Goal: Task Accomplishment & Management: Use online tool/utility

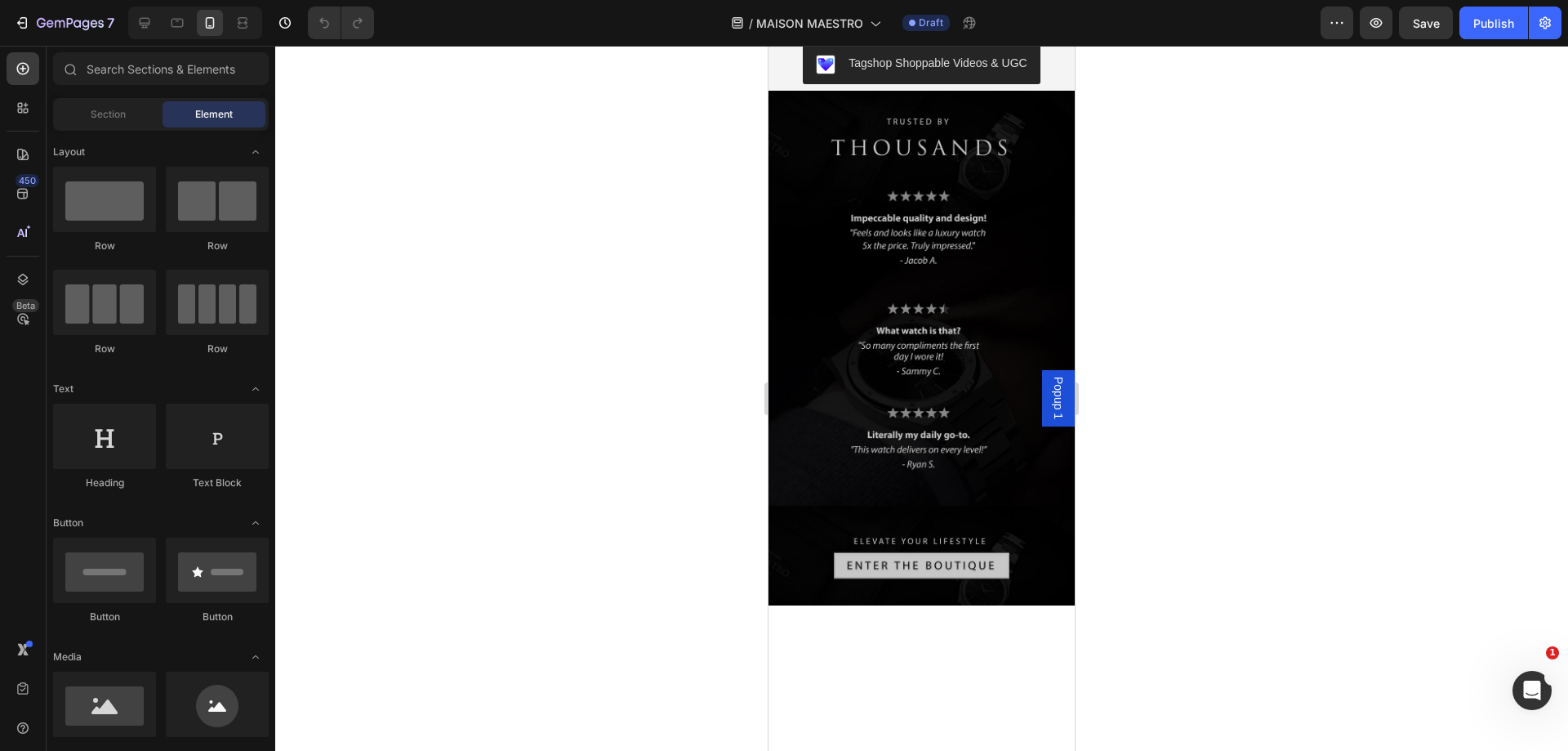
scroll to position [4443, 0]
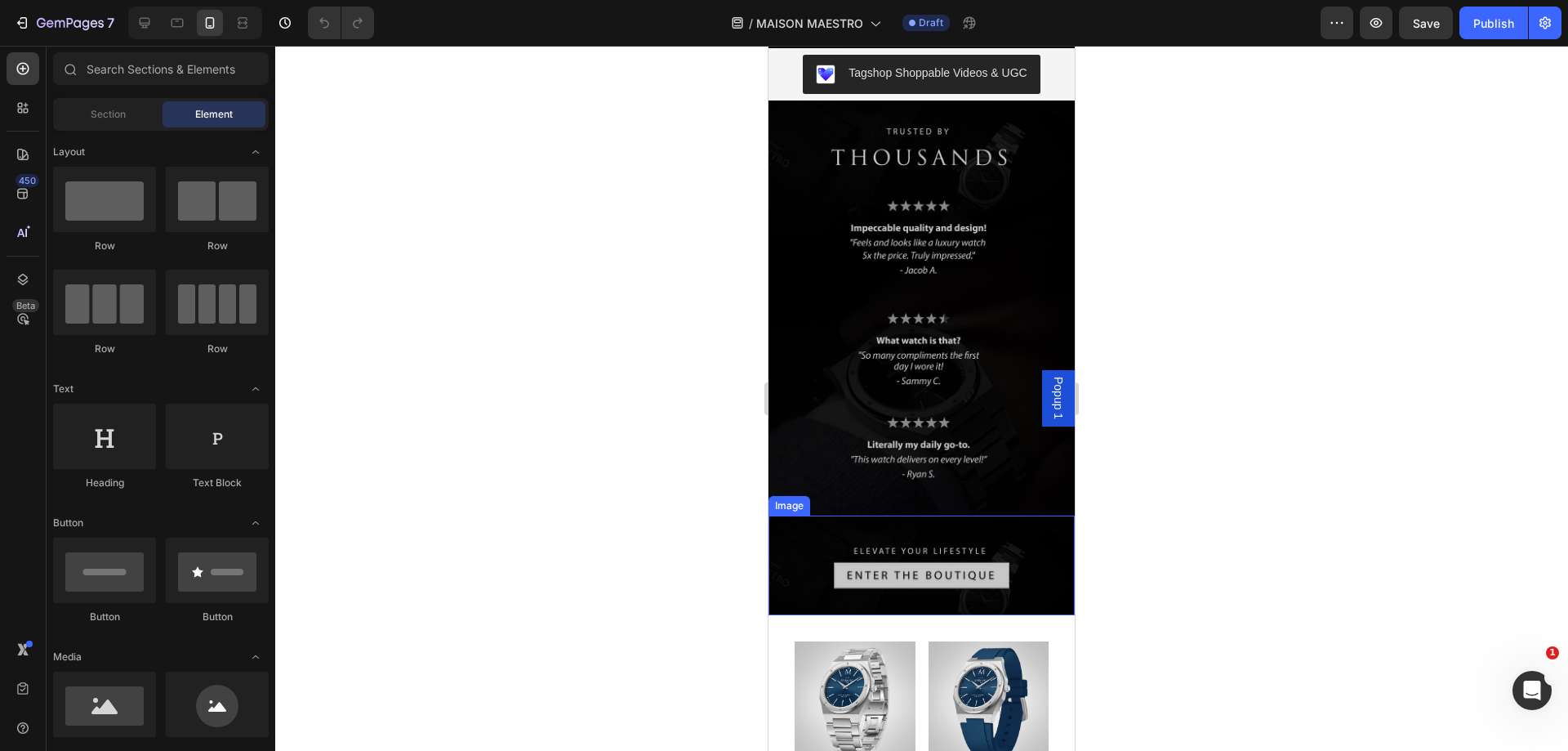
click at [945, 516] on img at bounding box center [922, 565] width 306 height 100
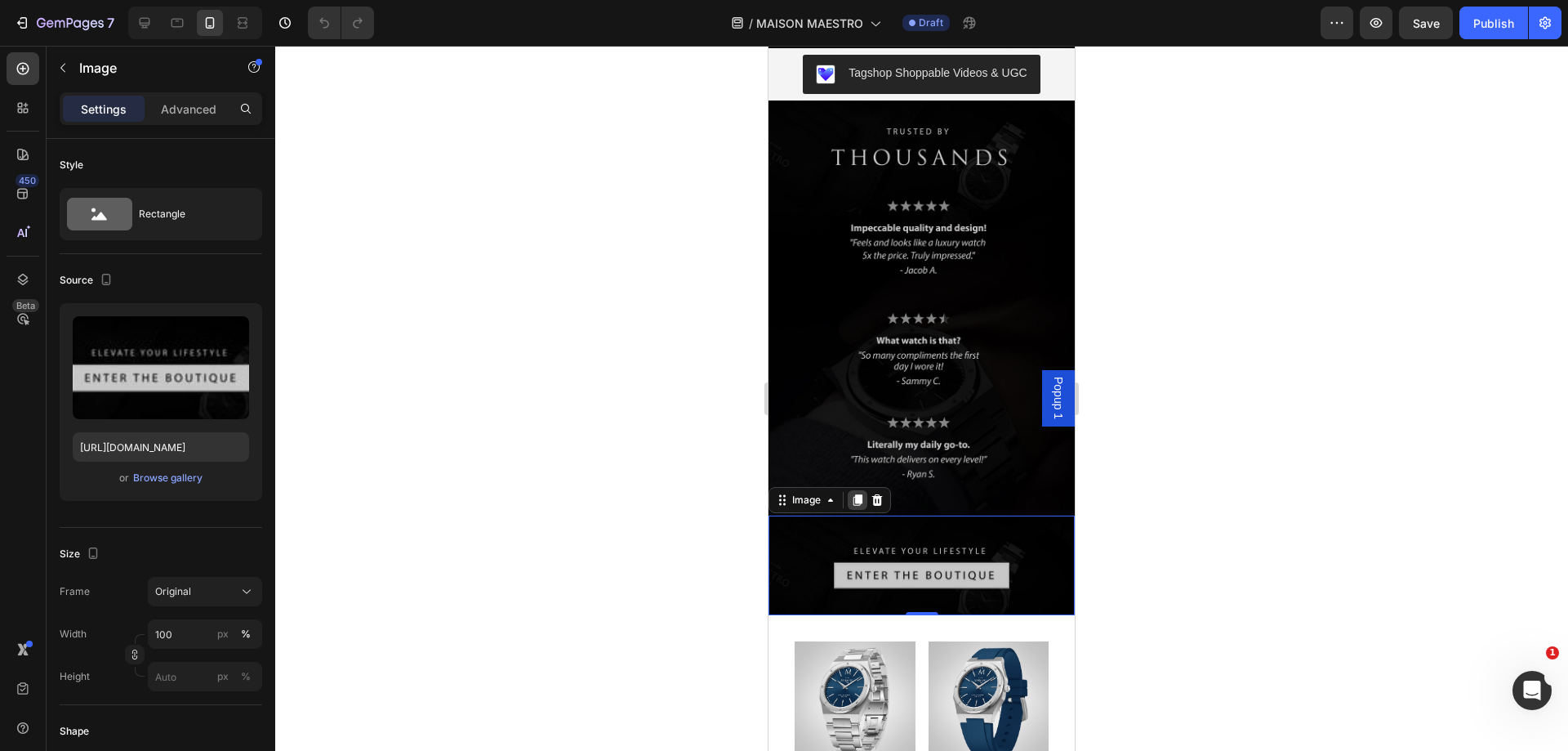
click at [862, 490] on div at bounding box center [858, 500] width 20 height 20
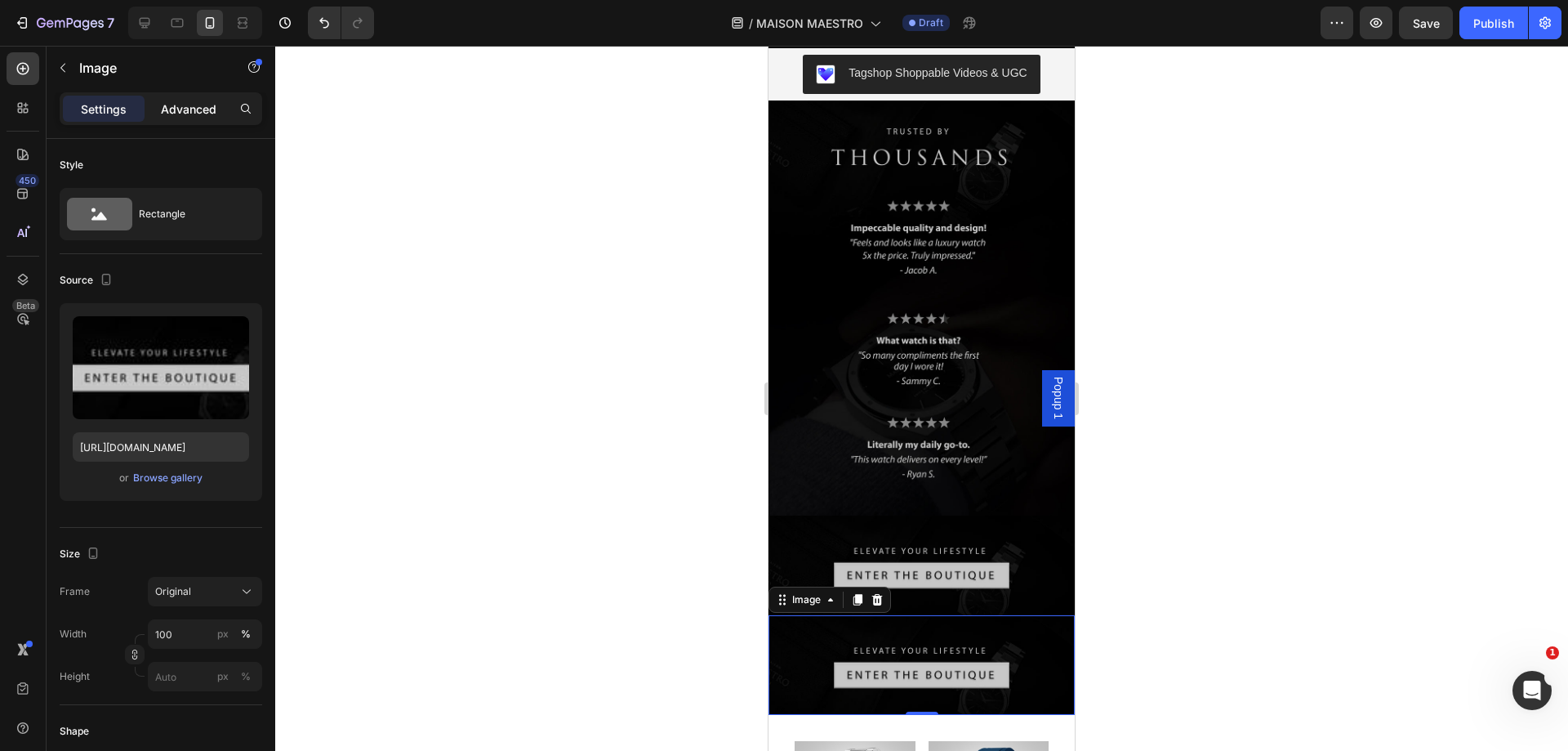
click at [187, 98] on div "Advanced" at bounding box center [188, 108] width 82 height 26
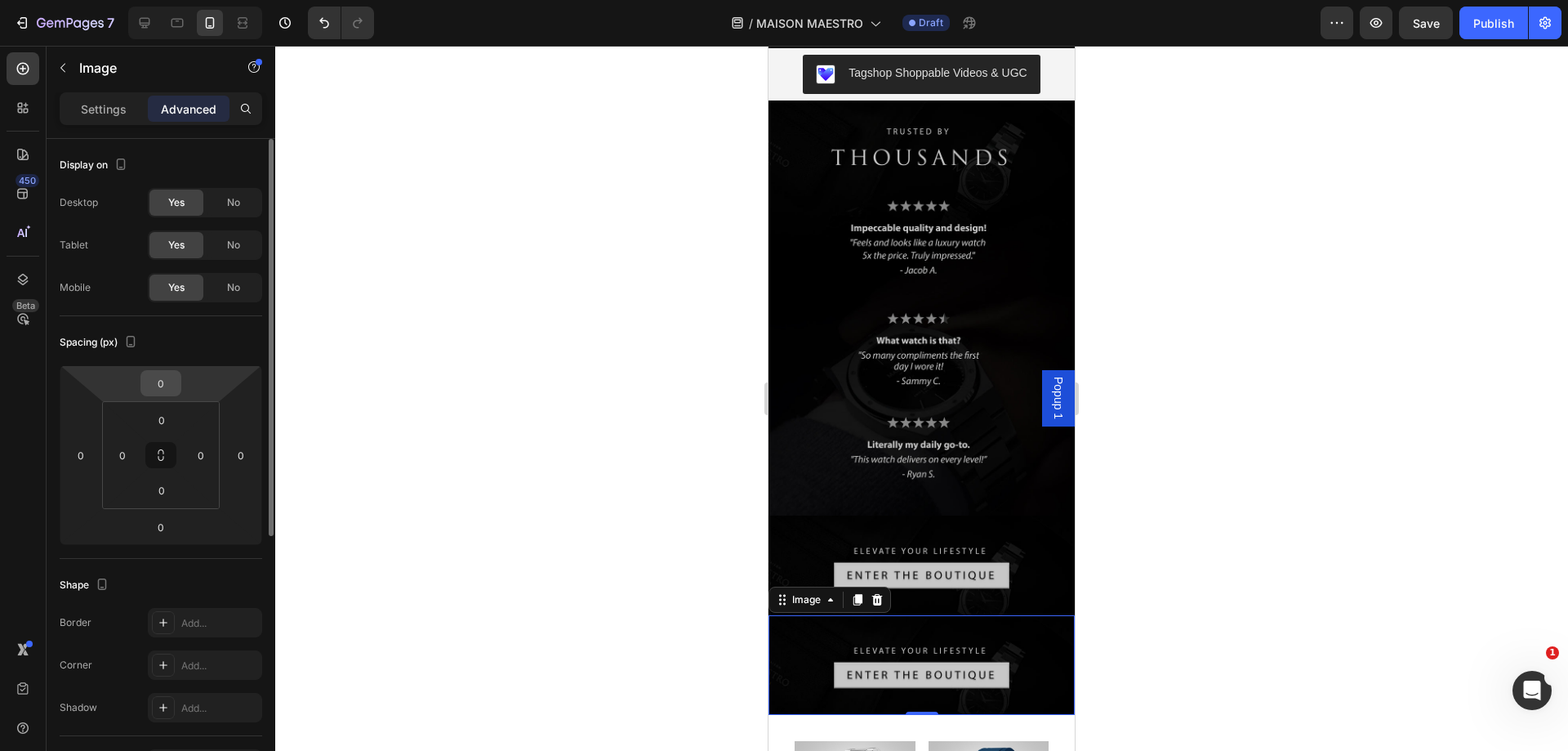
click at [167, 389] on input "0" at bounding box center [160, 382] width 32 height 24
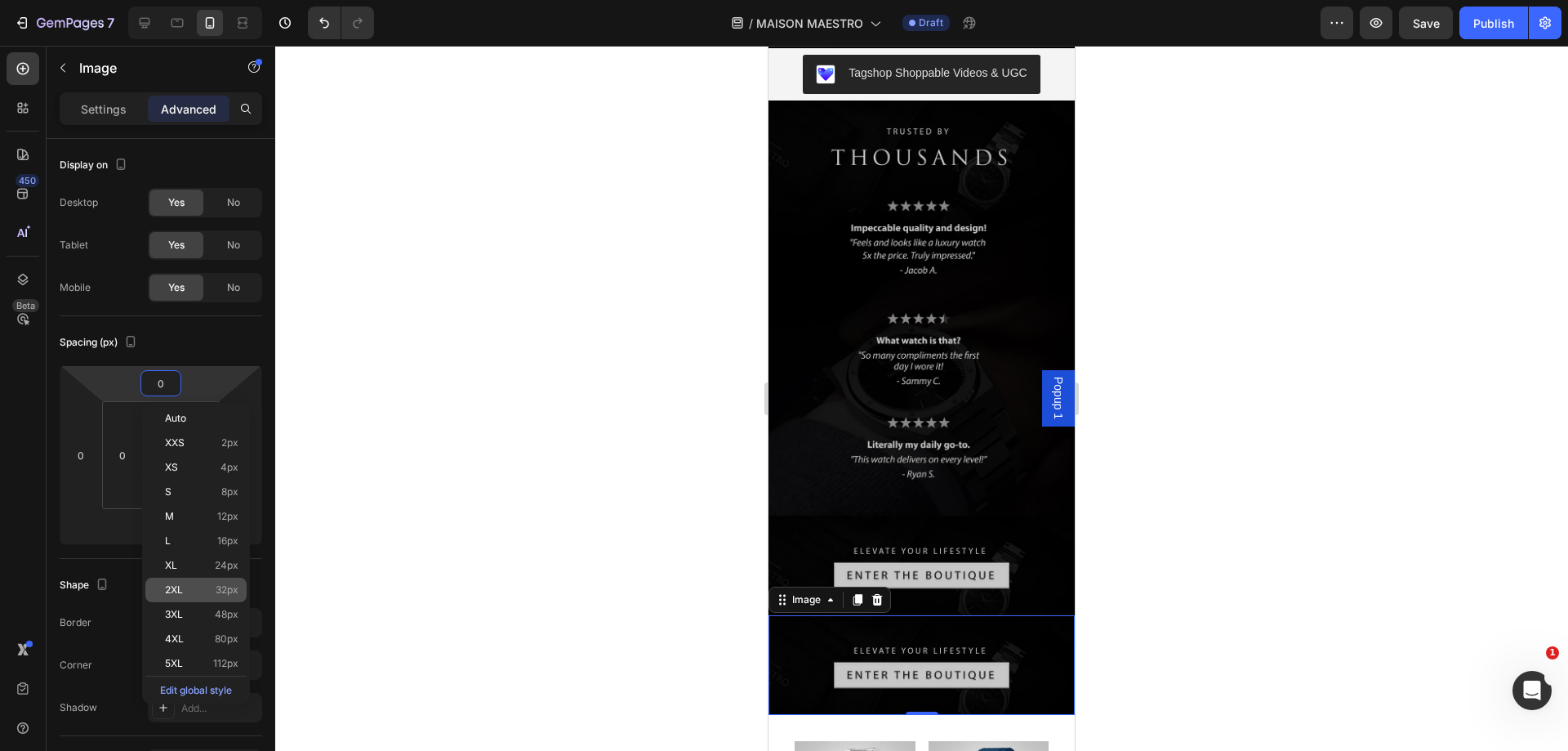
click at [230, 581] on div "2XL 32px" at bounding box center [196, 590] width 101 height 24
type input "32"
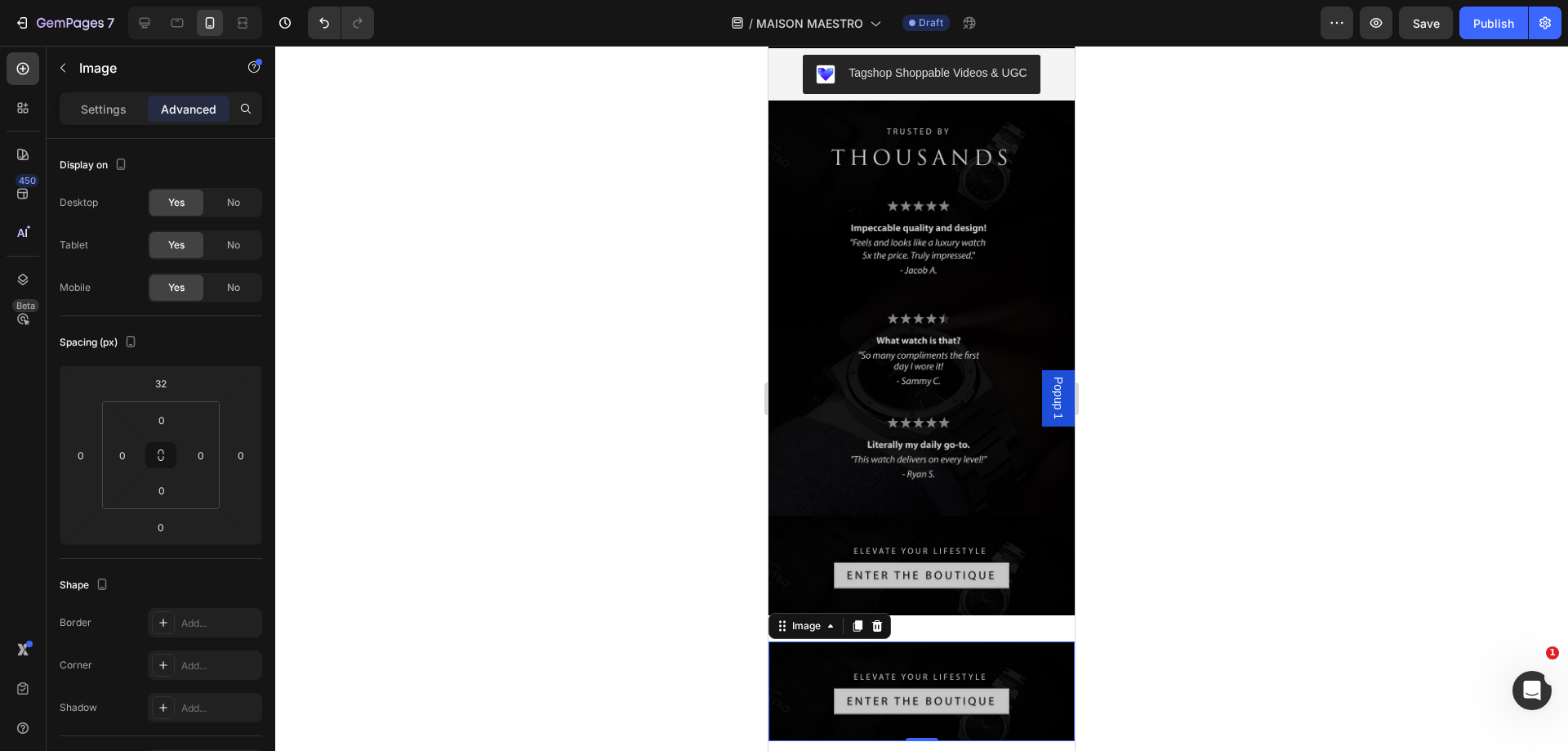
click at [1271, 484] on div at bounding box center [921, 398] width 1293 height 705
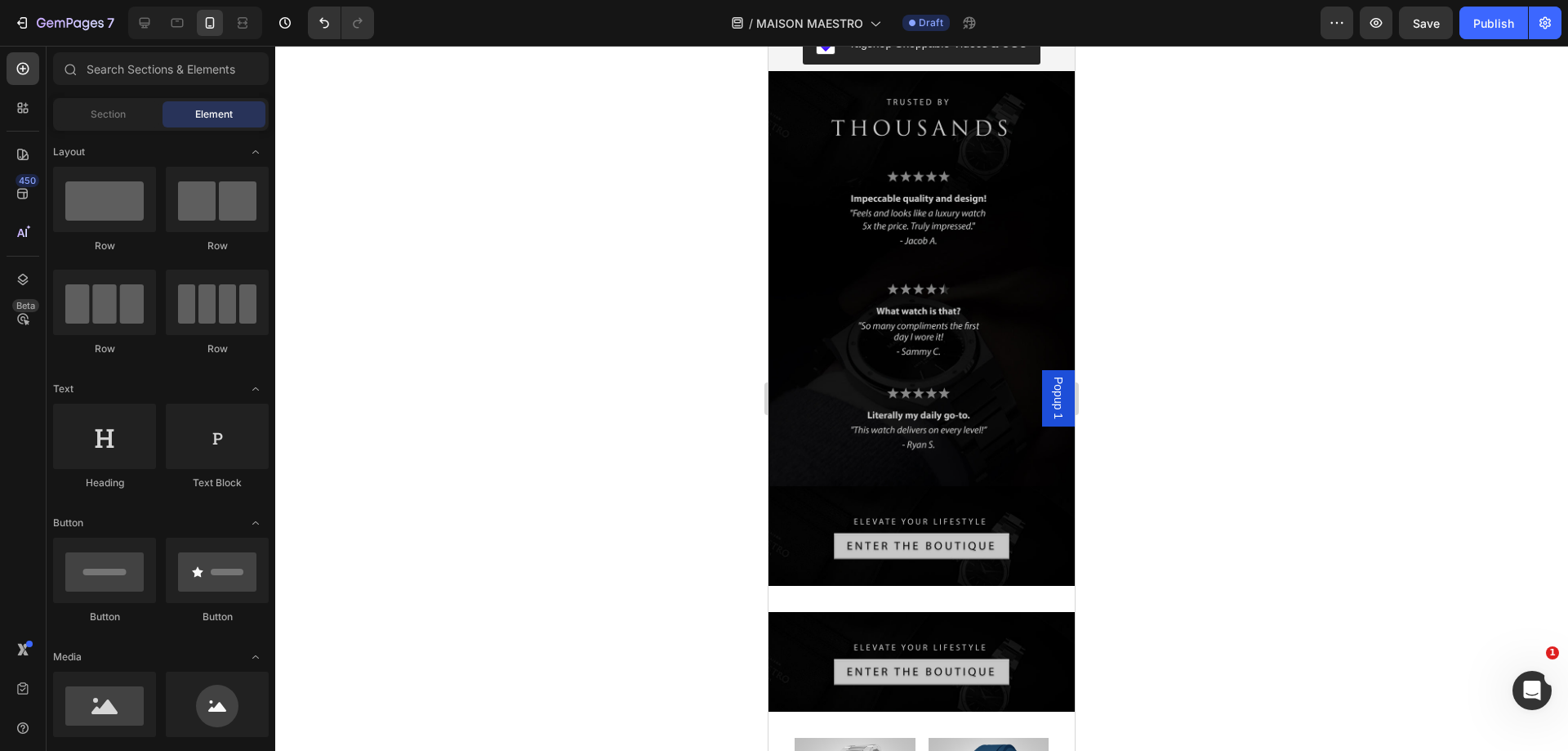
scroll to position [4482, 0]
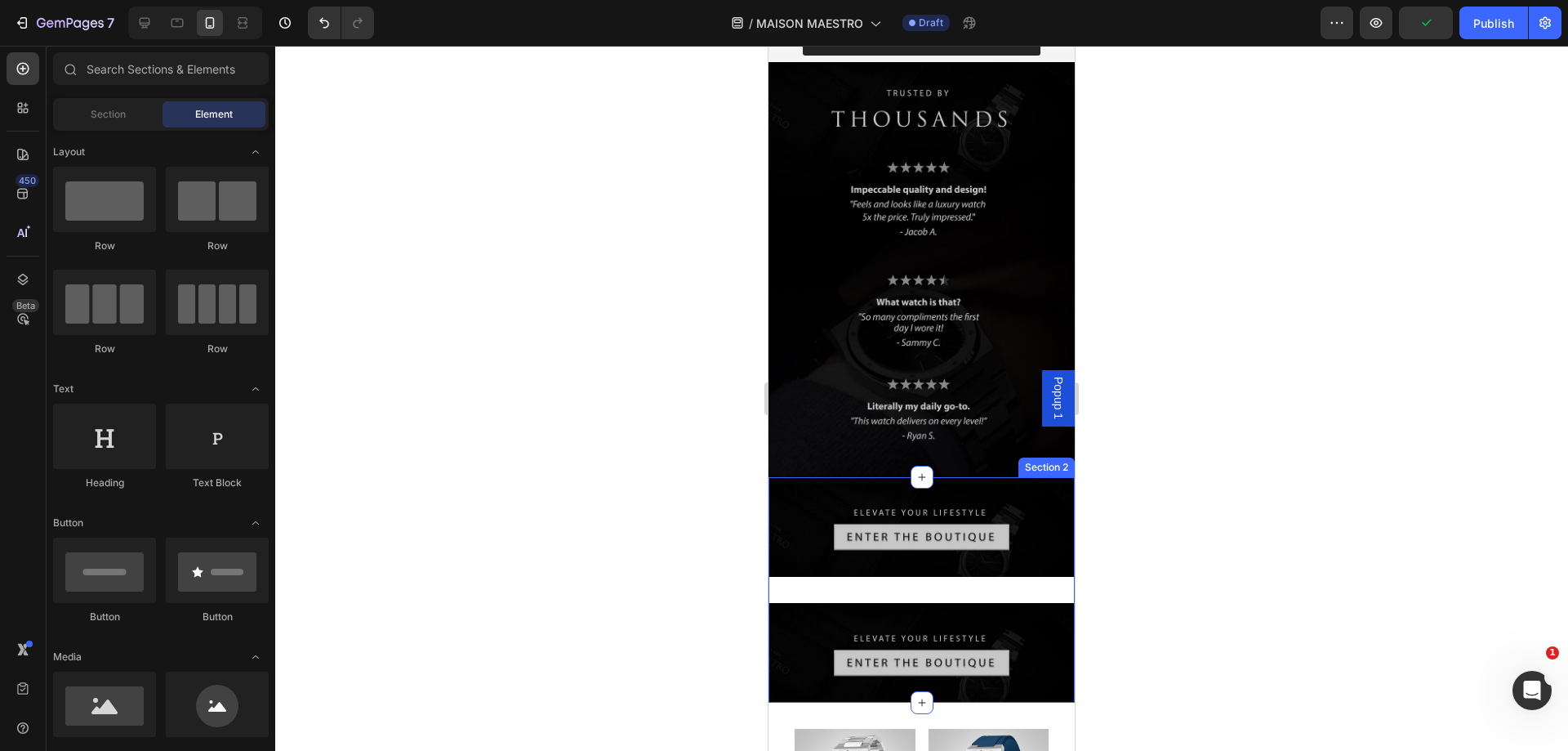
click at [901, 477] on div "Image Image" at bounding box center [922, 590] width 306 height 225
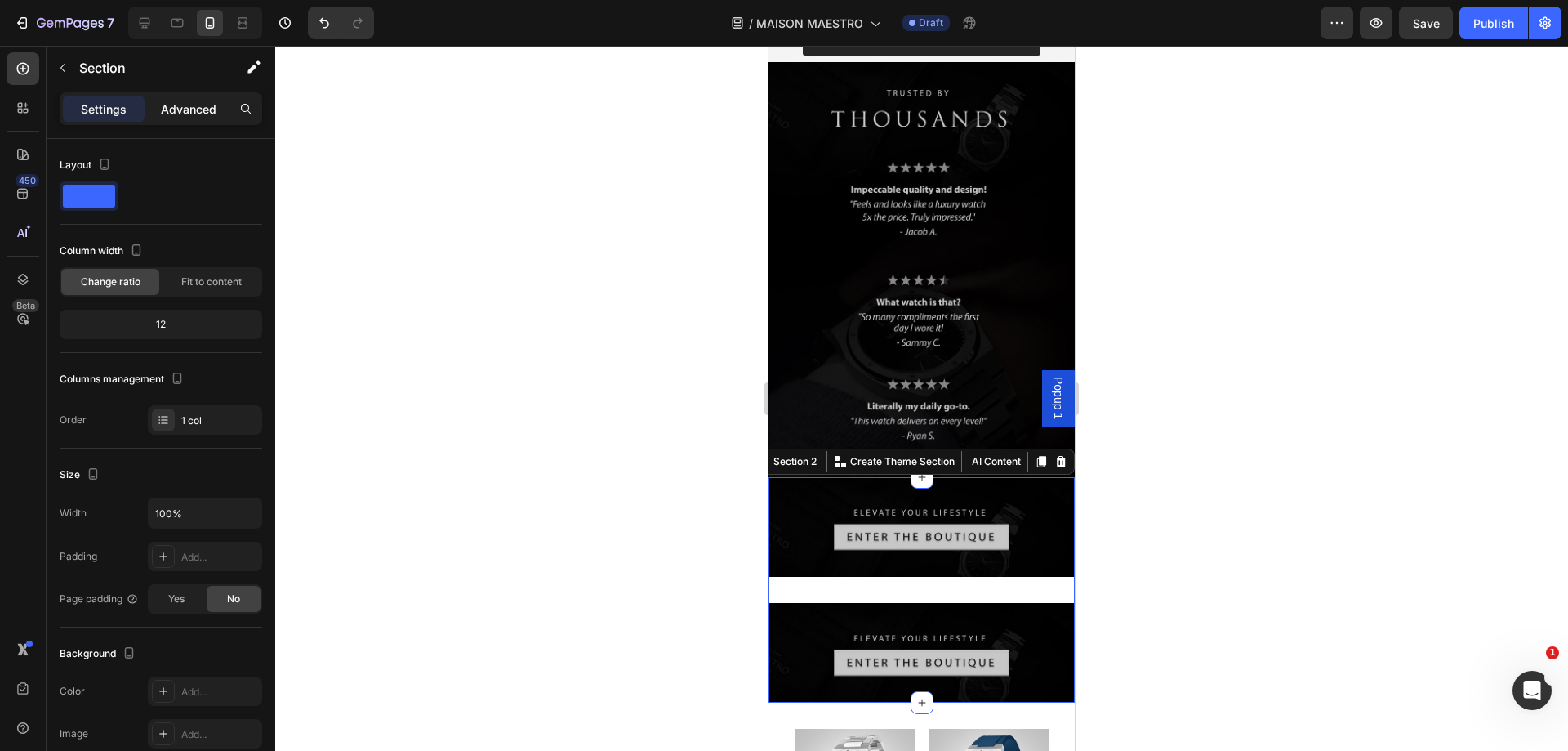
click at [173, 109] on p "Advanced" at bounding box center [189, 108] width 56 height 17
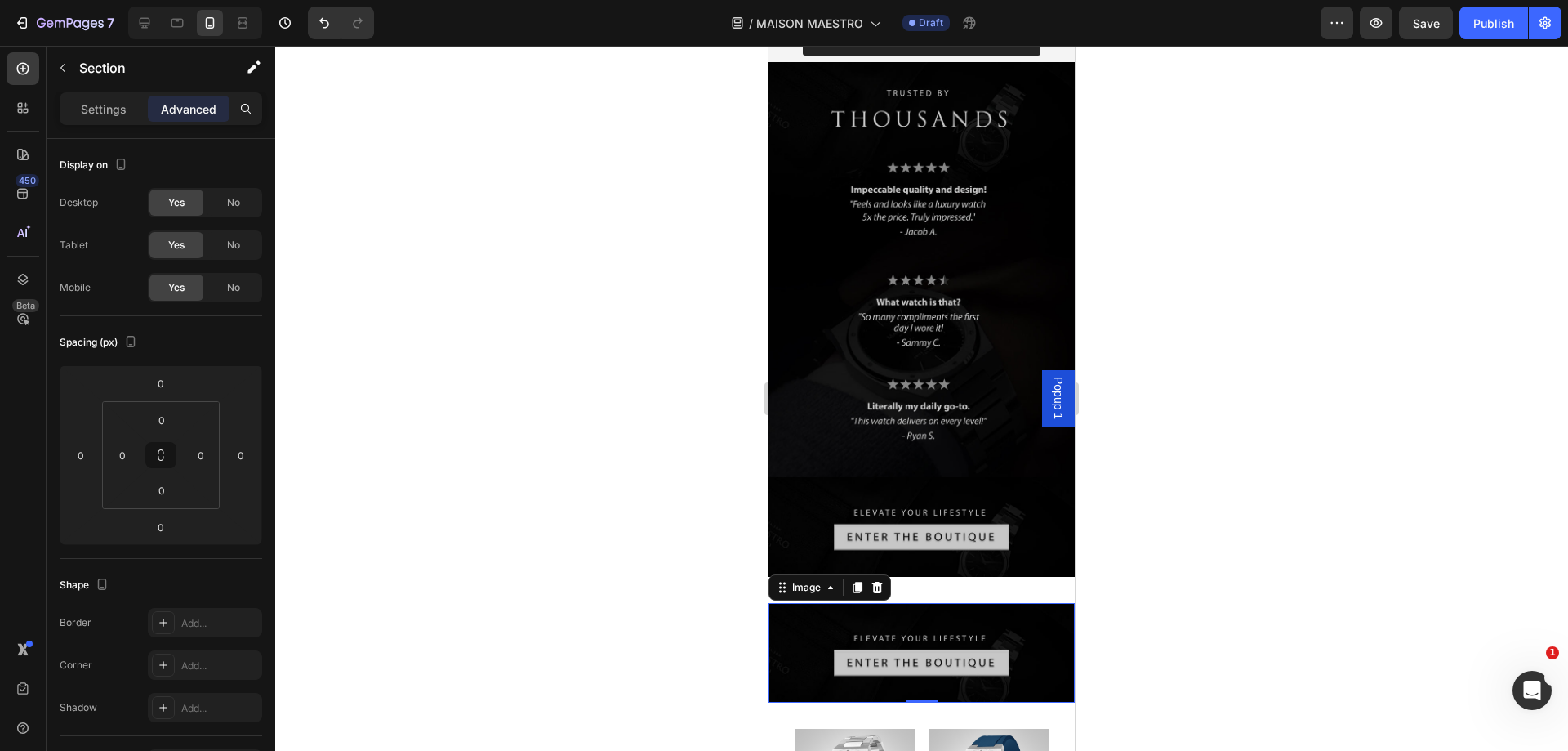
click at [901, 603] on img at bounding box center [922, 653] width 306 height 100
click at [161, 393] on input "32" at bounding box center [160, 382] width 32 height 24
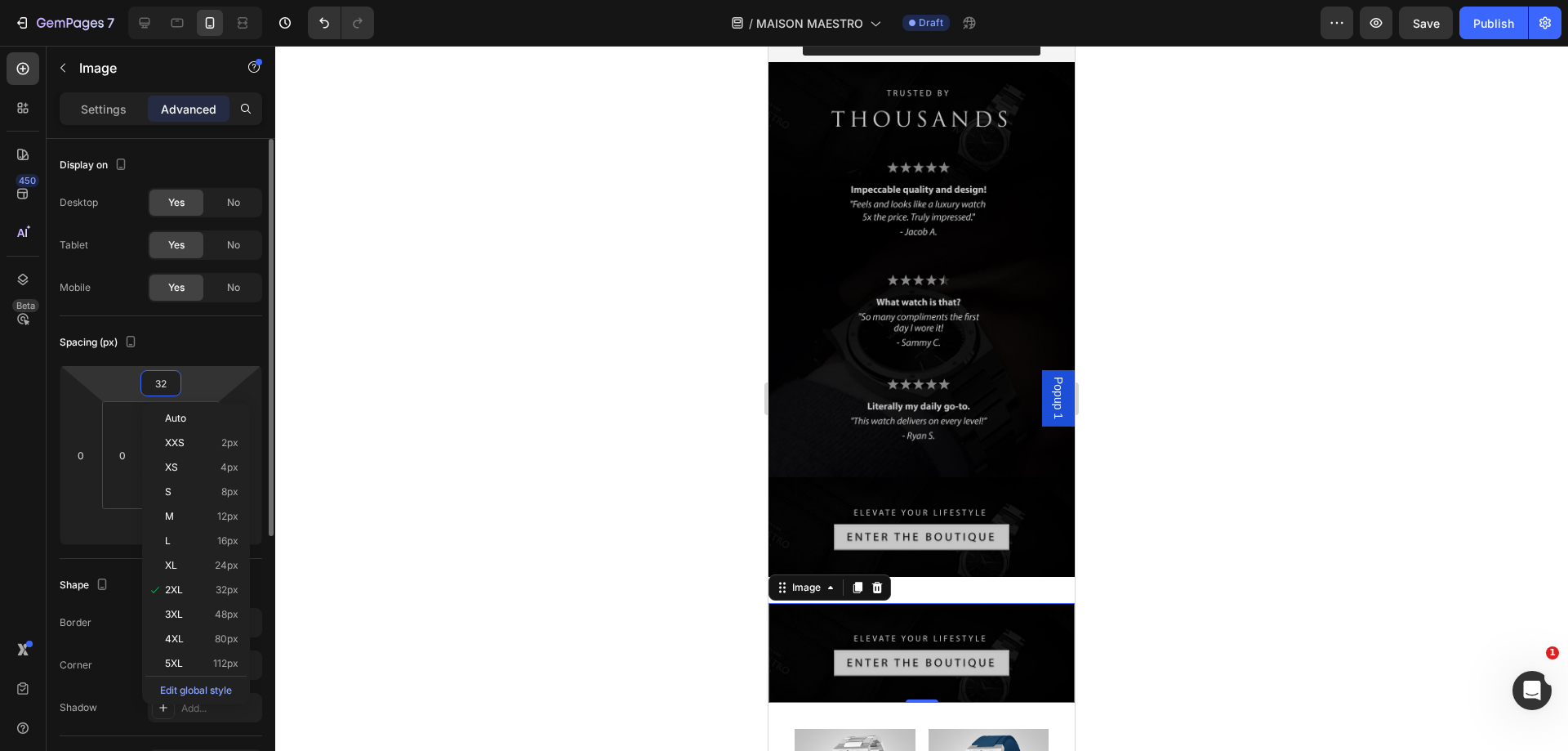
type input "0"
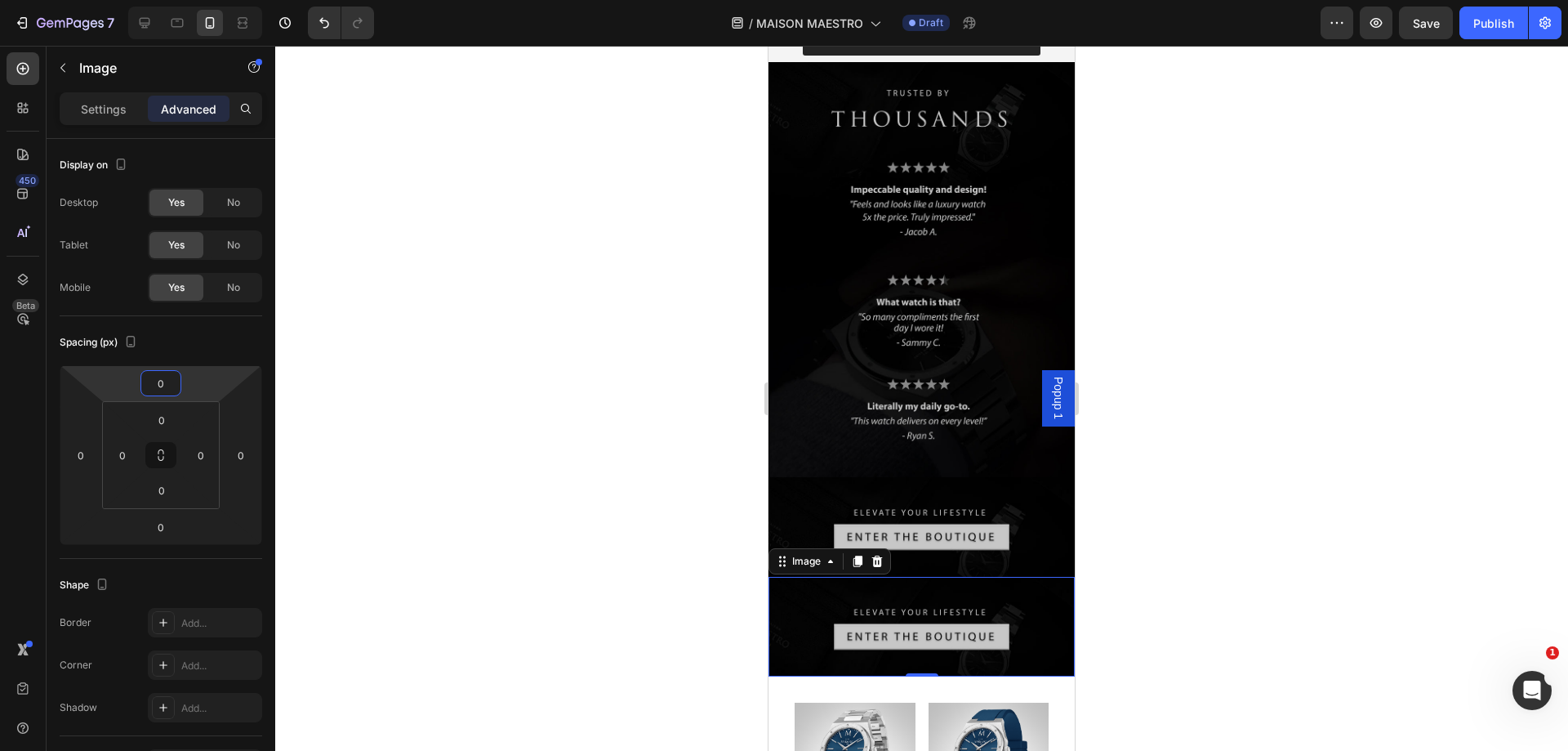
click at [1319, 301] on div at bounding box center [921, 398] width 1293 height 705
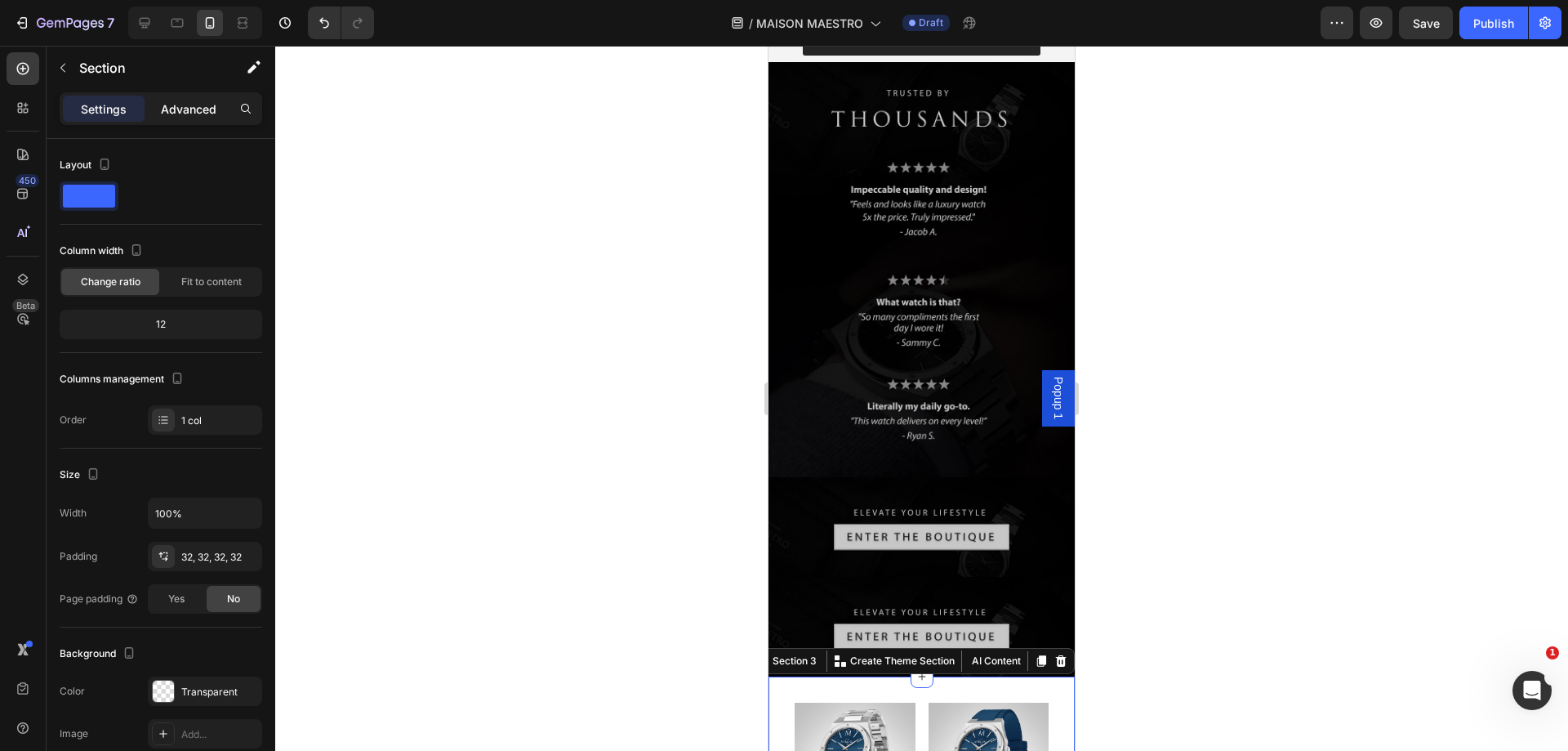
click at [186, 119] on div "Advanced" at bounding box center [188, 108] width 82 height 26
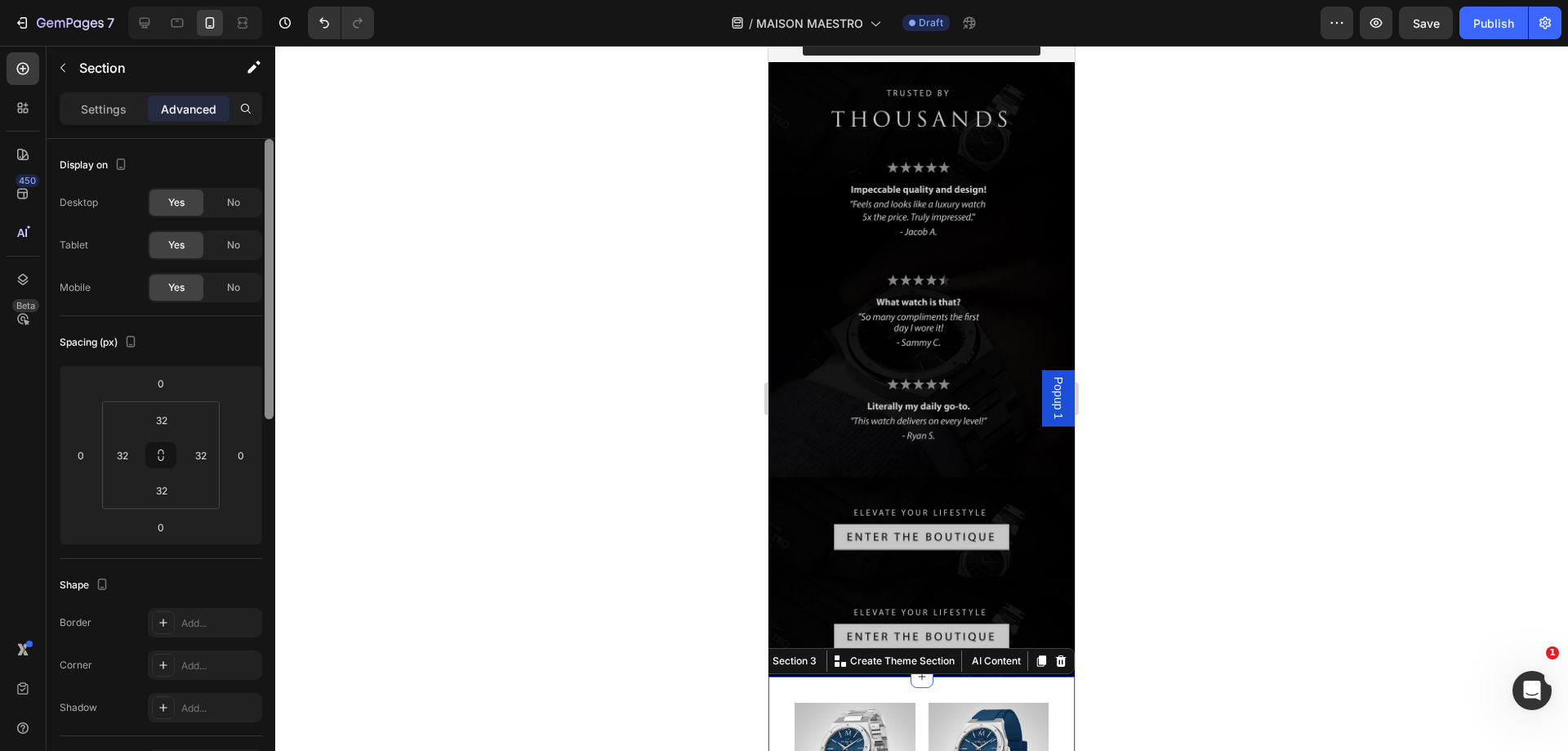
scroll to position [658, 0]
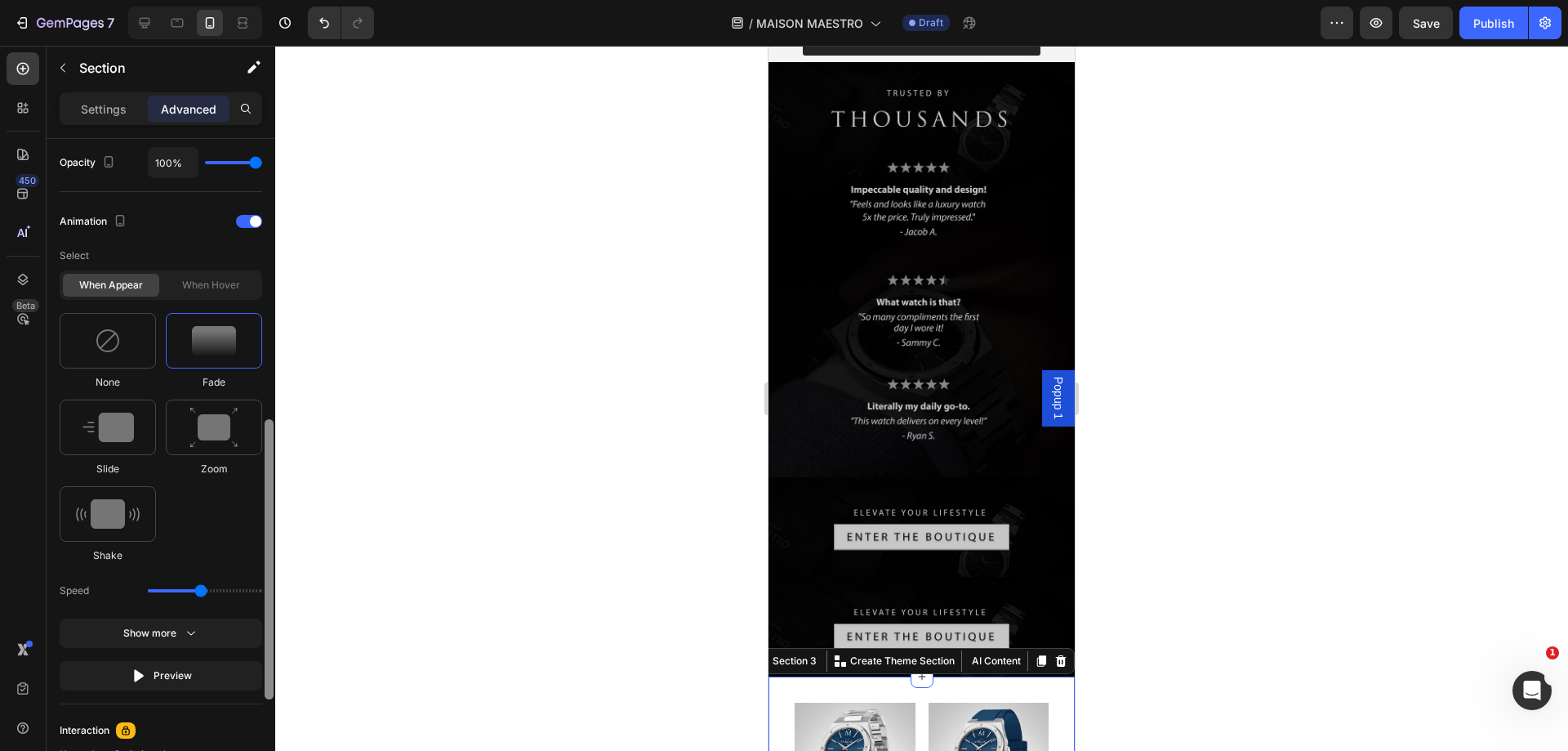
drag, startPoint x: 274, startPoint y: 204, endPoint x: 271, endPoint y: 257, distance: 53.1
click at [271, 257] on div at bounding box center [269, 468] width 13 height 658
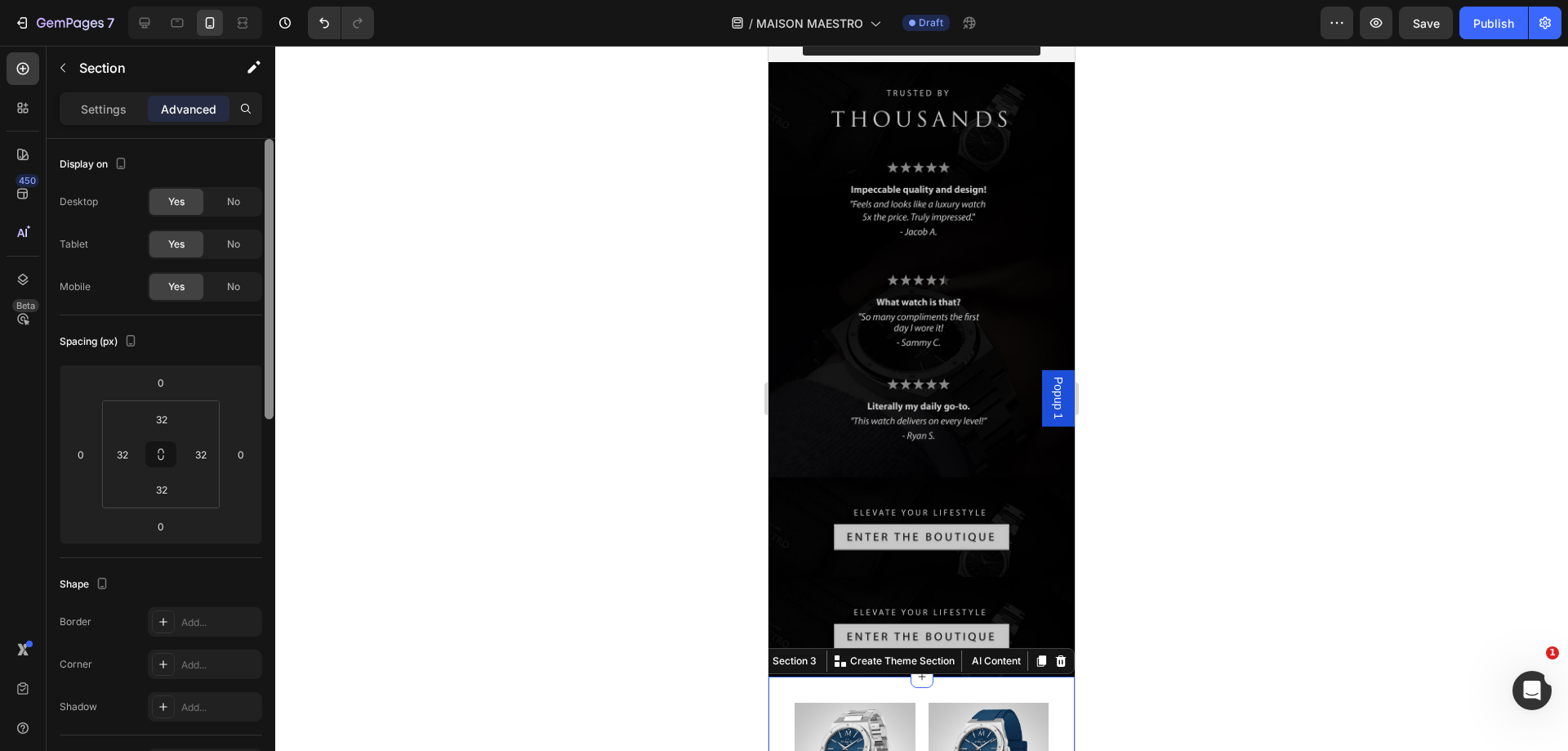
scroll to position [0, 0]
drag, startPoint x: 269, startPoint y: 453, endPoint x: 286, endPoint y: 143, distance: 310.5
click at [286, 0] on div "7 Version history / MAISON MAESTRO Draft Preview Save Publish 450 Beta Sections…" at bounding box center [784, 0] width 1568 height 0
click at [96, 109] on p "Settings" at bounding box center [104, 108] width 46 height 17
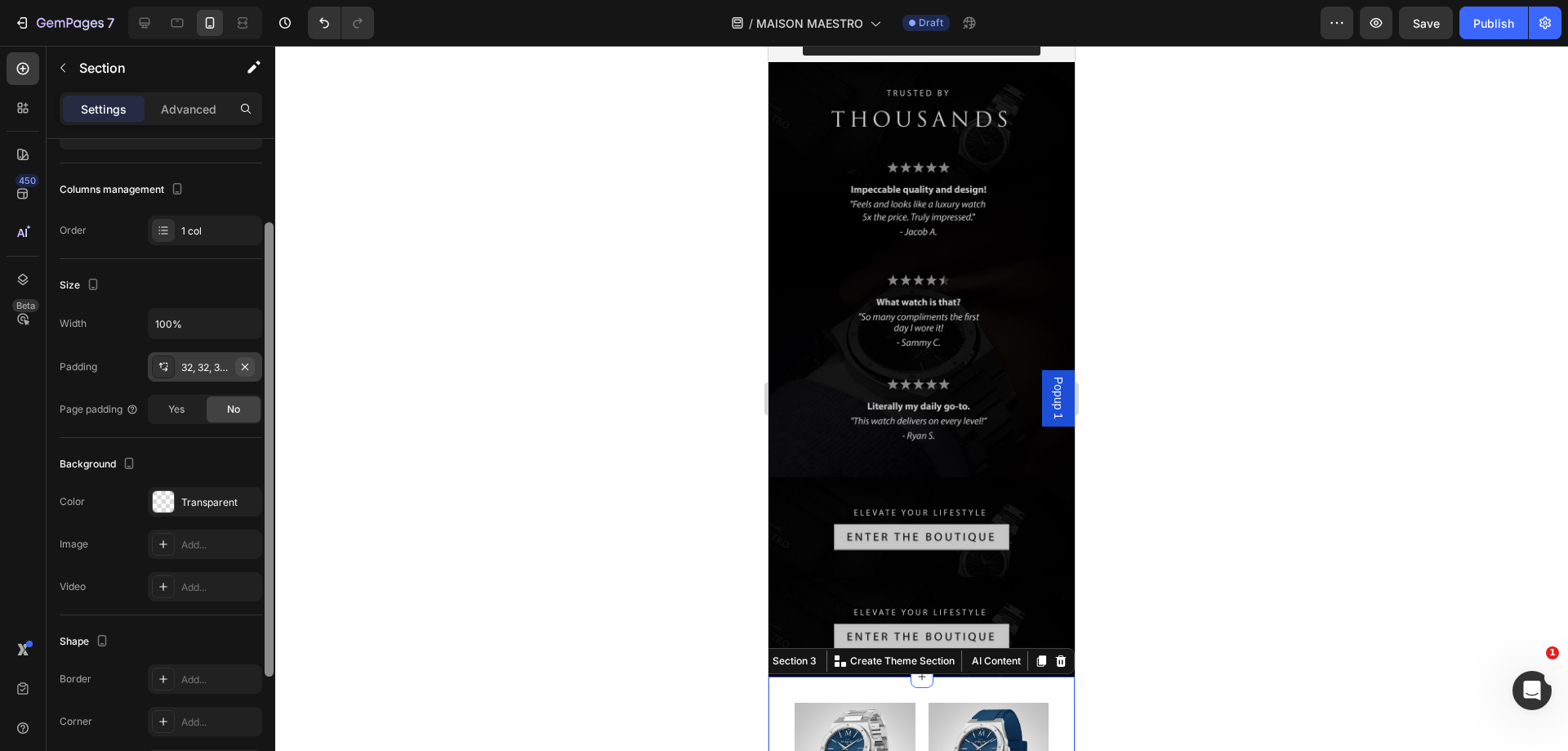
drag, startPoint x: 272, startPoint y: 185, endPoint x: 254, endPoint y: 352, distance: 168.0
click at [273, 327] on div at bounding box center [269, 449] width 9 height 454
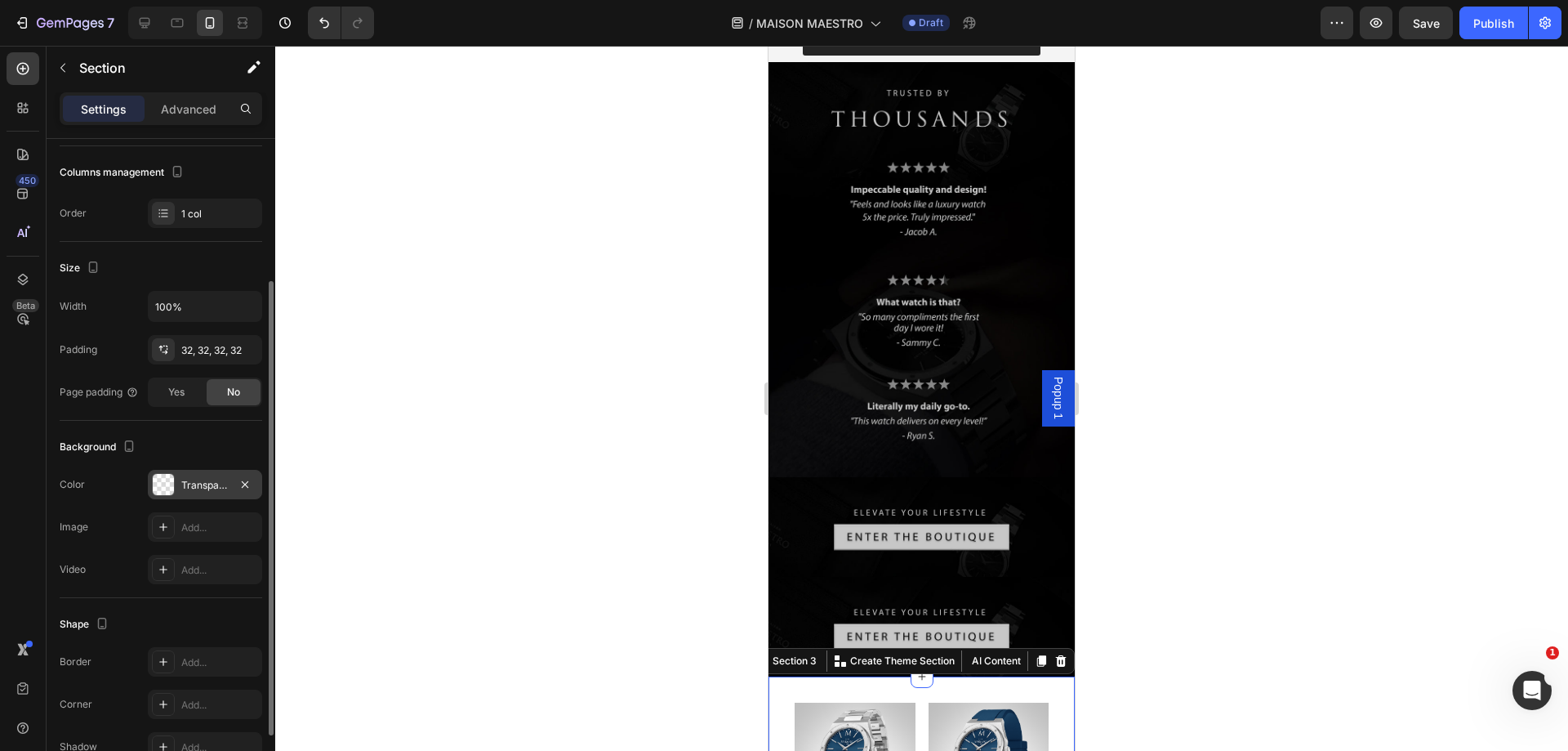
click at [159, 486] on div at bounding box center [163, 485] width 22 height 22
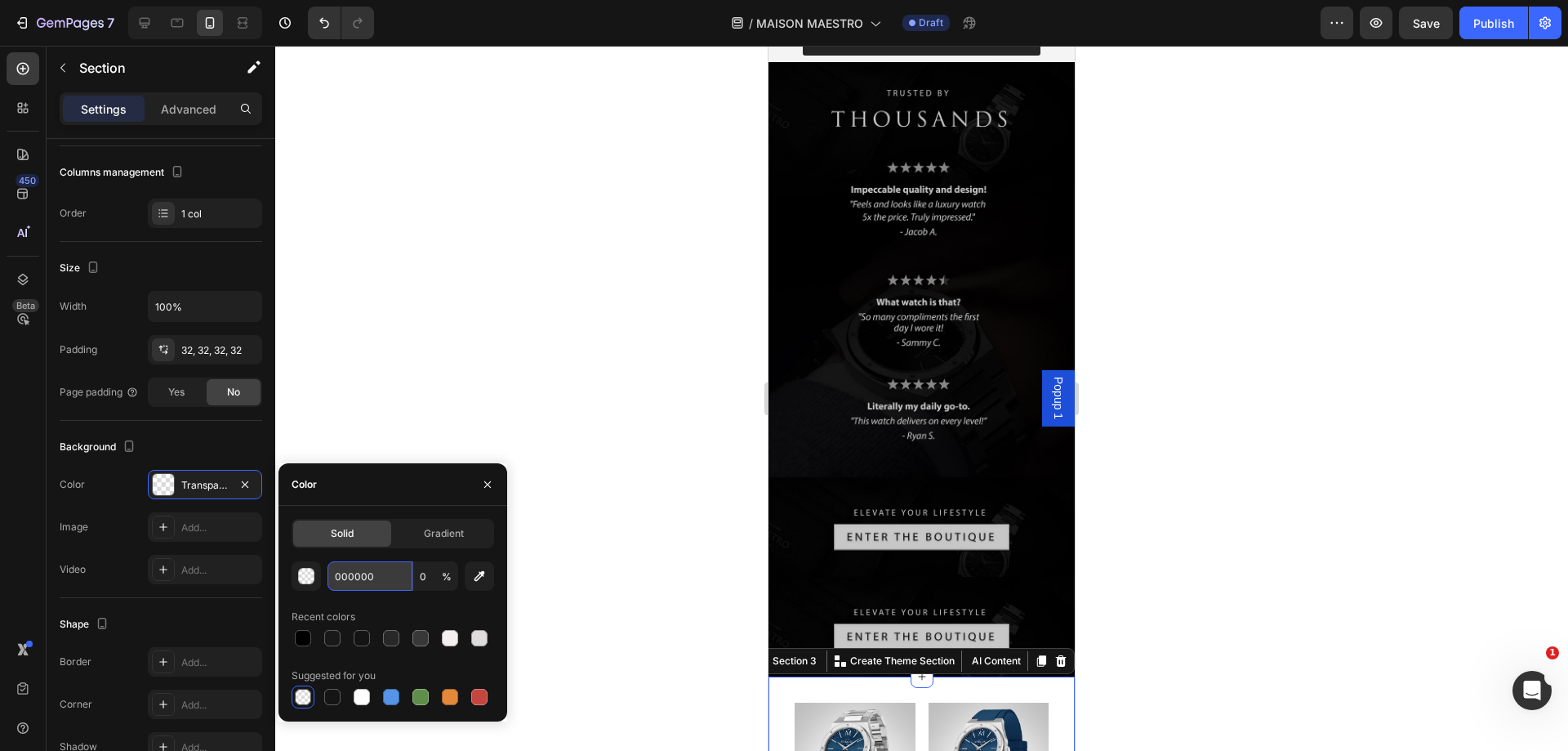
click at [369, 572] on input "000000" at bounding box center [369, 576] width 85 height 30
click at [369, 573] on input "000000" at bounding box center [369, 576] width 85 height 30
type input "eae"
type input "100"
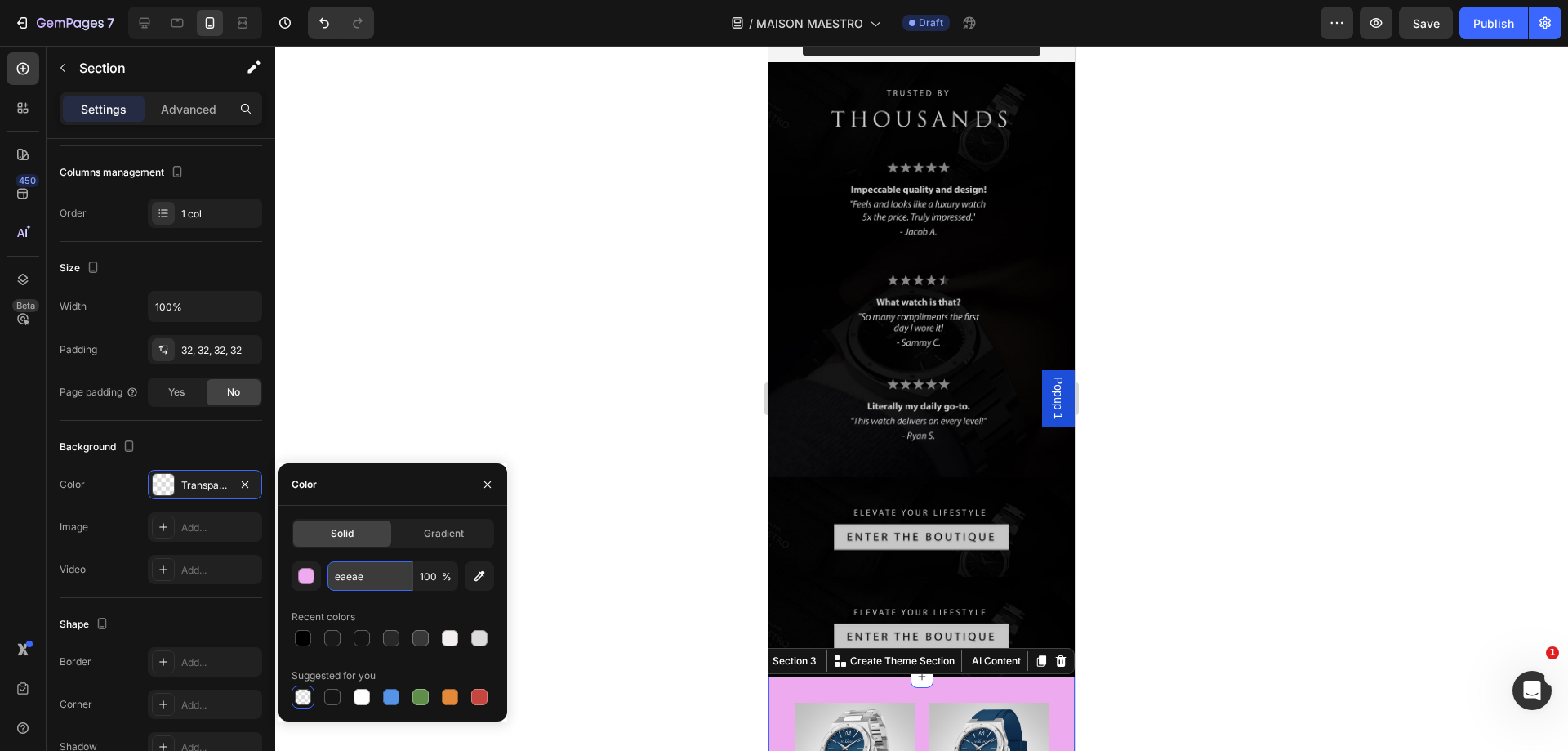
type input "eaeaea"
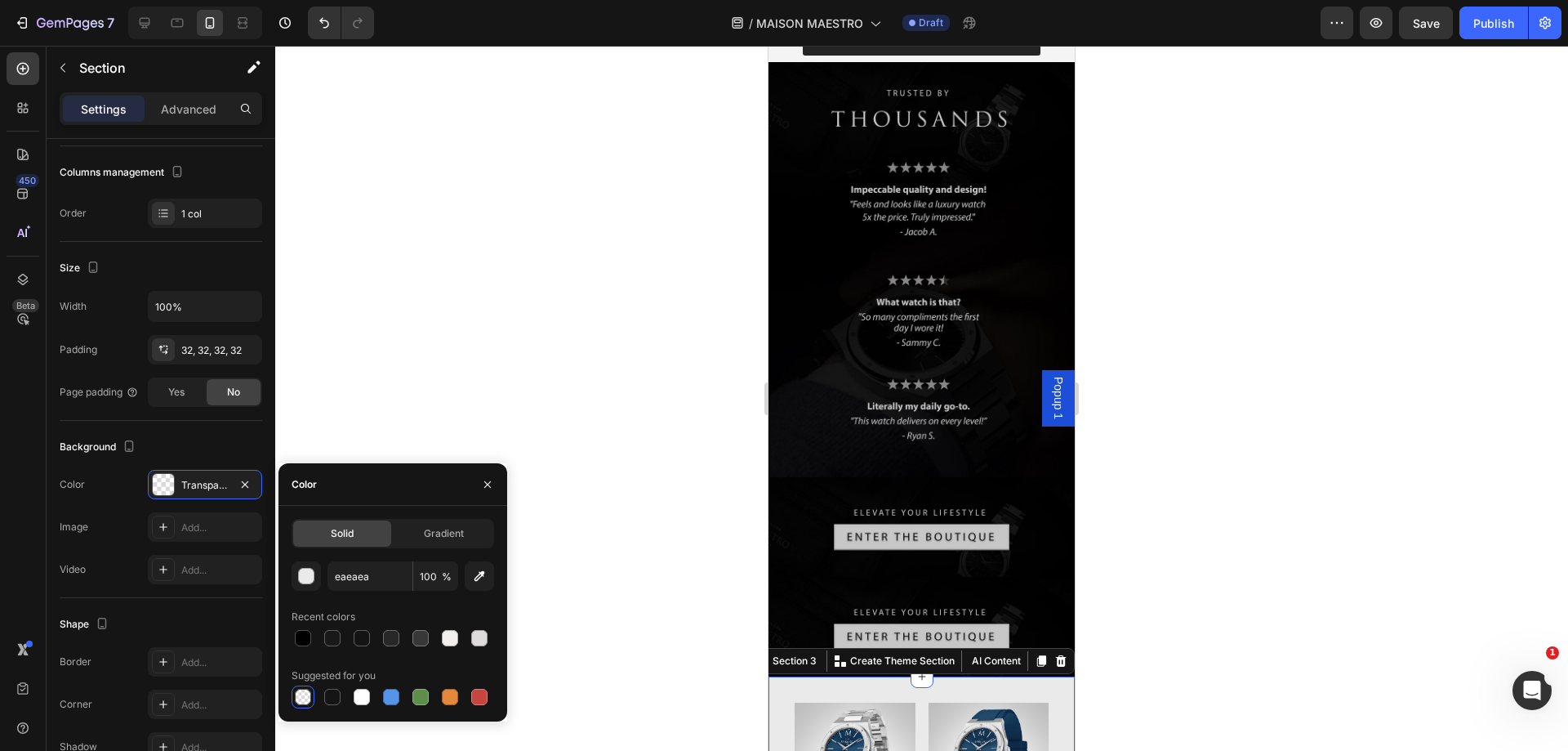
click at [629, 556] on div at bounding box center [921, 398] width 1293 height 705
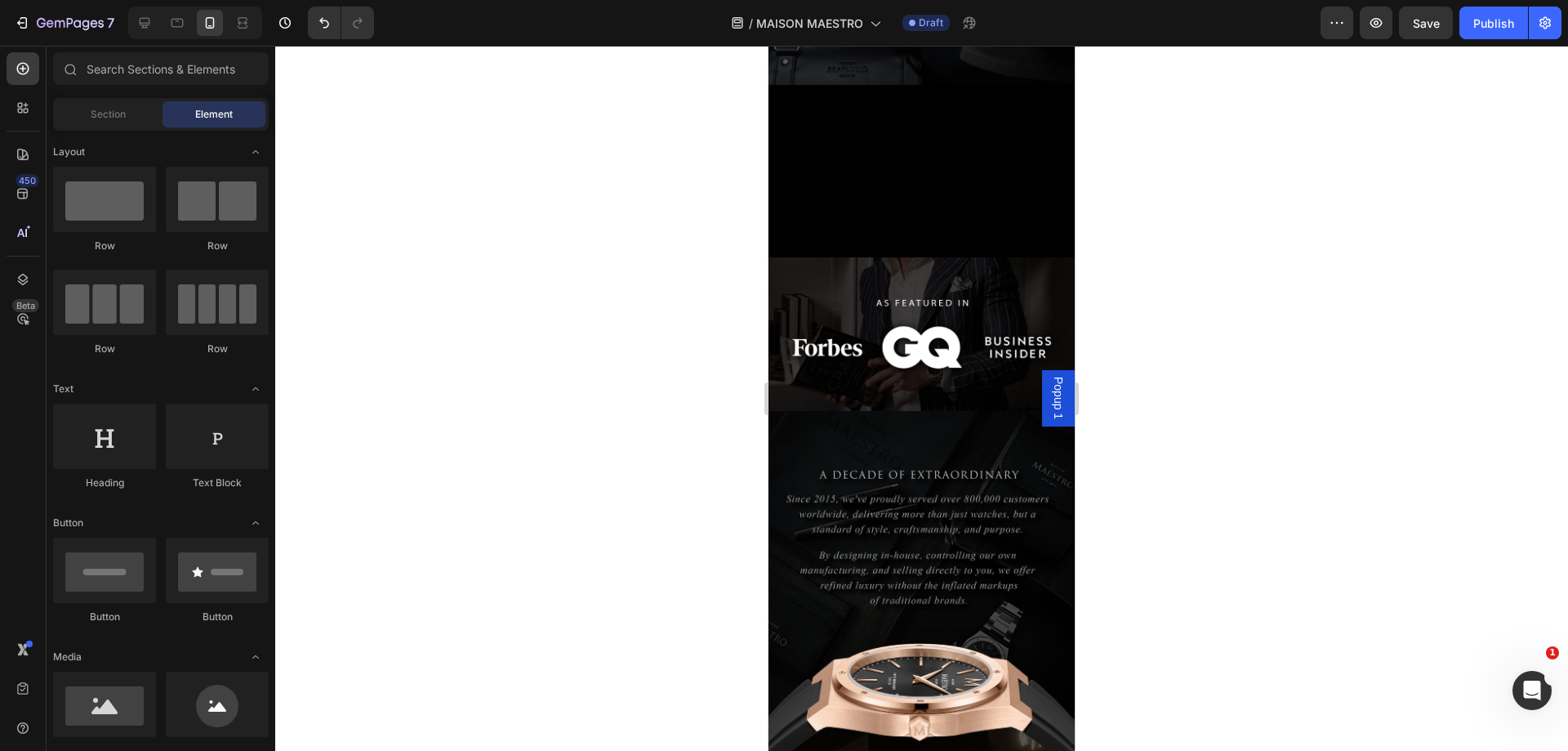
scroll to position [382, 0]
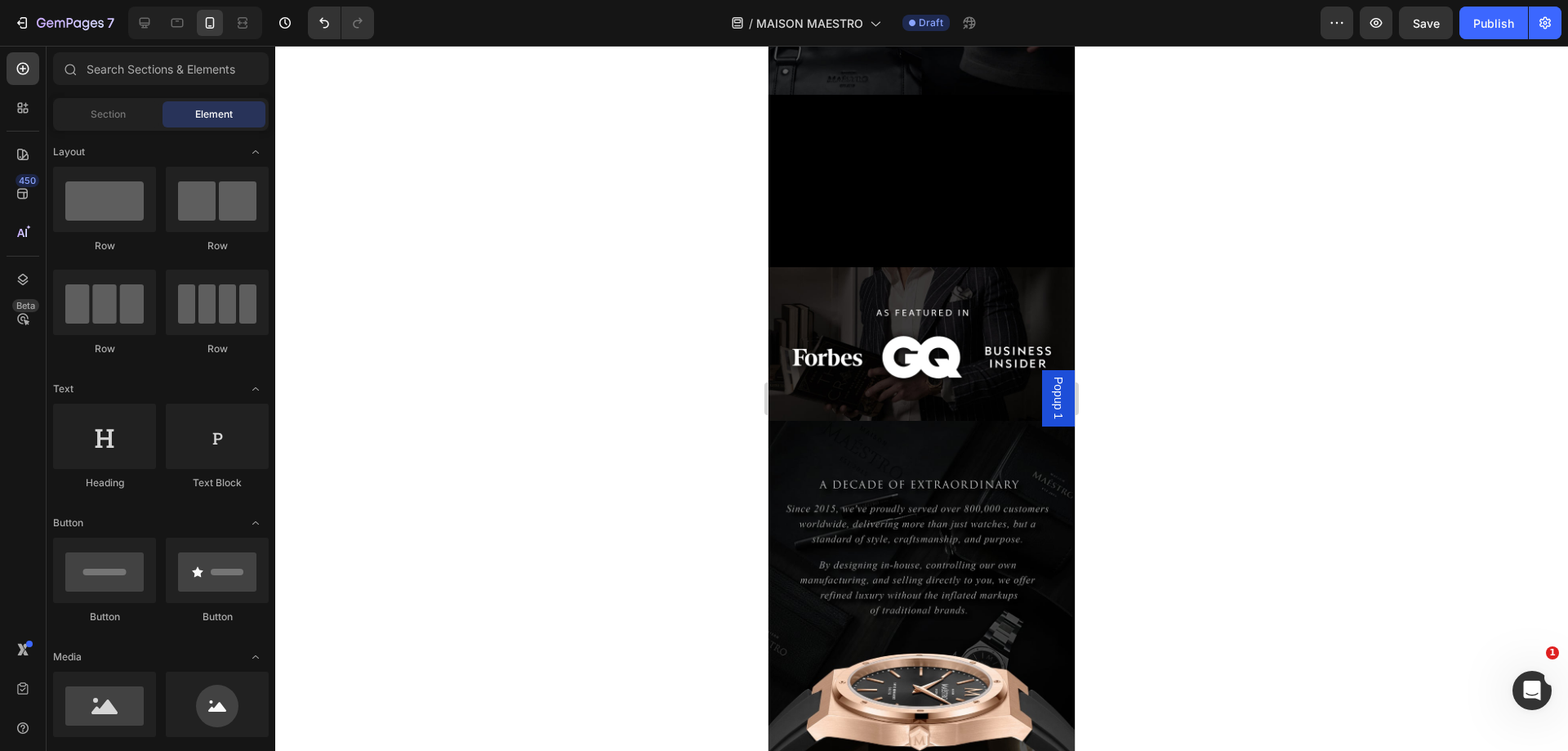
click at [1050, 388] on span "Popup 1" at bounding box center [1058, 398] width 16 height 42
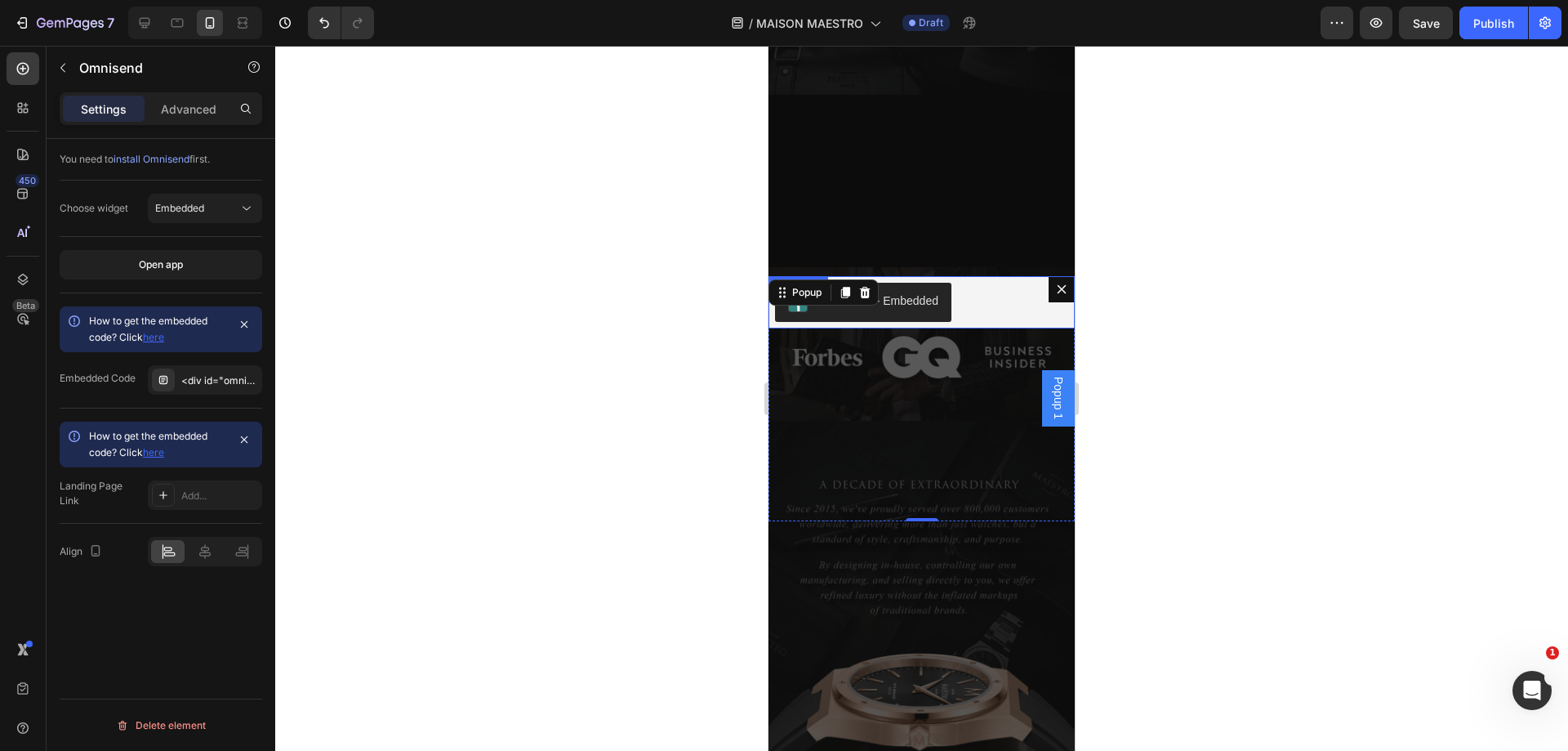
click at [1007, 300] on div "Omnisend - Embedded" at bounding box center [921, 302] width 293 height 39
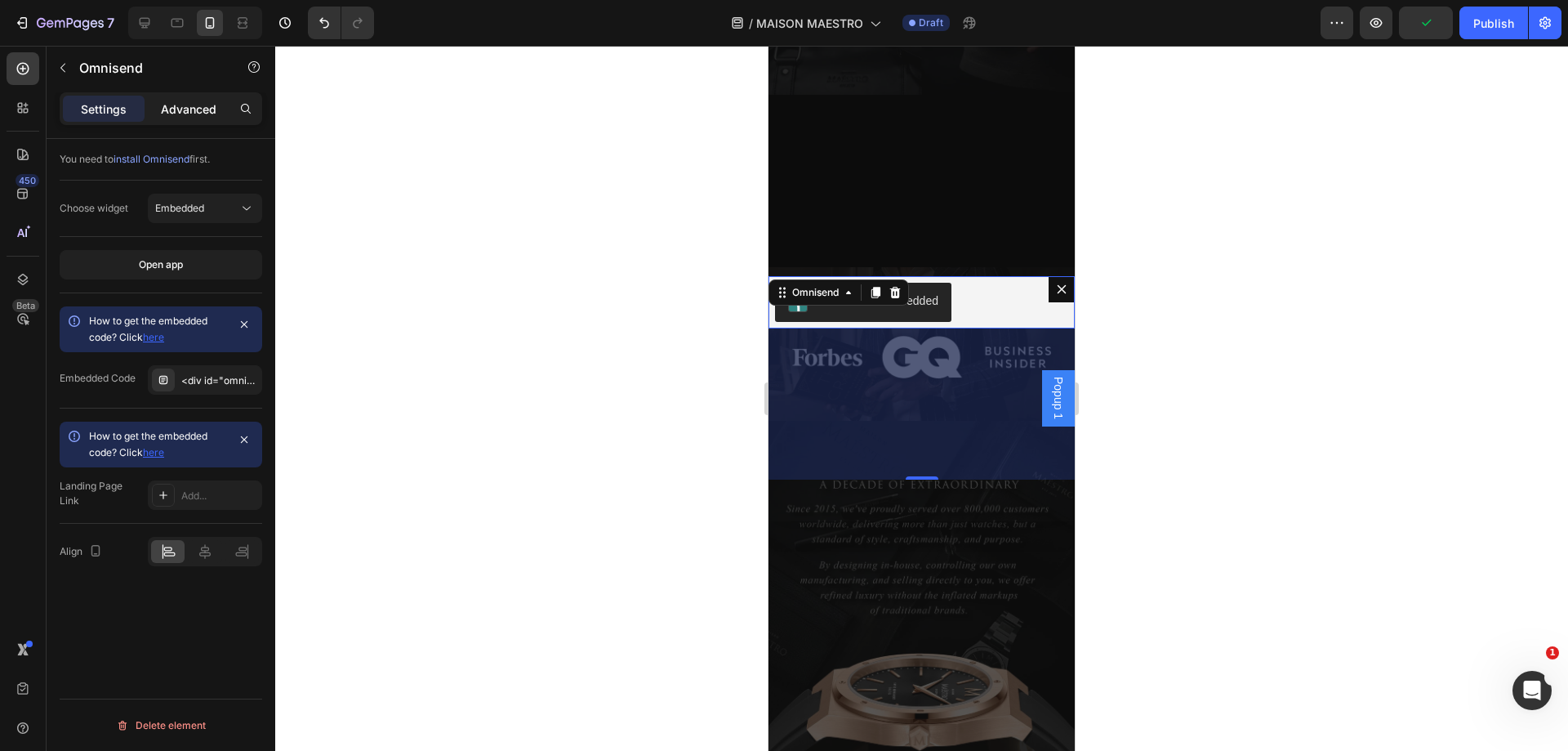
click at [176, 120] on div "Advanced" at bounding box center [188, 108] width 82 height 26
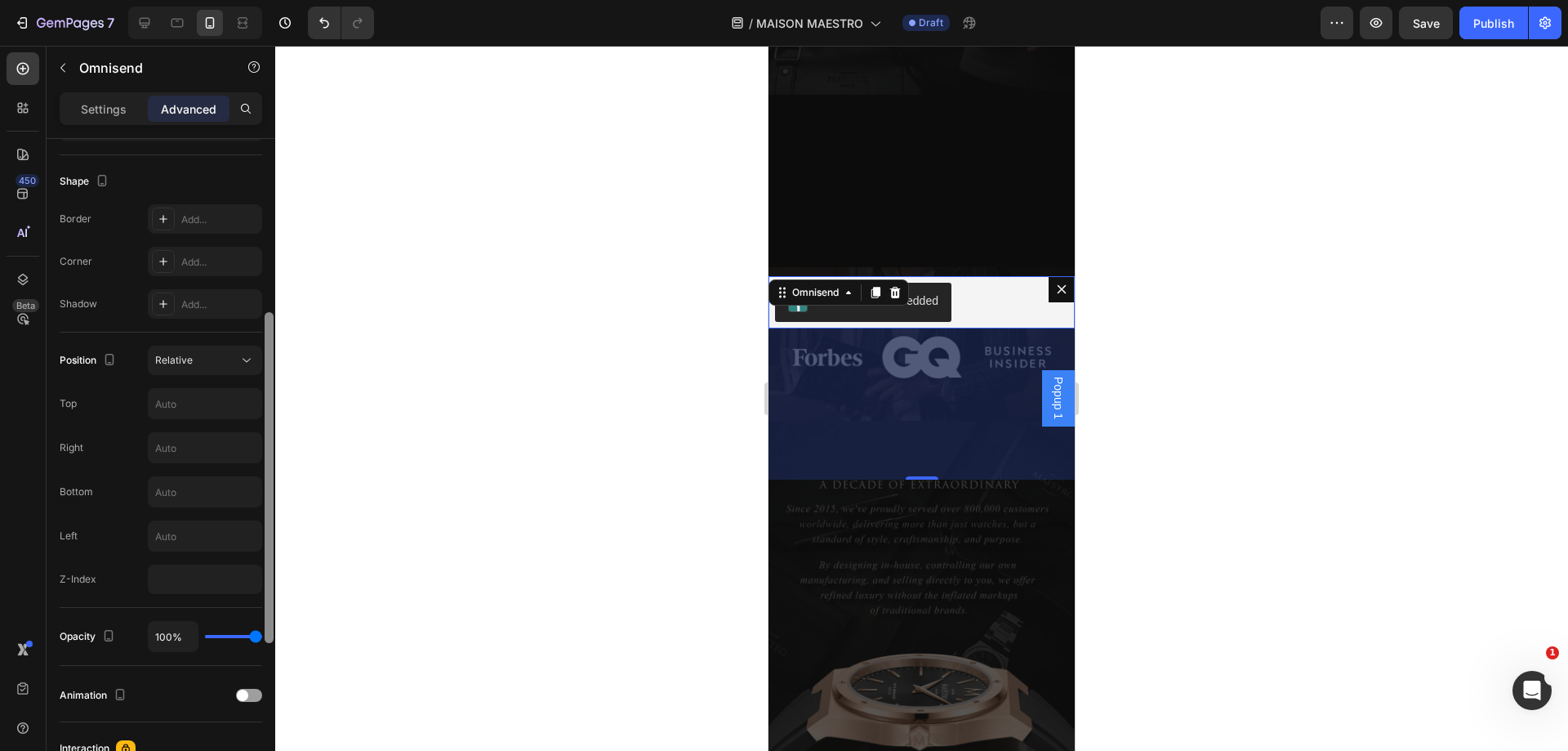
scroll to position [359, 0]
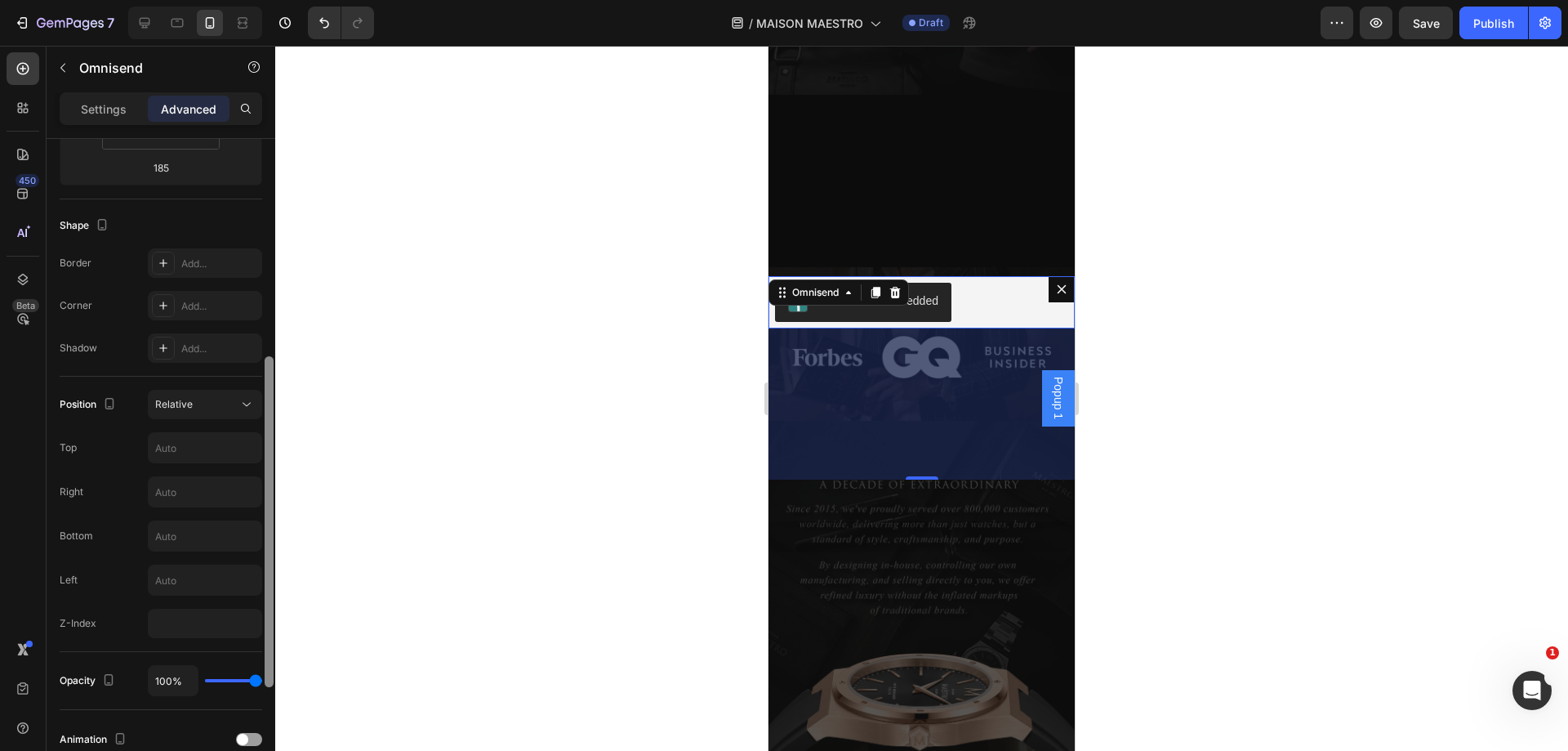
drag, startPoint x: 269, startPoint y: 202, endPoint x: 284, endPoint y: 382, distance: 180.6
click at [284, 0] on div "7 Version history / MAISON MAESTRO Draft Preview Save Publish 450 Beta Sections…" at bounding box center [784, 0] width 1568 height 0
click at [1005, 305] on div "Omnisend - Embedded" at bounding box center [921, 302] width 293 height 39
click at [936, 314] on button "Omnisend - Embedded" at bounding box center [863, 302] width 177 height 39
click at [993, 315] on div "Omnisend - Embedded" at bounding box center [921, 302] width 293 height 39
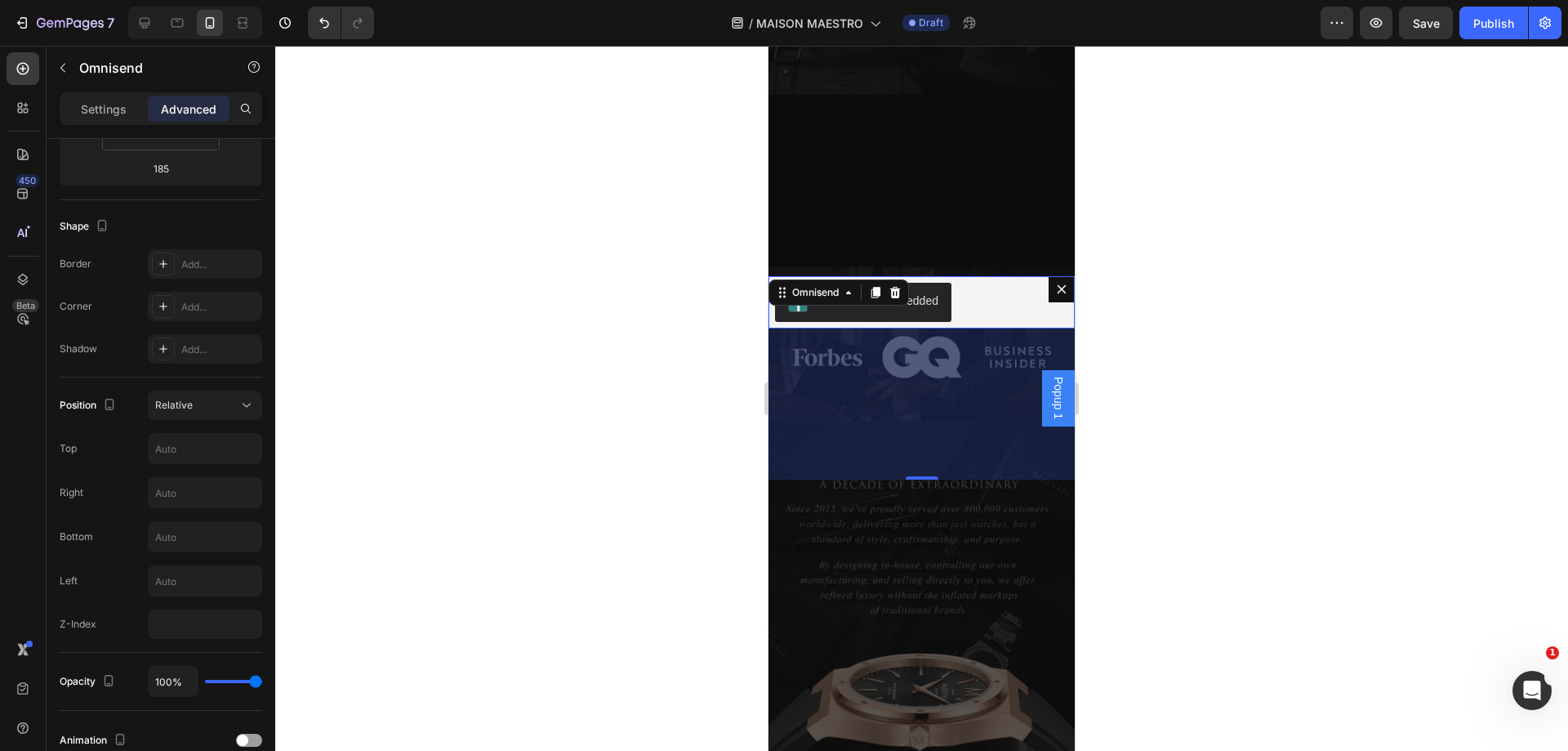
click at [983, 381] on div "185" at bounding box center [922, 404] width 306 height 151
click at [1162, 334] on div at bounding box center [921, 398] width 1293 height 705
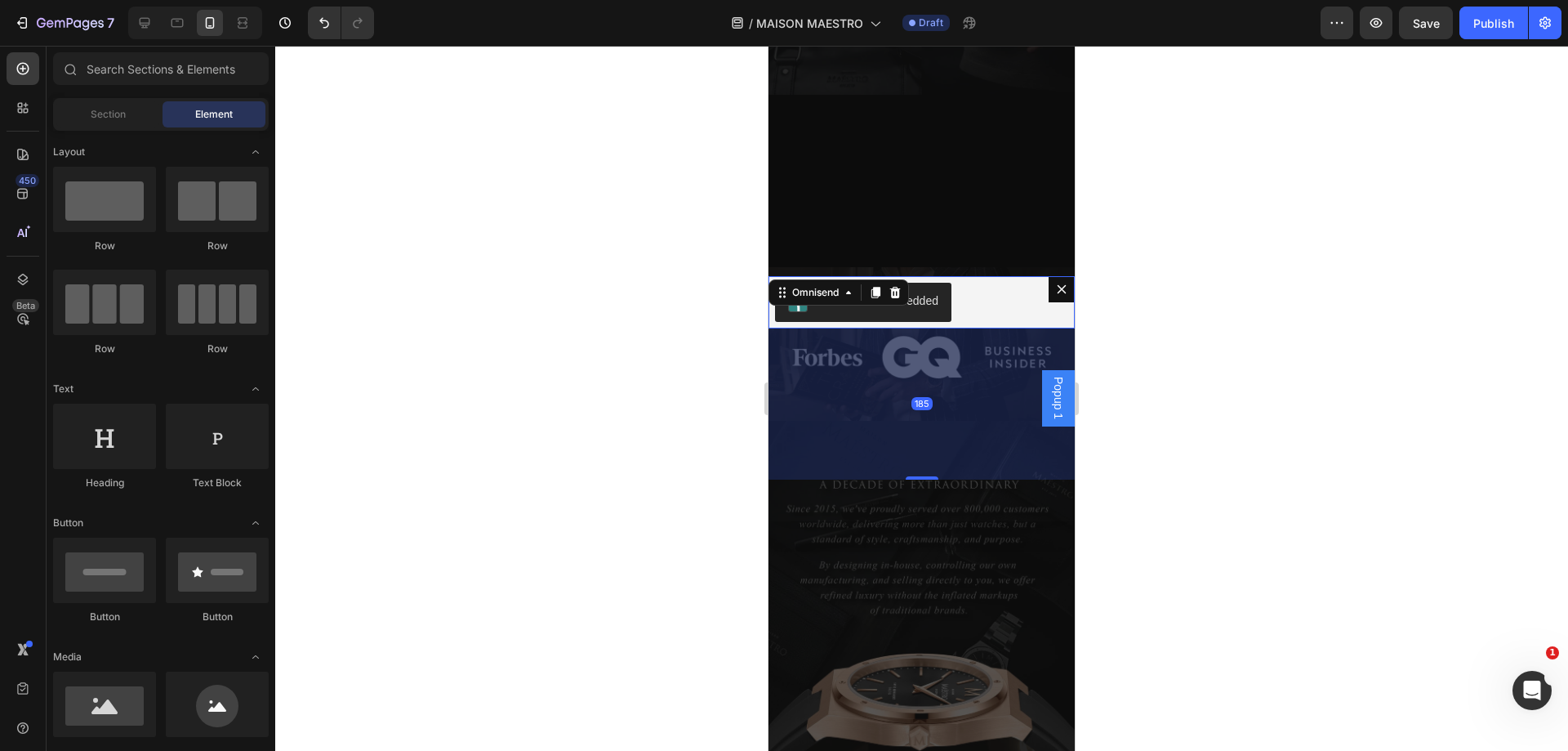
click at [1041, 316] on div "Omnisend - Embedded" at bounding box center [921, 302] width 293 height 39
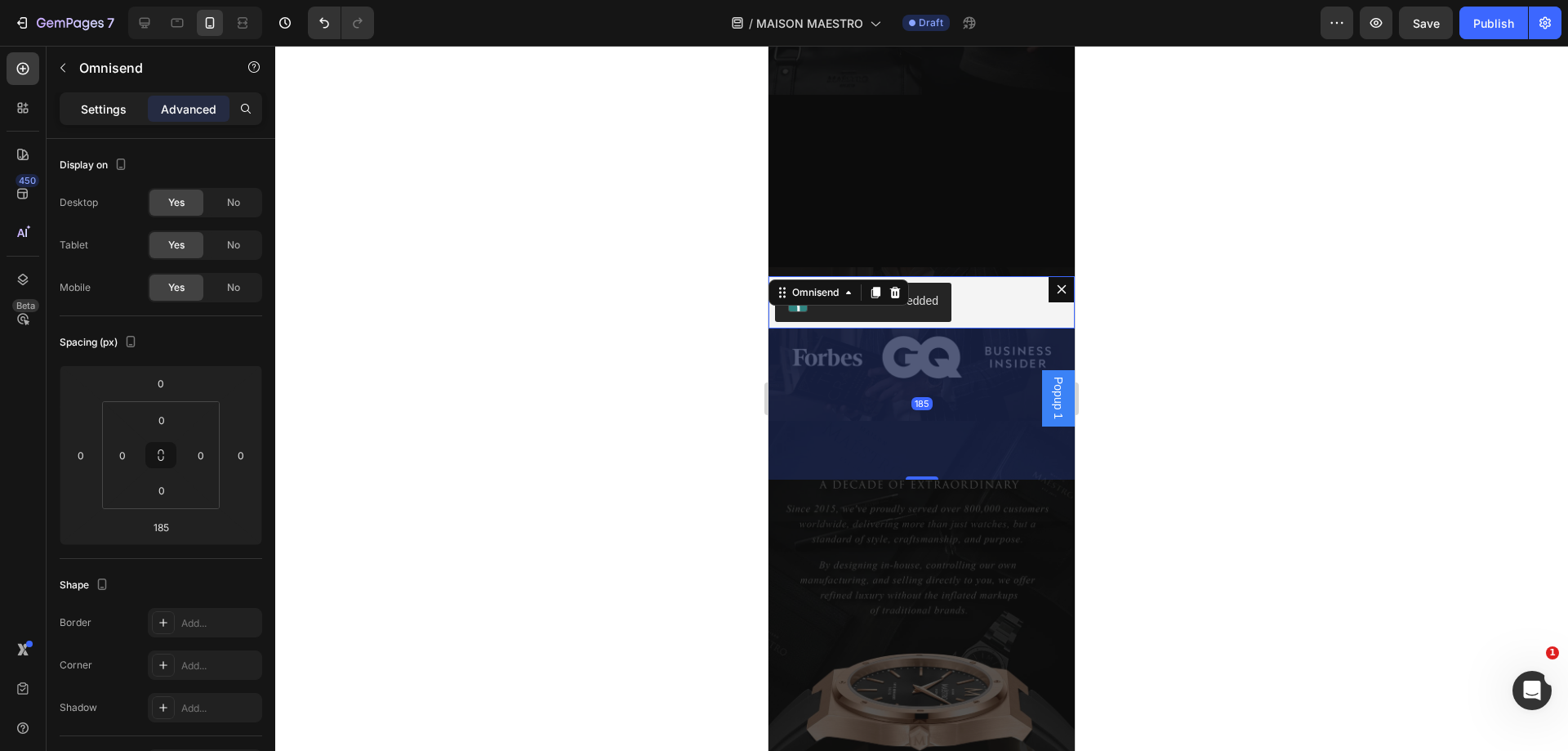
click at [106, 103] on p "Settings" at bounding box center [104, 108] width 46 height 17
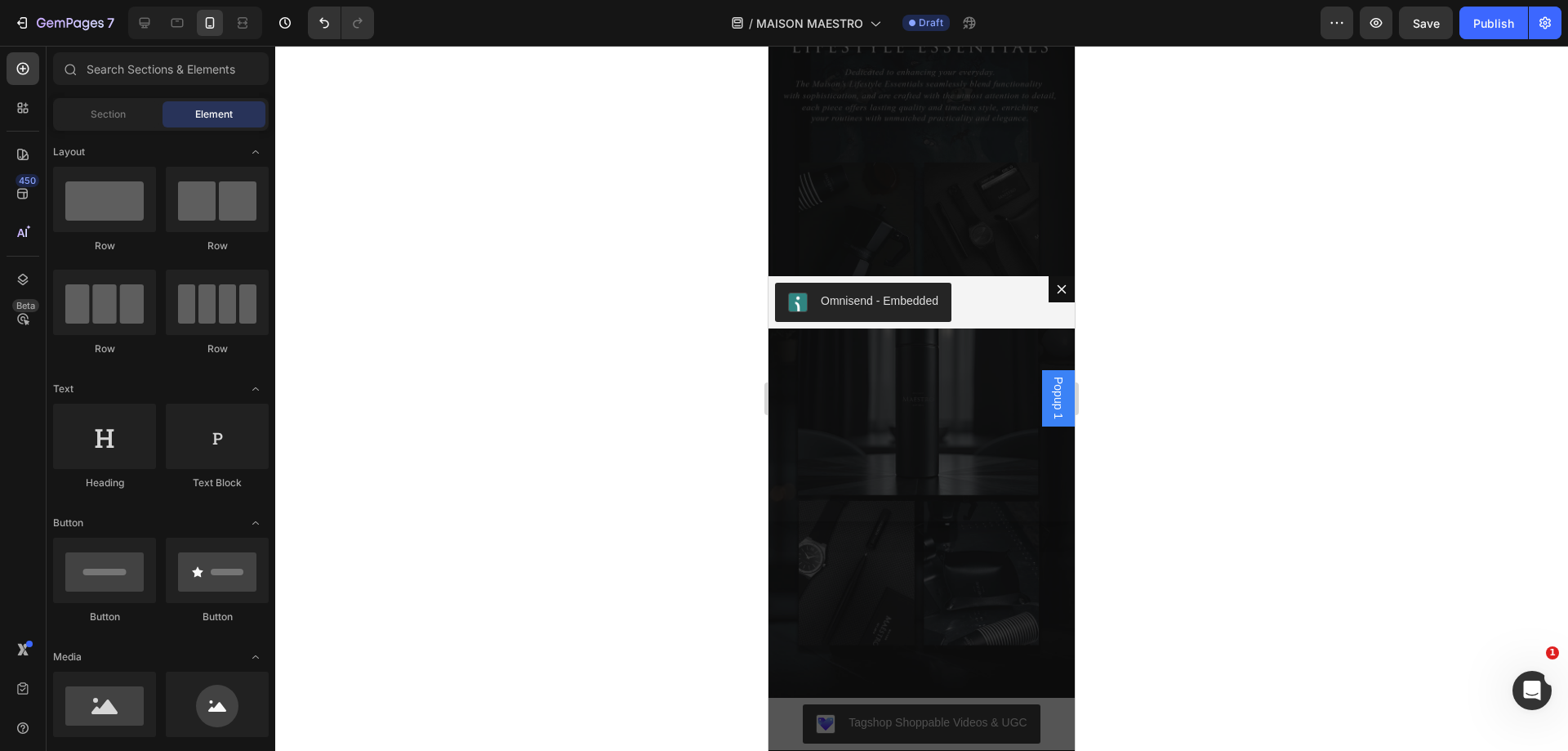
scroll to position [3927, 0]
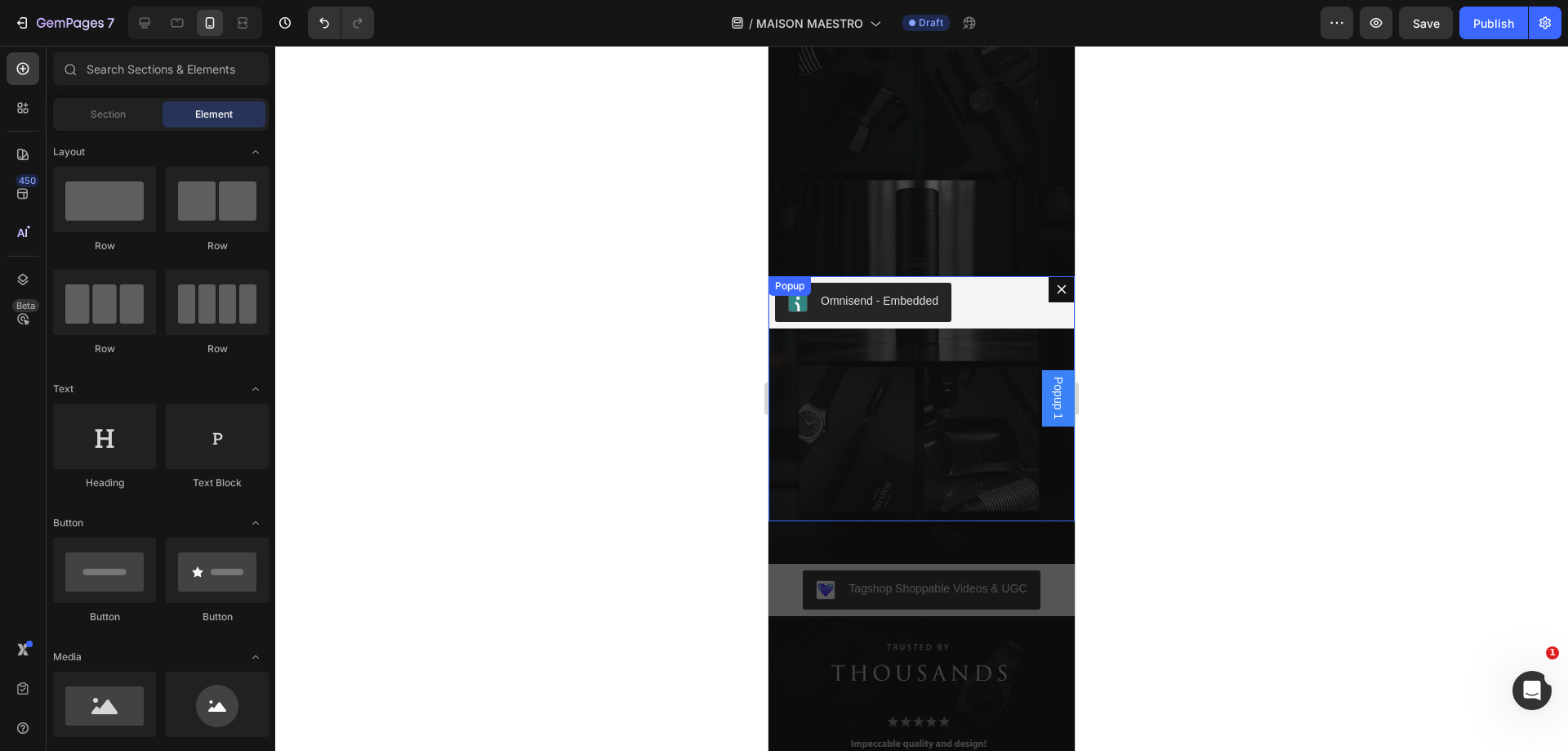
click at [1058, 289] on icon "Dialog content" at bounding box center [1062, 288] width 9 height 9
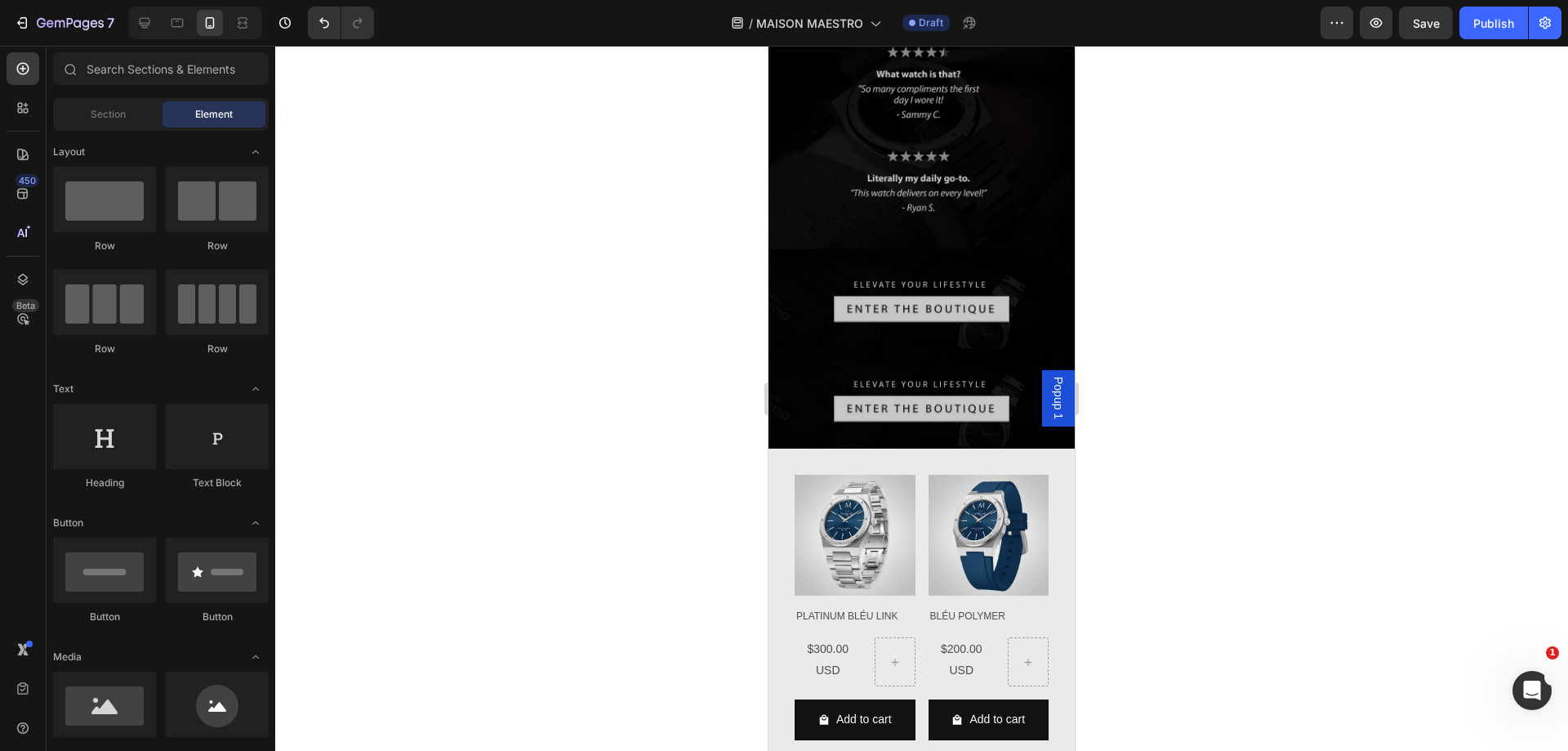
scroll to position [4520, 0]
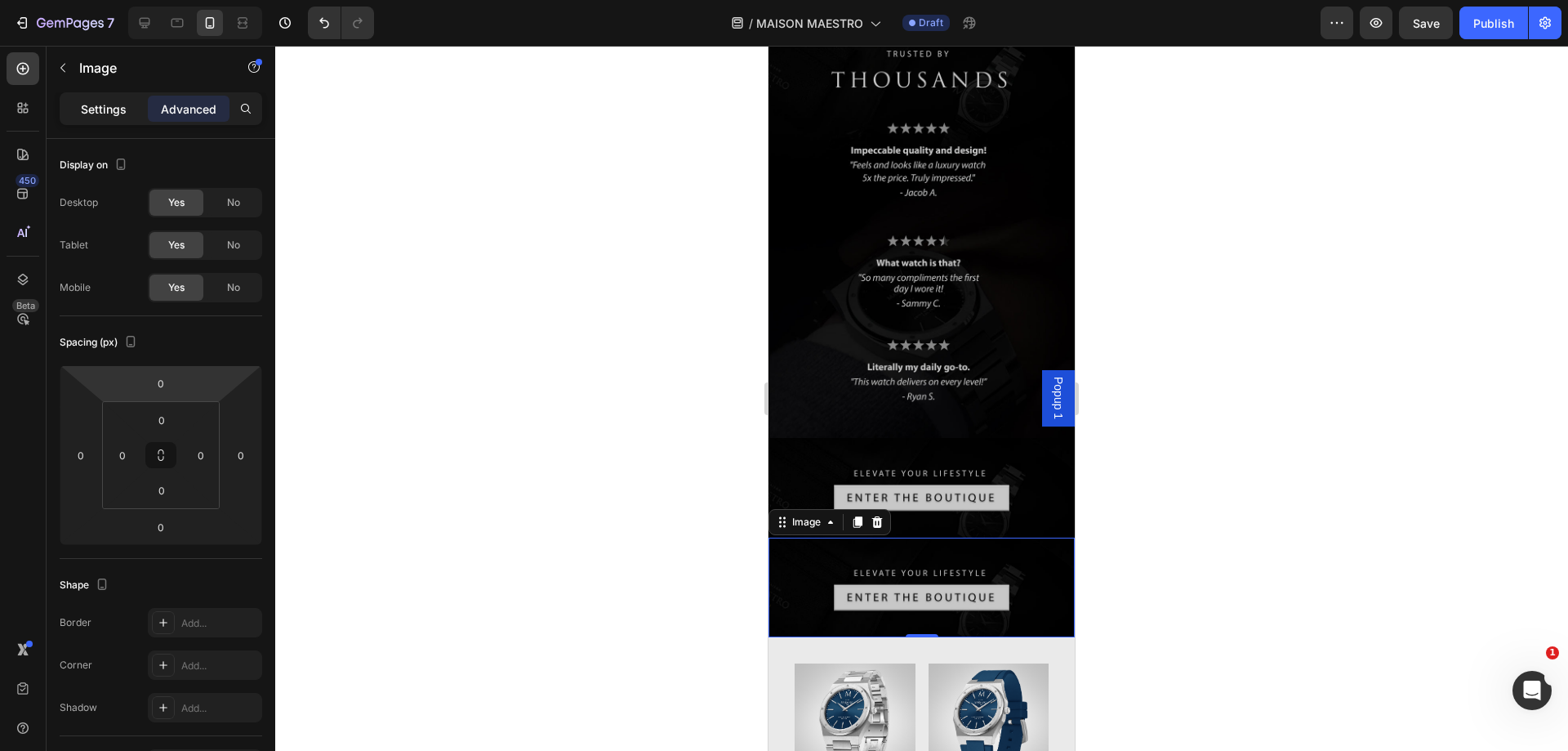
click at [94, 120] on div "Settings" at bounding box center [104, 108] width 82 height 26
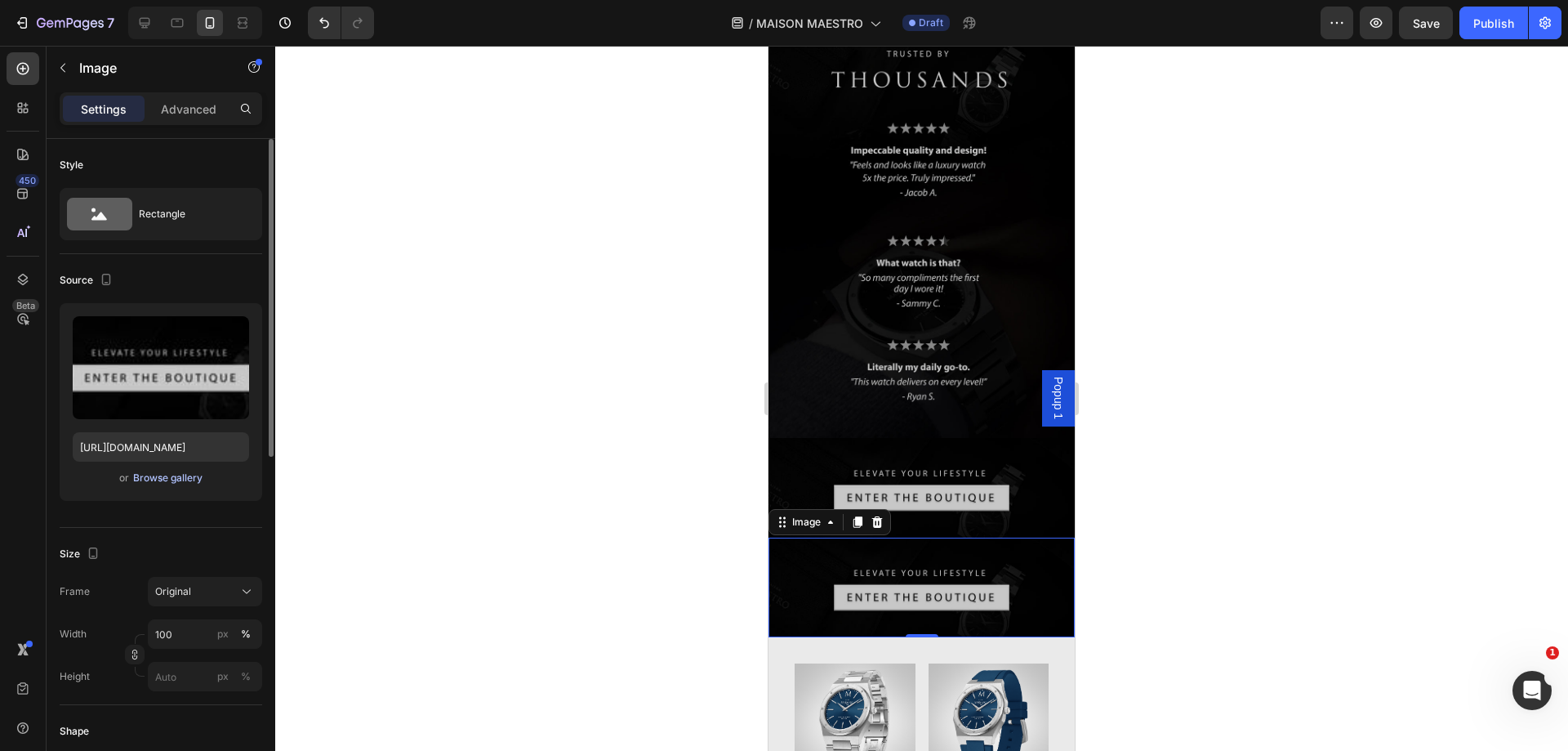
click at [154, 477] on div "Browse gallery" at bounding box center [168, 478] width 69 height 14
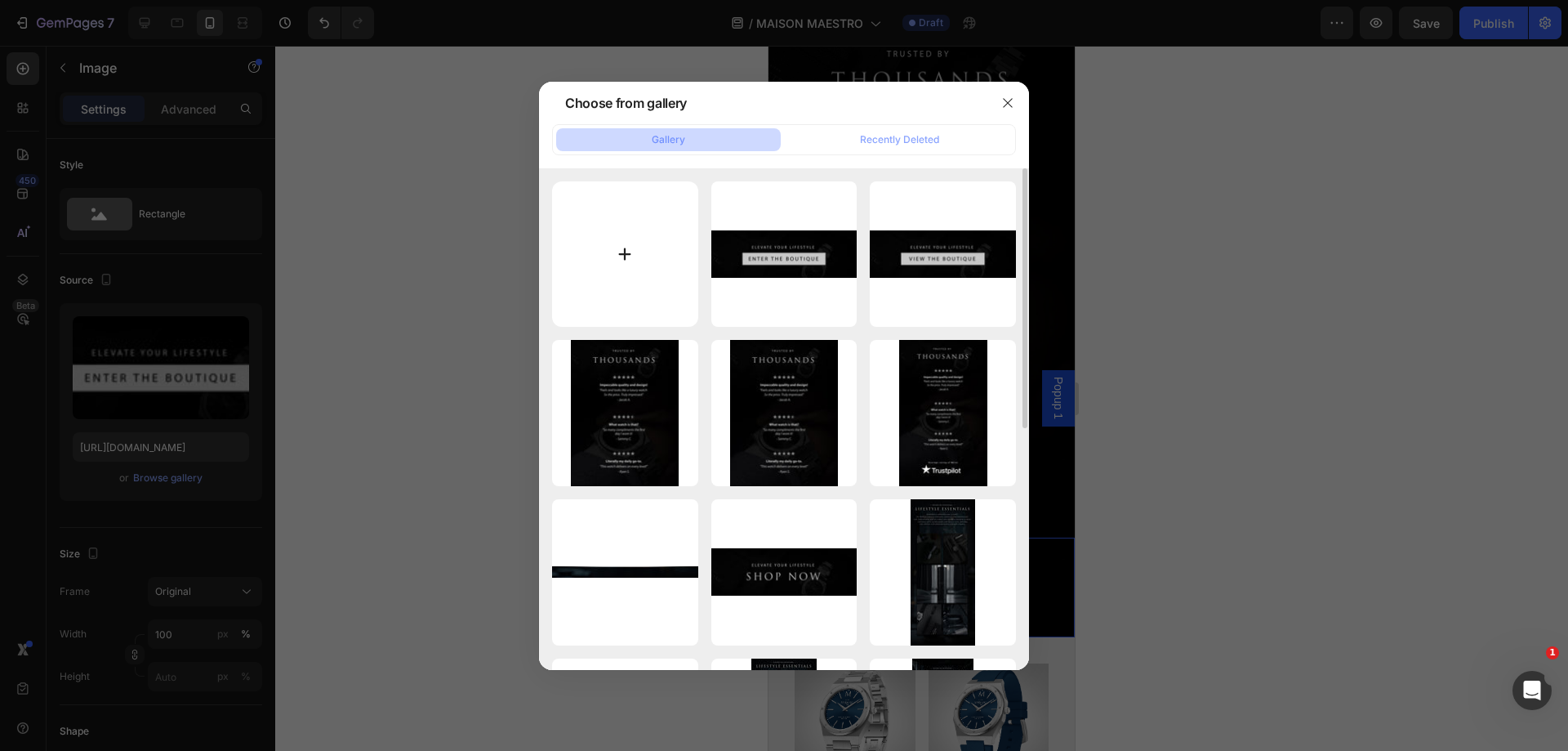
click at [627, 286] on input "file" at bounding box center [625, 254] width 146 height 146
type input "C:\fakepath\TIMEPIECES.jpg"
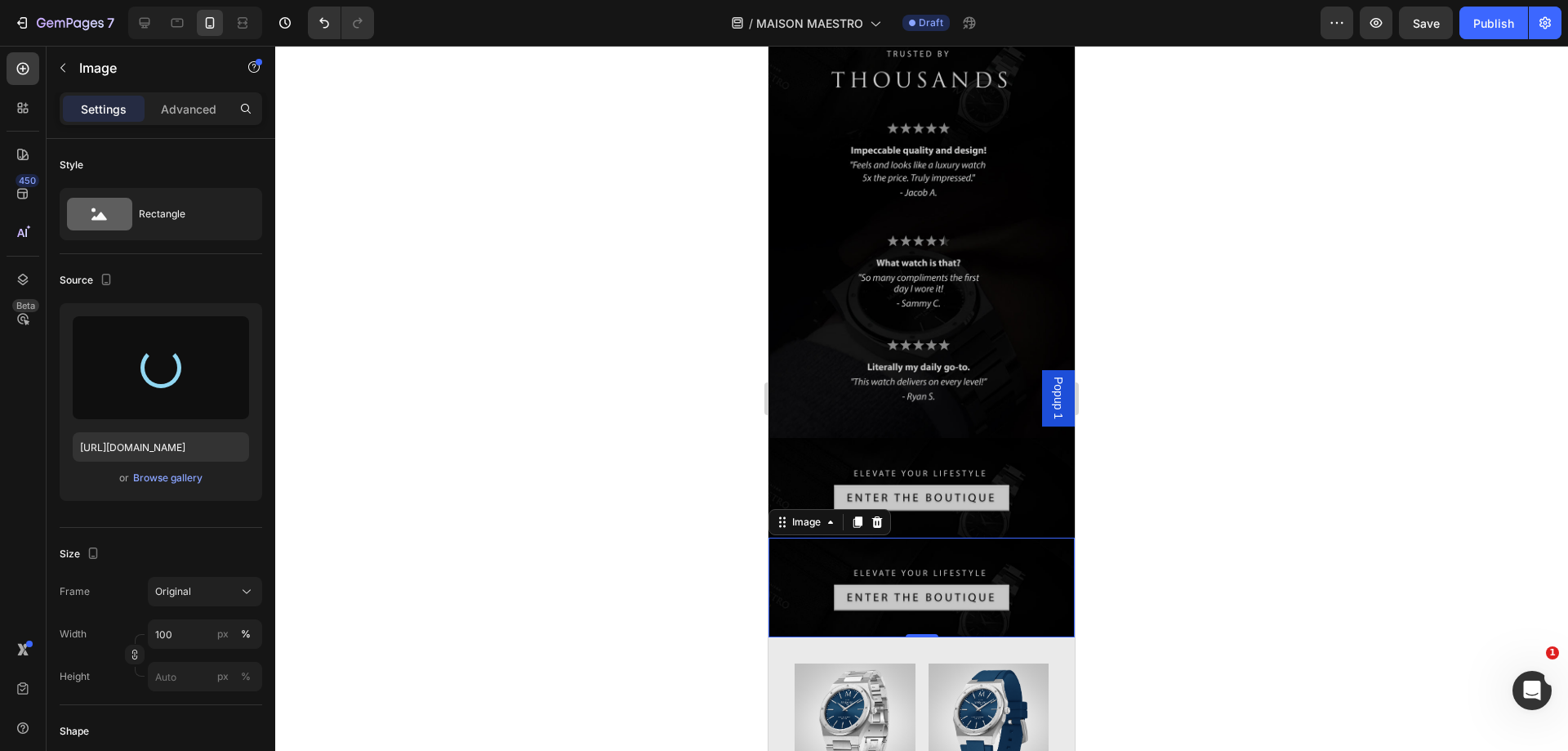
type input "[URL][DOMAIN_NAME]"
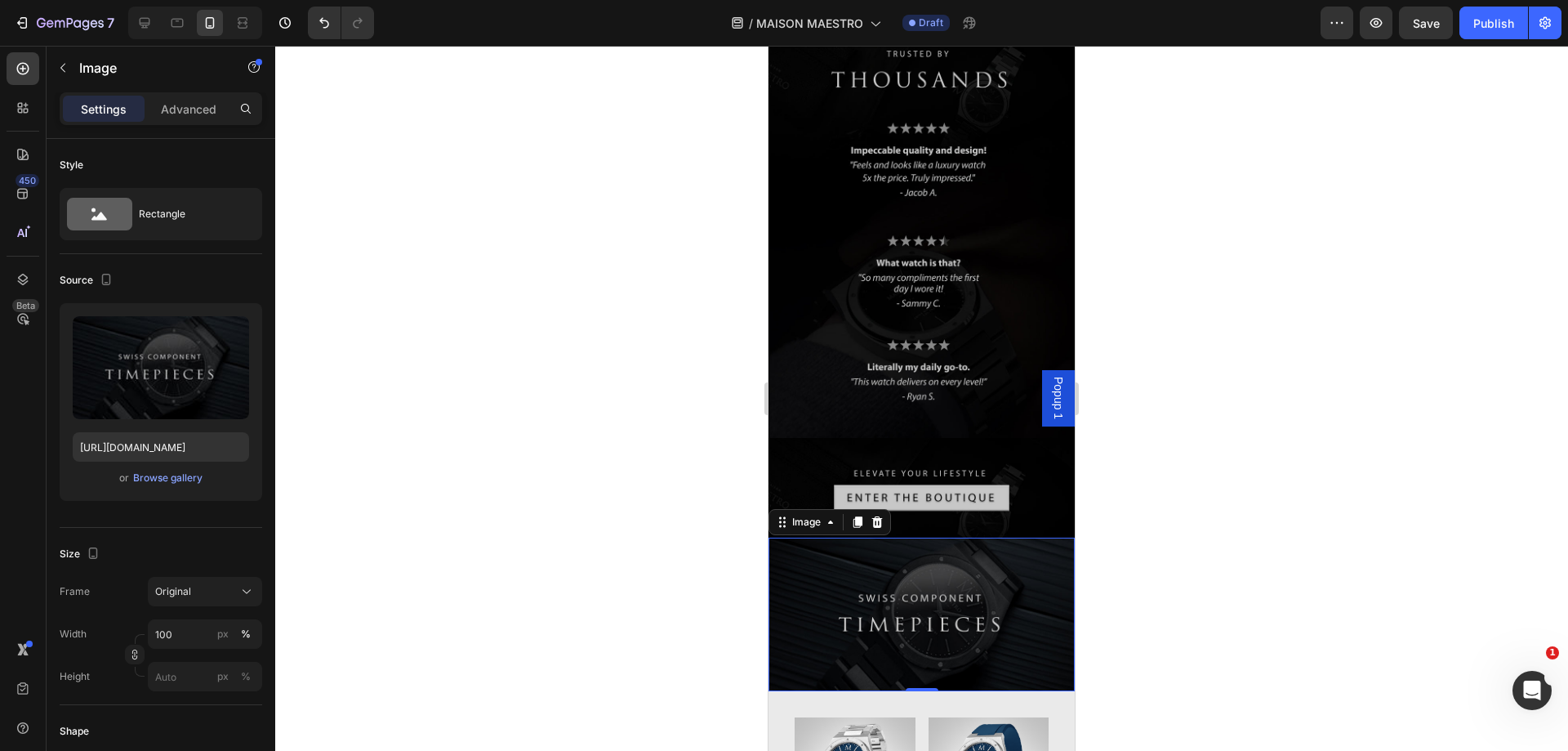
click at [1191, 527] on div at bounding box center [921, 398] width 1293 height 705
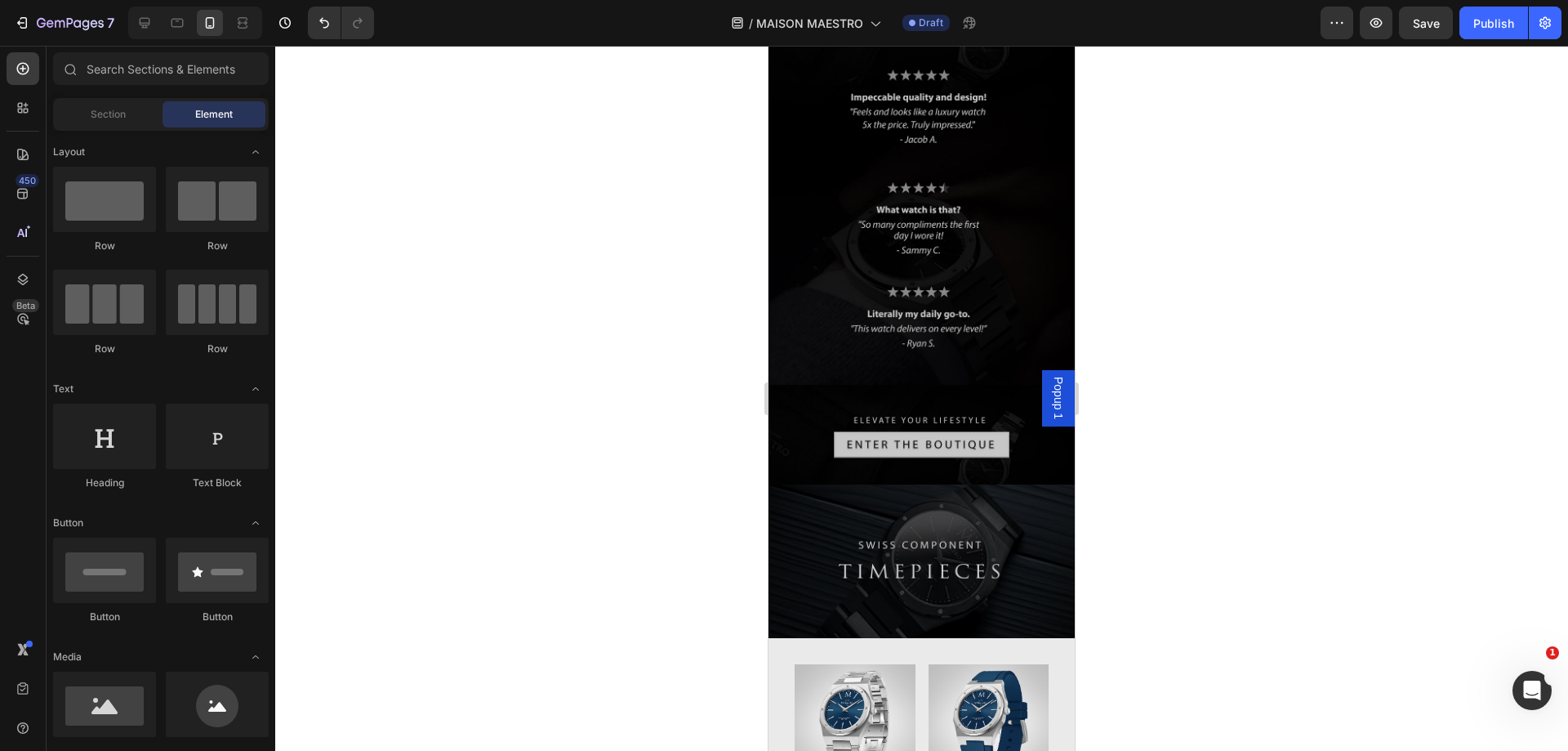
scroll to position [4566, 0]
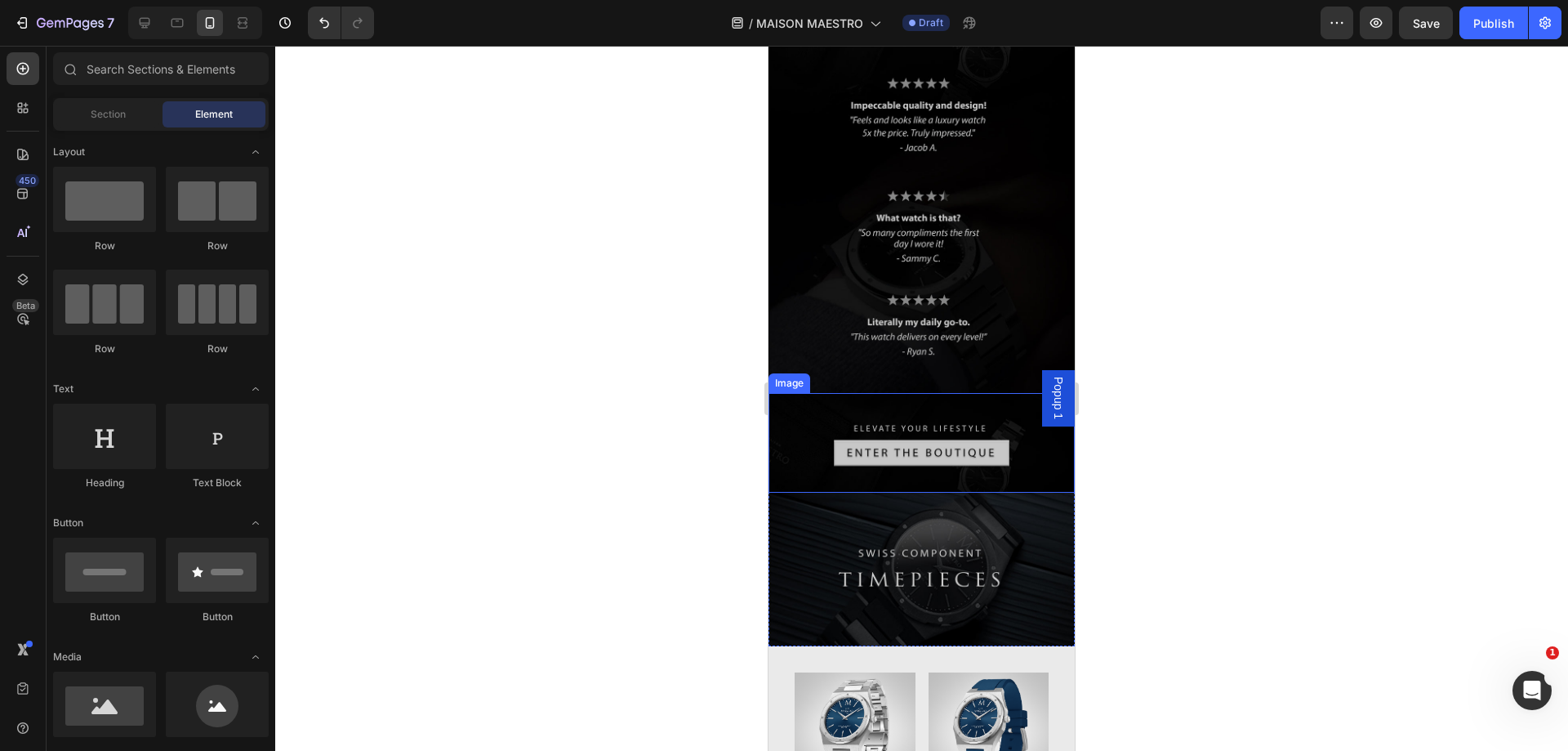
click at [1007, 393] on img at bounding box center [922, 443] width 306 height 100
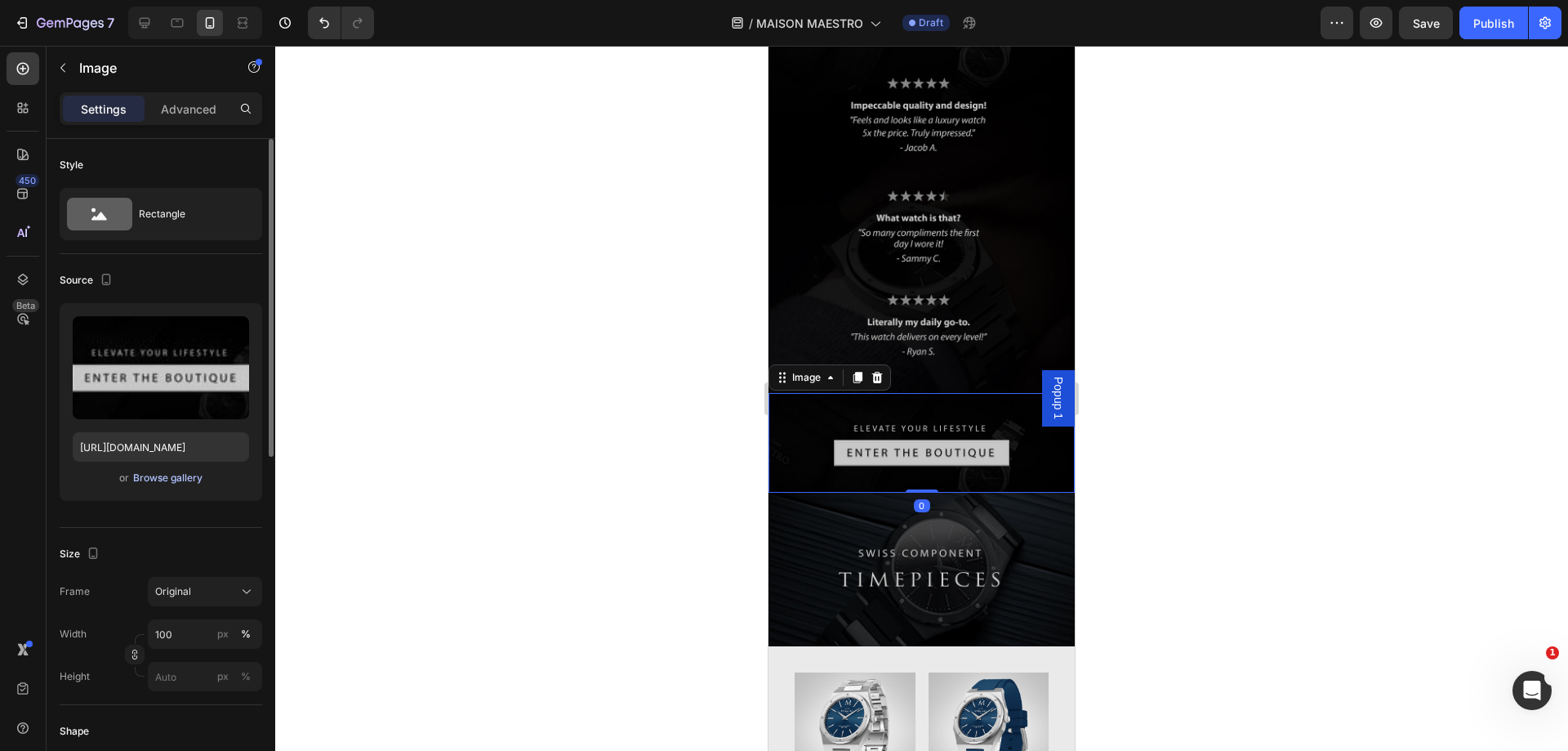
click at [141, 472] on div "Browse gallery" at bounding box center [168, 478] width 69 height 14
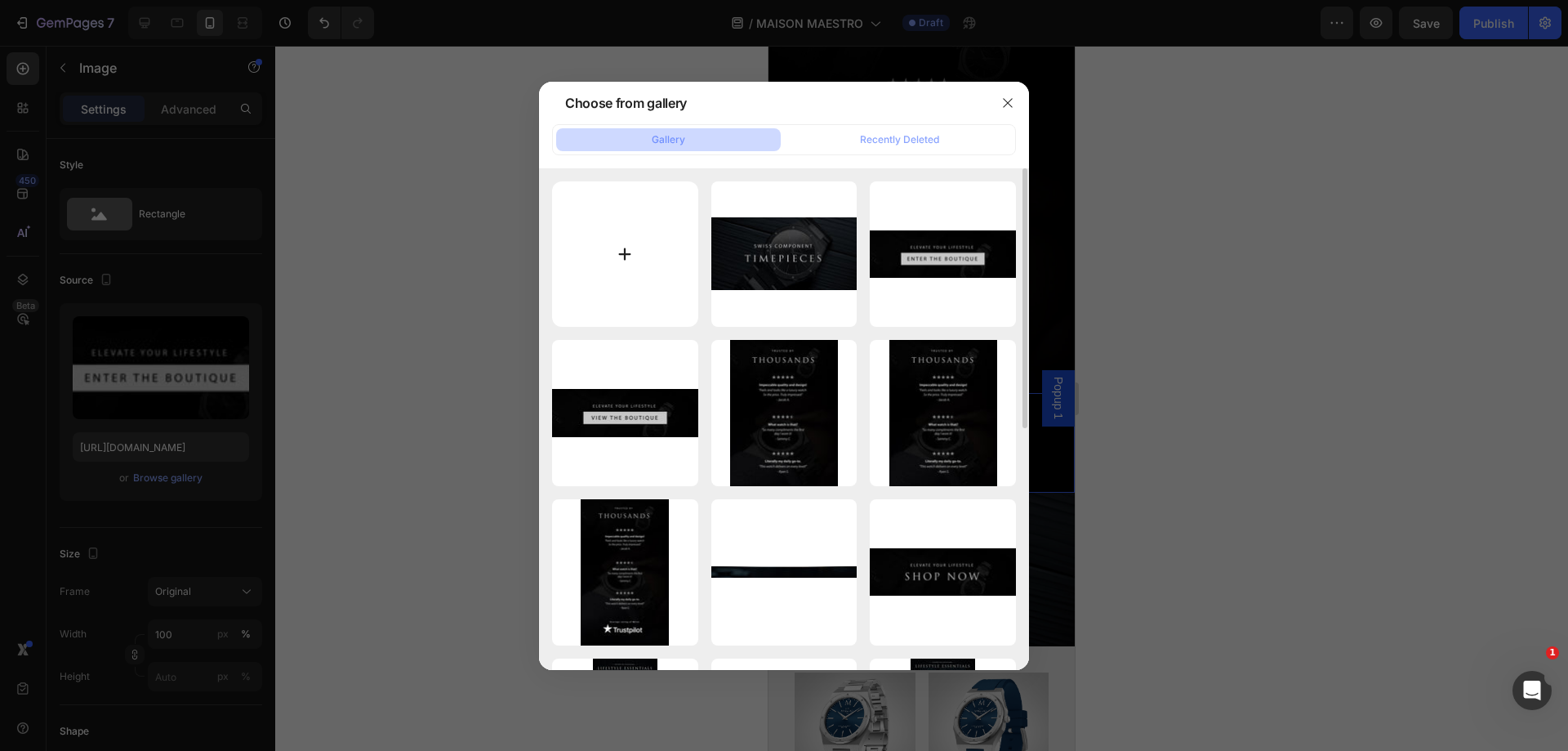
click at [645, 244] on input "file" at bounding box center [625, 254] width 146 height 146
type input "C:\fakepath\elevatebutton.jpg"
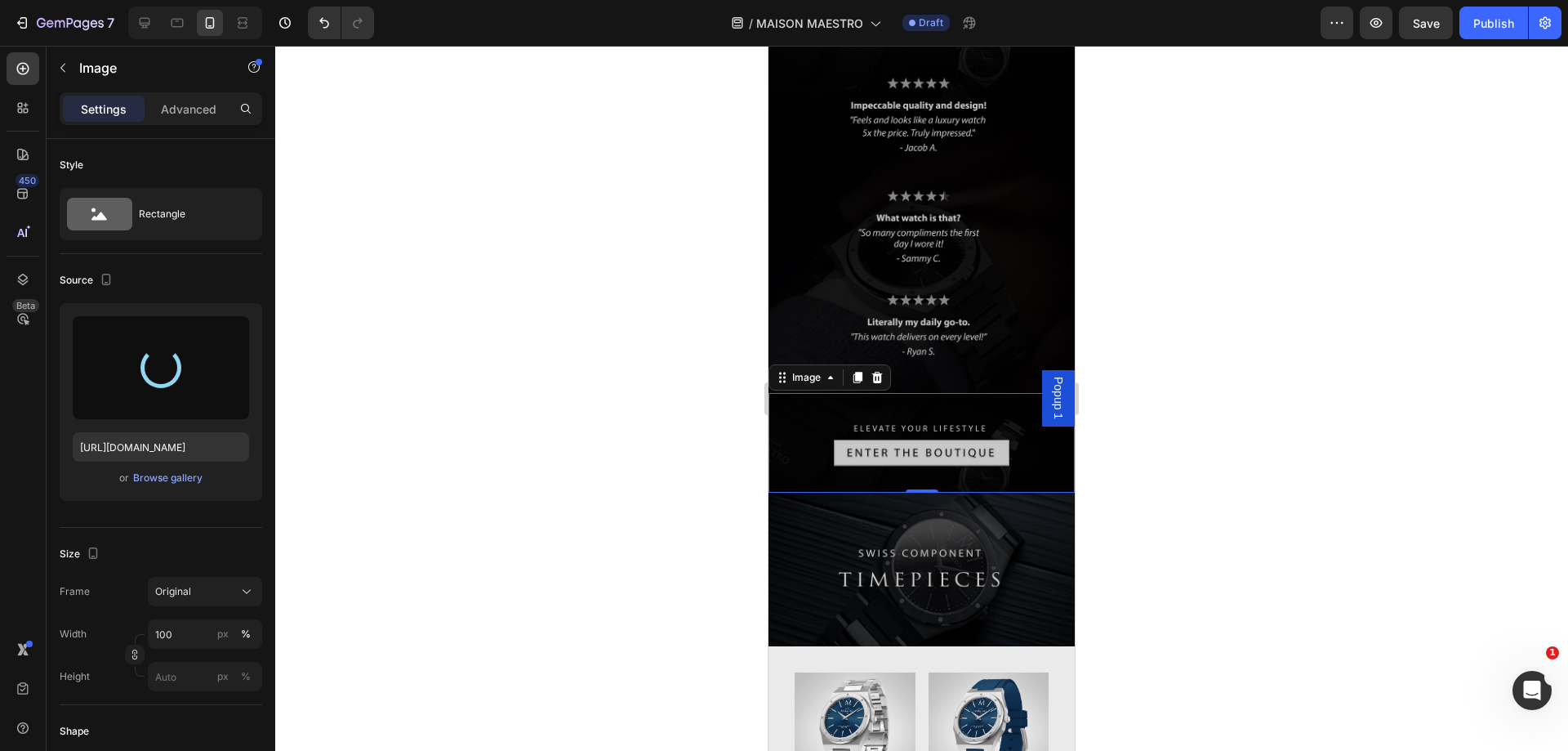
type input "[URL][DOMAIN_NAME]"
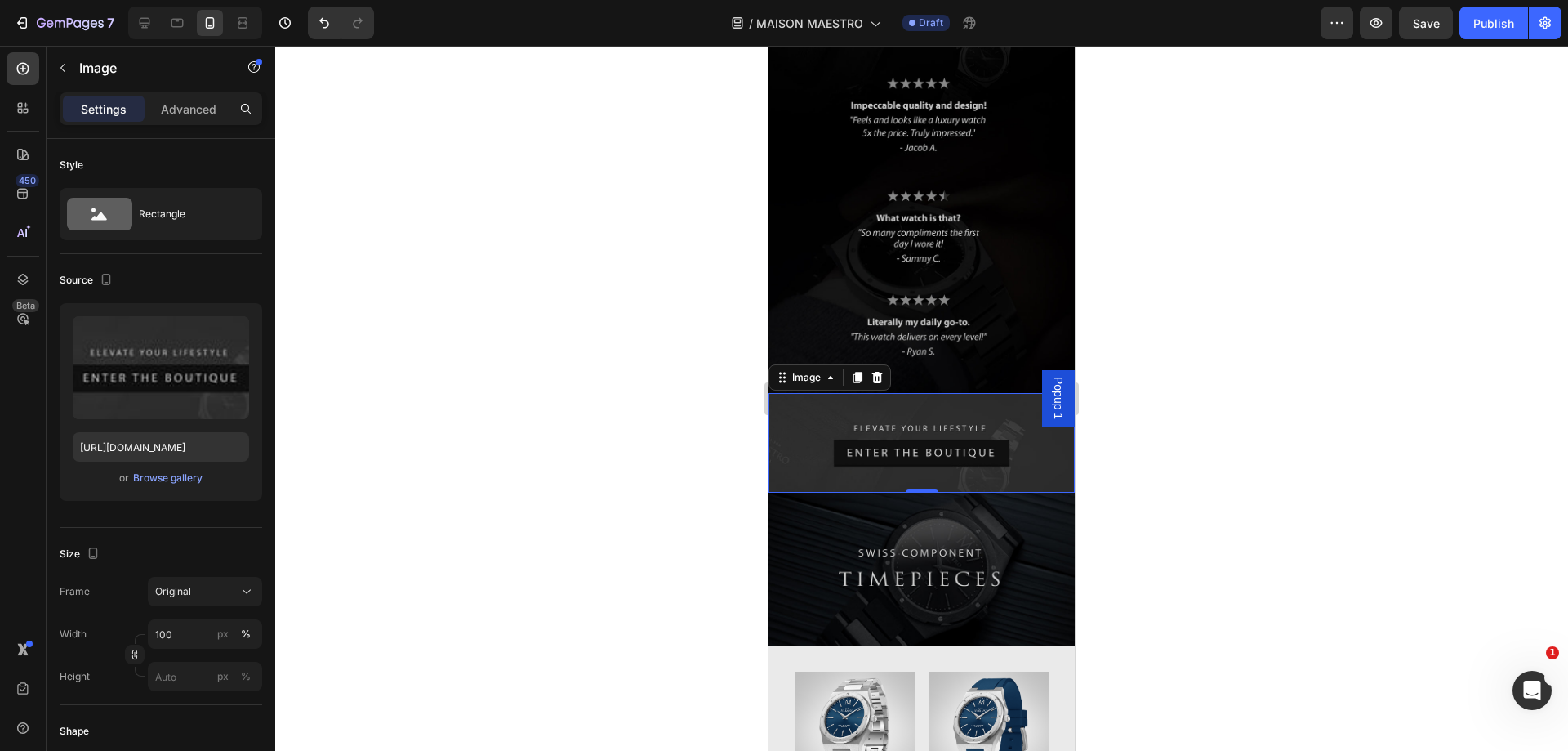
click at [1199, 383] on div at bounding box center [921, 398] width 1293 height 705
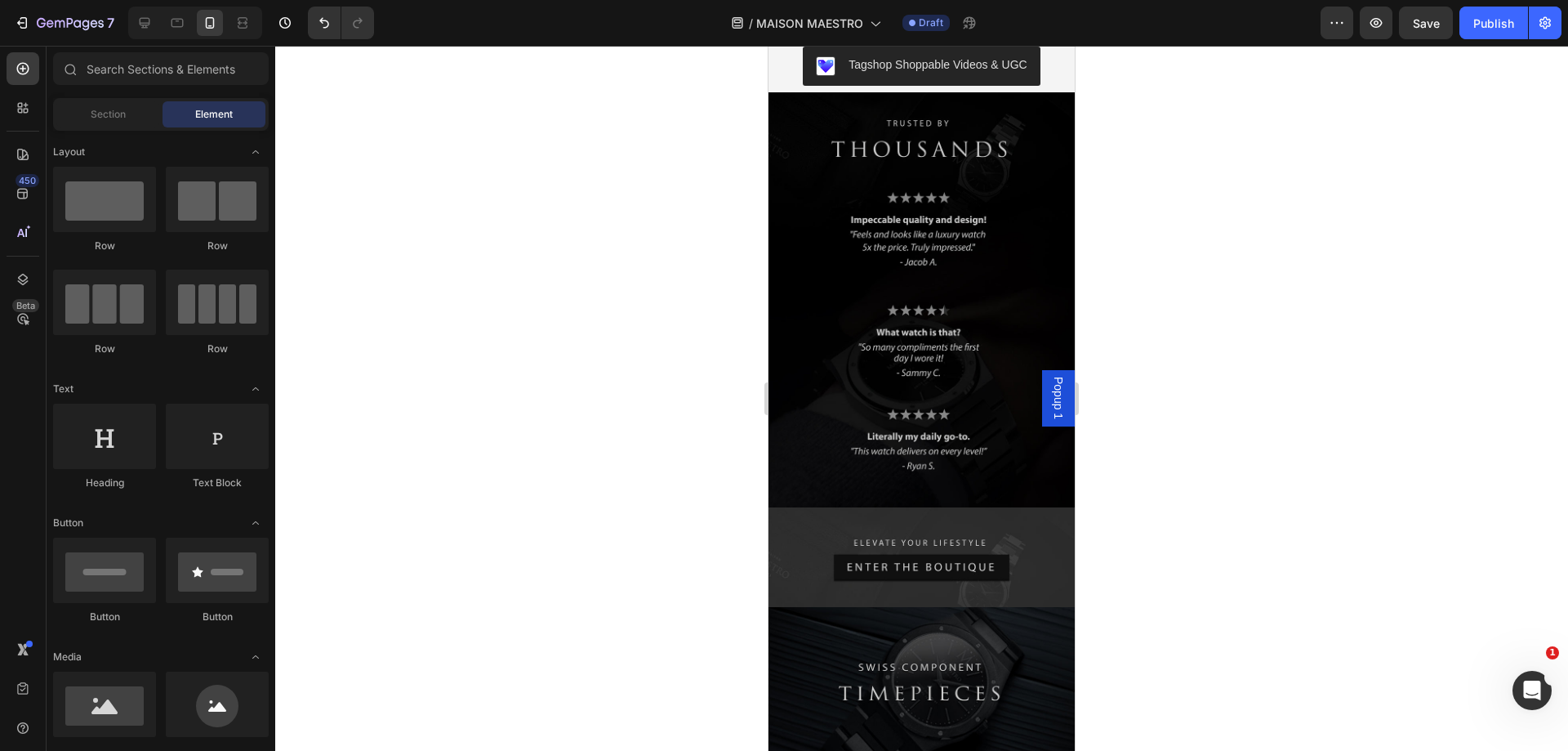
scroll to position [4461, 0]
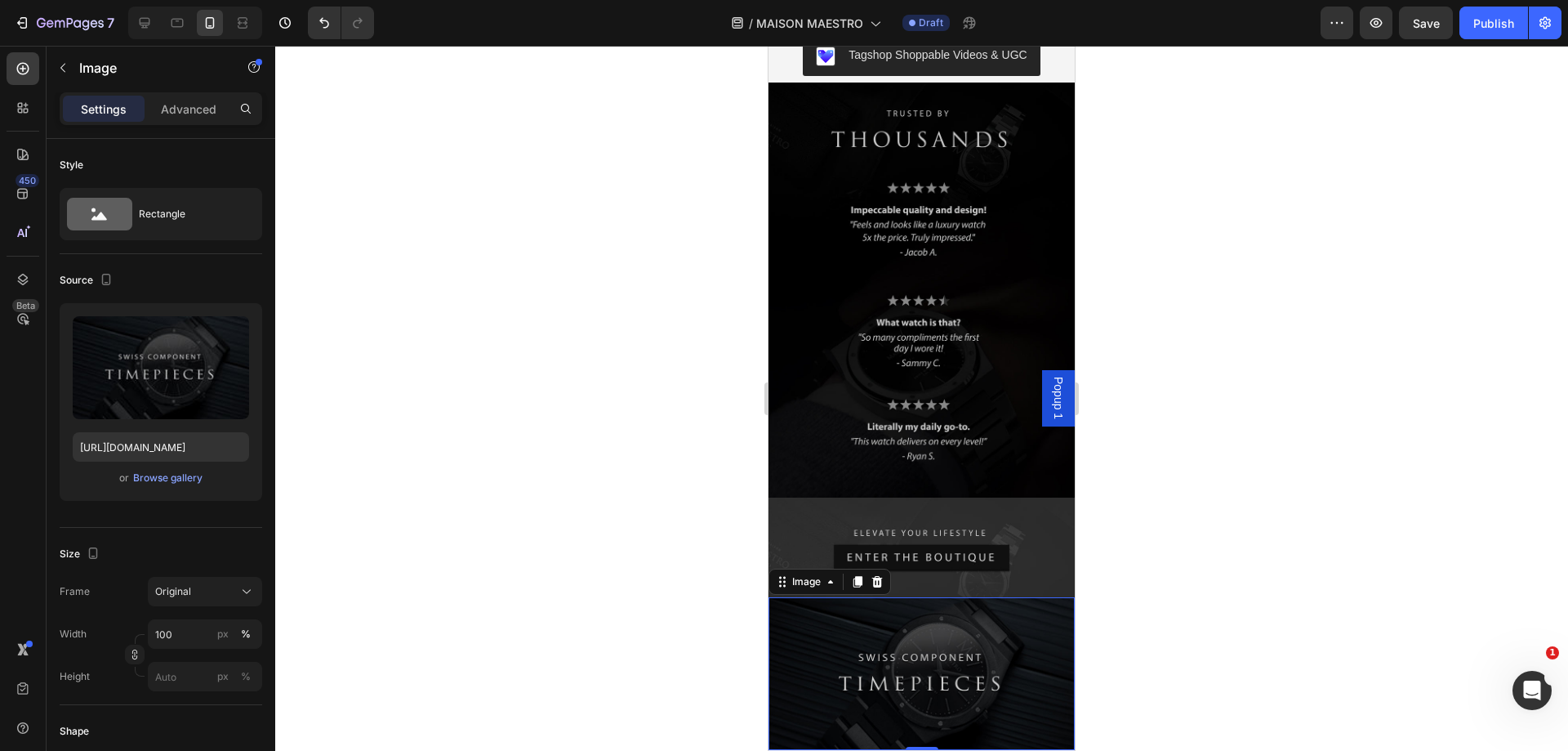
click at [927, 597] on img at bounding box center [922, 673] width 306 height 153
click at [184, 121] on div "Advanced" at bounding box center [188, 108] width 82 height 26
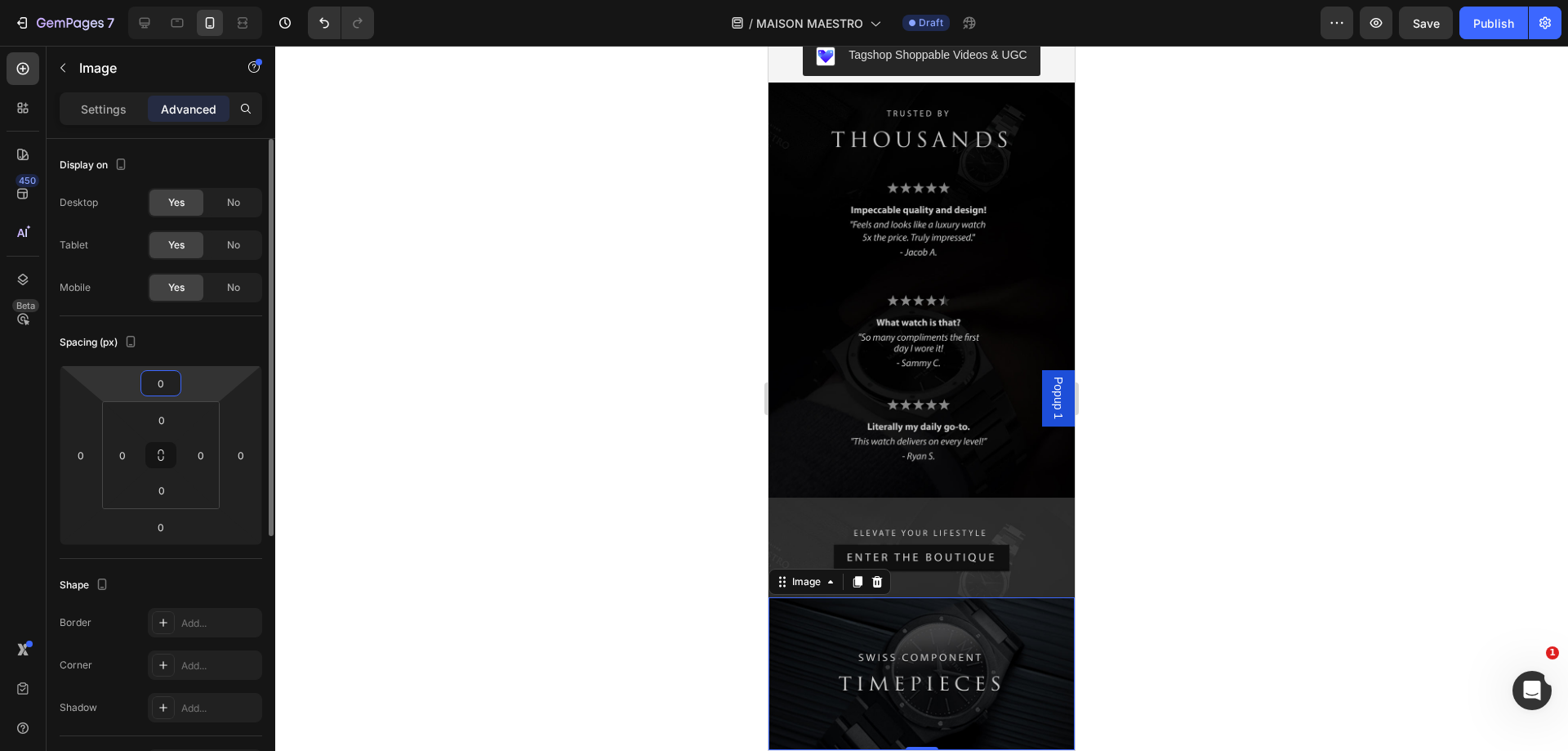
click at [165, 388] on input "0" at bounding box center [160, 382] width 32 height 24
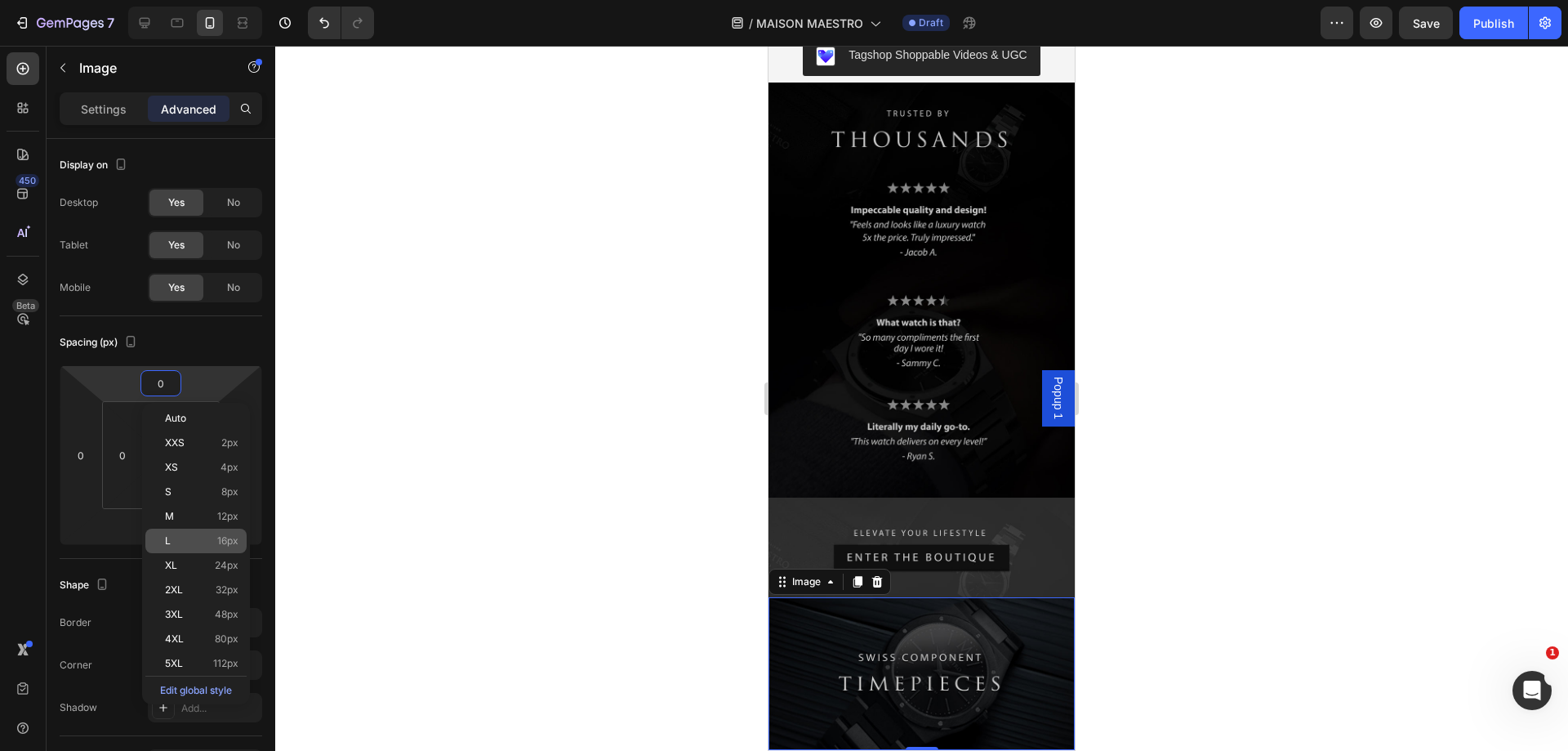
click at [221, 536] on div "L 16px" at bounding box center [196, 540] width 101 height 24
type input "16"
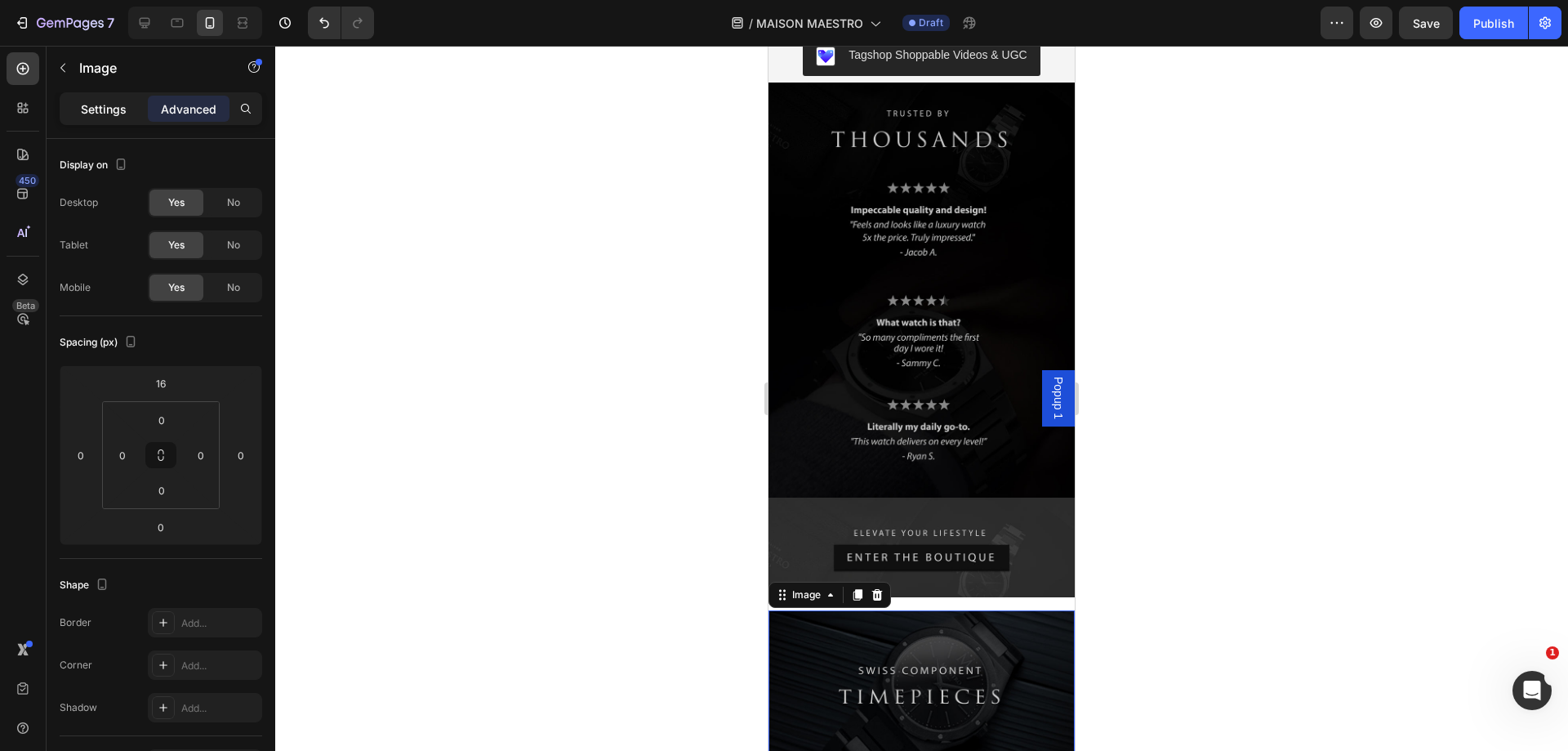
click at [109, 116] on p "Settings" at bounding box center [104, 108] width 46 height 17
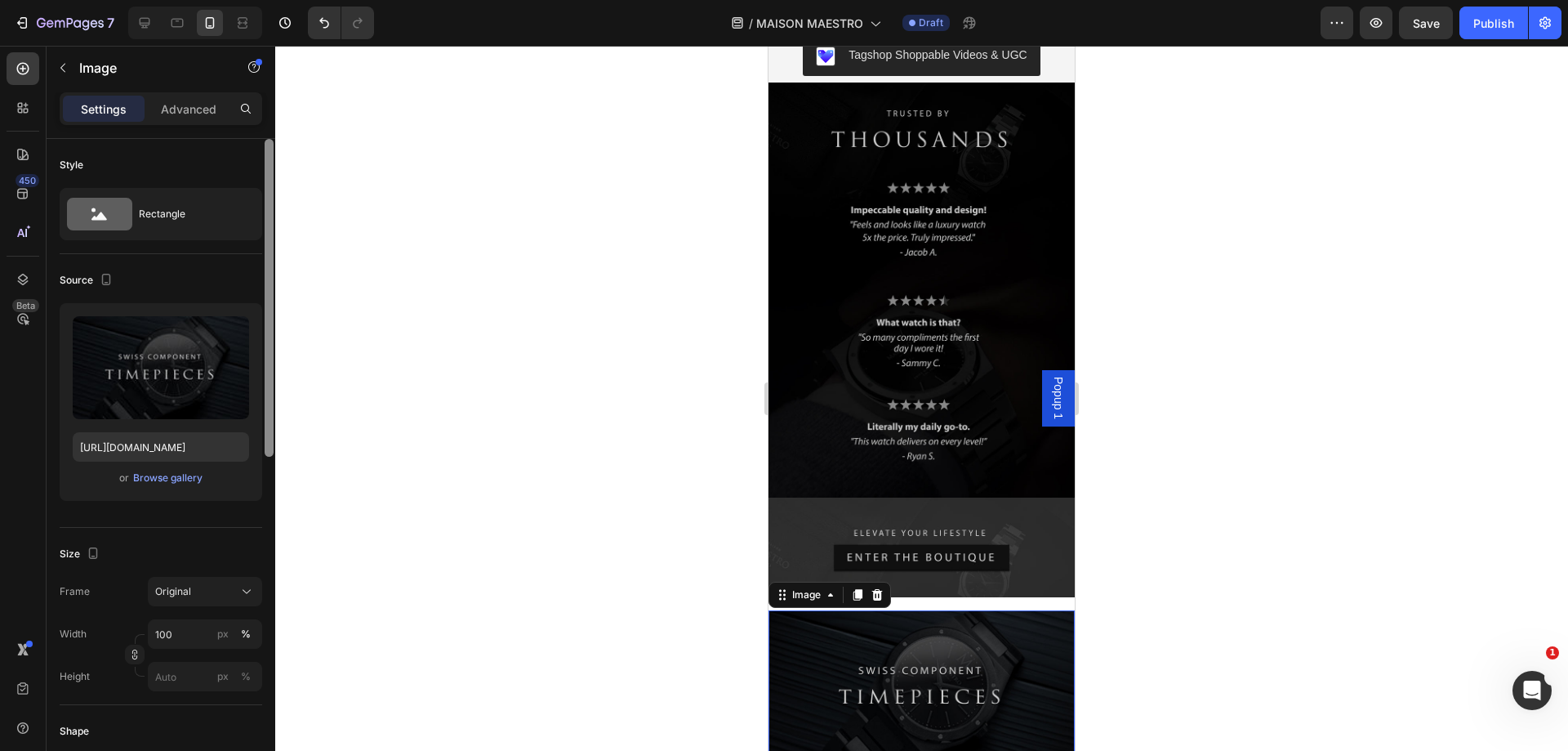
scroll to position [658, 0]
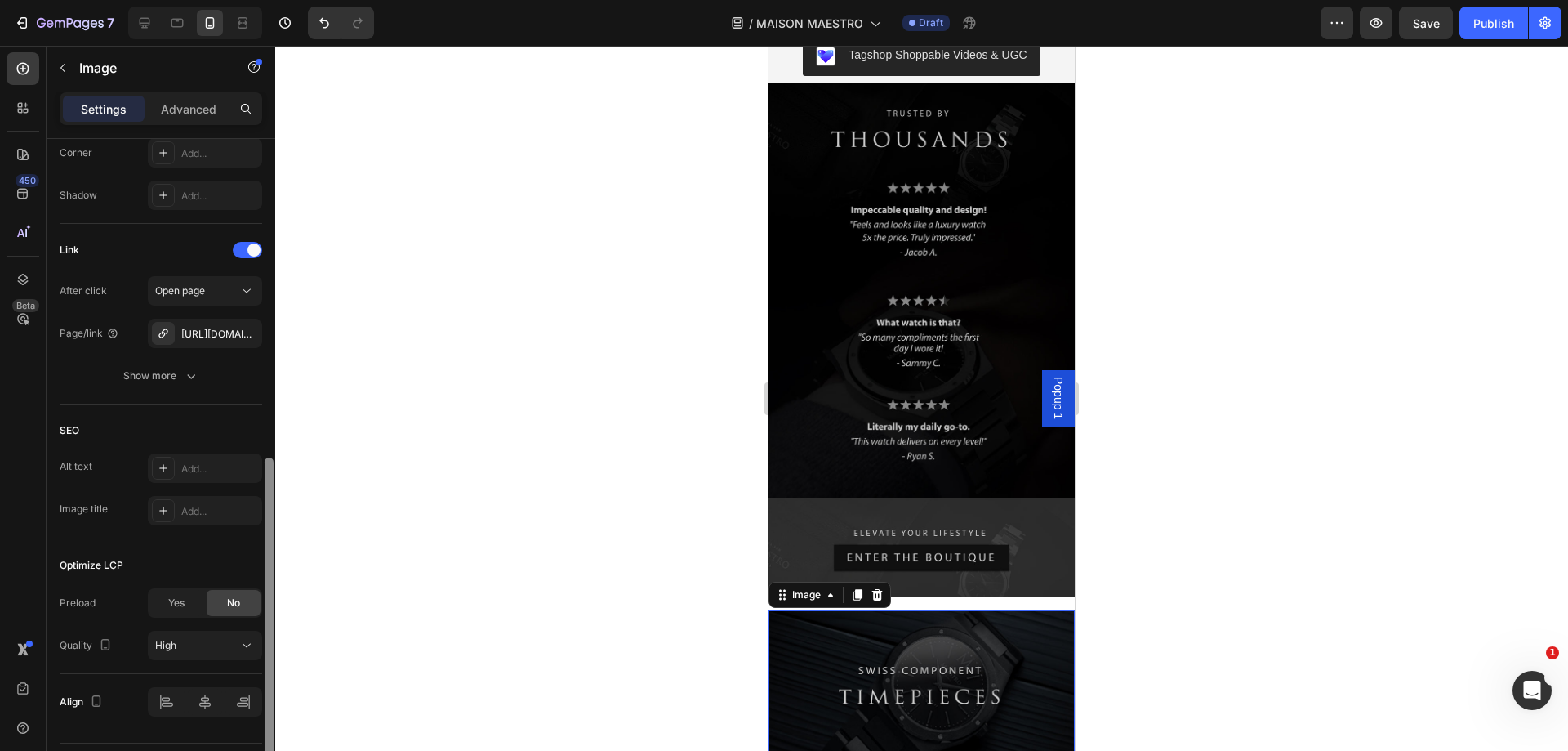
drag, startPoint x: 264, startPoint y: 443, endPoint x: 263, endPoint y: 516, distance: 73.0
click at [263, 516] on div at bounding box center [269, 468] width 13 height 658
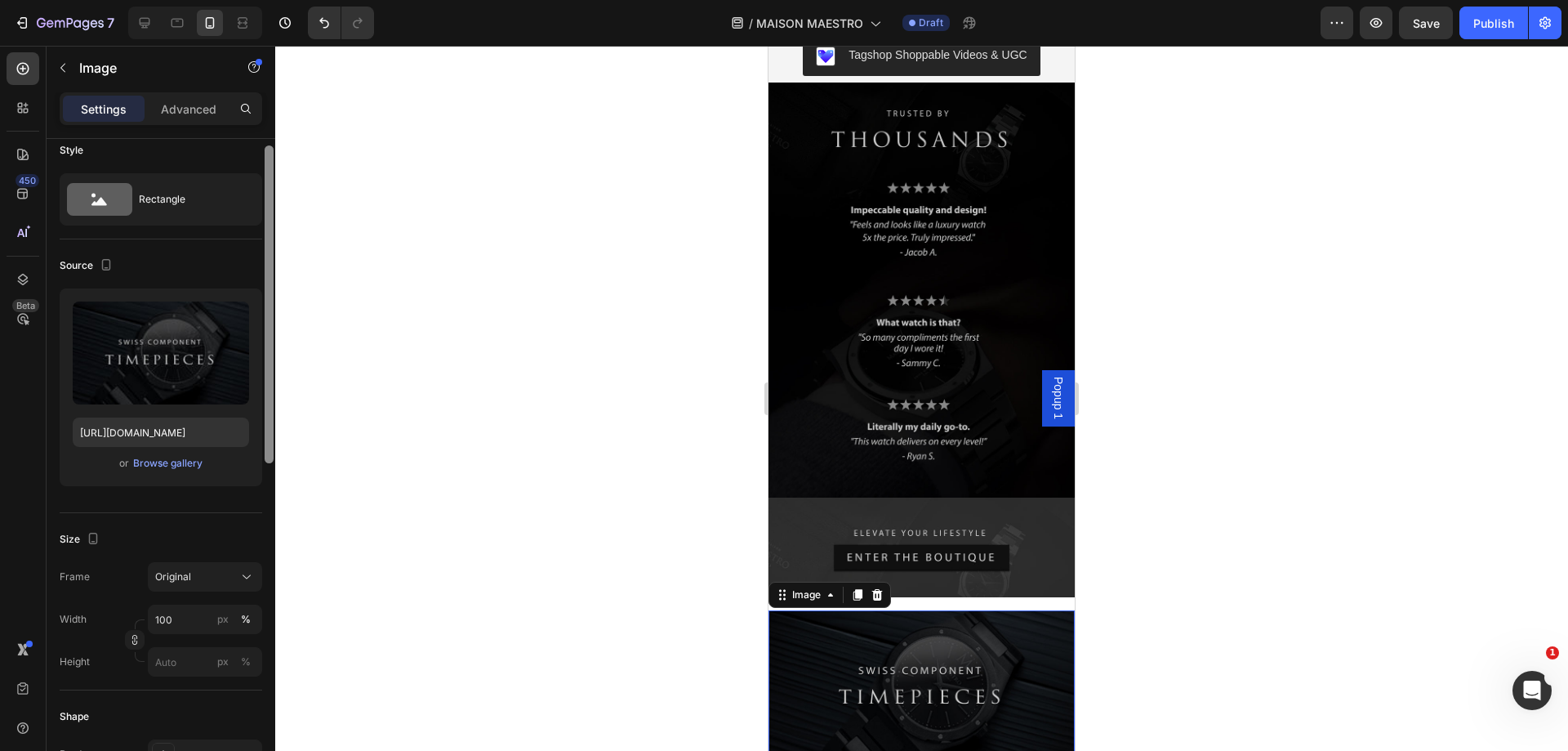
scroll to position [0, 0]
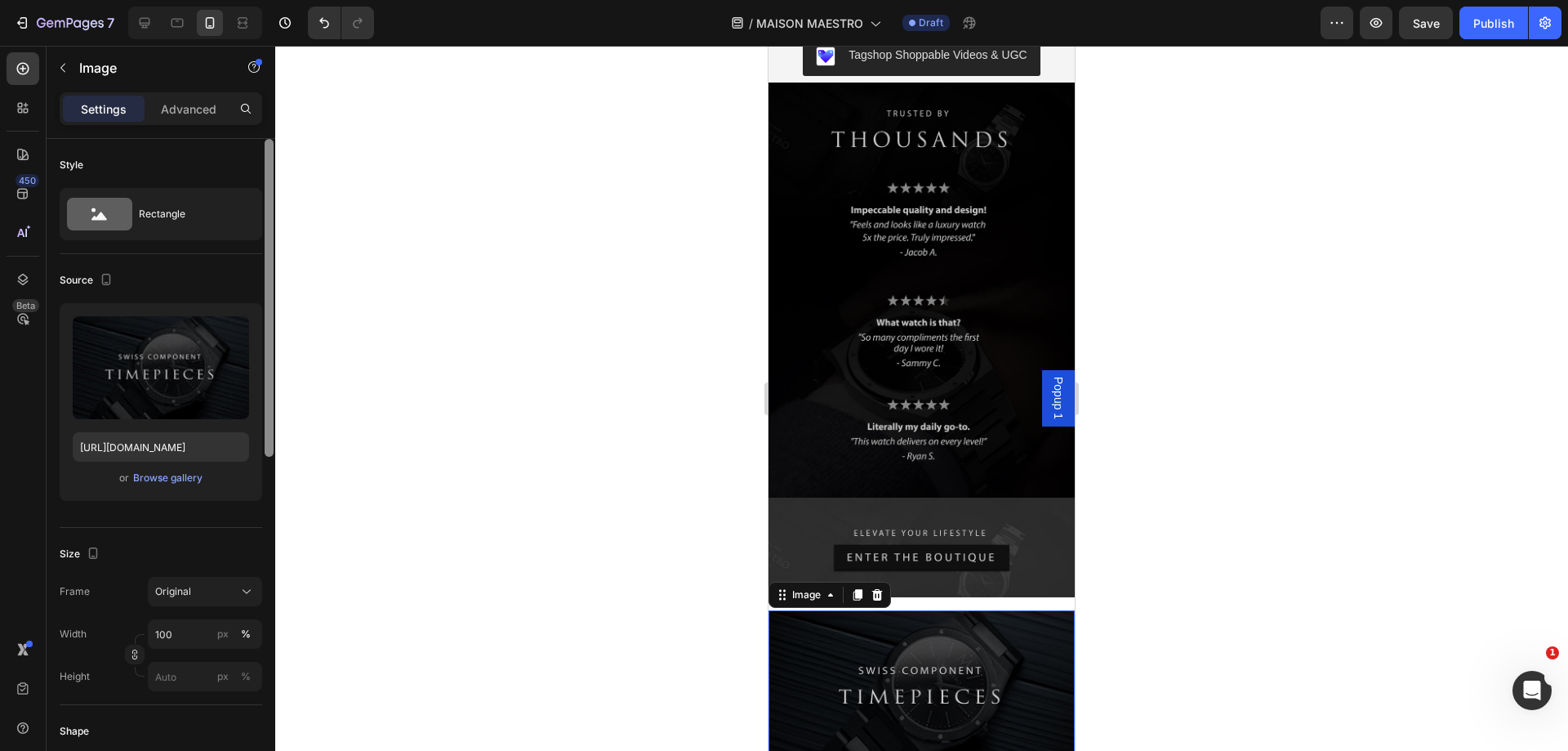
drag, startPoint x: 269, startPoint y: 511, endPoint x: 293, endPoint y: 167, distance: 344.8
click at [293, 0] on div "7 Version history / MAISON MAESTRO Draft Preview Save Publish 450 Beta Sections…" at bounding box center [784, 0] width 1568 height 0
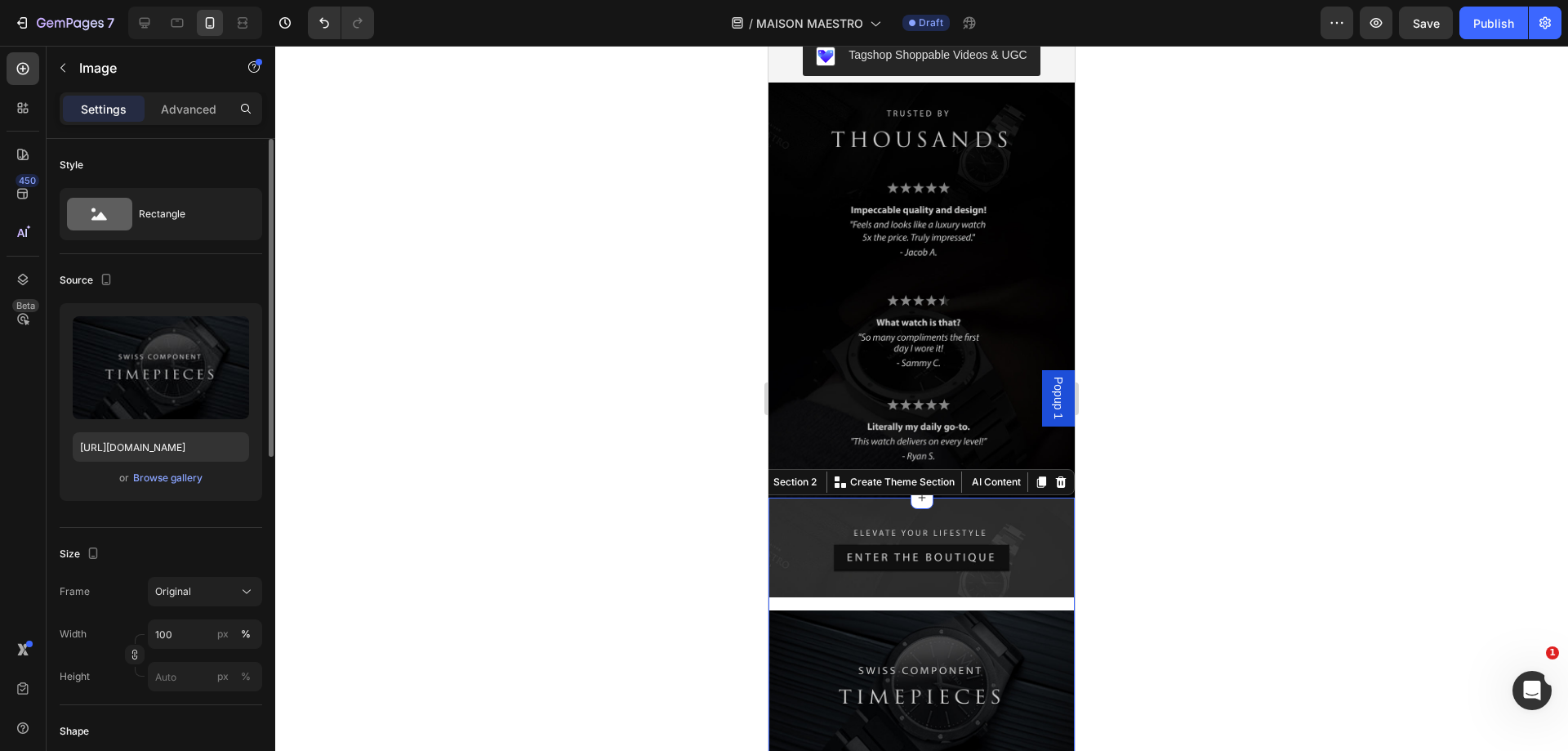
click at [937, 498] on div "Image Image" at bounding box center [922, 630] width 306 height 266
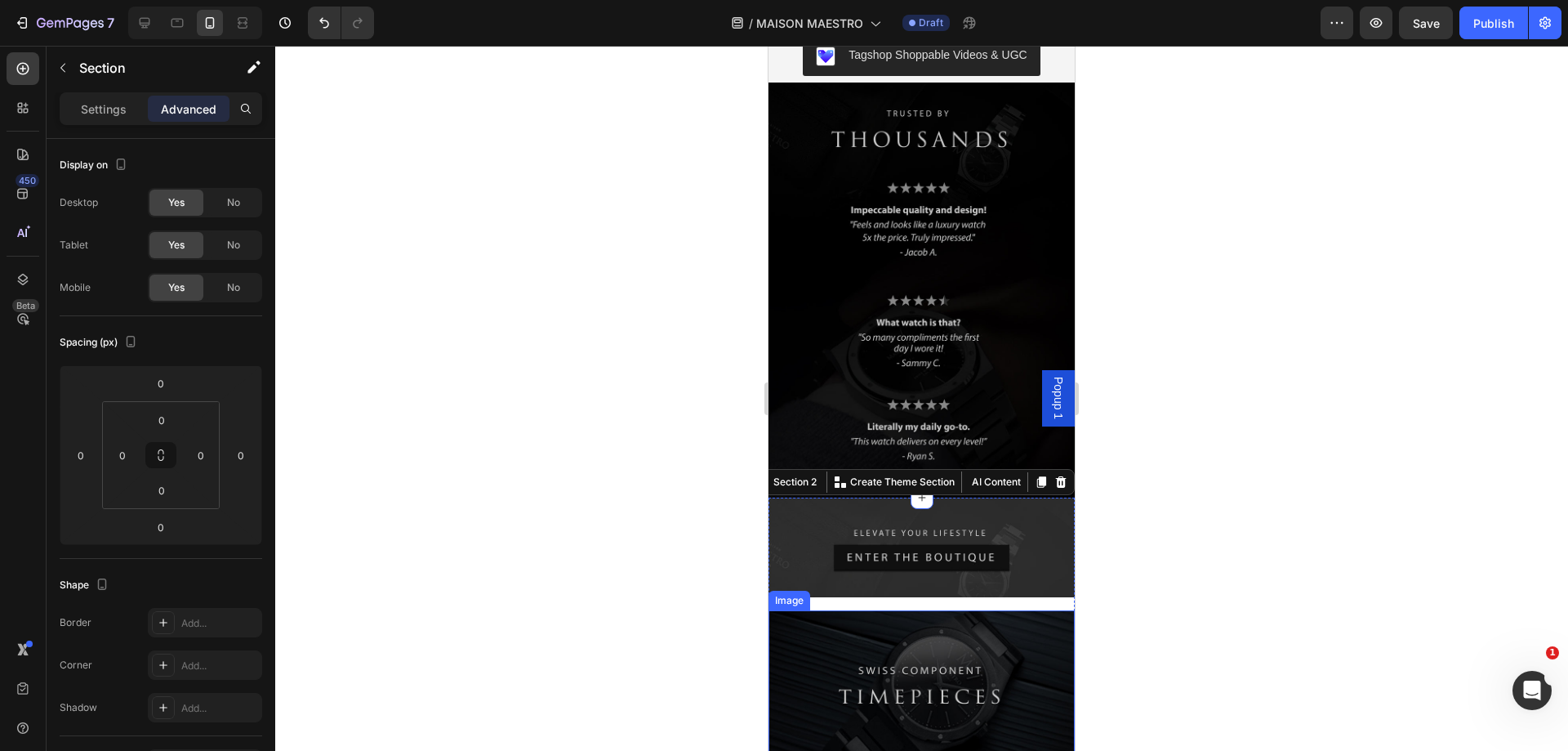
click at [944, 610] on img at bounding box center [922, 687] width 306 height 153
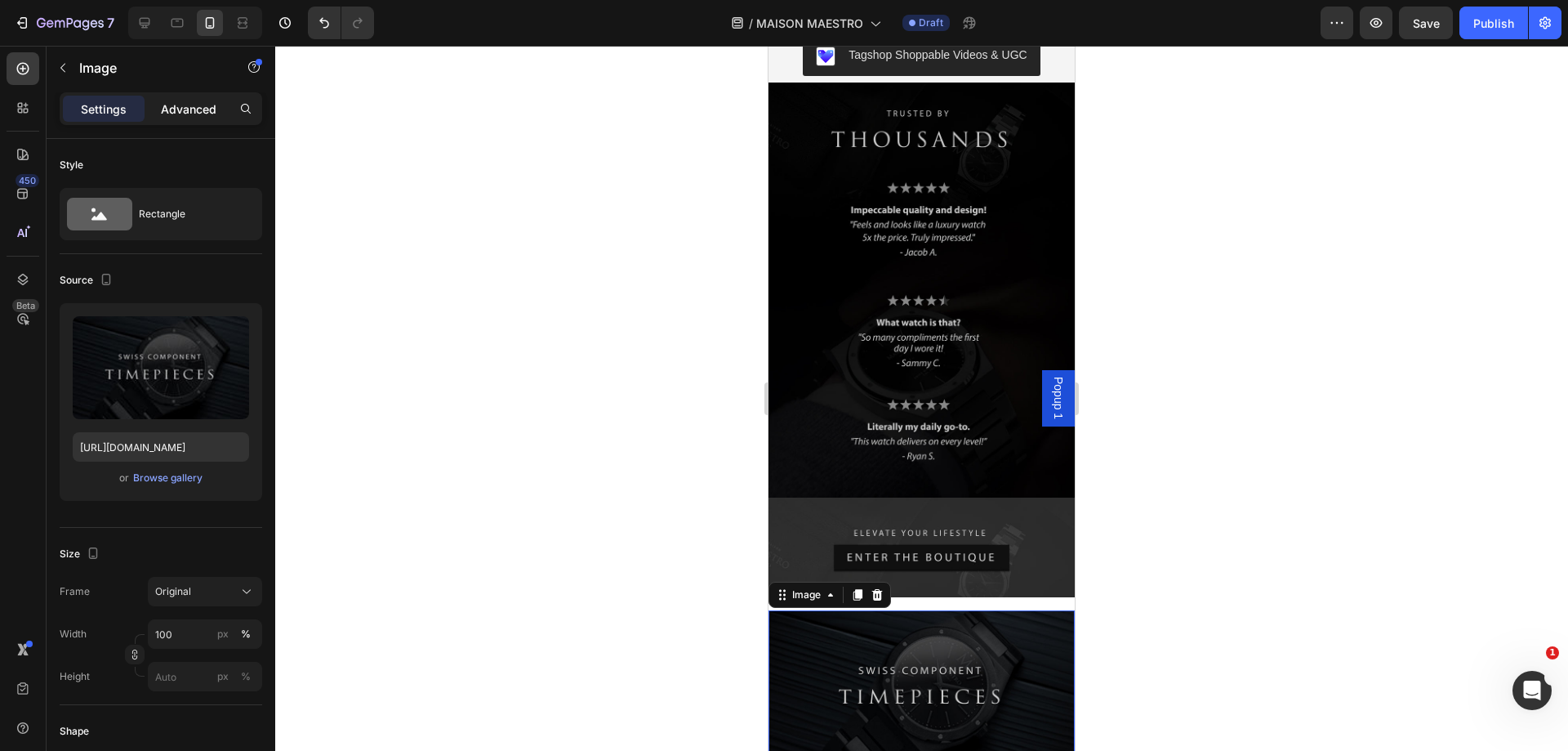
click at [175, 111] on p "Advanced" at bounding box center [189, 108] width 56 height 17
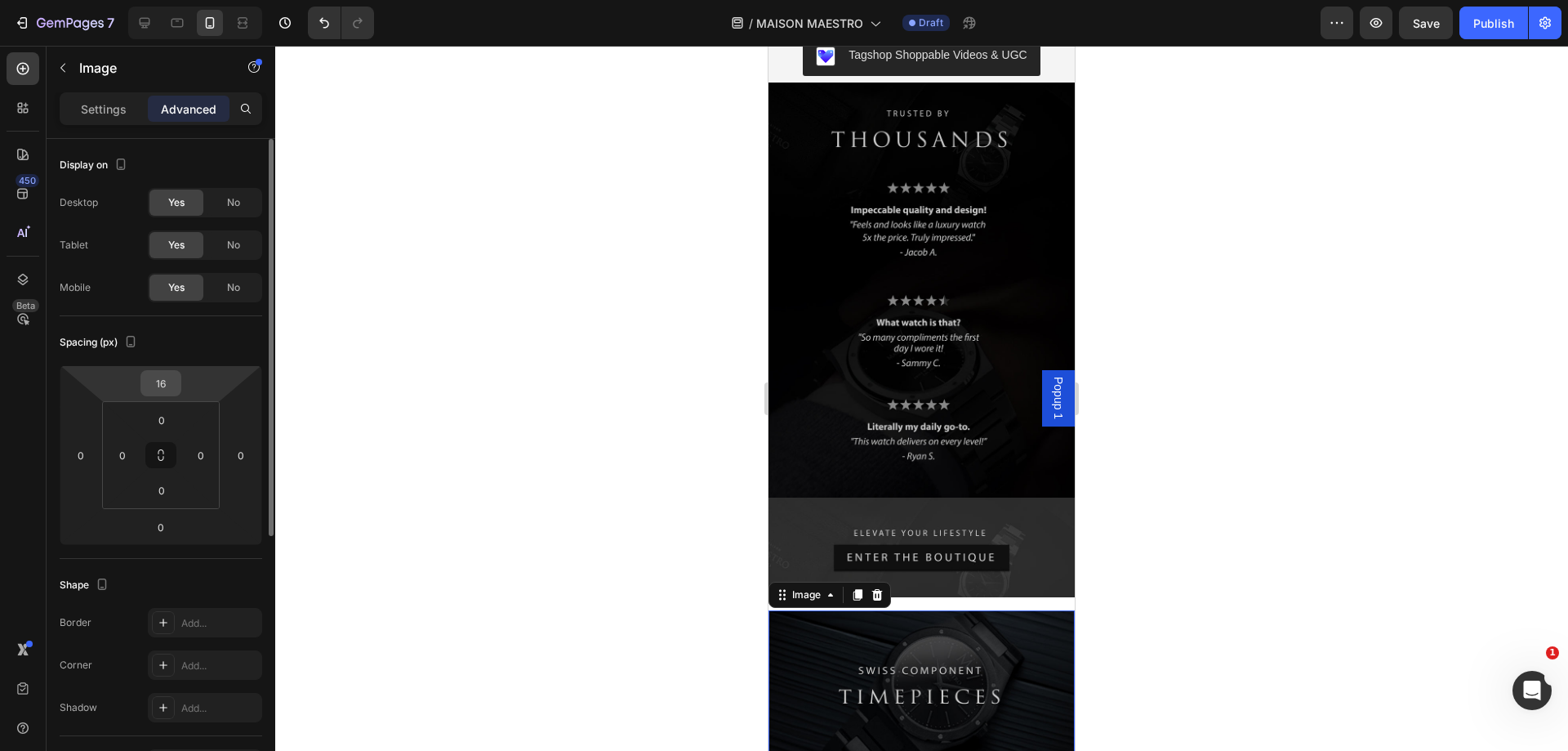
click at [169, 389] on input "16" at bounding box center [160, 382] width 32 height 24
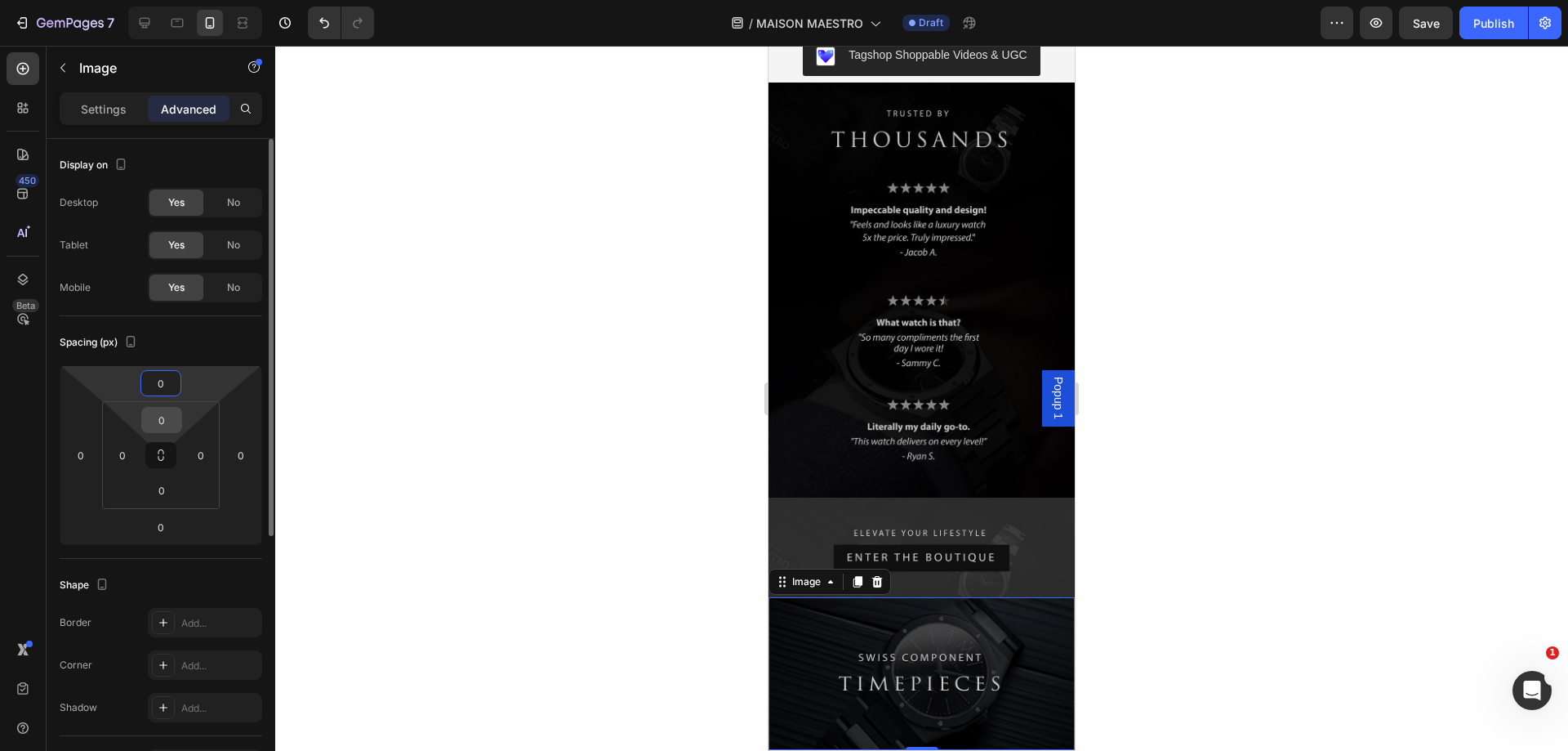
type input "0"
click at [166, 417] on input "0" at bounding box center [161, 419] width 32 height 24
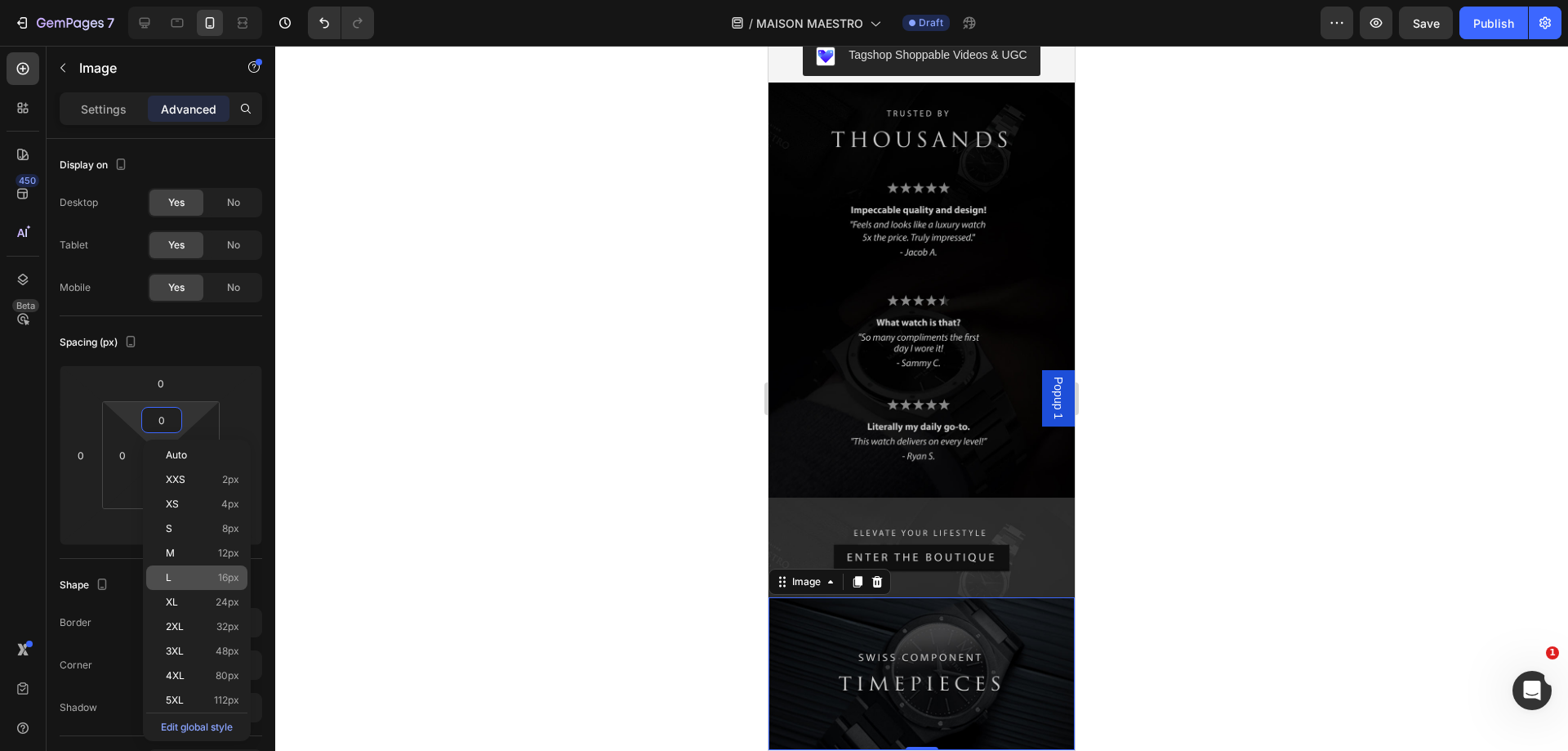
click at [214, 571] on div "L 16px" at bounding box center [196, 577] width 101 height 24
type input "16"
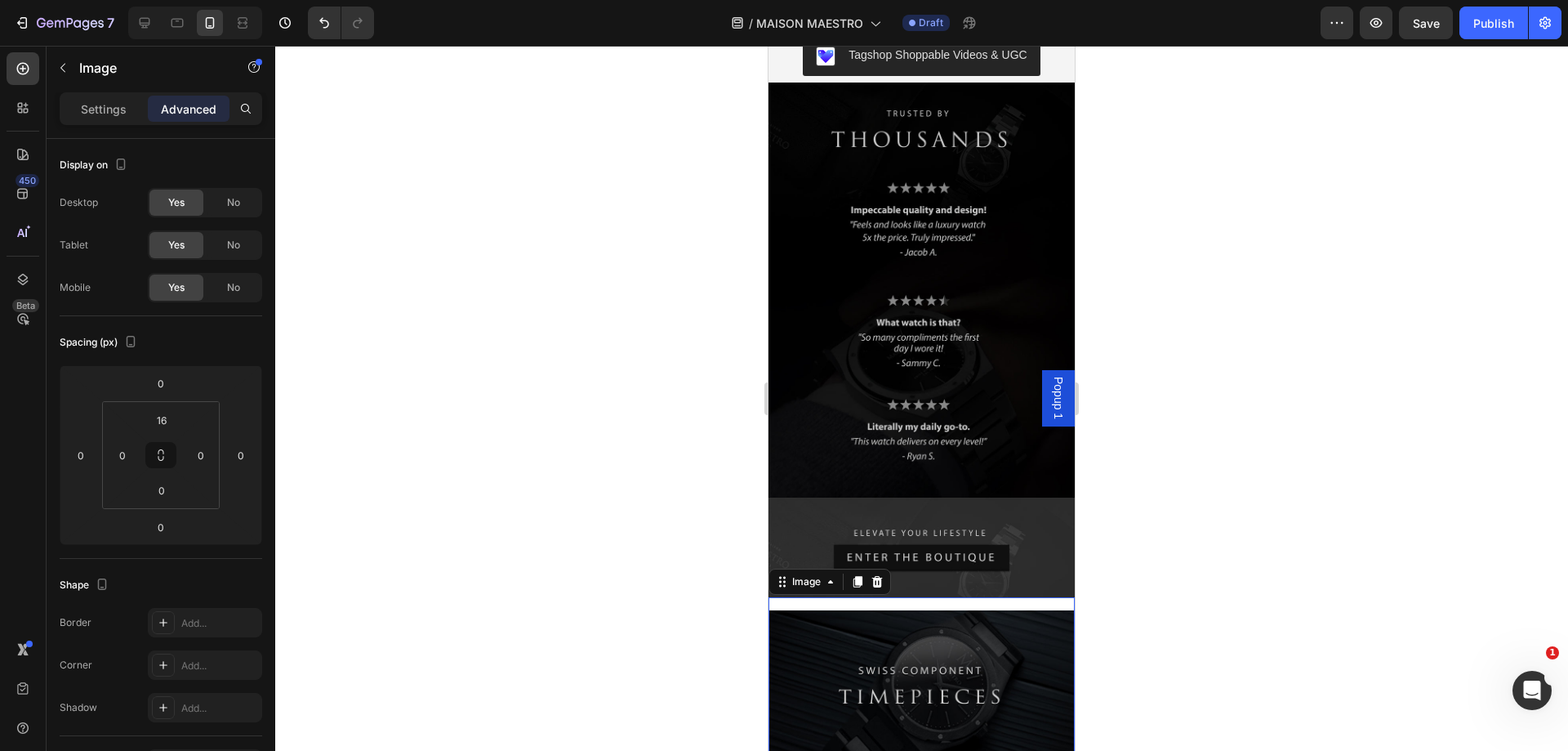
click at [814, 597] on div "Image 0" at bounding box center [922, 680] width 306 height 167
click at [120, 105] on p "Settings" at bounding box center [104, 108] width 46 height 17
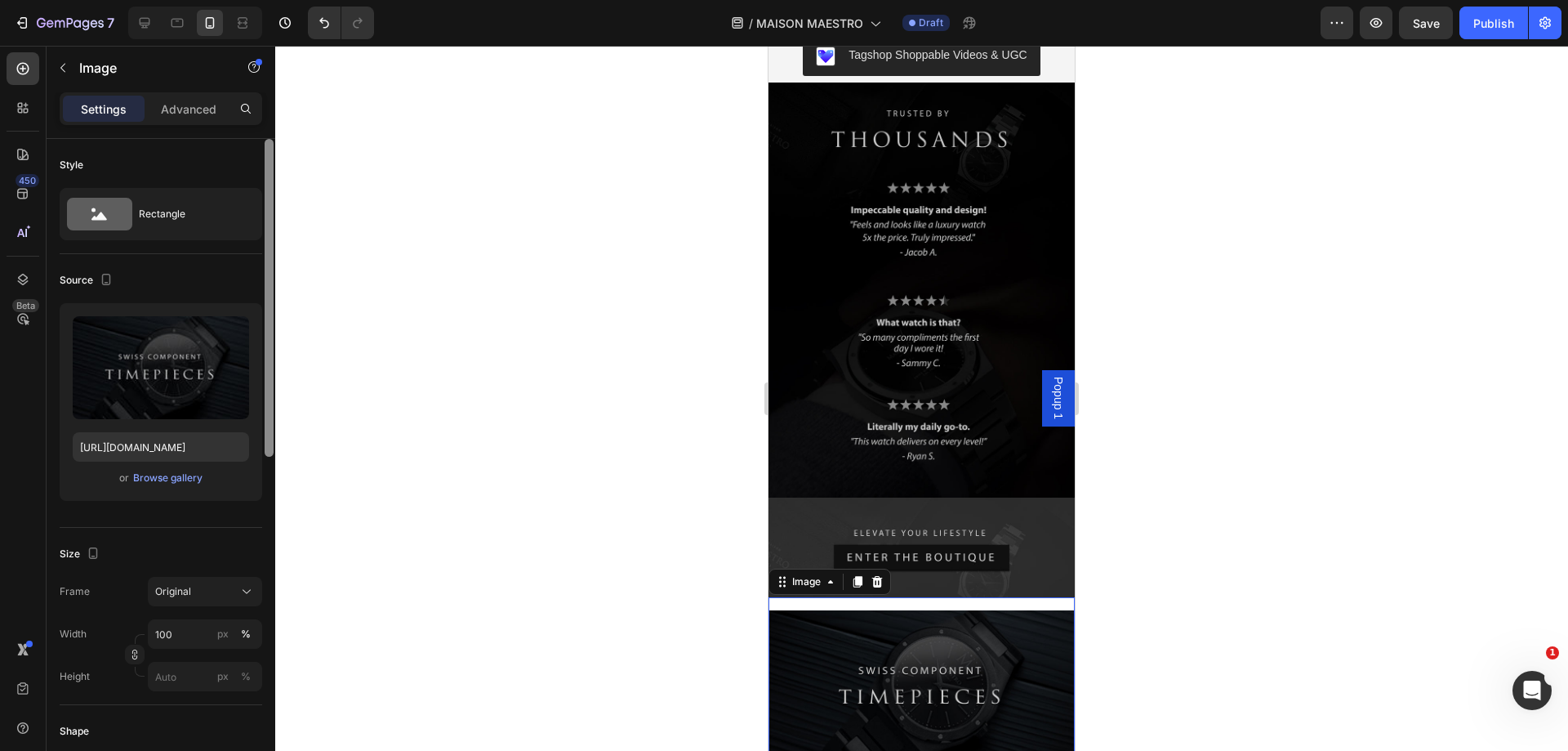
drag, startPoint x: 271, startPoint y: 253, endPoint x: 289, endPoint y: 228, distance: 30.8
click at [292, 0] on div "7 Version history / MAISON MAESTRO Draft Preview Save Publish 450 Beta Sections…" at bounding box center [784, 0] width 1568 height 0
click at [189, 109] on p "Advanced" at bounding box center [189, 108] width 56 height 17
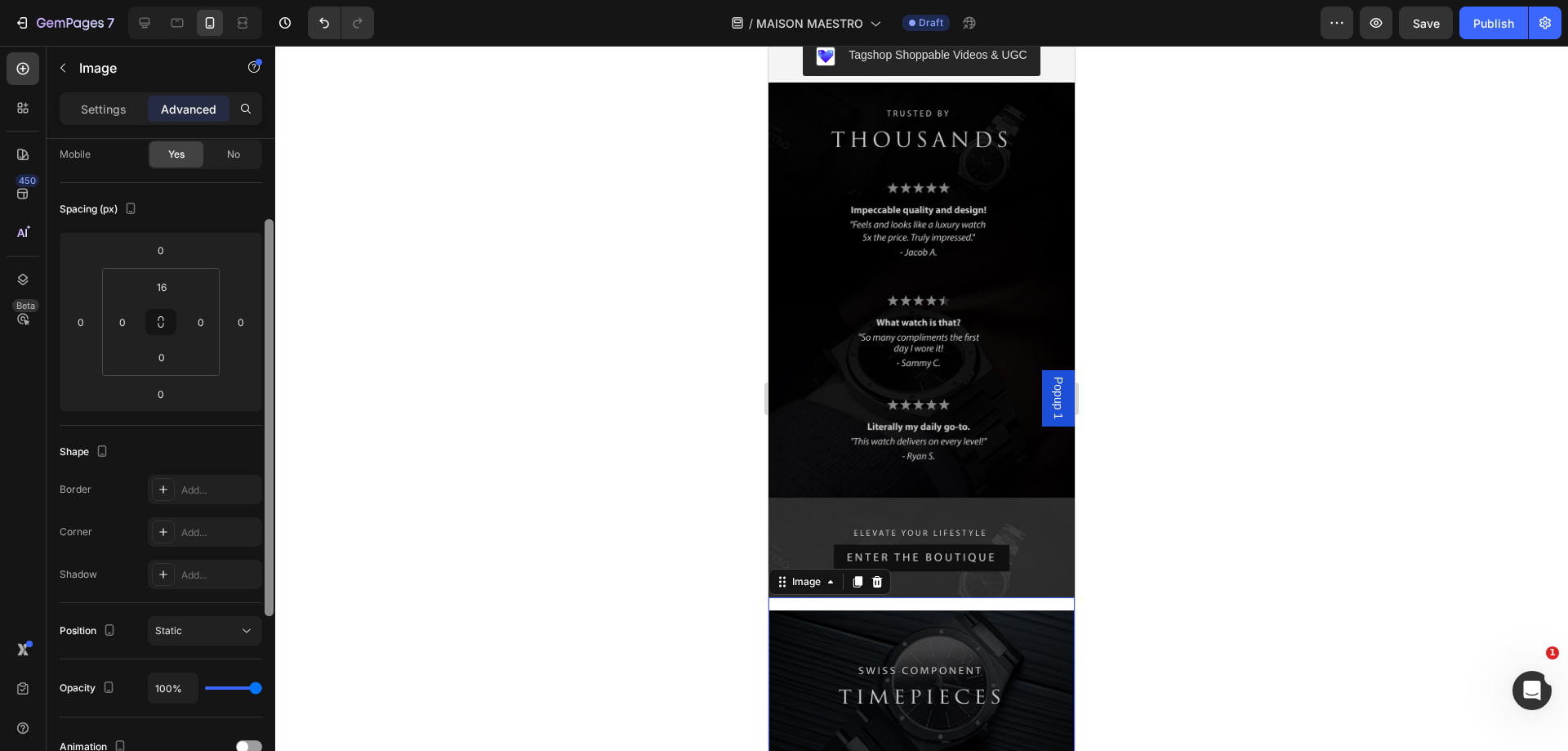
drag, startPoint x: 271, startPoint y: 161, endPoint x: 271, endPoint y: 272, distance: 111.0
click at [307, 0] on div "7 Version history / MAISON MAESTRO Draft Preview Save Publish 450 Beta Sections…" at bounding box center [784, 0] width 1568 height 0
click at [166, 278] on input "16" at bounding box center [161, 287] width 32 height 24
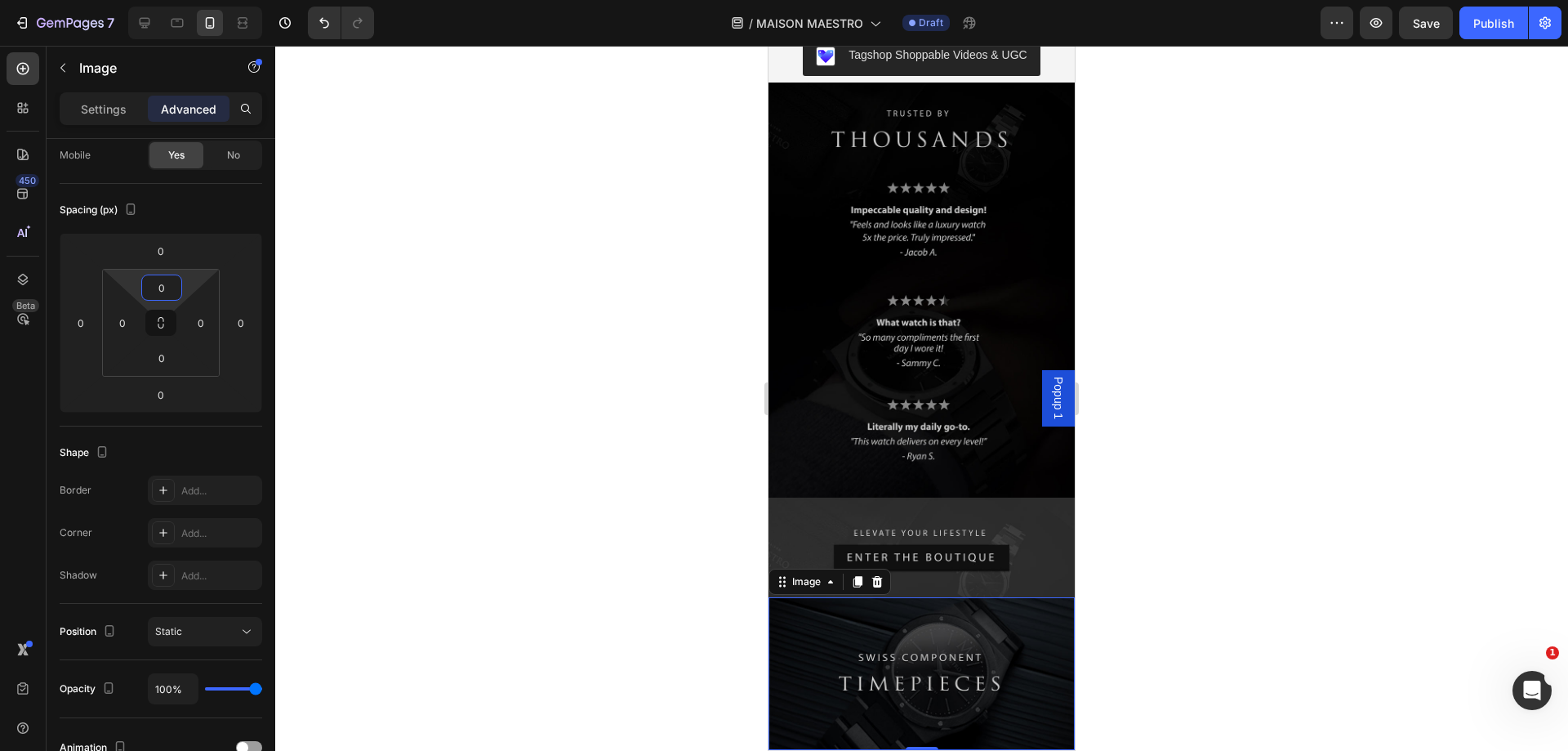
type input "0"
click at [1404, 326] on div at bounding box center [921, 398] width 1293 height 705
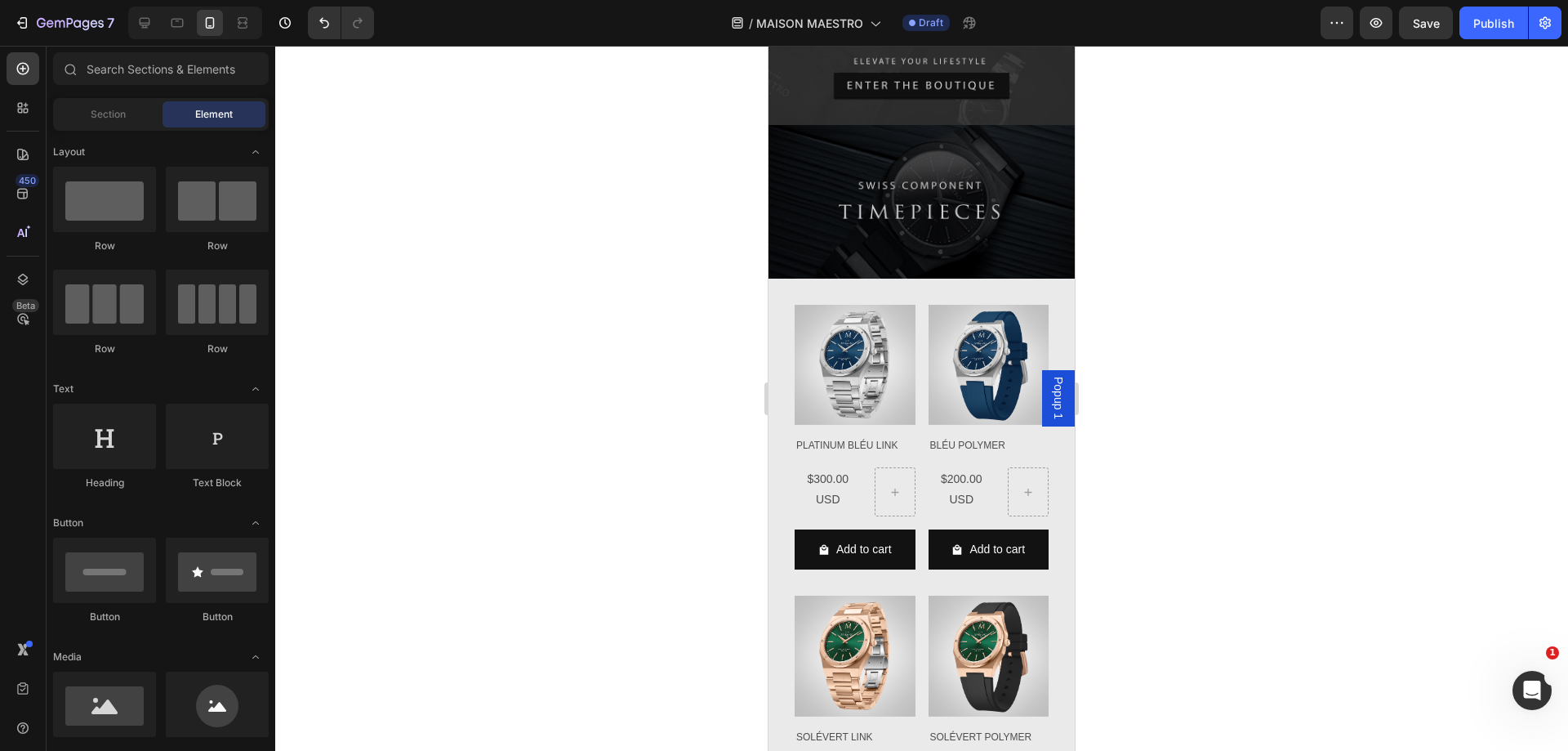
scroll to position [4711, 0]
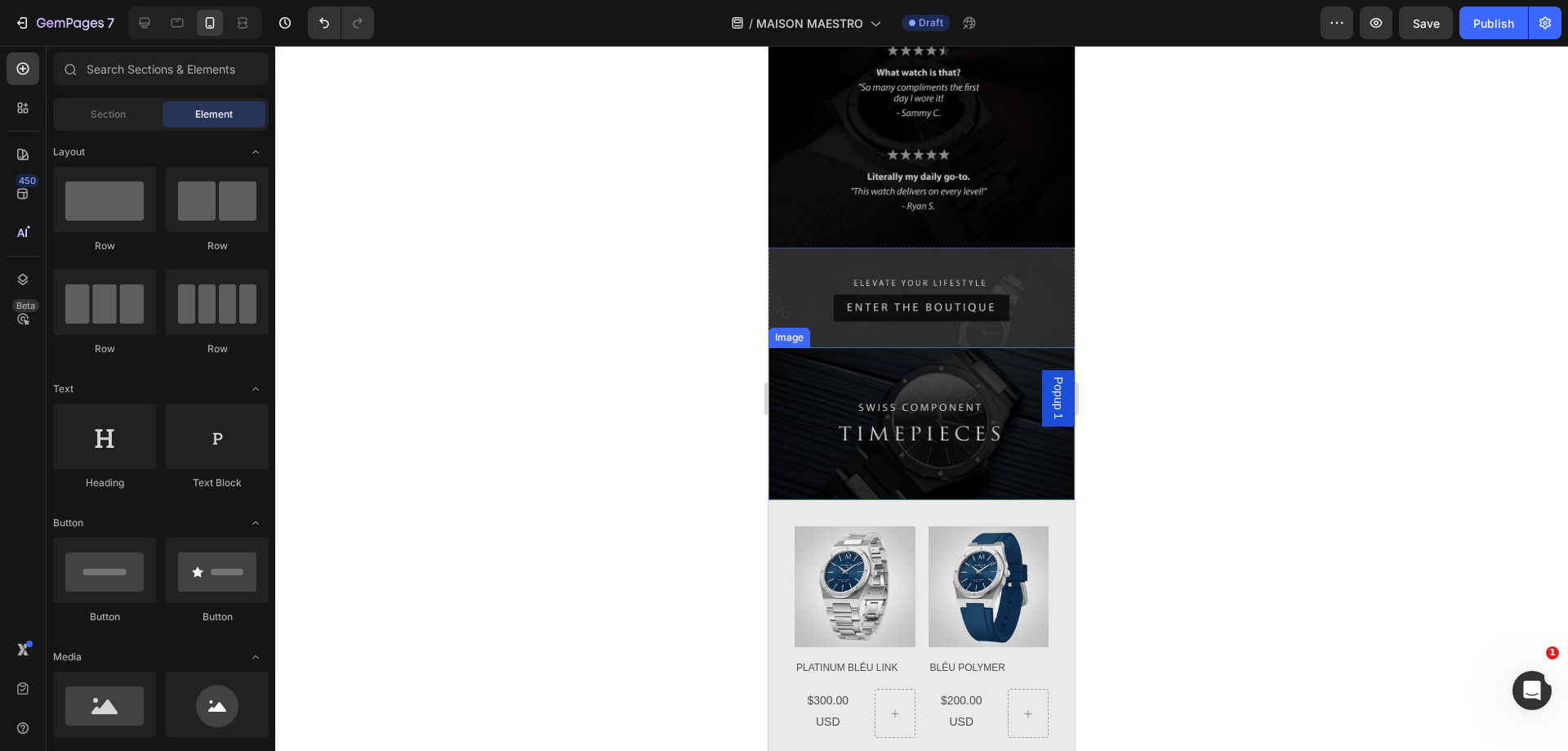
click at [1029, 347] on img at bounding box center [922, 424] width 306 height 153
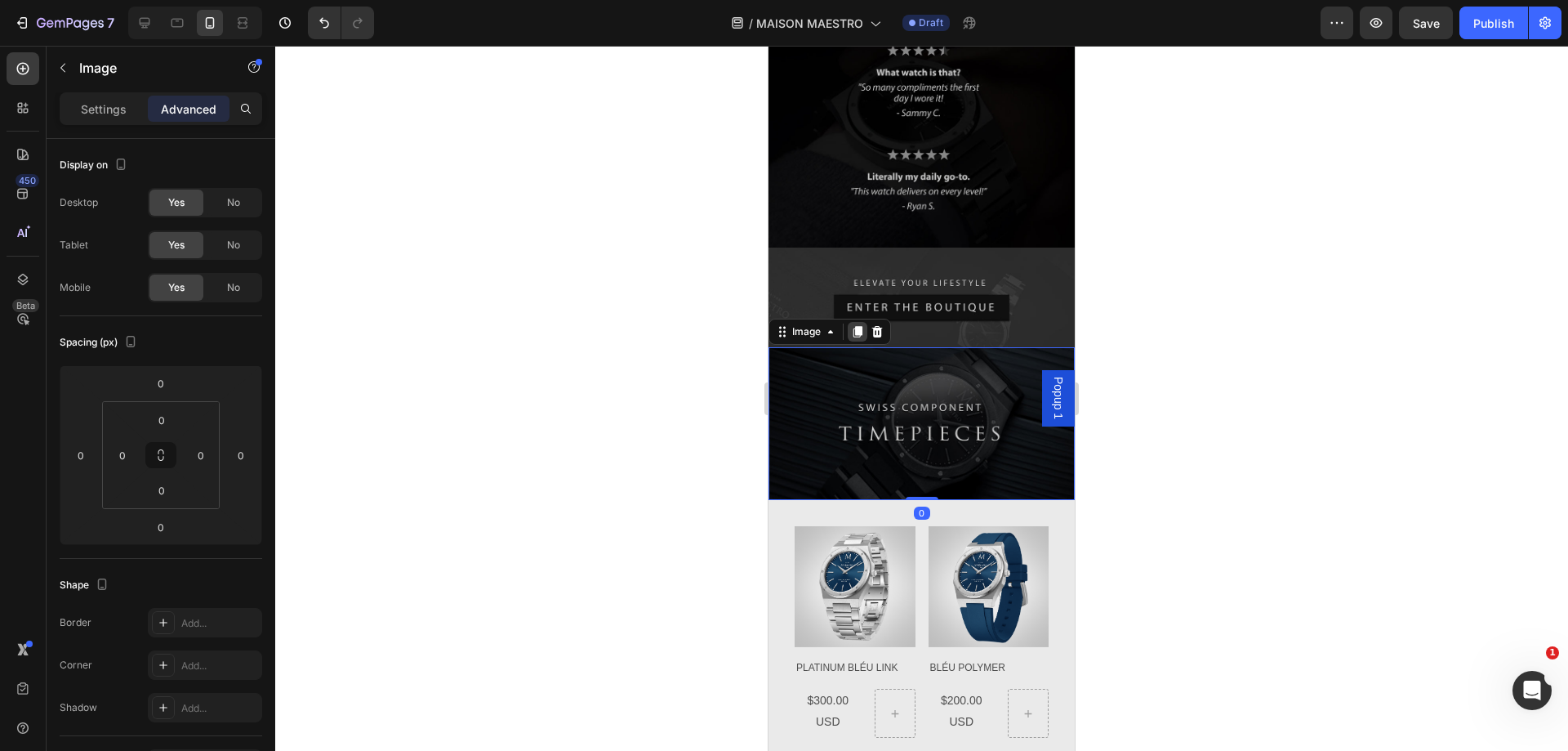
click at [855, 325] on icon at bounding box center [857, 332] width 13 height 13
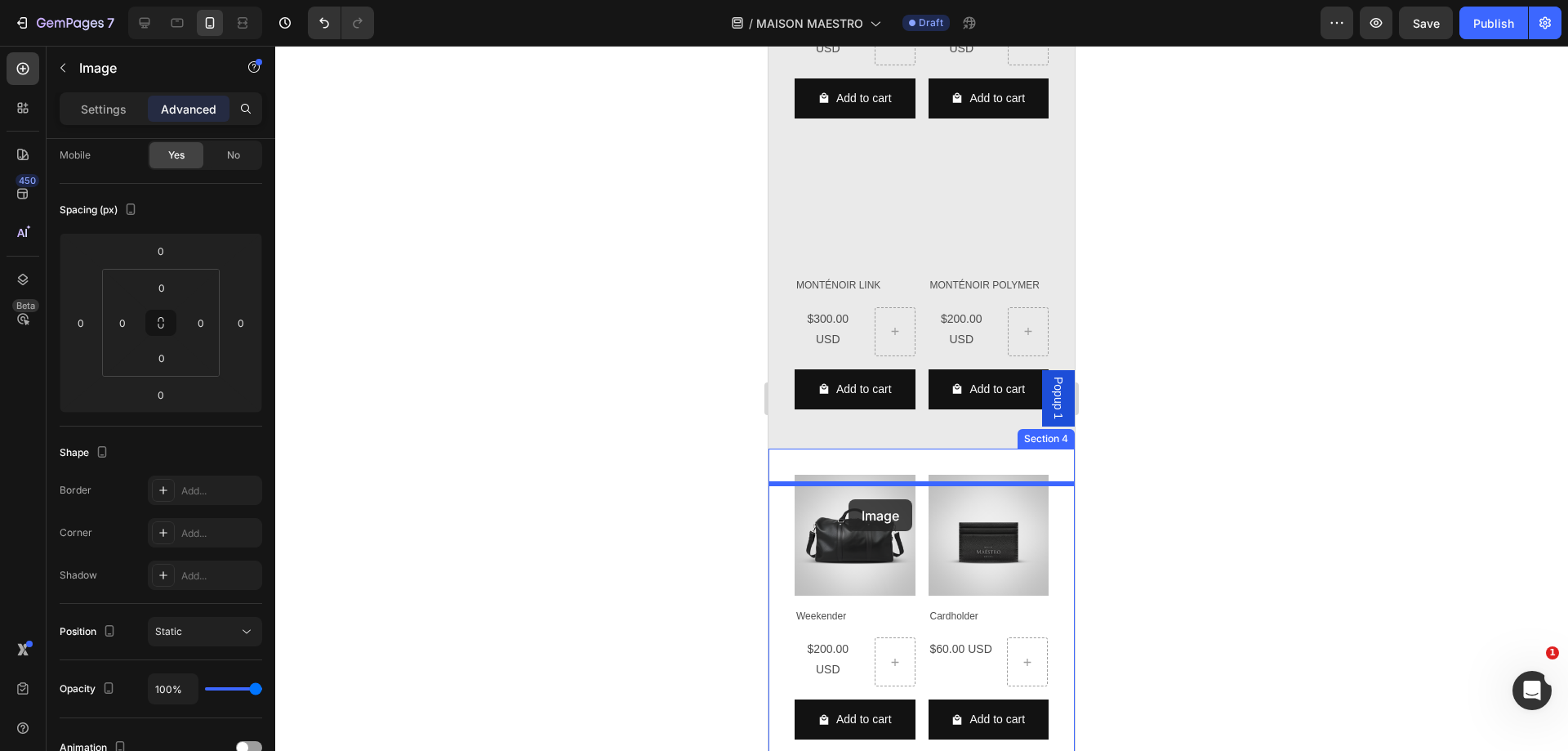
scroll to position [6265, 0]
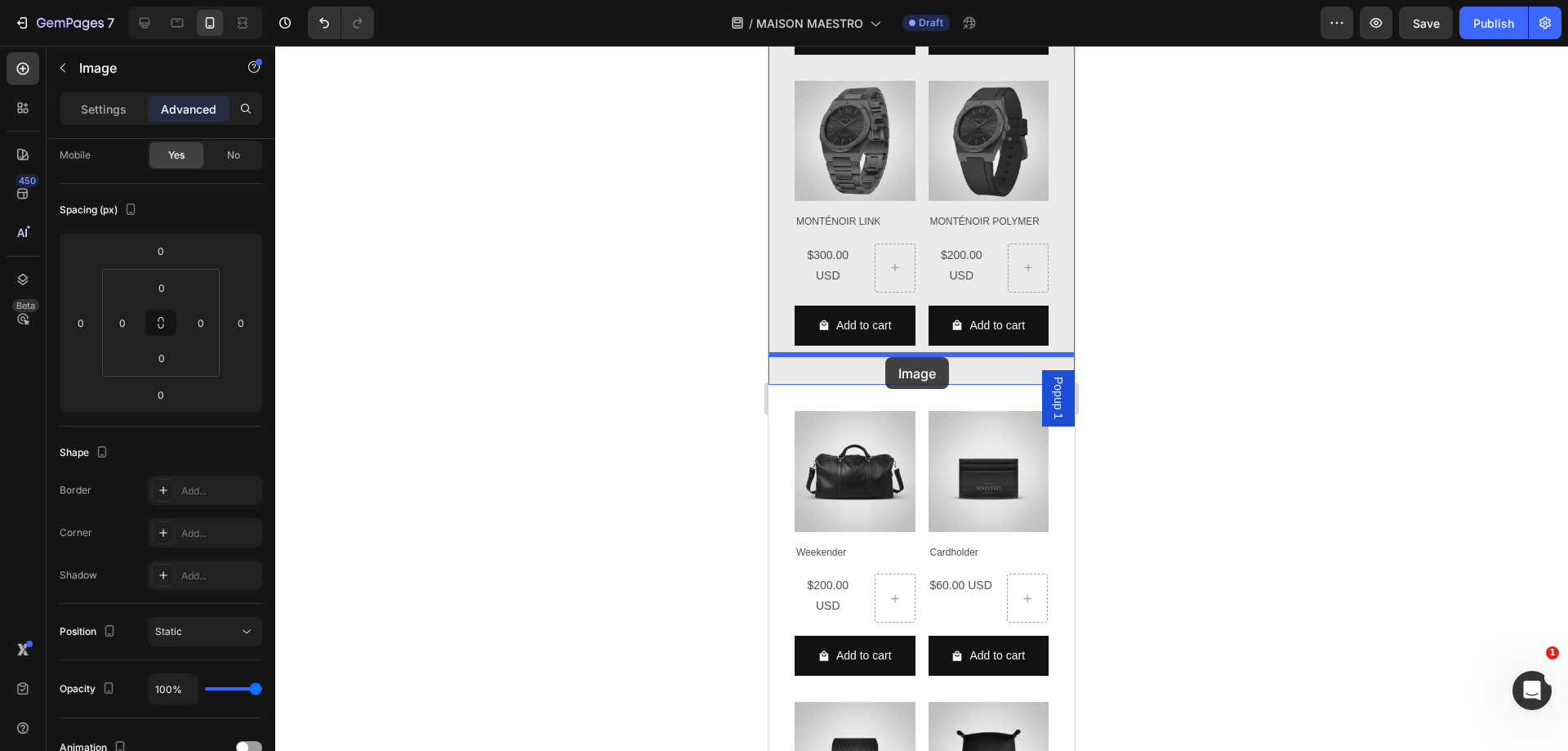
drag, startPoint x: 785, startPoint y: 287, endPoint x: 885, endPoint y: 357, distance: 122.1
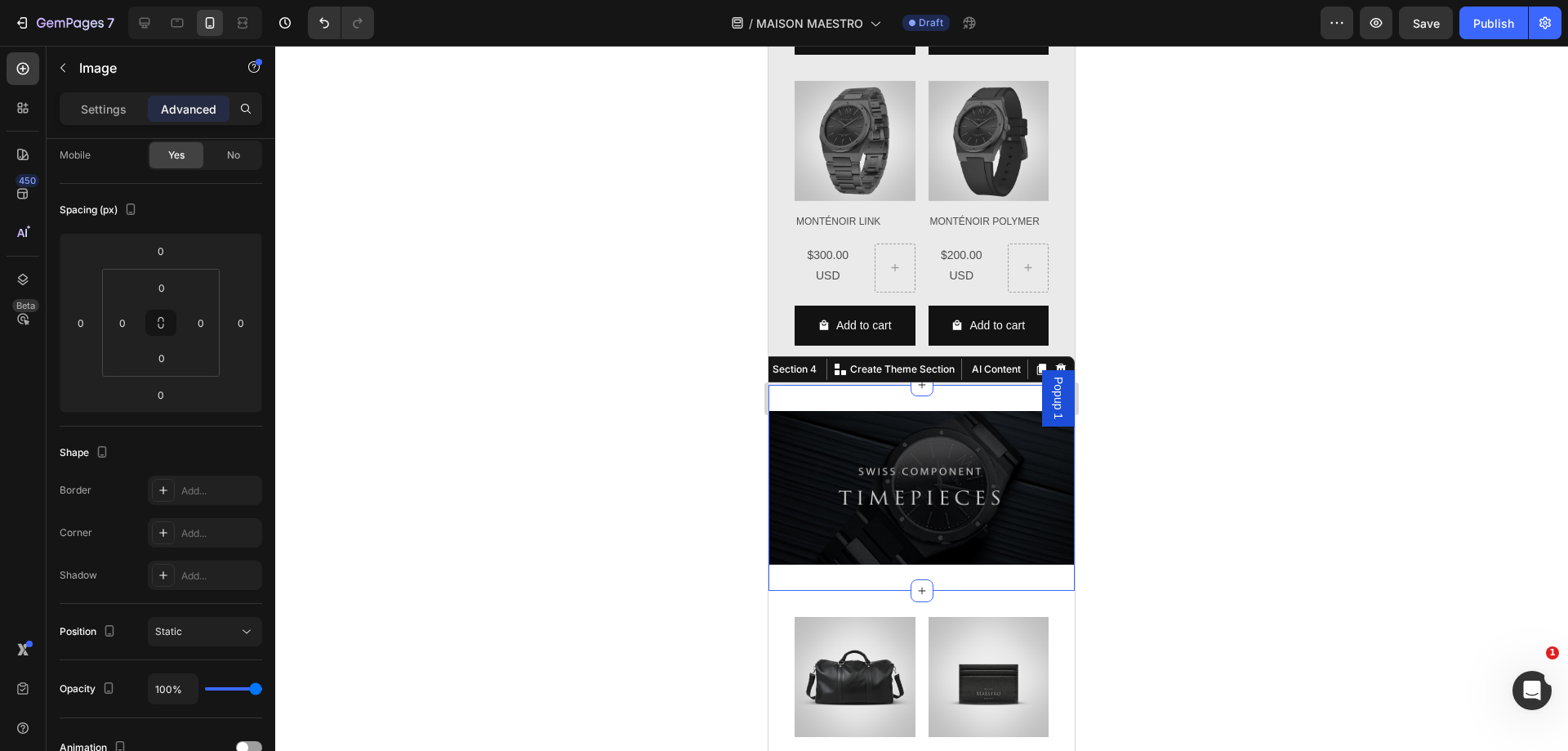
click at [937, 385] on div "Image Section 4 You can create reusable sections Create Theme Section AI Conten…" at bounding box center [922, 488] width 306 height 206
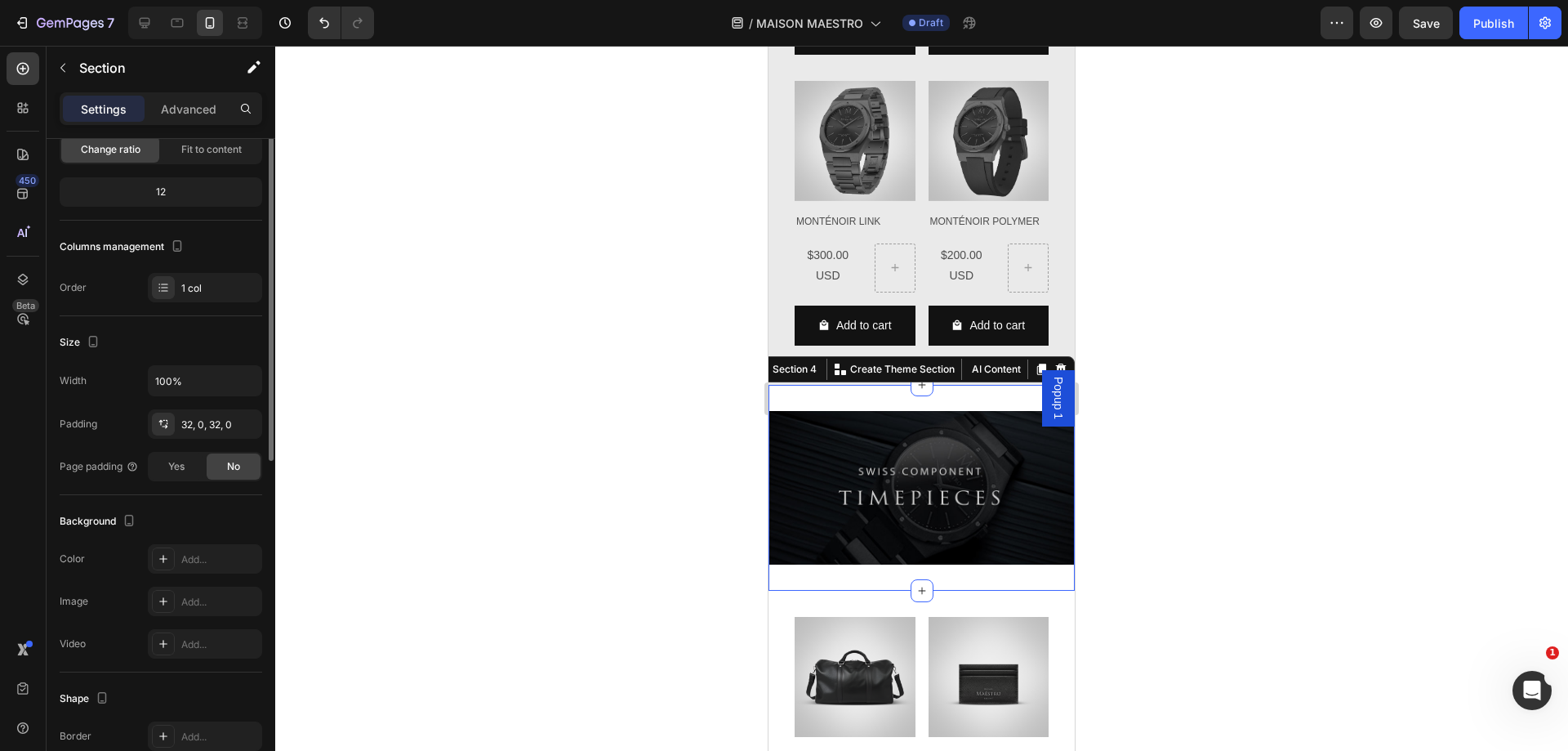
scroll to position [0, 0]
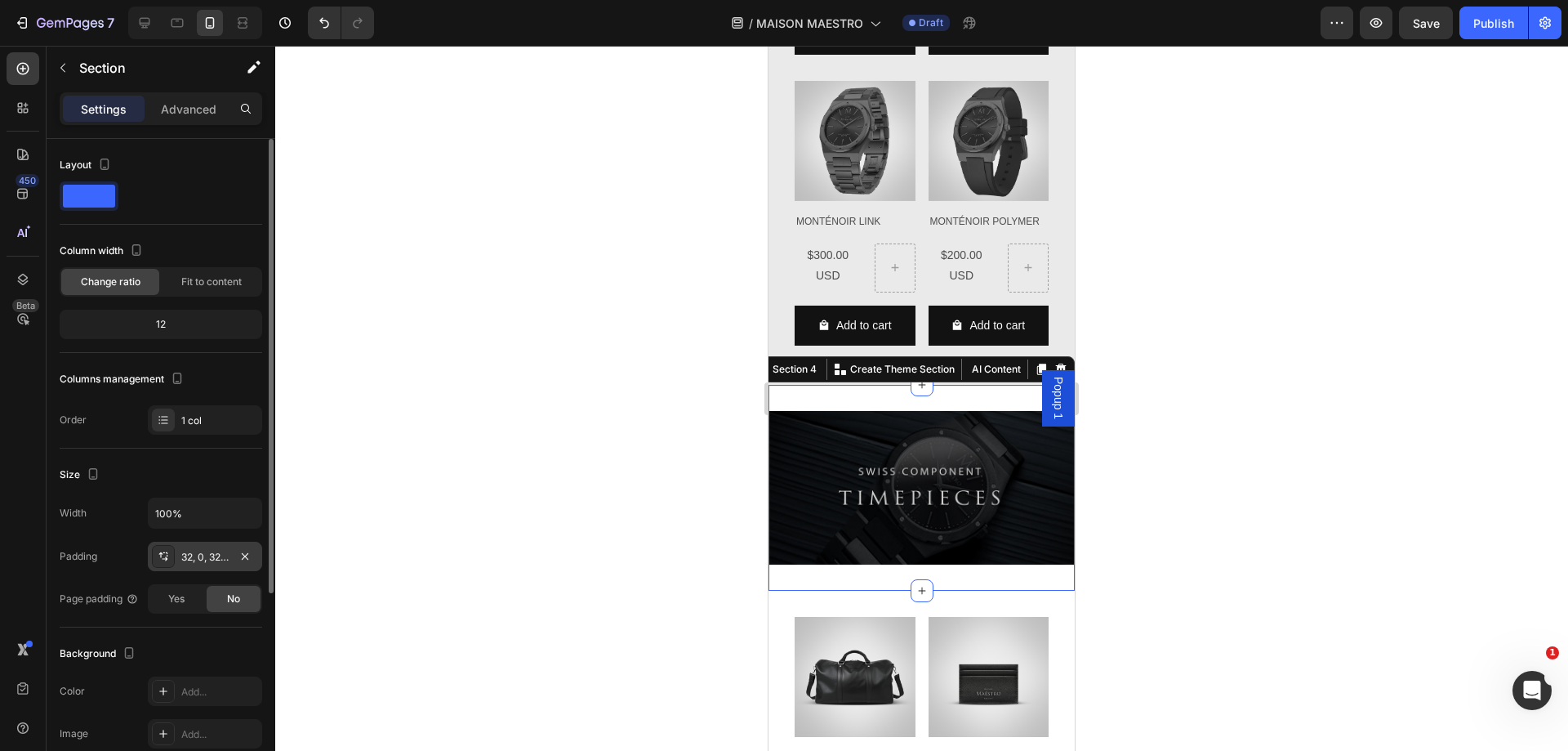
click at [201, 550] on div "32, 0, 32, 0" at bounding box center [205, 557] width 48 height 14
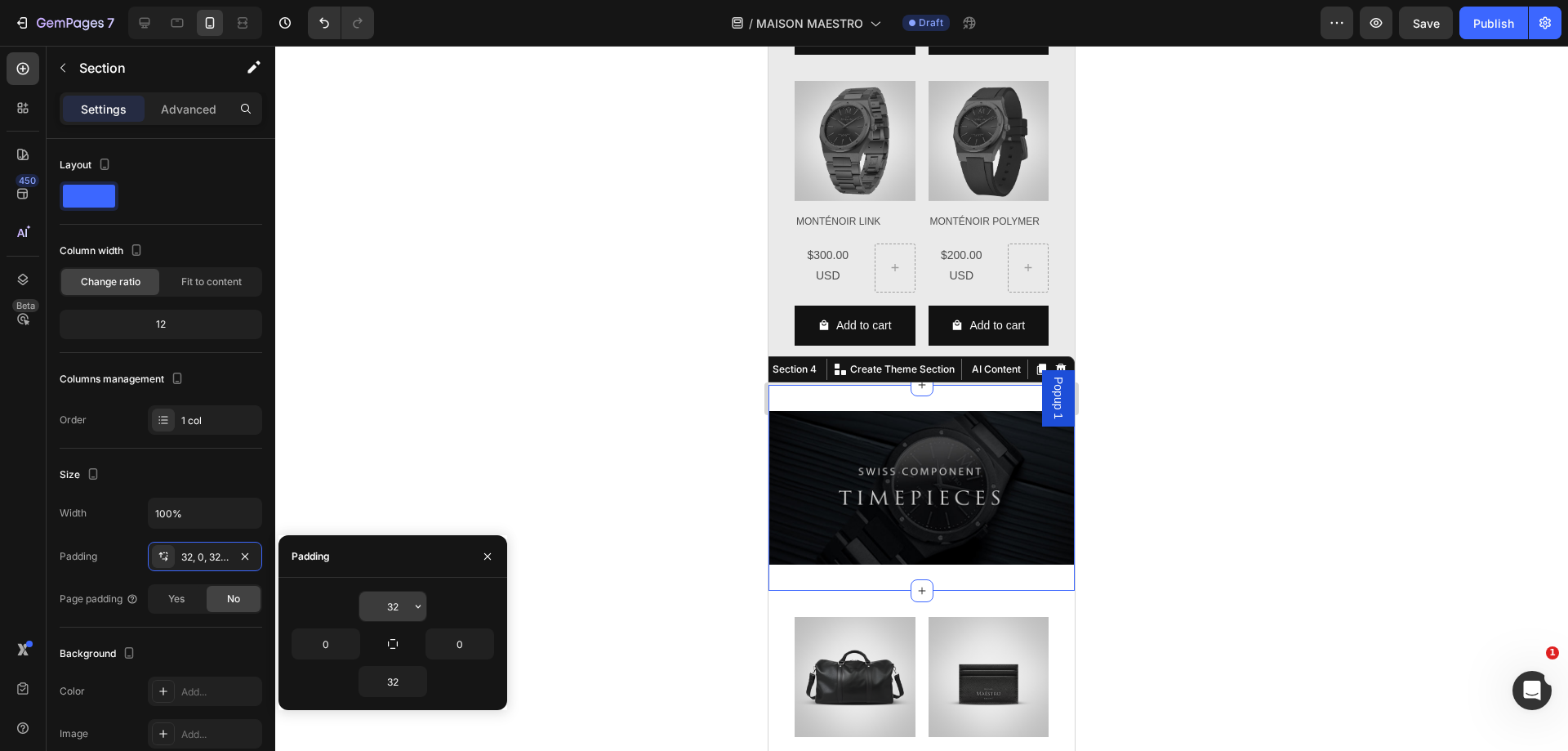
click at [388, 609] on input "32" at bounding box center [393, 606] width 67 height 30
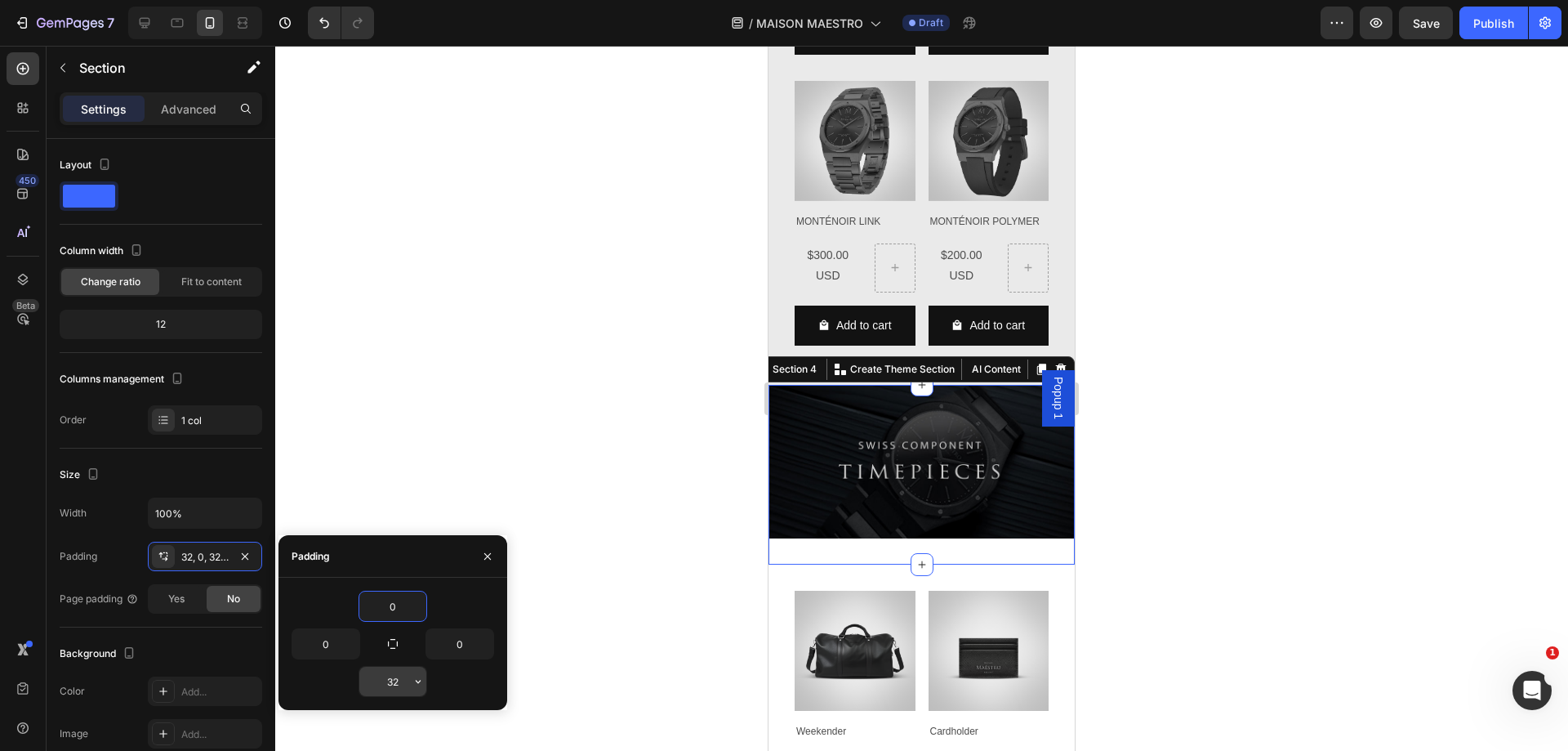
type input "0"
click at [397, 681] on input "32" at bounding box center [393, 681] width 67 height 30
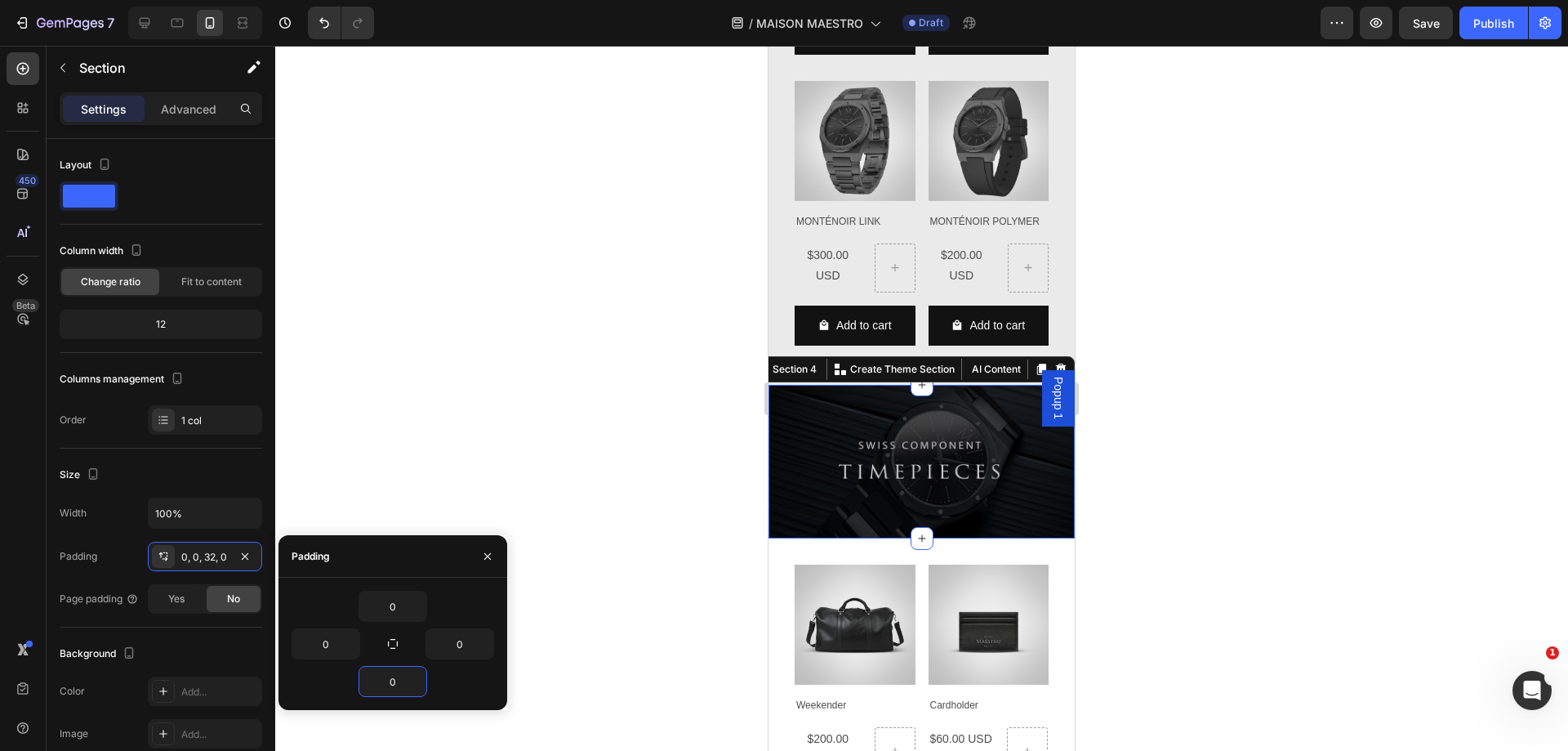
type input "0"
click at [953, 453] on img at bounding box center [922, 462] width 306 height 153
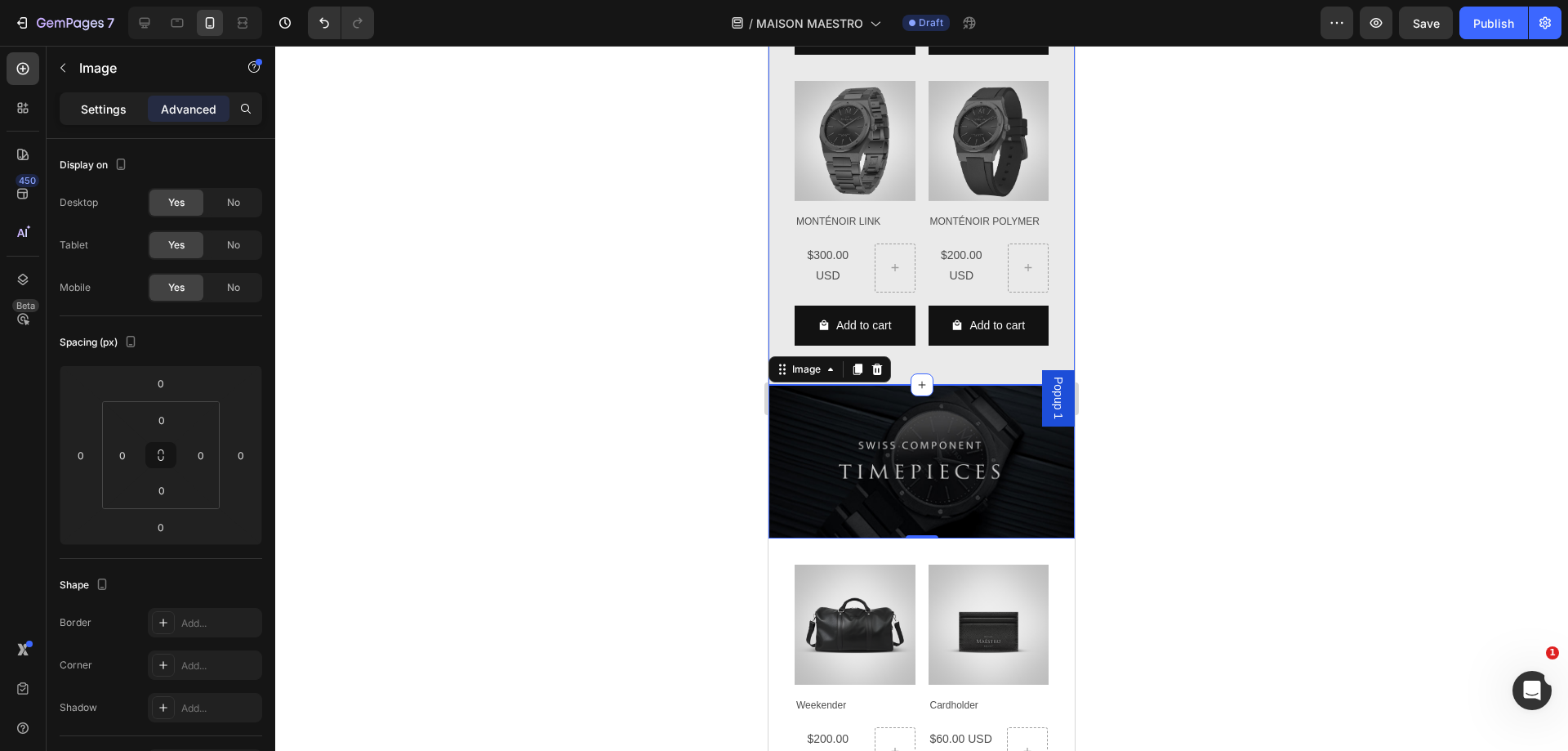
click at [110, 114] on p "Settings" at bounding box center [104, 108] width 46 height 17
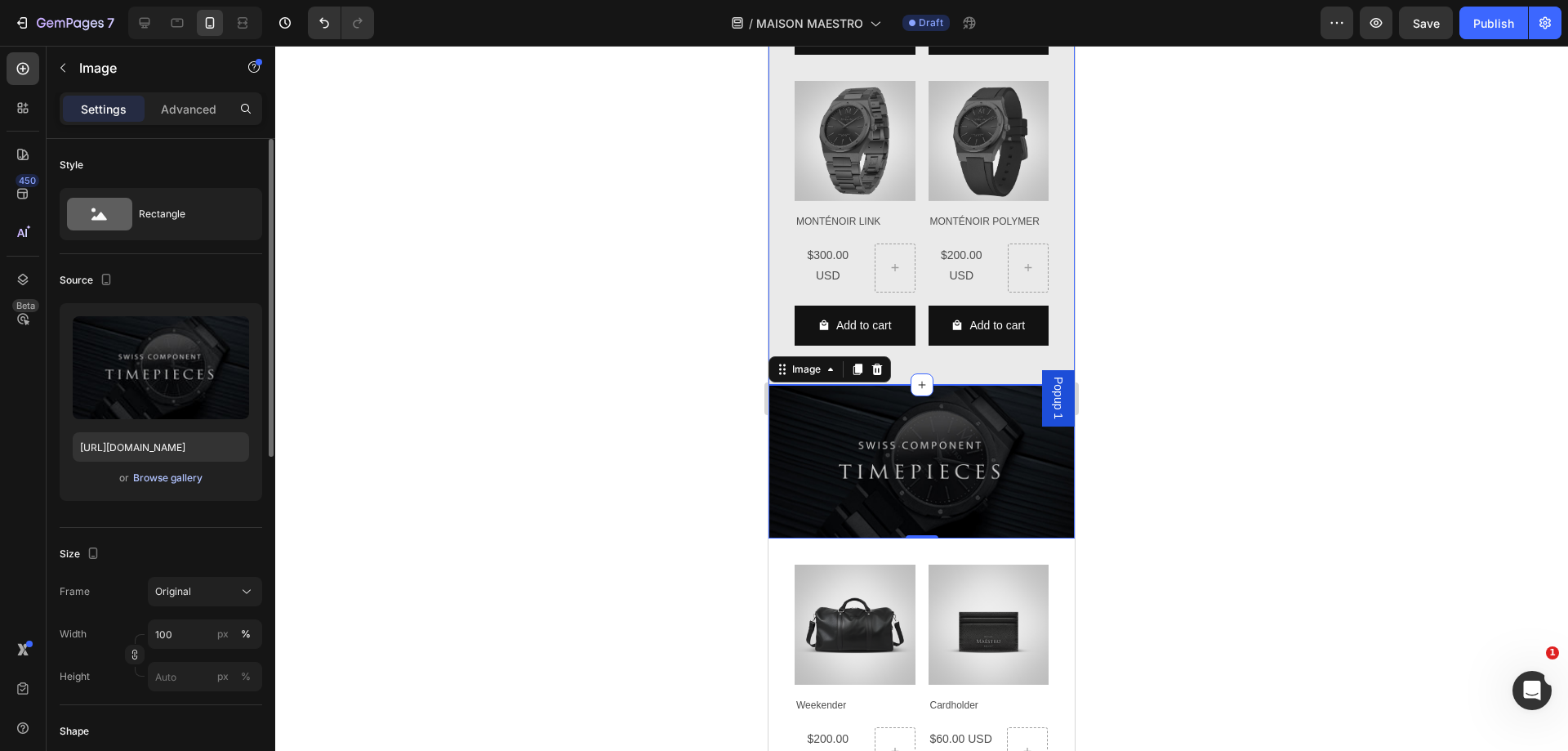
click at [168, 484] on div "Browse gallery" at bounding box center [168, 478] width 69 height 14
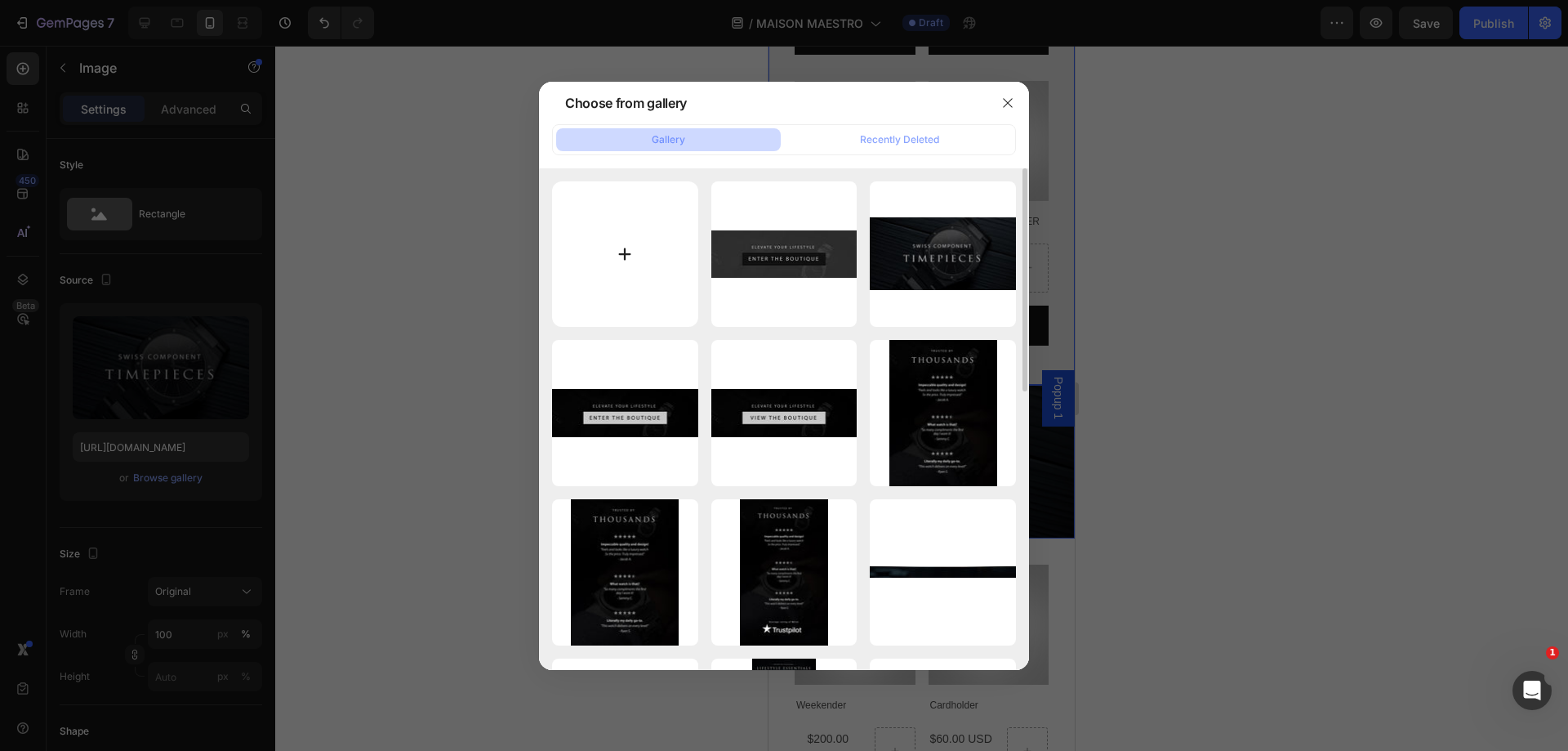
click at [634, 264] on input "file" at bounding box center [625, 254] width 146 height 146
type input "C:\fakepath\LEATHER-LANDER.jpg"
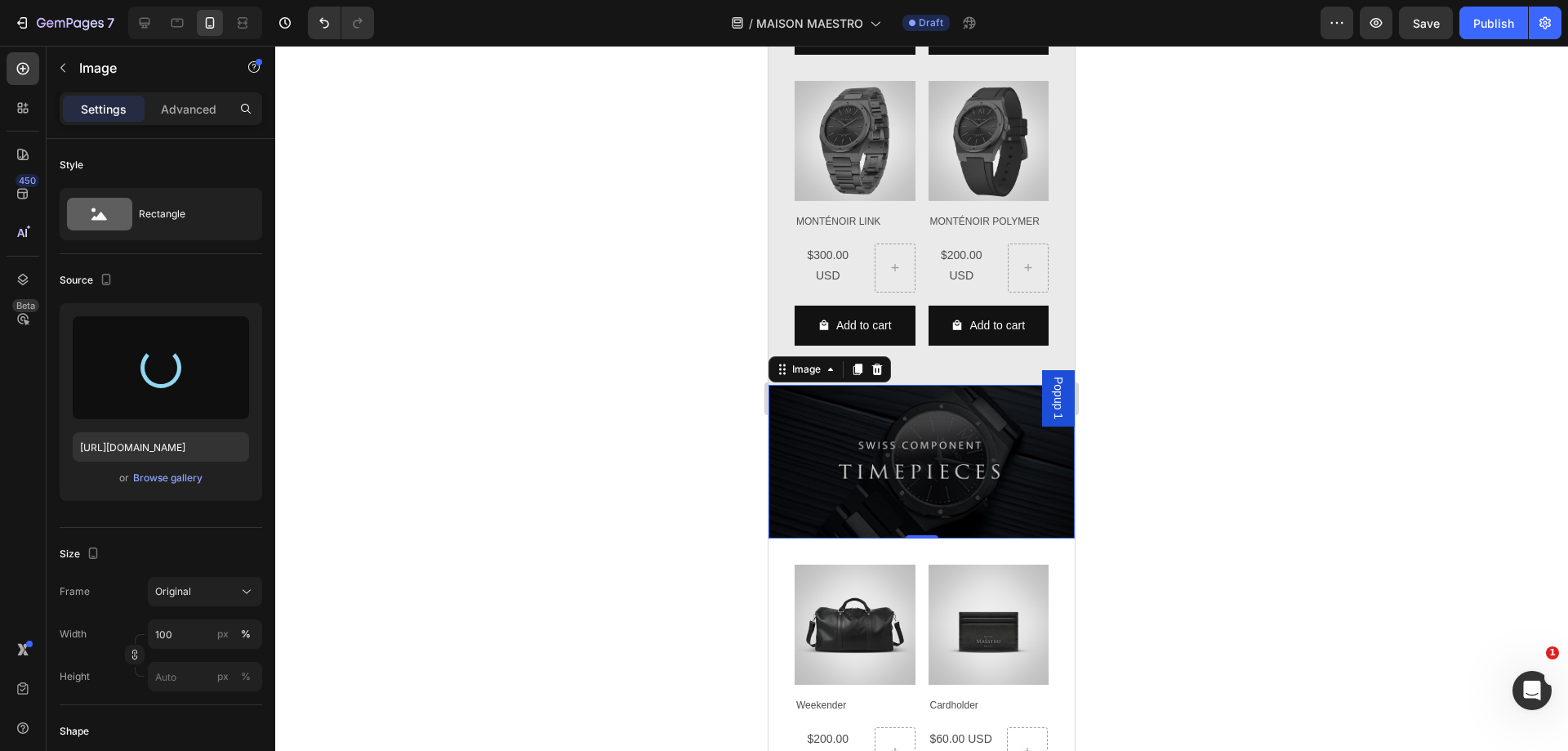
type input "[URL][DOMAIN_NAME]"
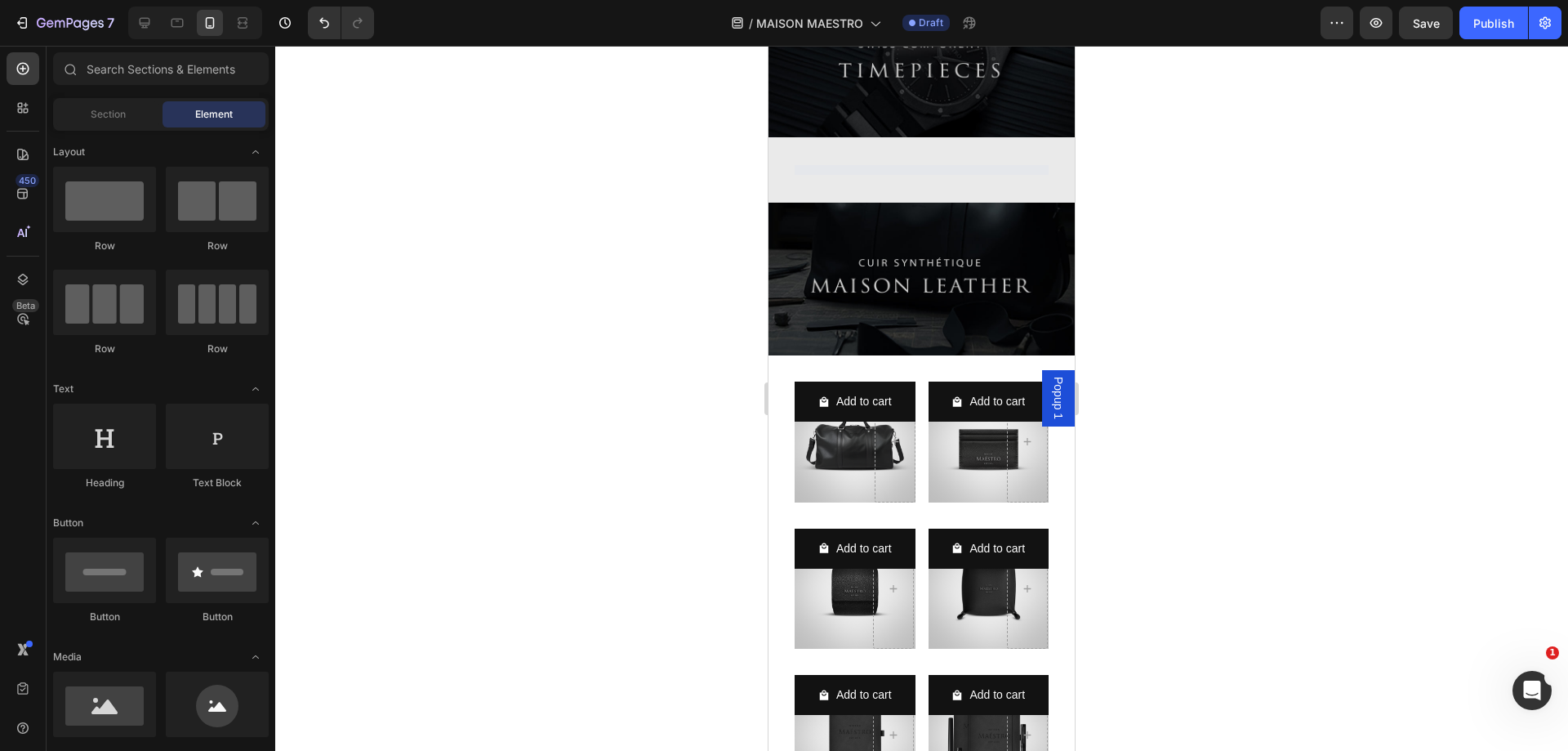
scroll to position [1277, 0]
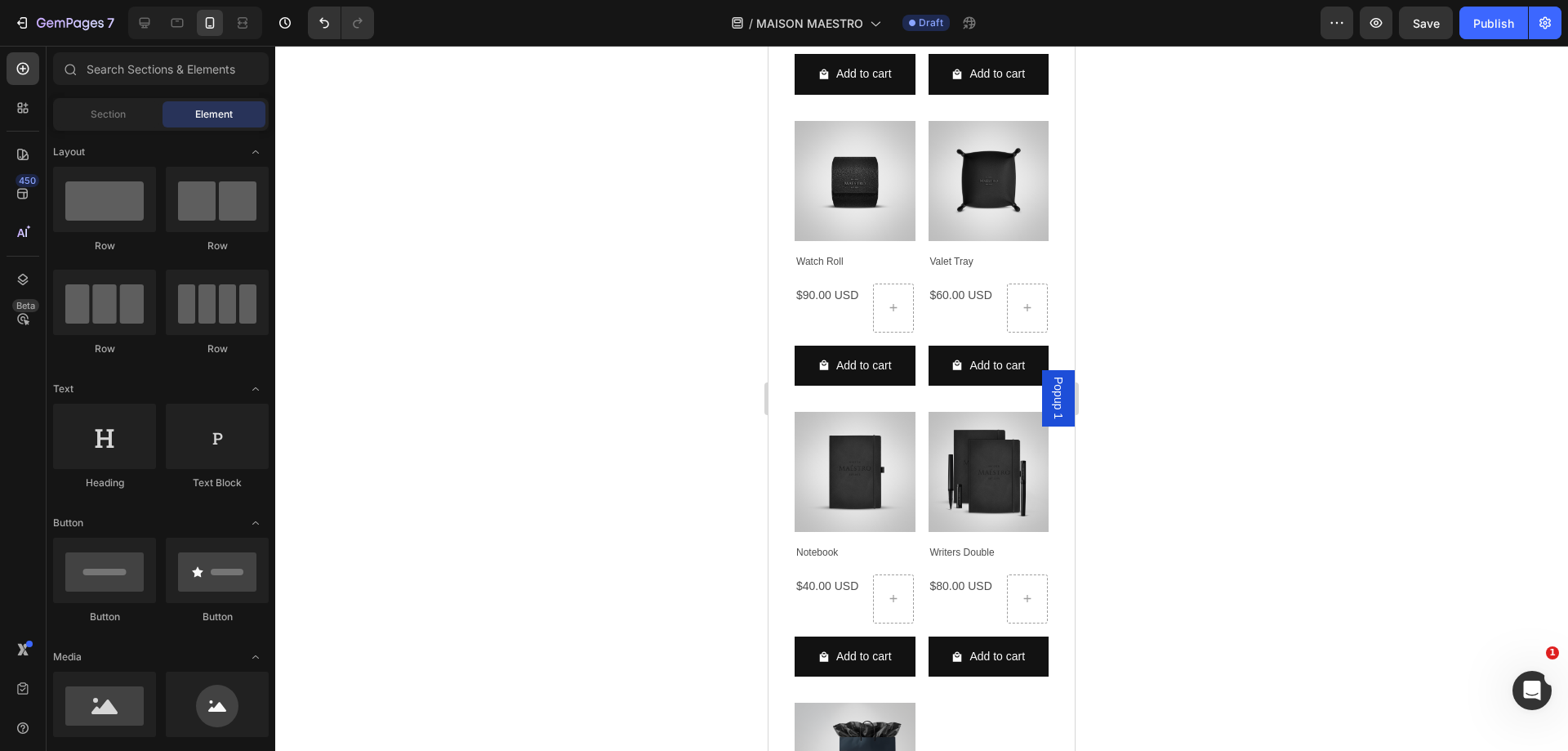
drag, startPoint x: 1069, startPoint y: 598, endPoint x: 1844, endPoint y: 488, distance: 782.8
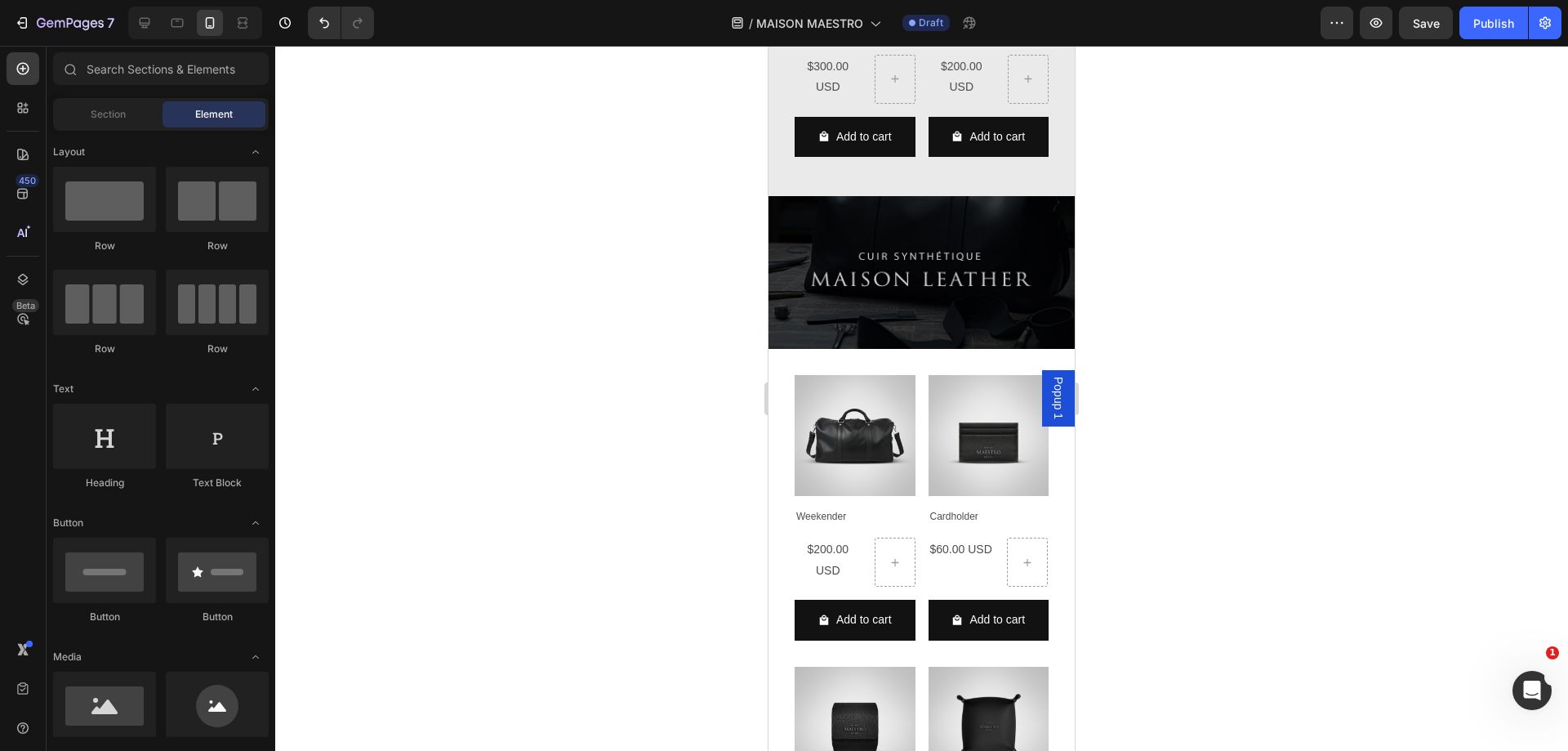
scroll to position [2172, 0]
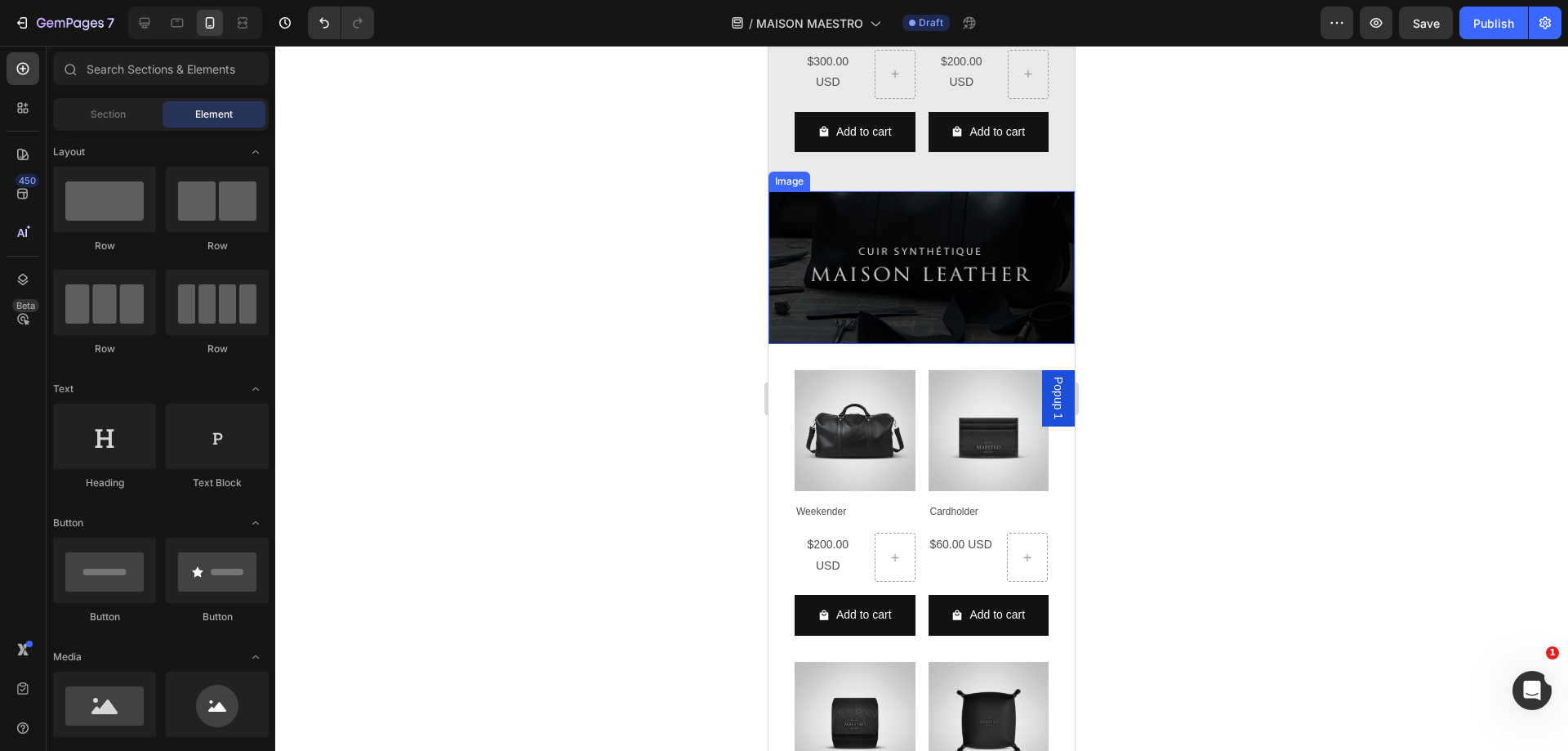
click at [817, 283] on img at bounding box center [922, 268] width 306 height 153
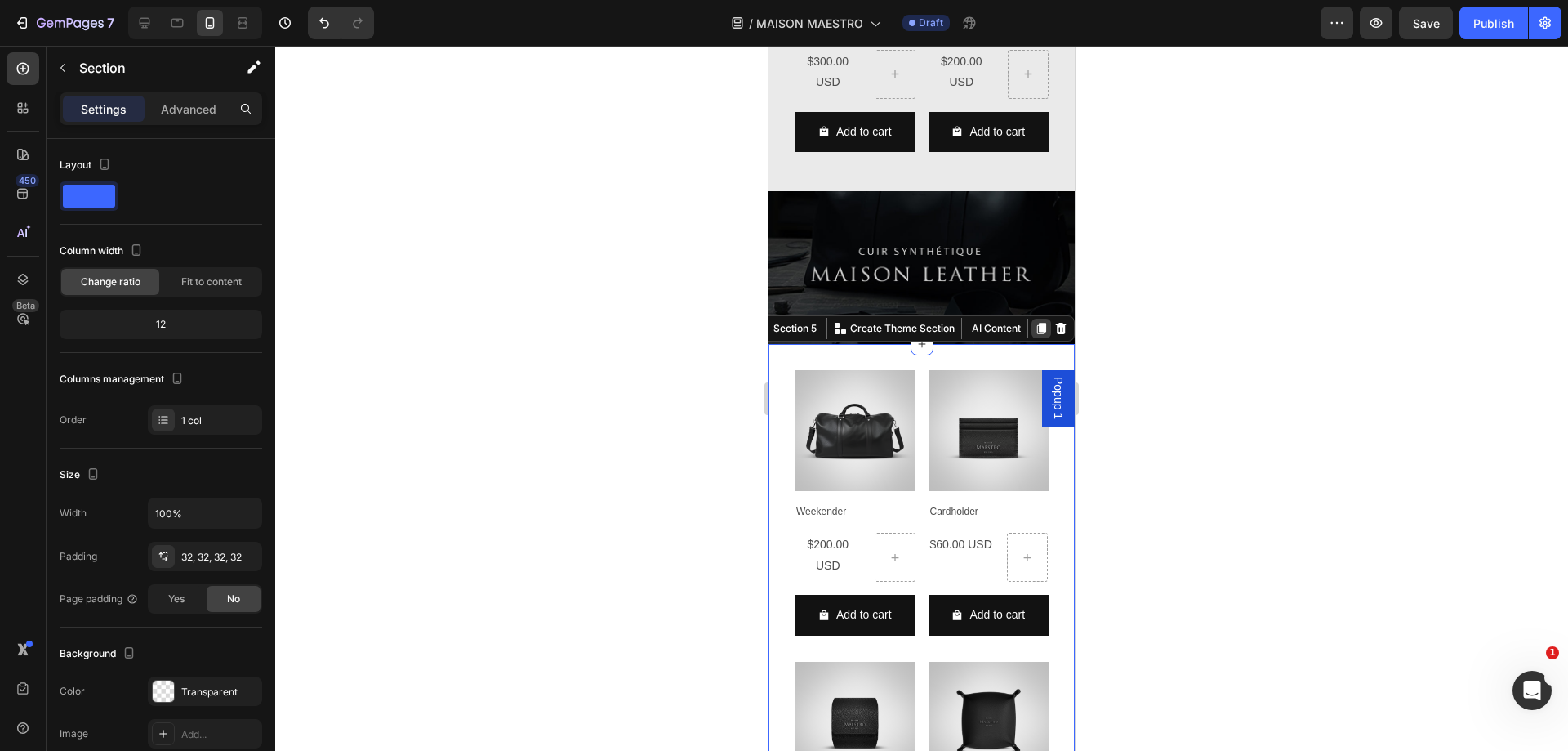
click at [1035, 322] on icon at bounding box center [1041, 328] width 13 height 13
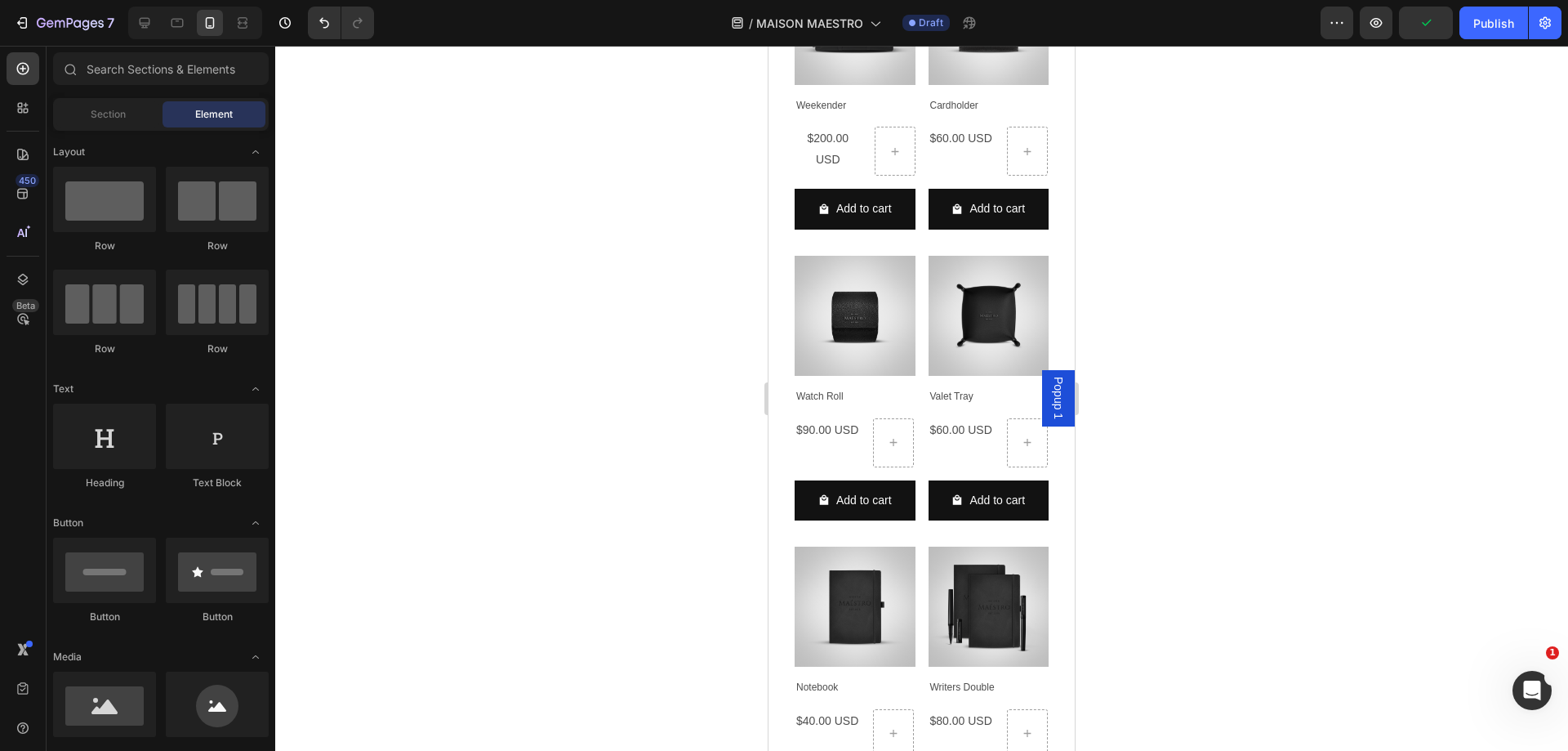
scroll to position [1787, 0]
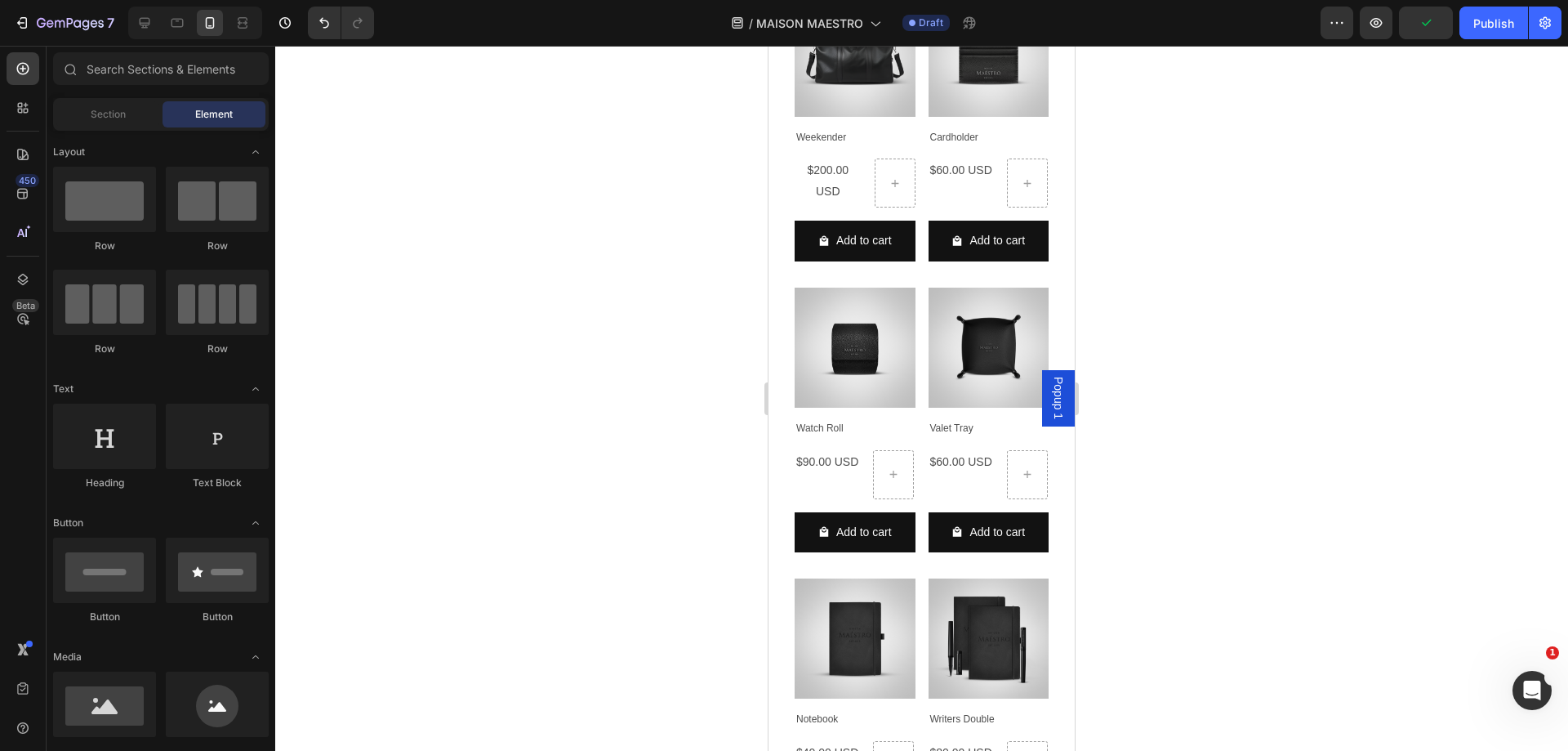
drag, startPoint x: 1069, startPoint y: 579, endPoint x: 1850, endPoint y: 370, distance: 808.5
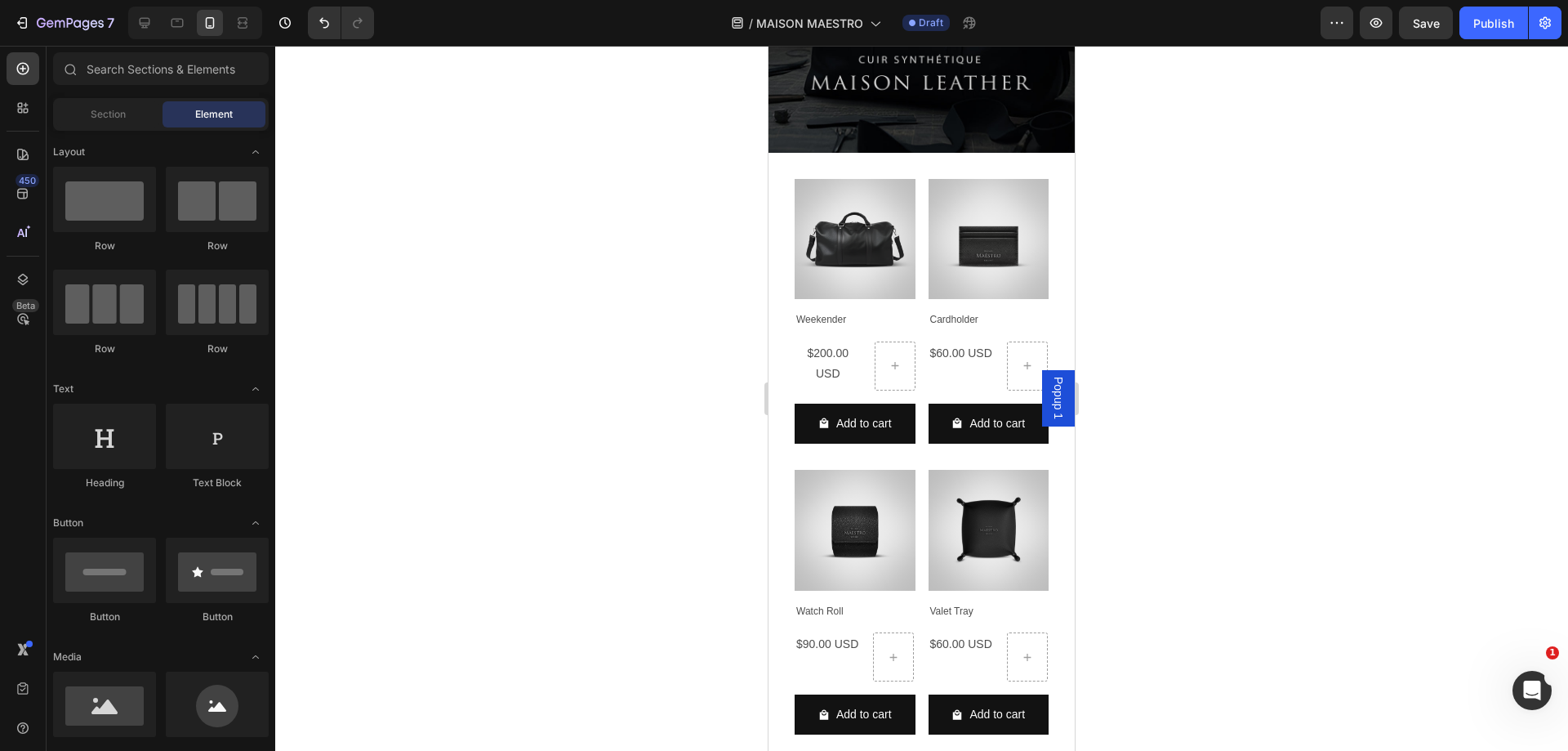
scroll to position [1595, 0]
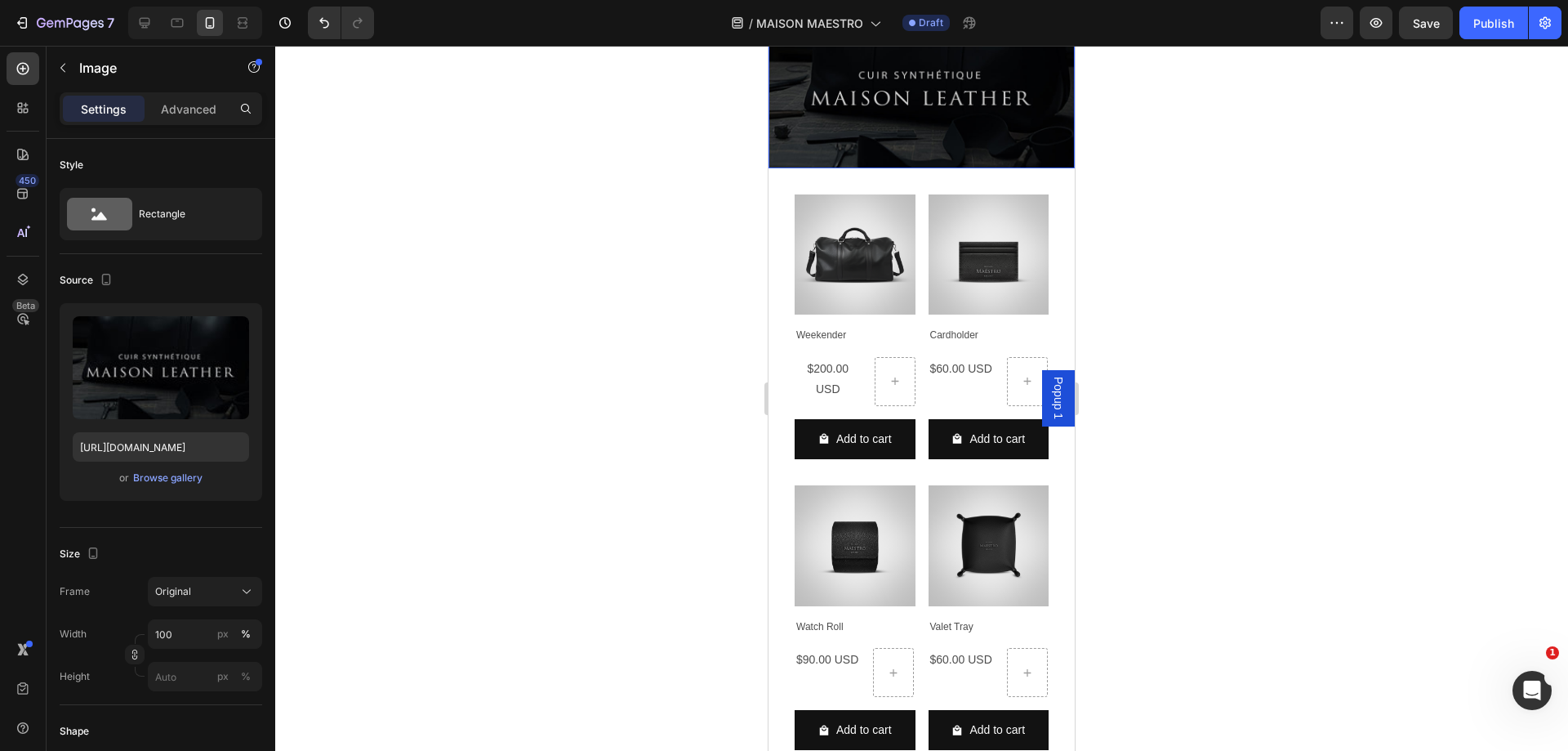
click at [972, 125] on img at bounding box center [922, 91] width 306 height 153
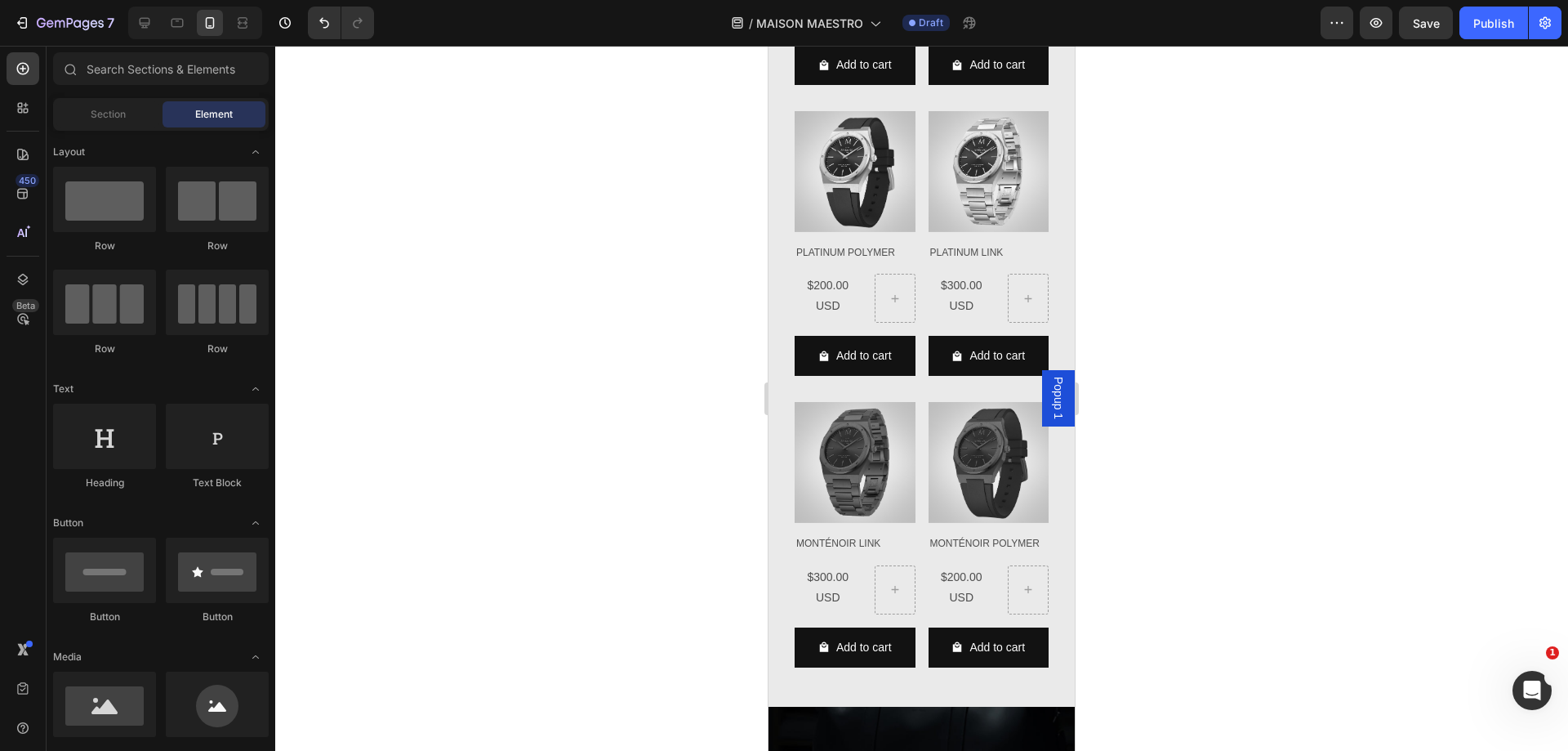
scroll to position [1755, 0]
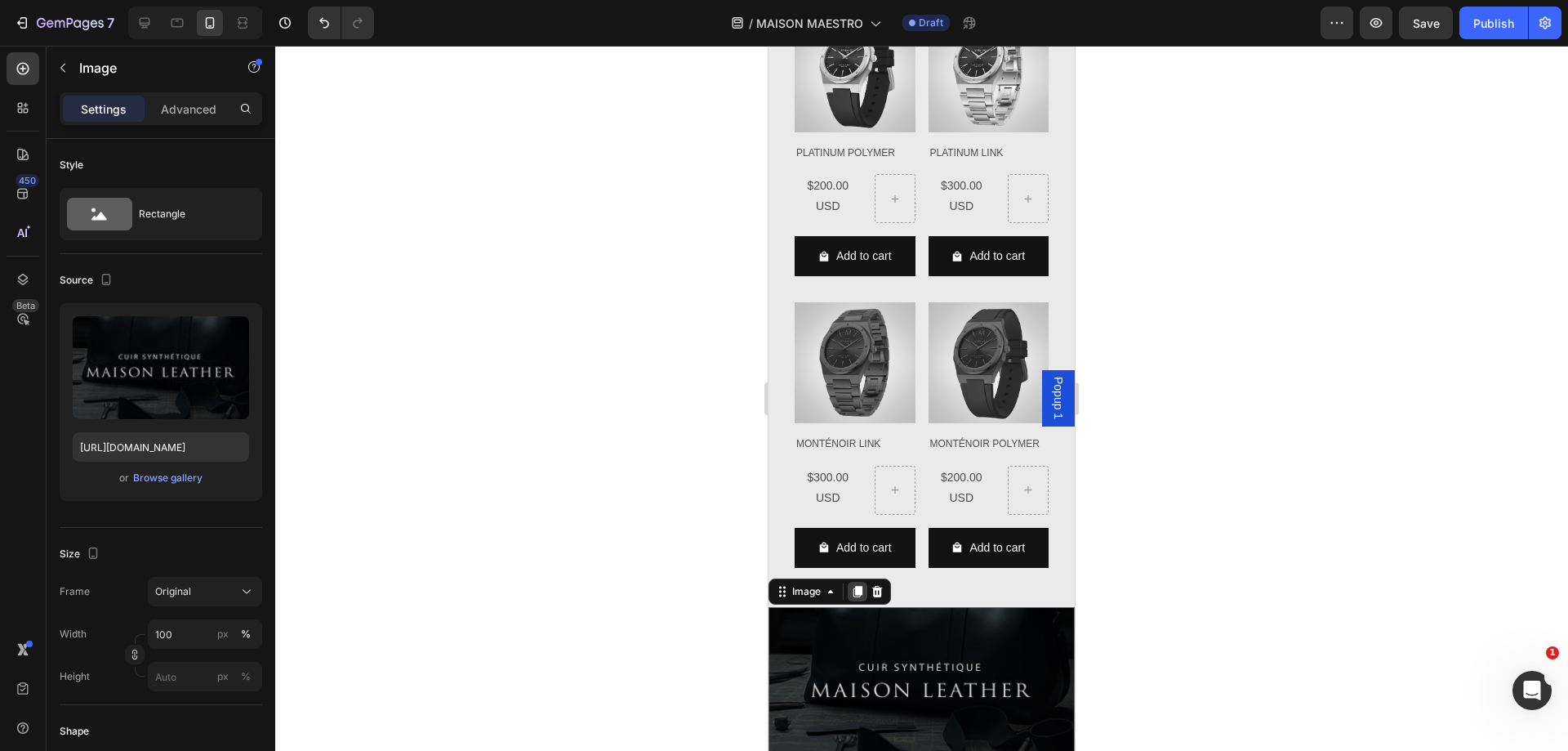
click at [856, 586] on icon at bounding box center [858, 591] width 9 height 12
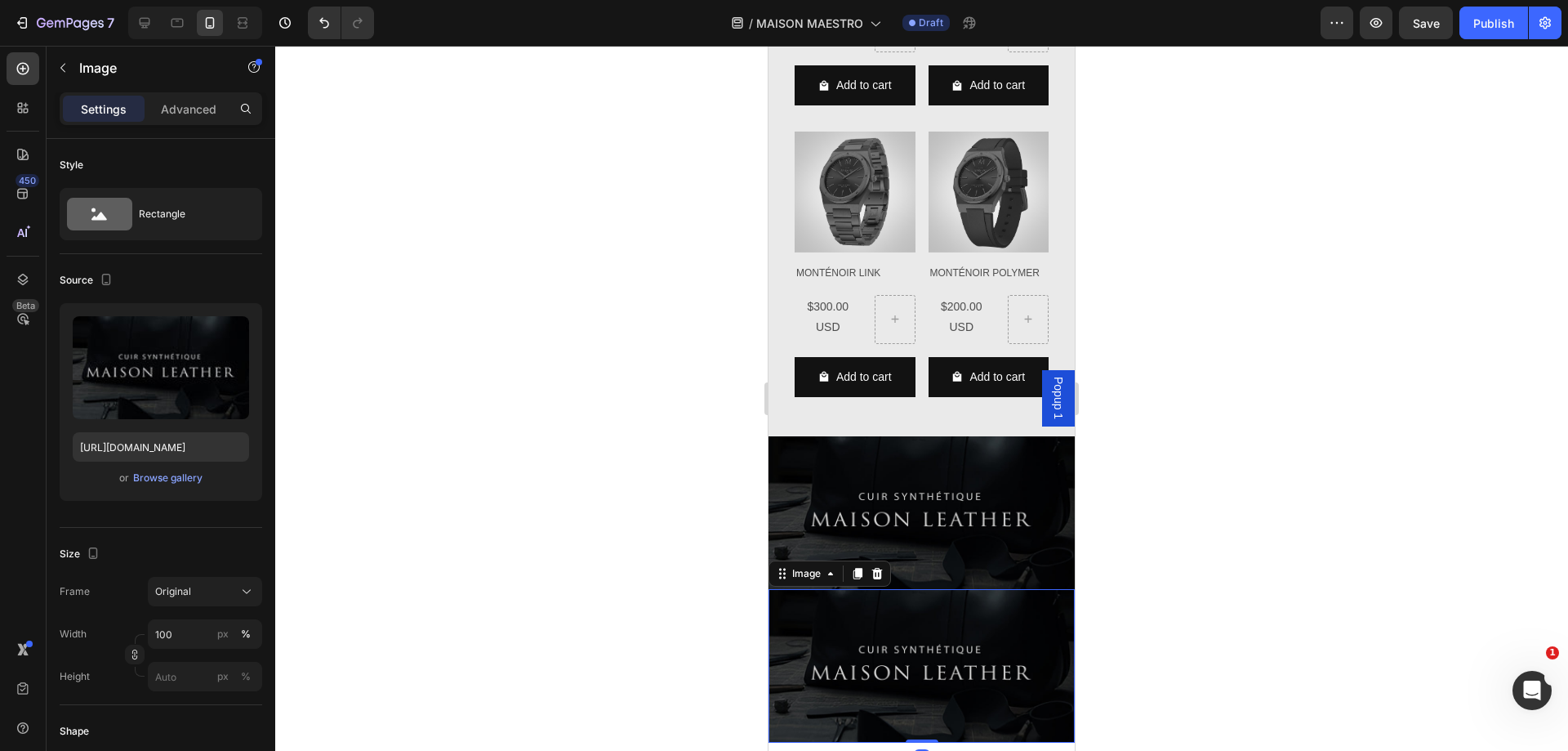
scroll to position [2376, 0]
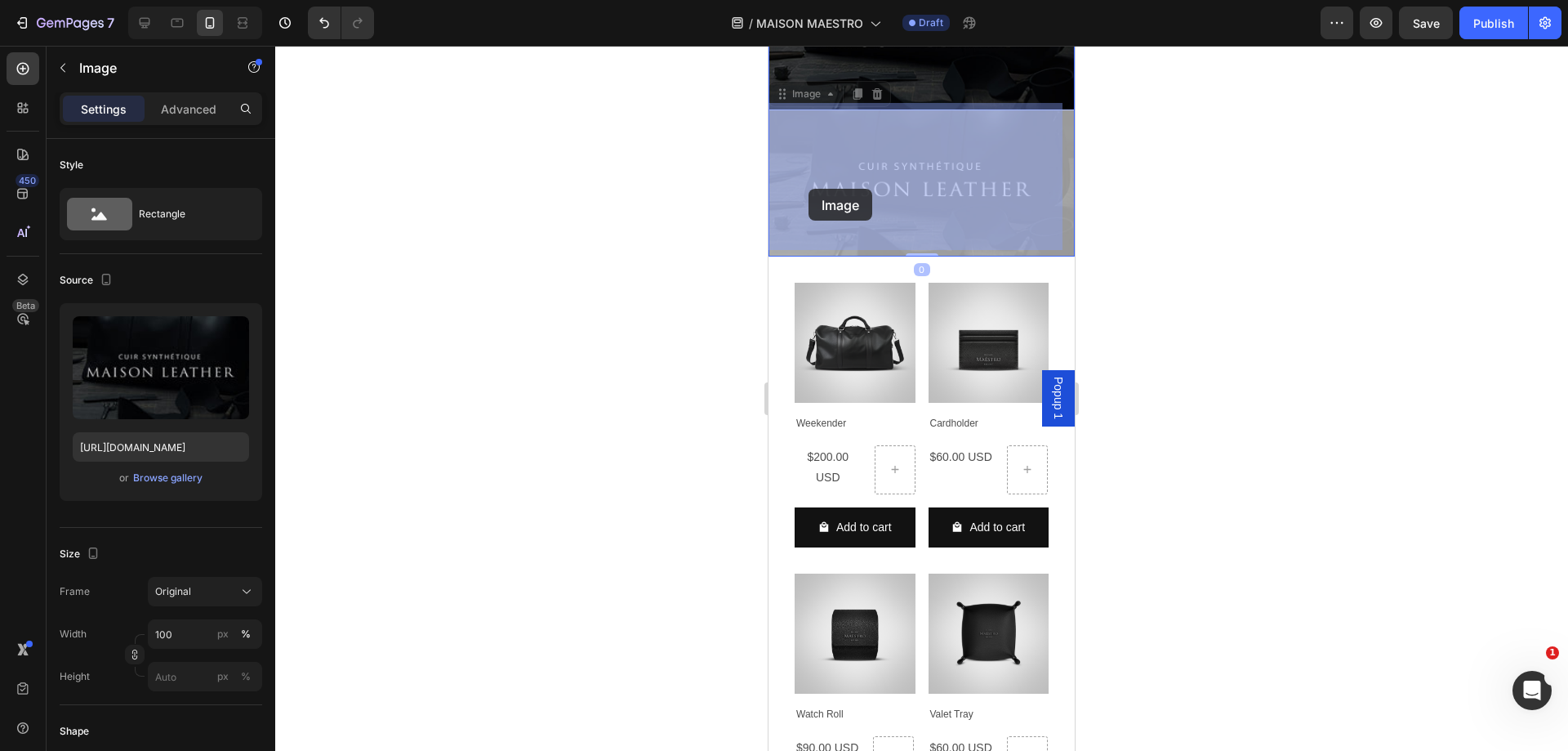
drag, startPoint x: 816, startPoint y: 124, endPoint x: 805, endPoint y: 170, distance: 47.3
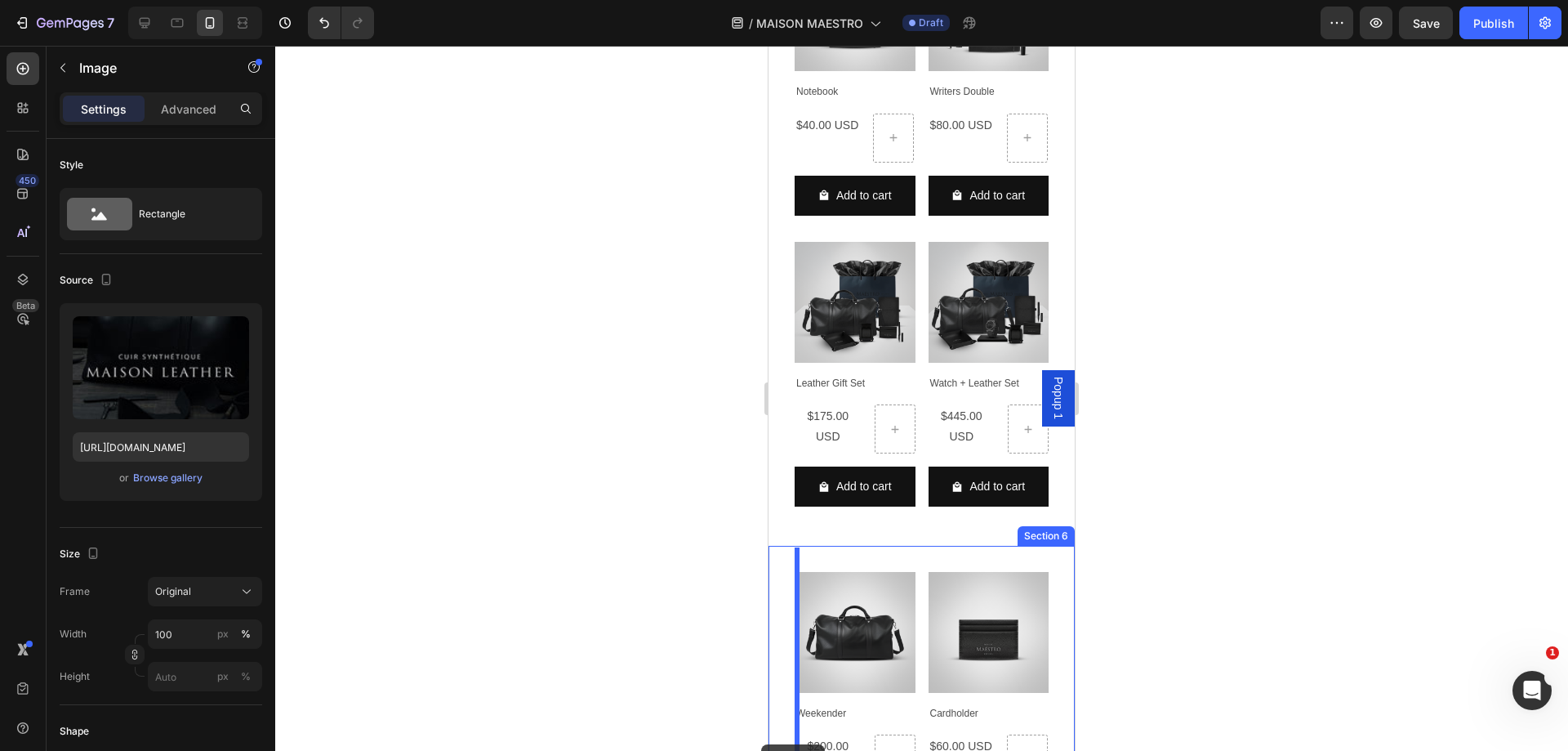
scroll to position [3337, 0]
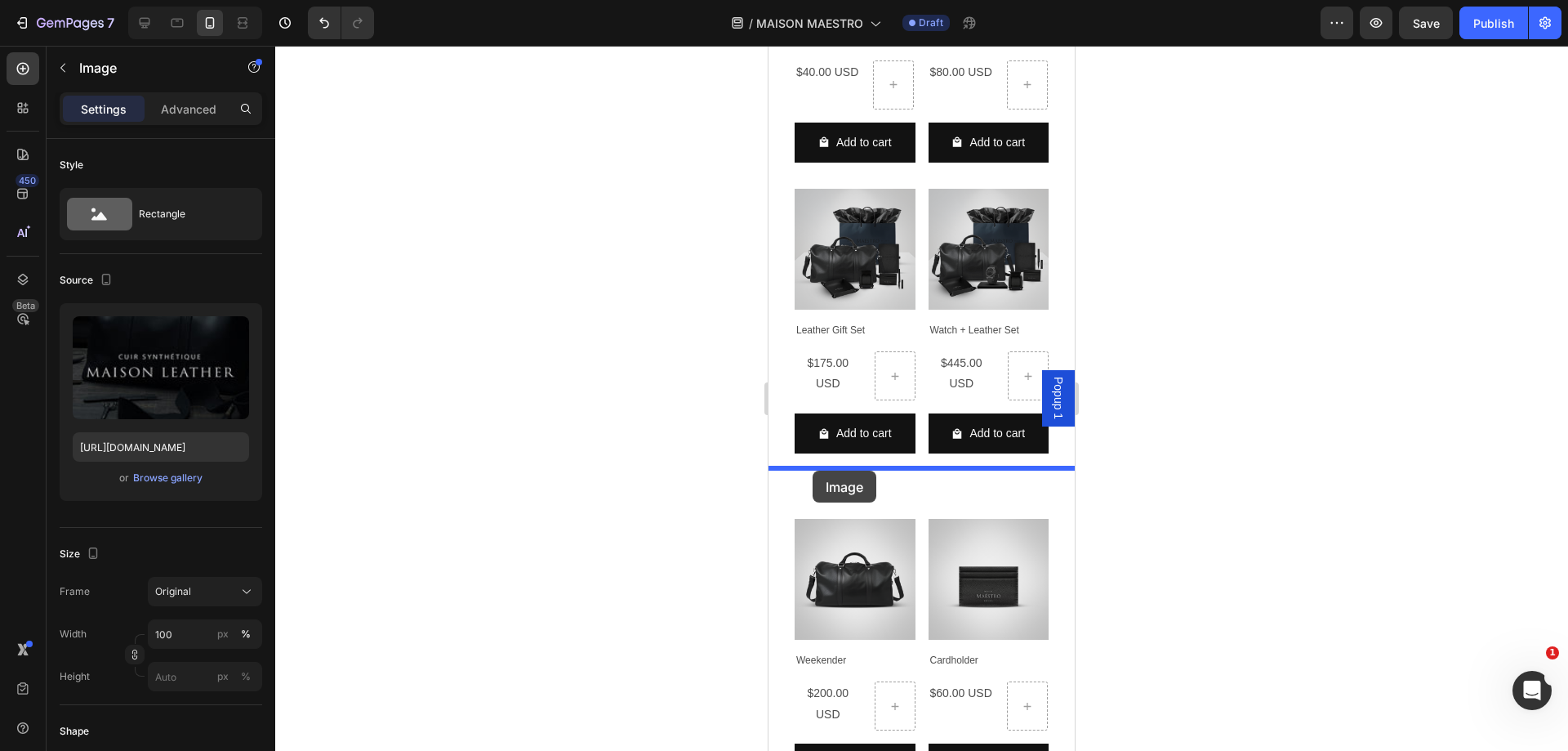
drag, startPoint x: 782, startPoint y: 91, endPoint x: 813, endPoint y: 472, distance: 382.3
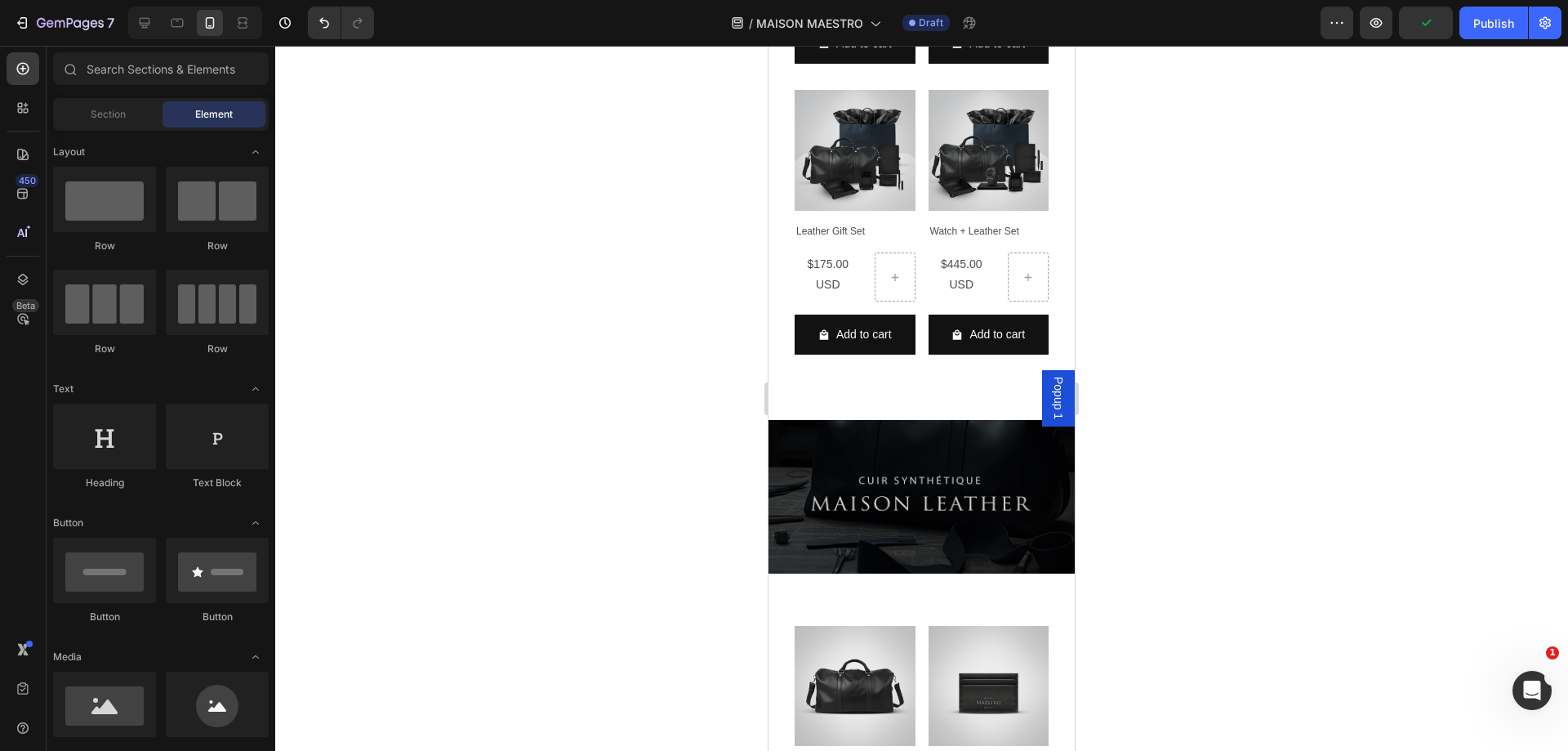
scroll to position [3456, 0]
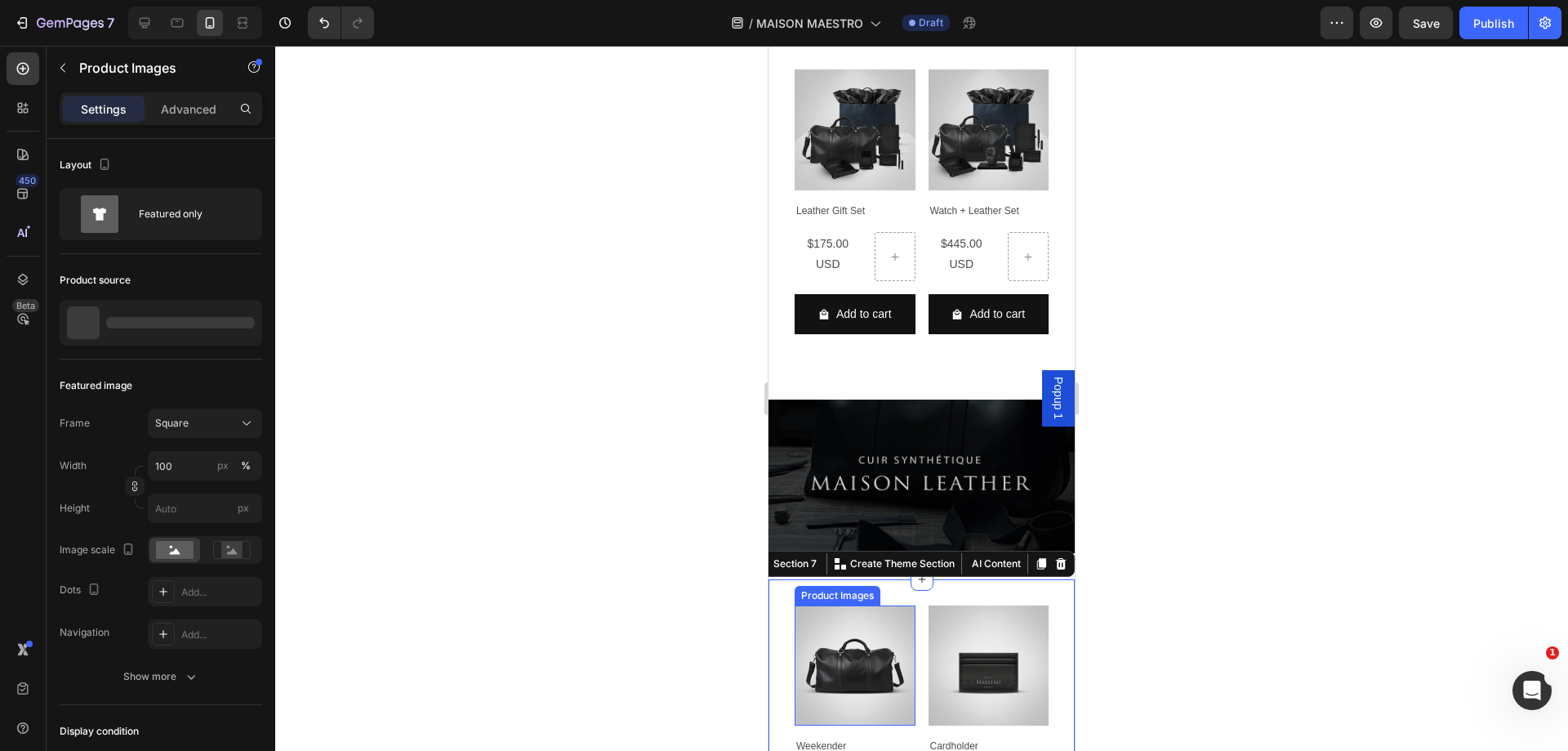
click at [895, 606] on img at bounding box center [855, 666] width 121 height 121
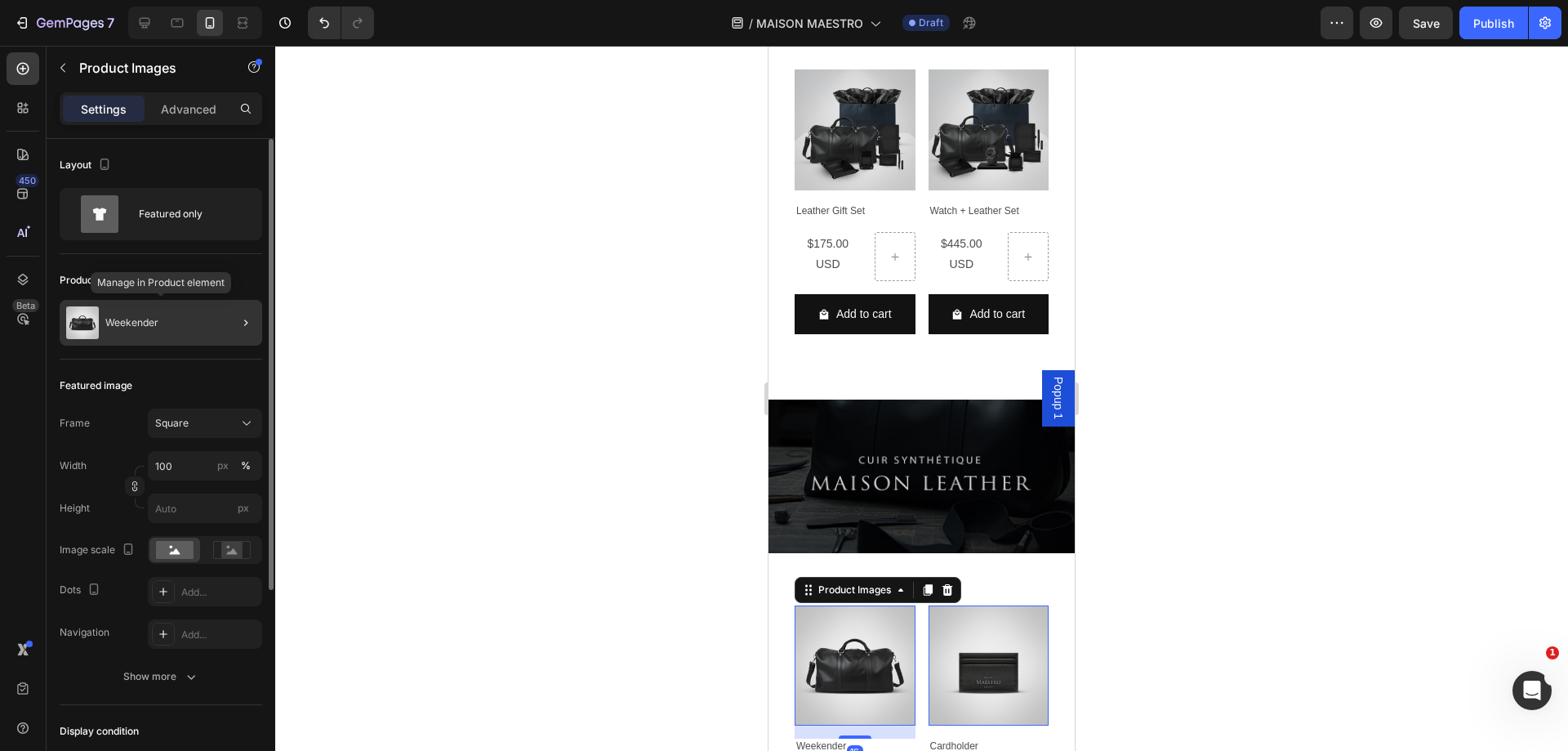
click at [121, 316] on div "Weekender" at bounding box center [160, 323] width 203 height 46
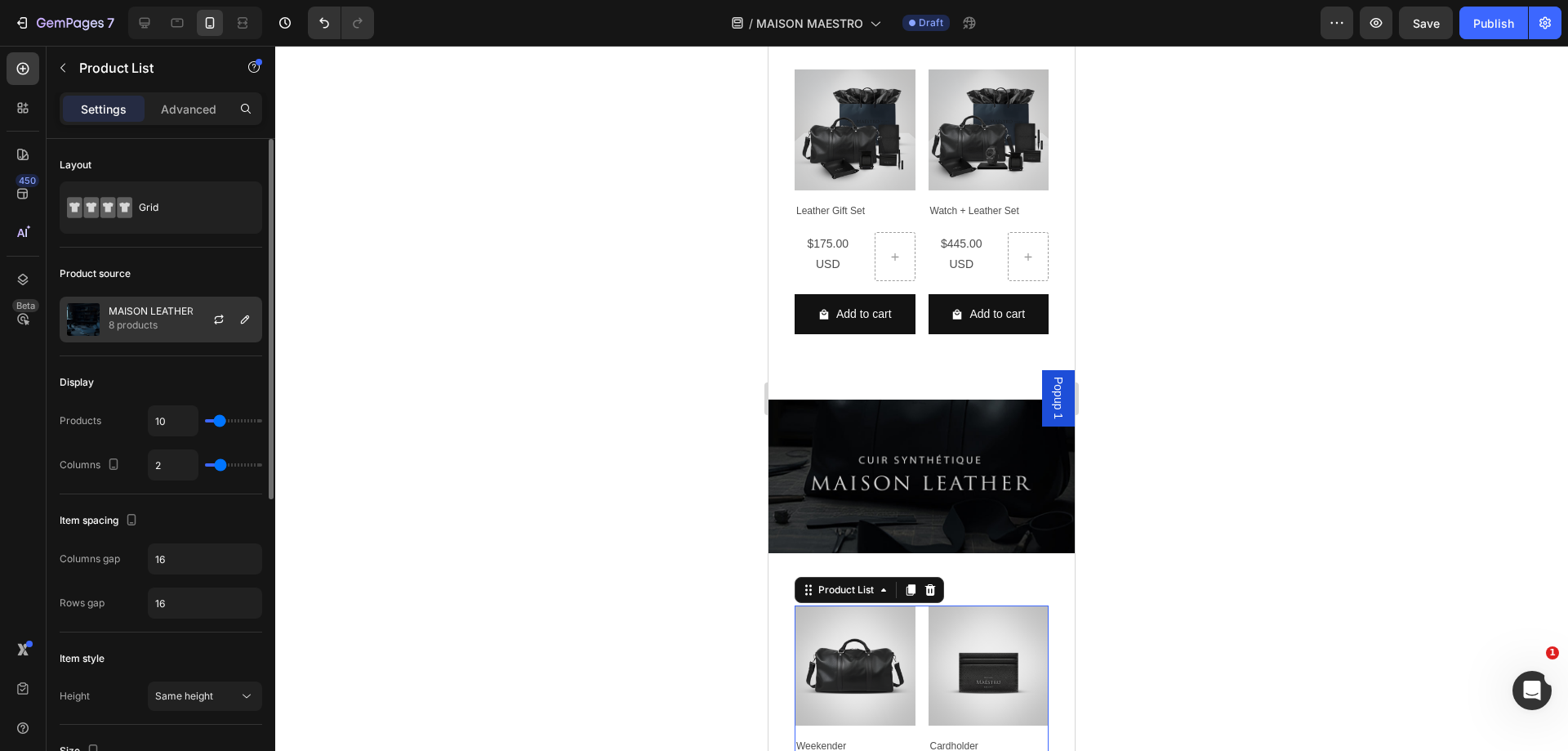
click at [155, 322] on p "8 products" at bounding box center [151, 325] width 85 height 16
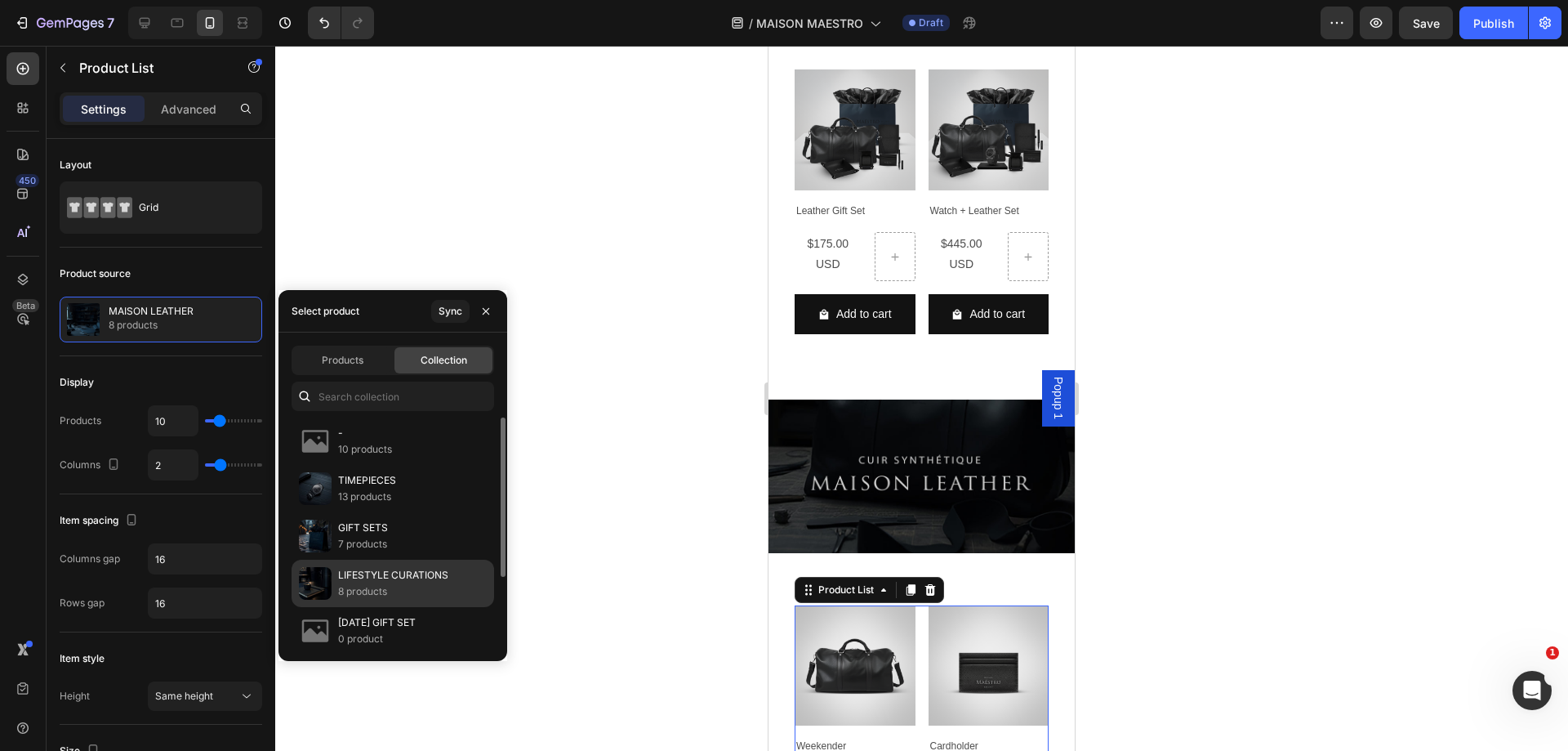
click at [387, 571] on p "LIFESTYLE CURATIONS" at bounding box center [393, 575] width 110 height 16
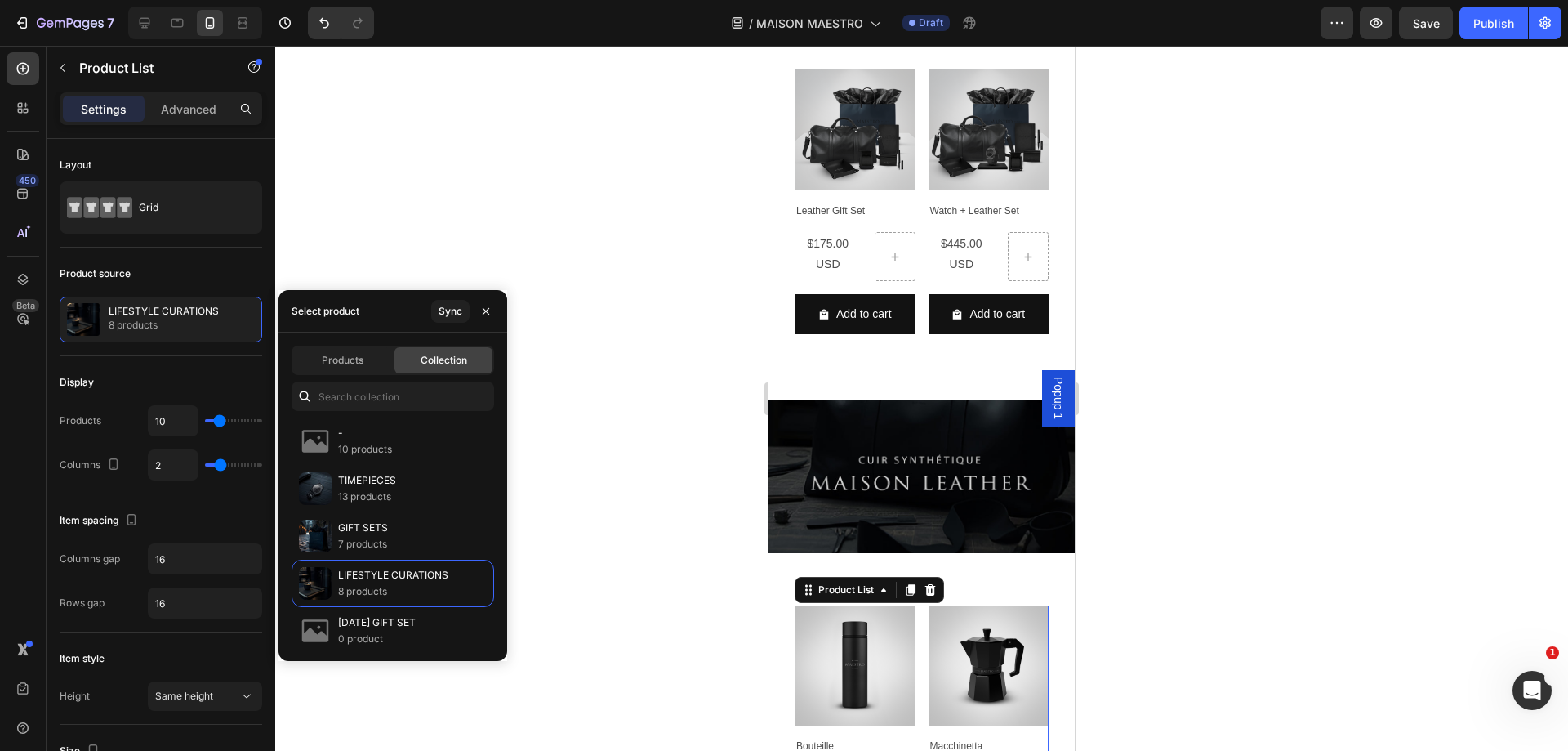
click at [701, 532] on div at bounding box center [921, 398] width 1293 height 705
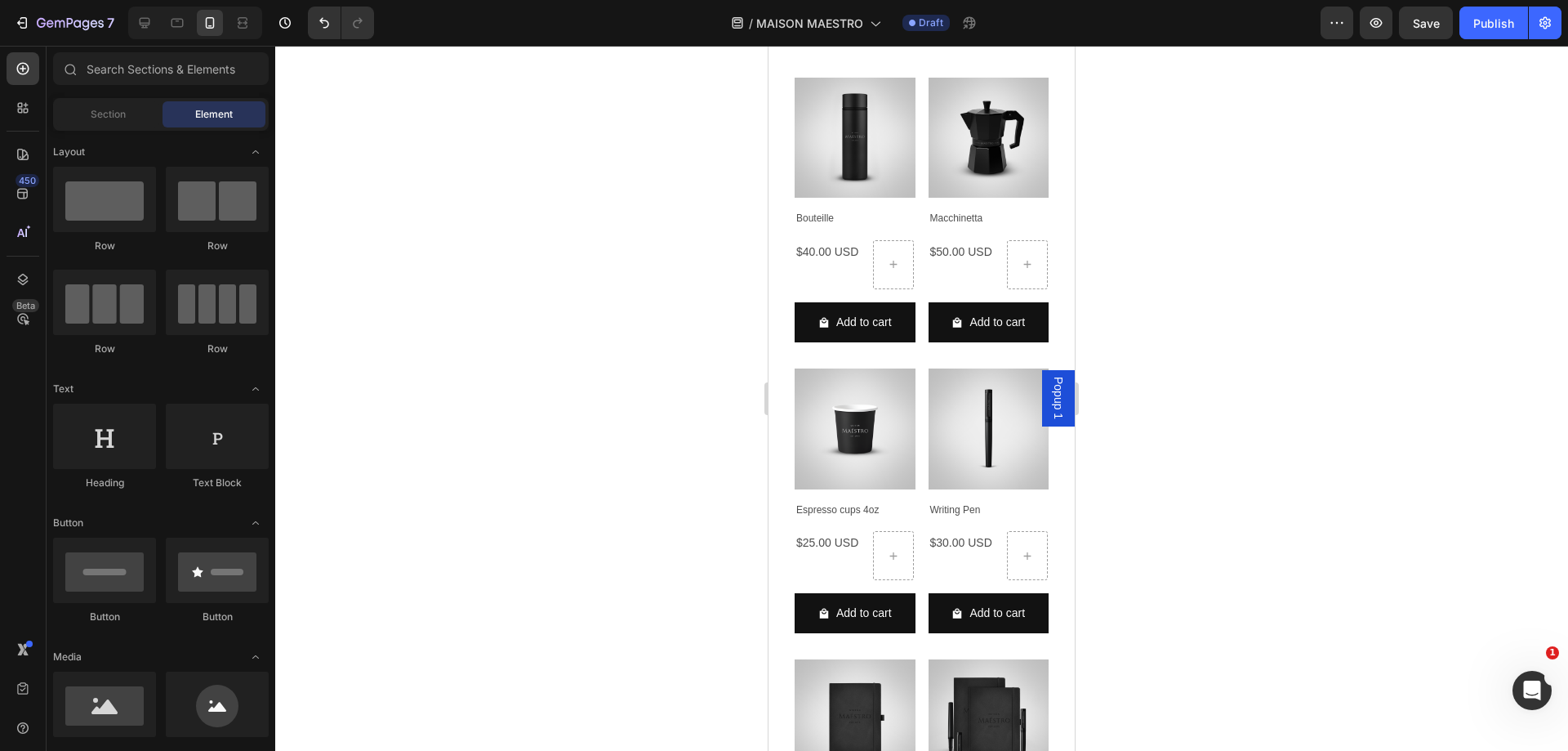
scroll to position [3873, 0]
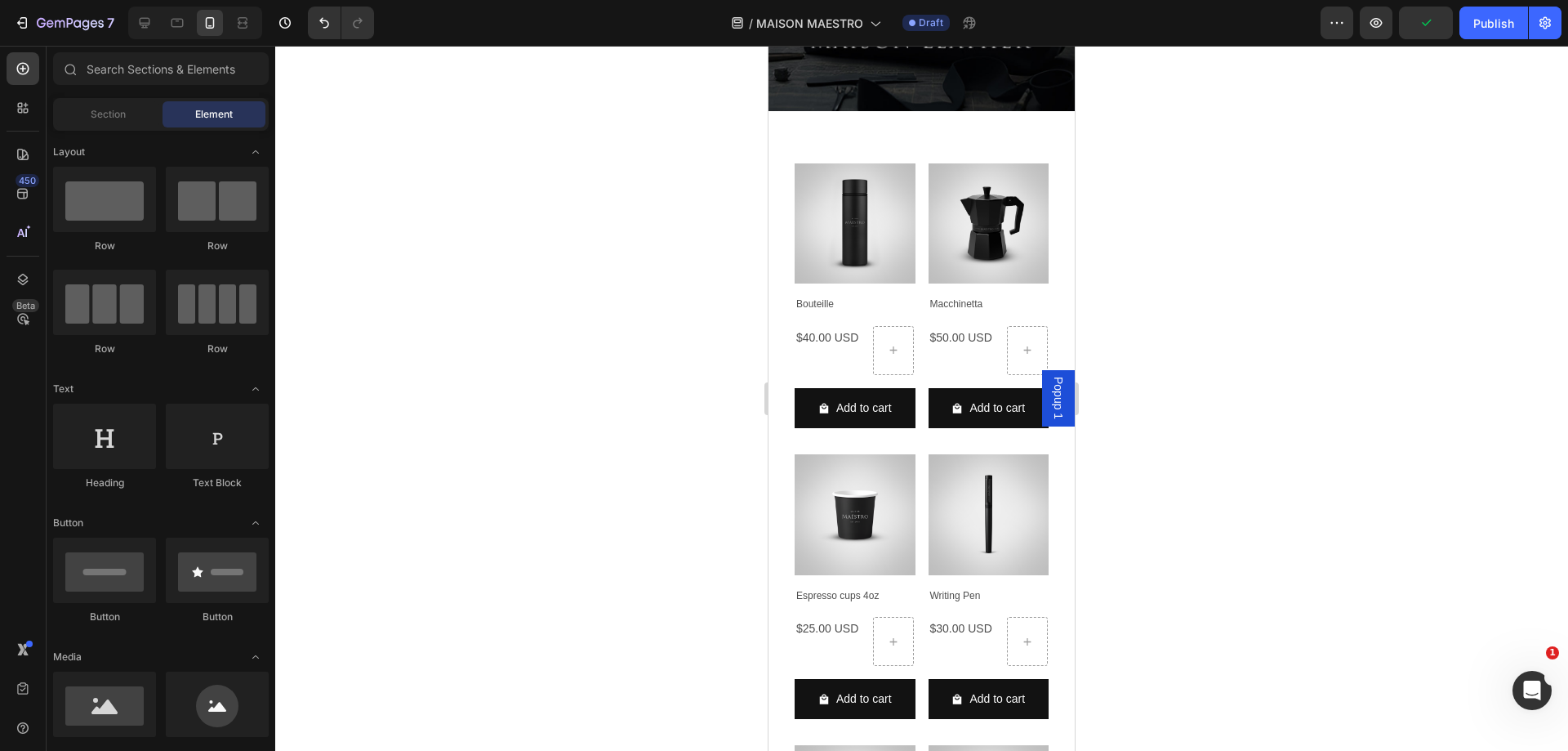
drag, startPoint x: 1070, startPoint y: 518, endPoint x: 1845, endPoint y: 644, distance: 785.2
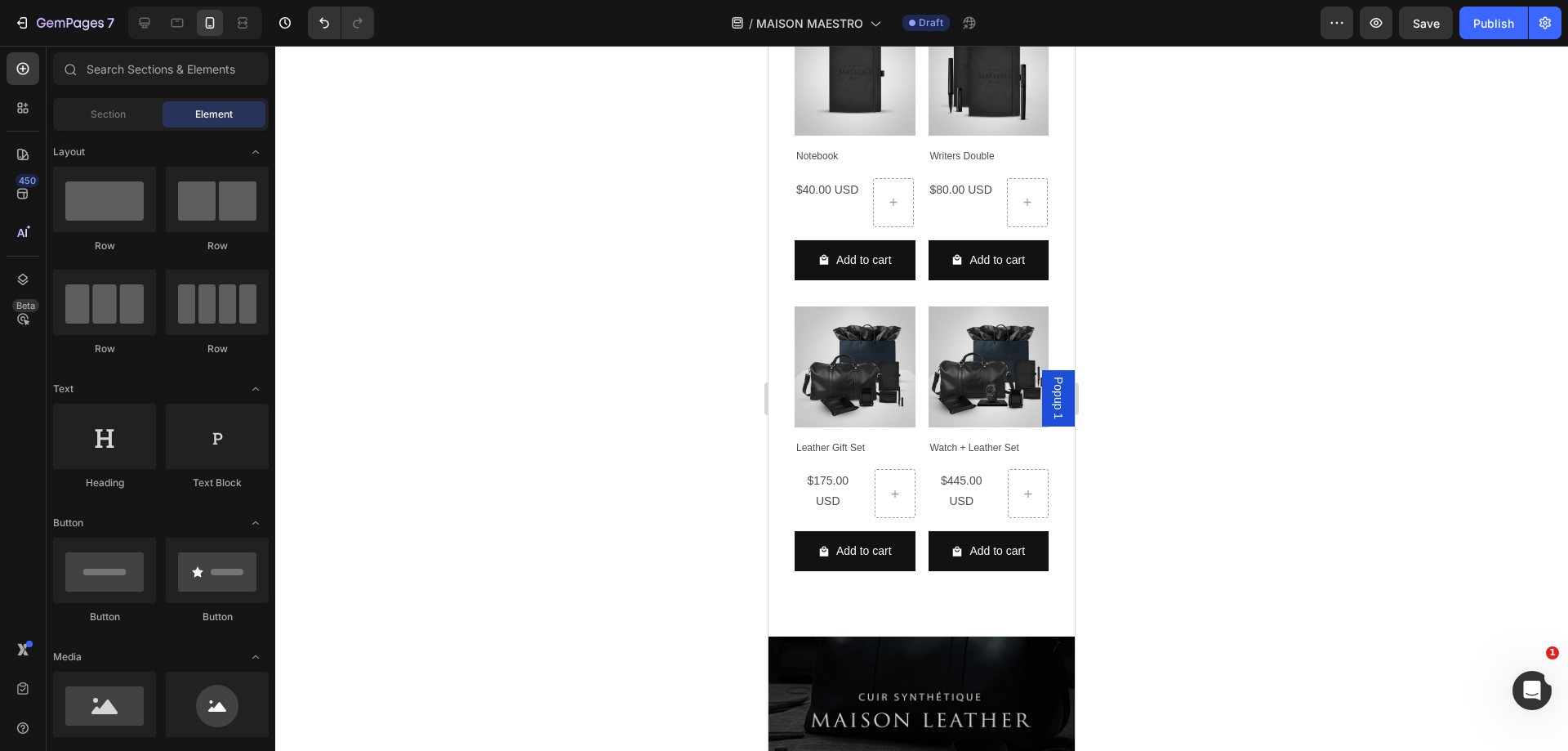
scroll to position [3246, 0]
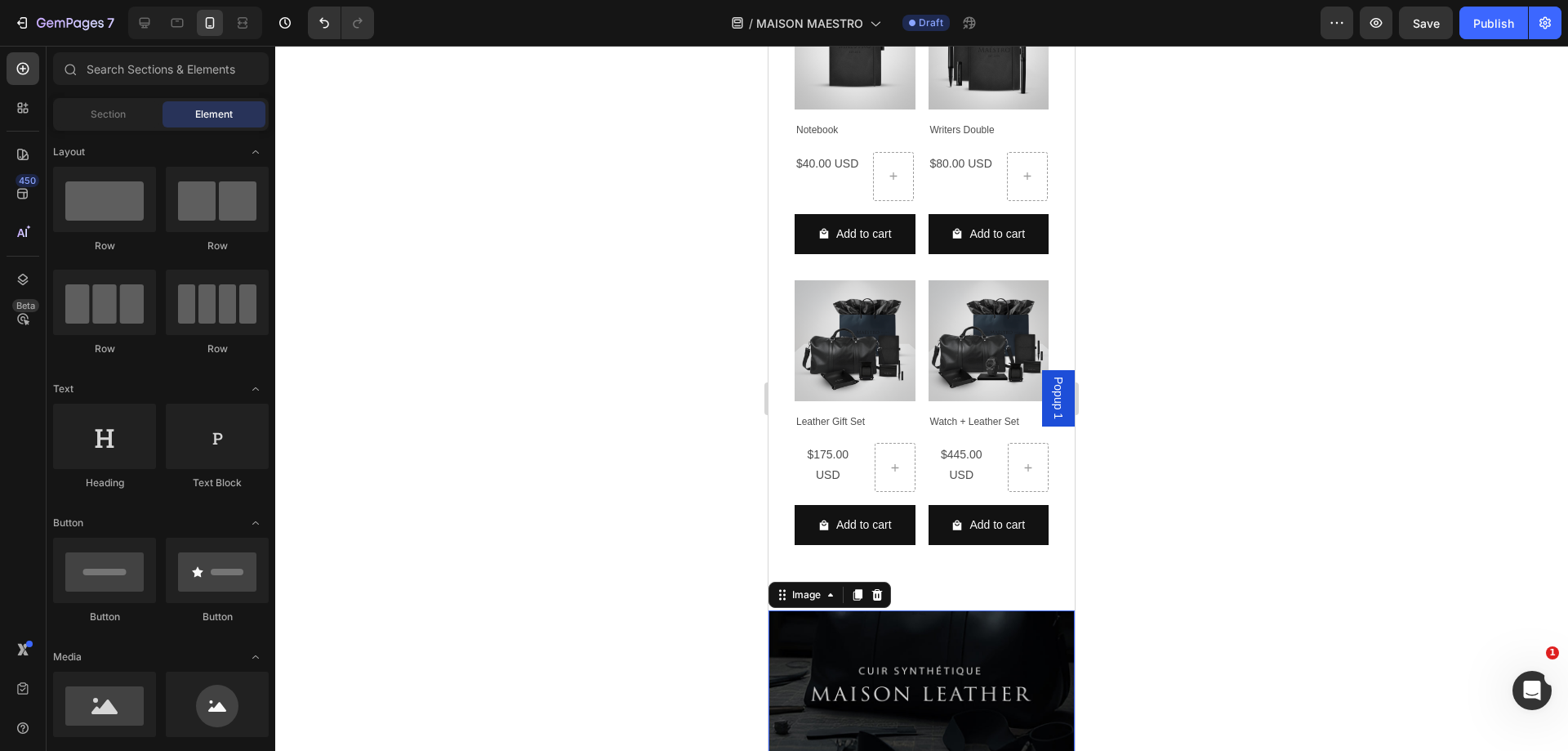
click at [1008, 635] on img at bounding box center [922, 687] width 306 height 153
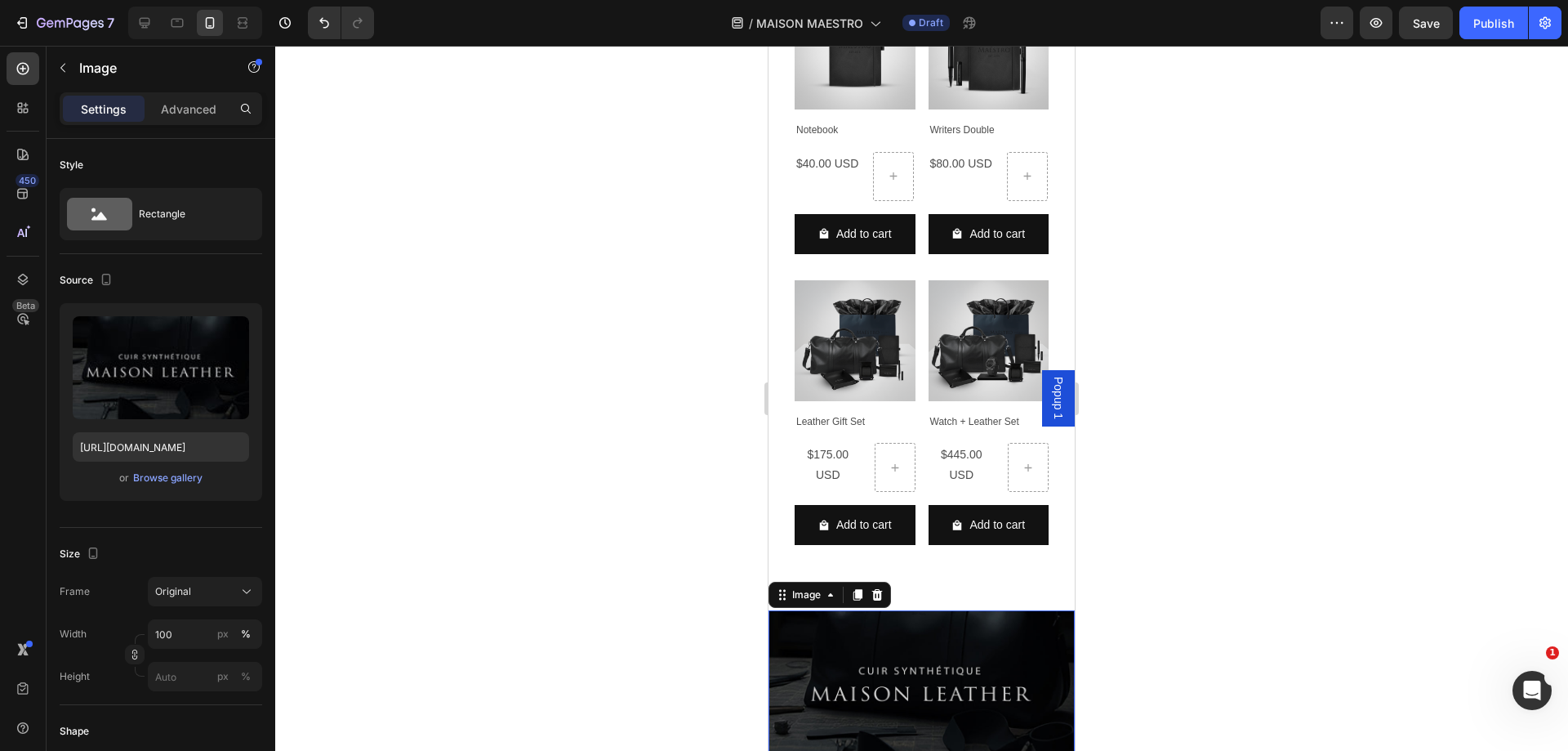
click at [1006, 628] on img at bounding box center [922, 687] width 306 height 153
click at [184, 475] on div "Browse gallery" at bounding box center [168, 478] width 69 height 14
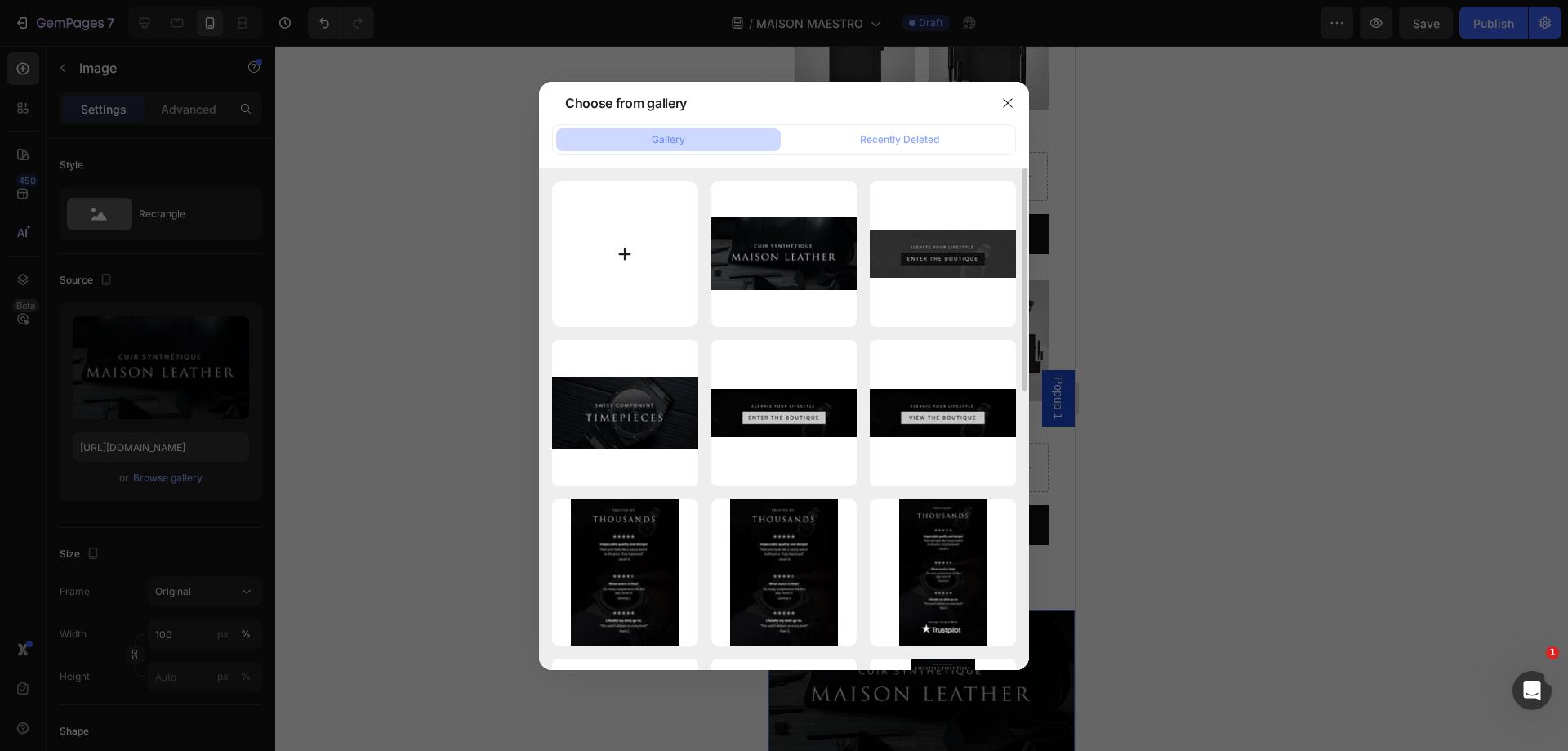
click at [652, 278] on input "file" at bounding box center [625, 254] width 146 height 146
type input "C:\fakepath\lifestyle11.jpg"
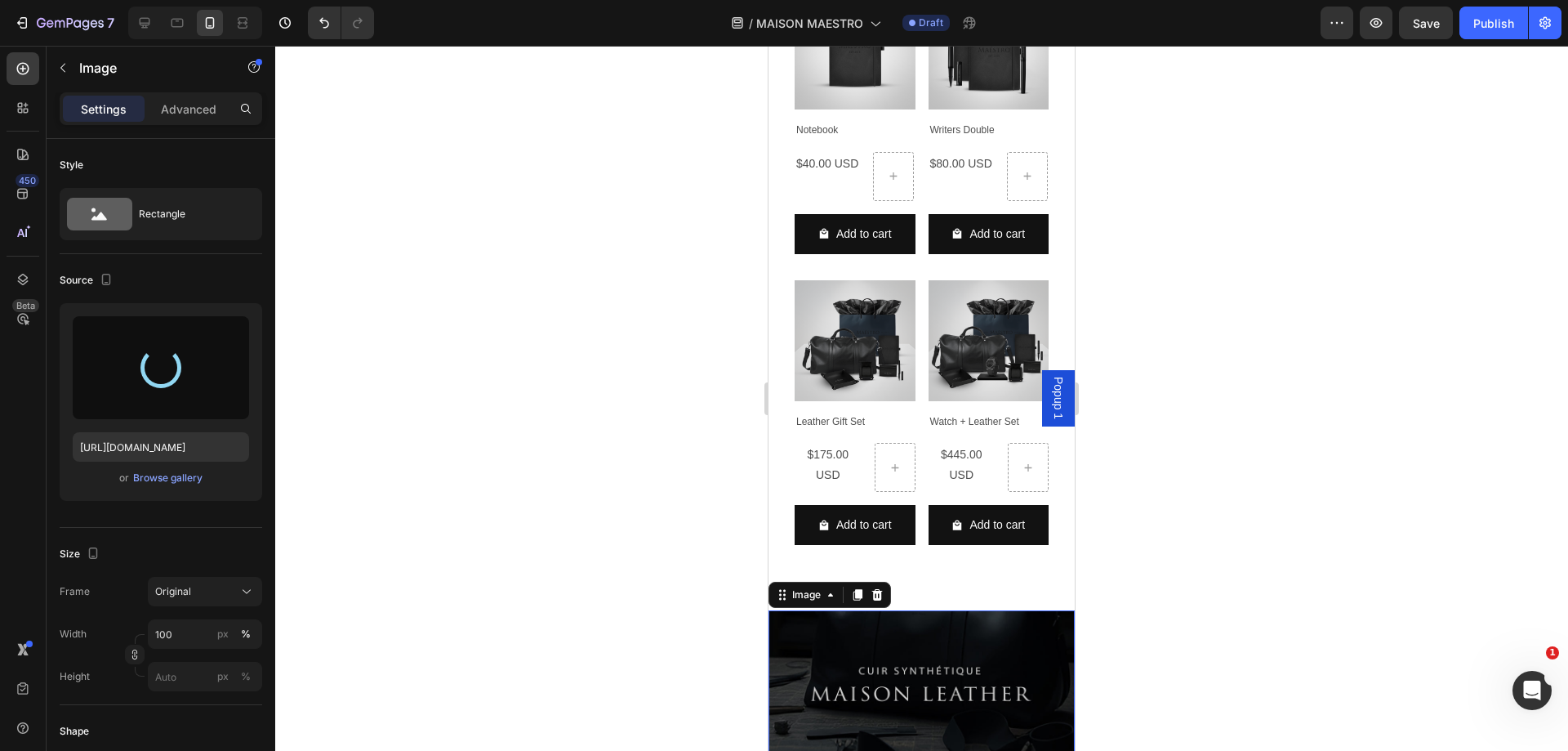
type input "[URL][DOMAIN_NAME]"
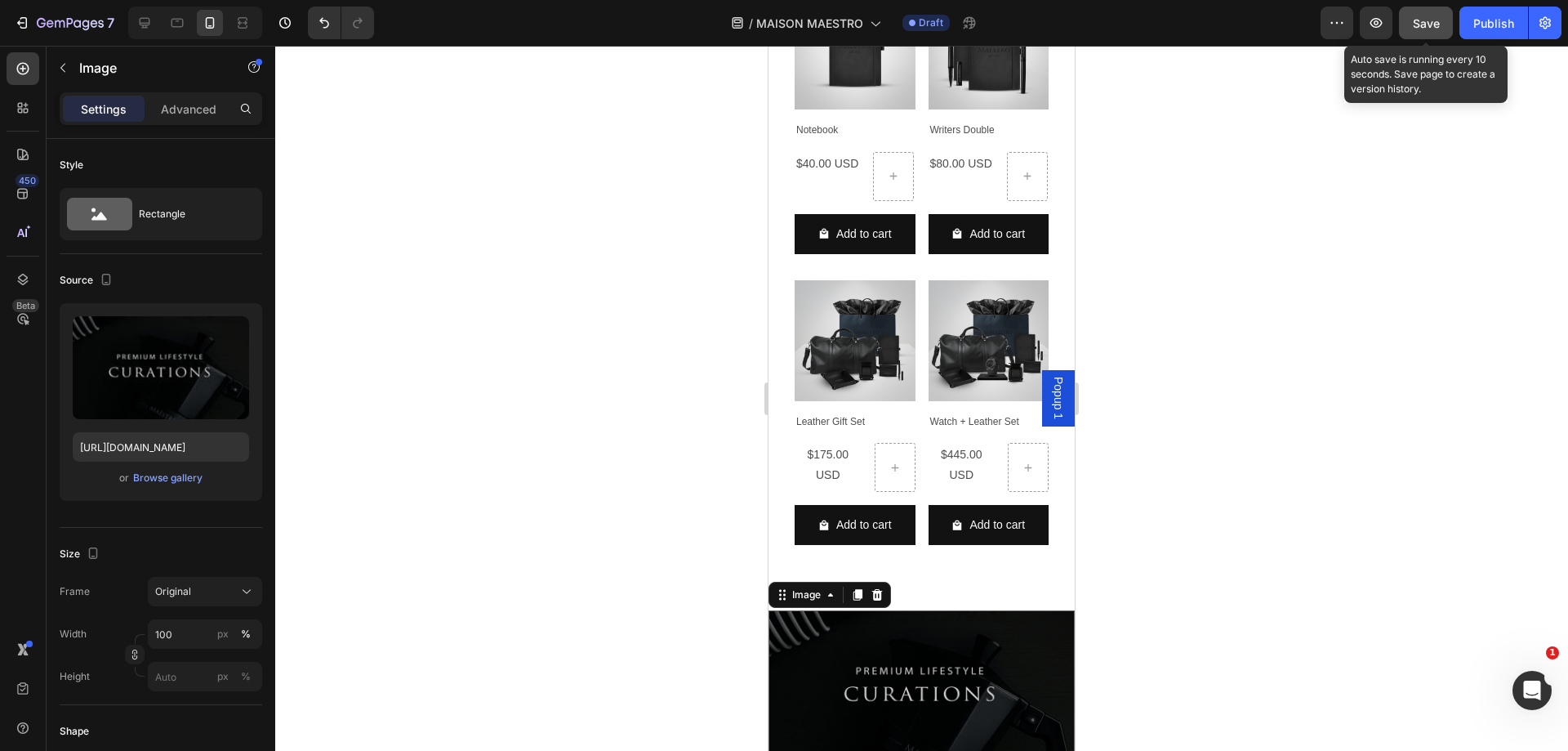
click at [1416, 31] on div "Save" at bounding box center [1427, 23] width 27 height 17
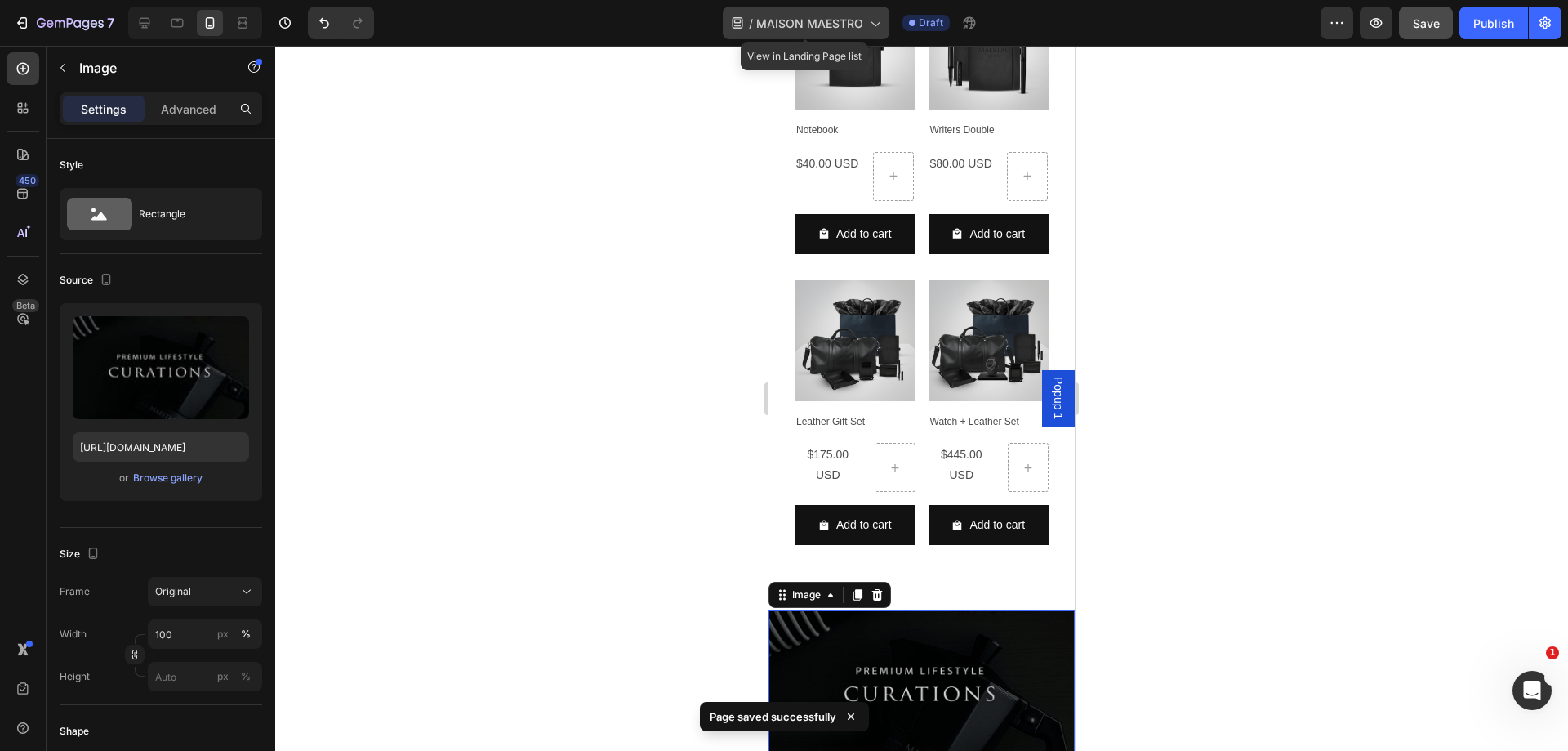
click at [874, 24] on icon at bounding box center [875, 23] width 9 height 5
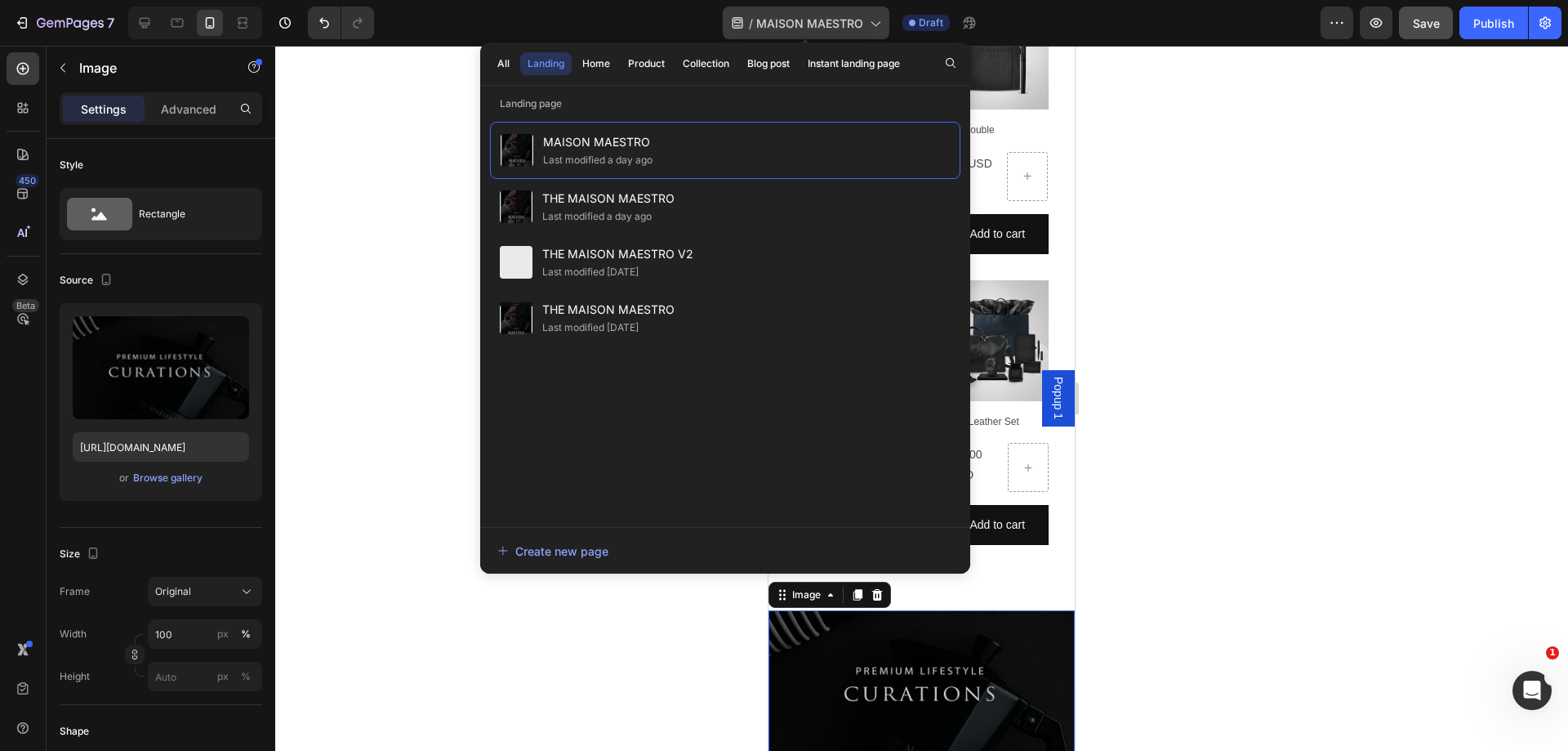
click at [876, 30] on icon at bounding box center [875, 23] width 16 height 16
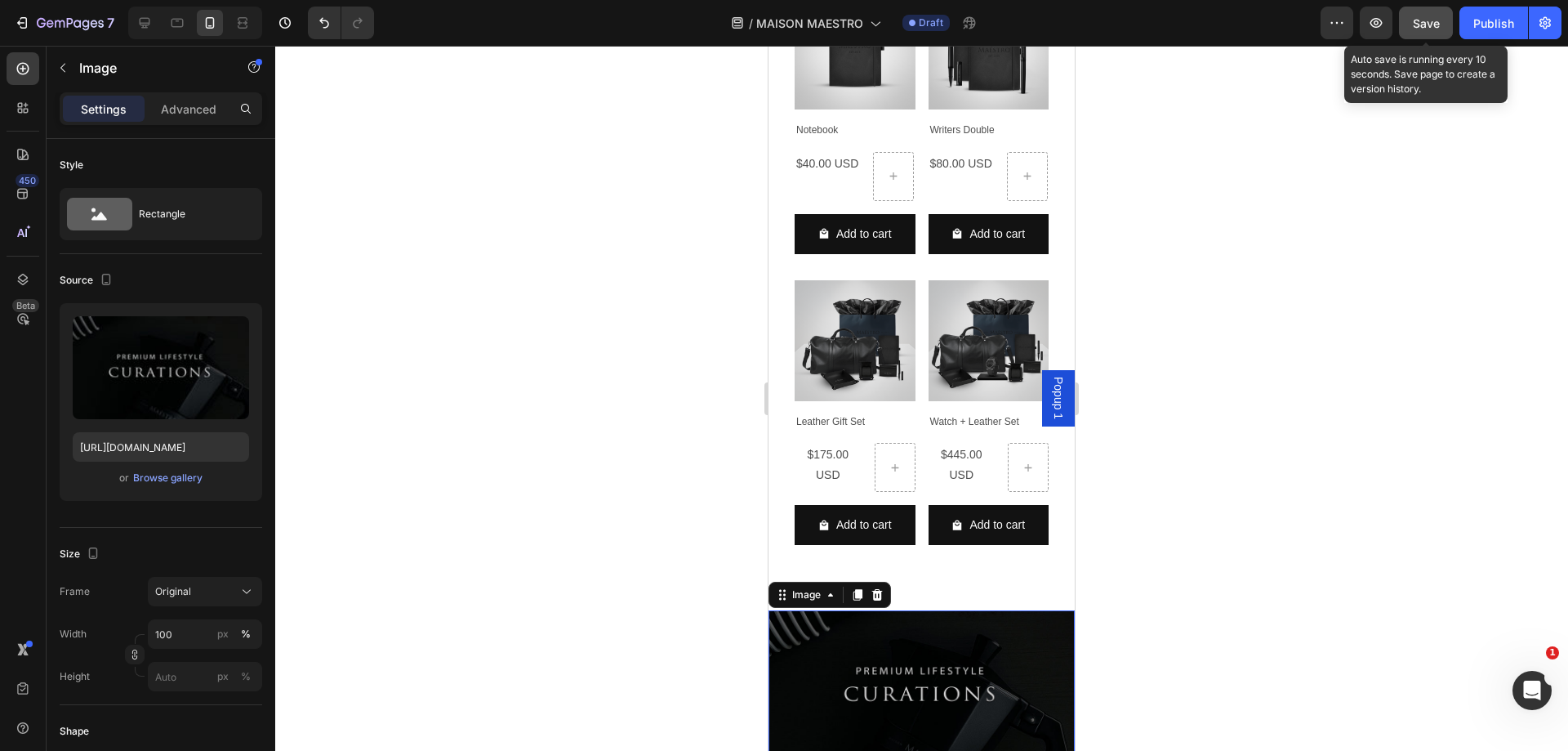
click at [1425, 18] on span "Save" at bounding box center [1427, 23] width 27 height 14
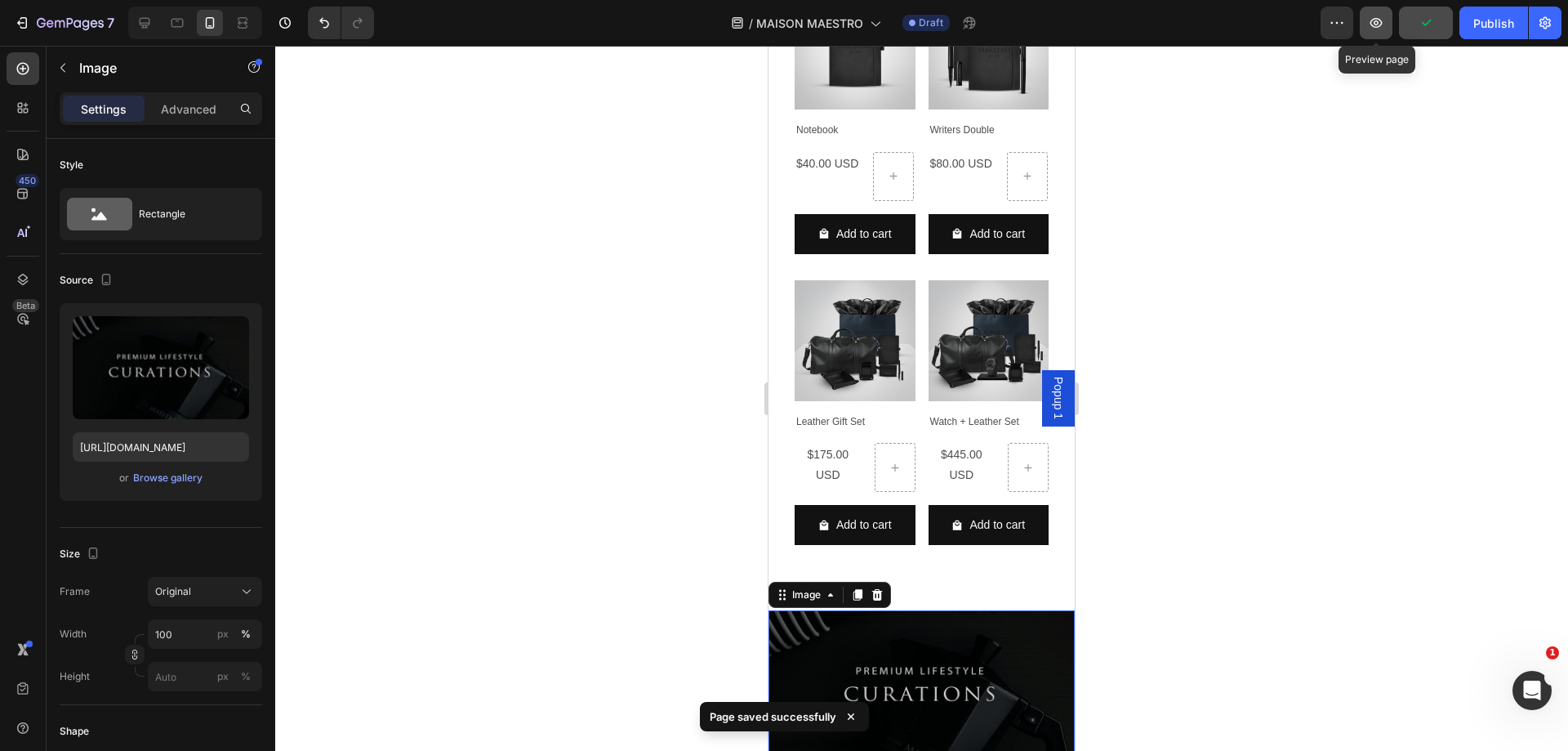
click at [1384, 25] on button "button" at bounding box center [1376, 23] width 32 height 32
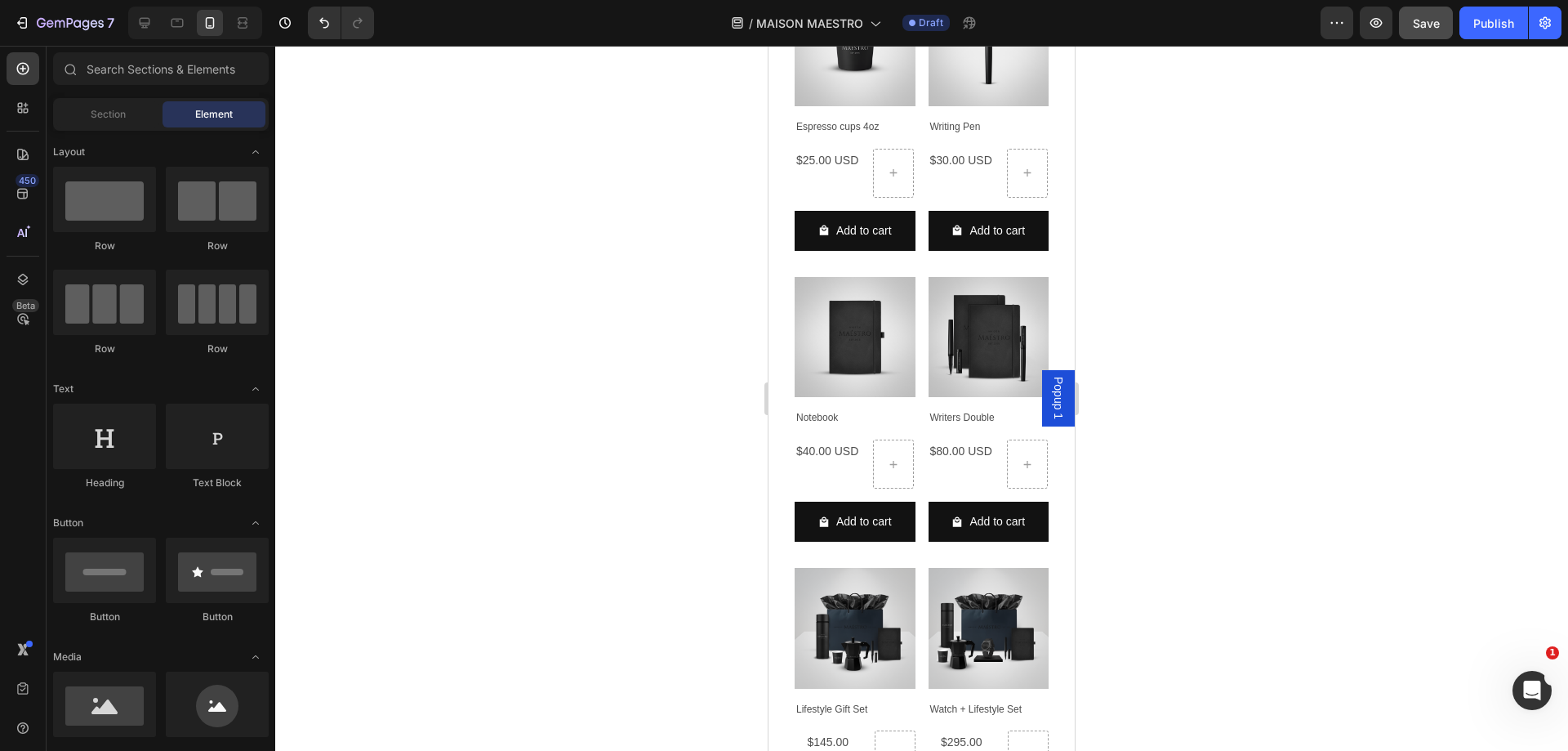
scroll to position [4369, 0]
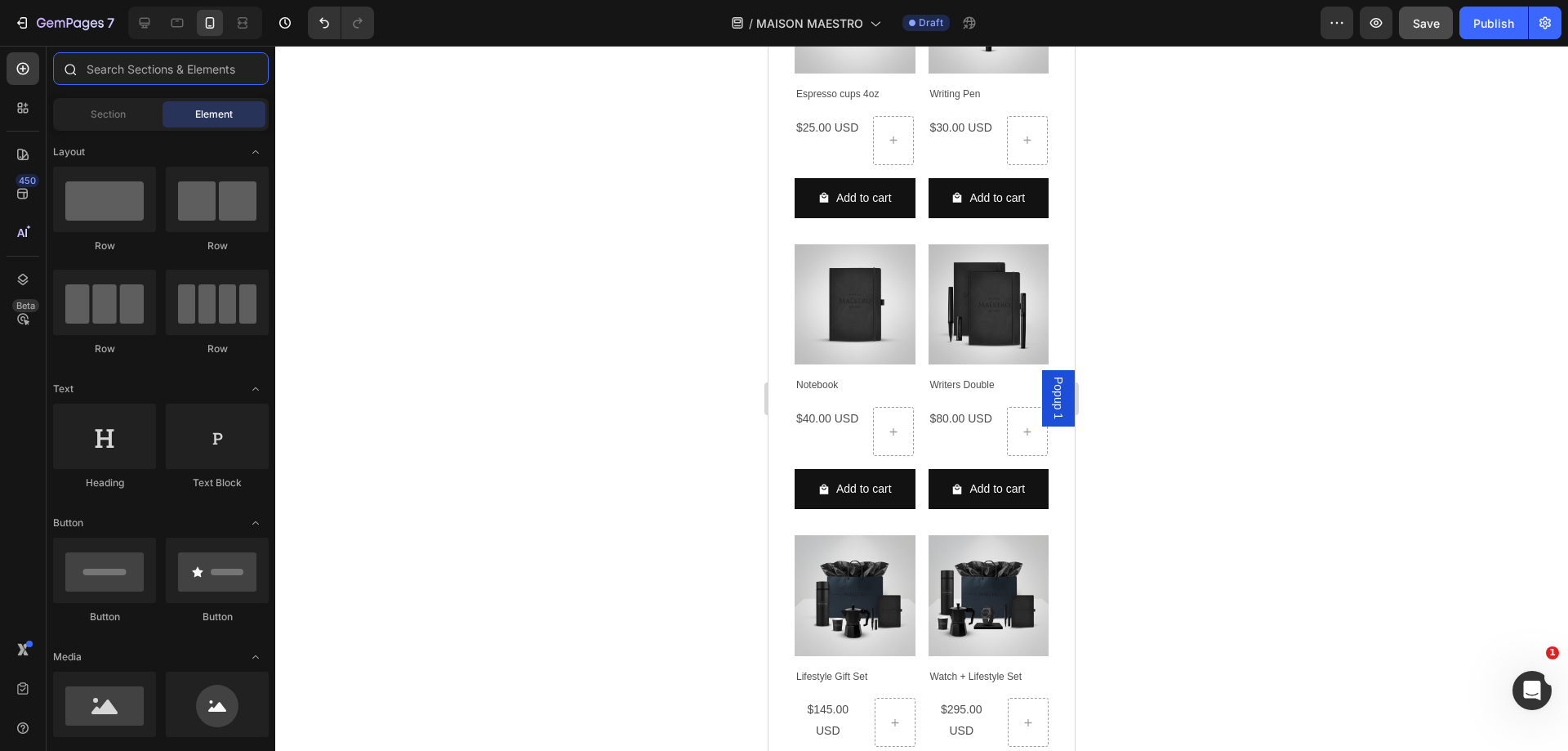
click at [147, 73] on input "text" at bounding box center [160, 69] width 215 height 32
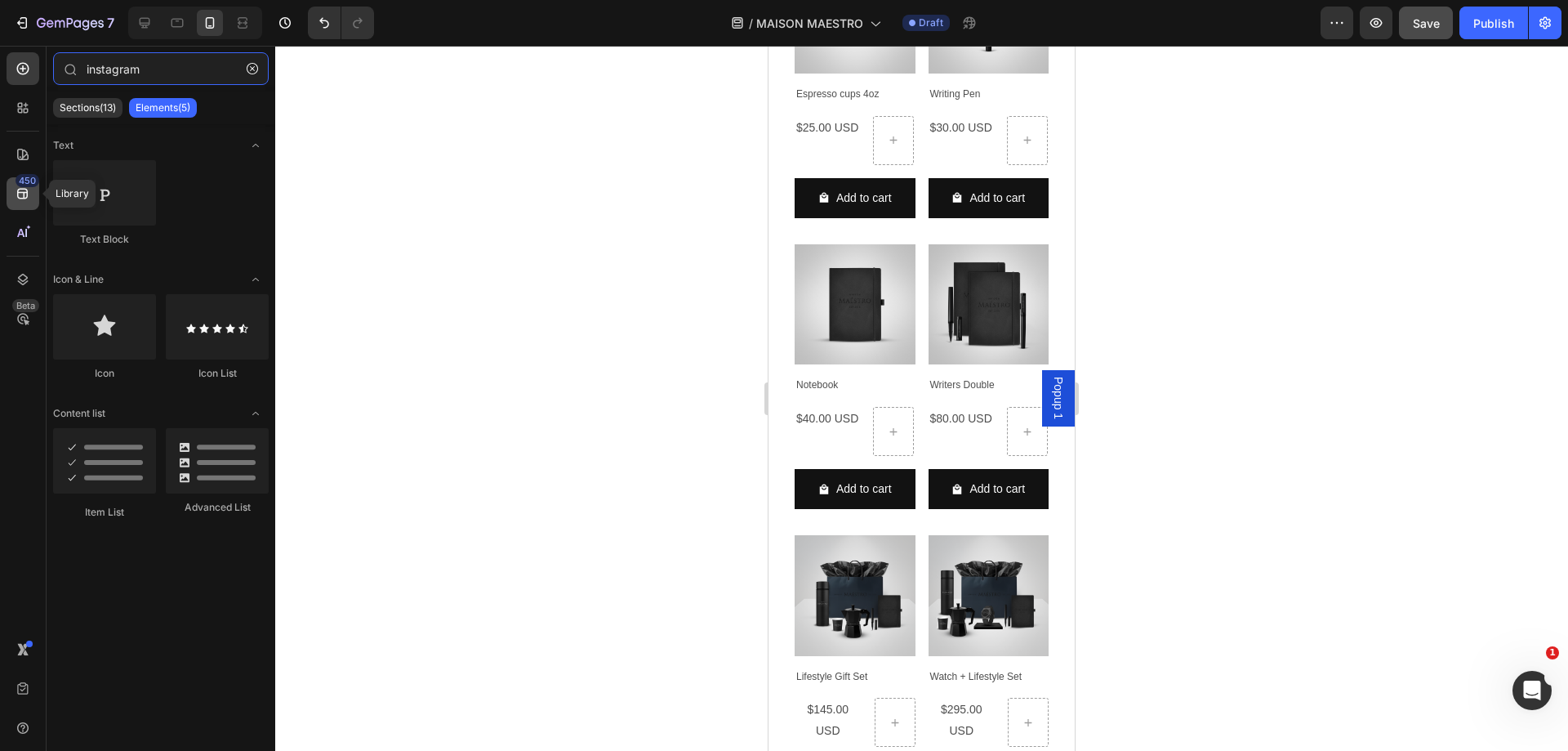
type input "instagram"
click at [23, 185] on div "450" at bounding box center [27, 180] width 23 height 13
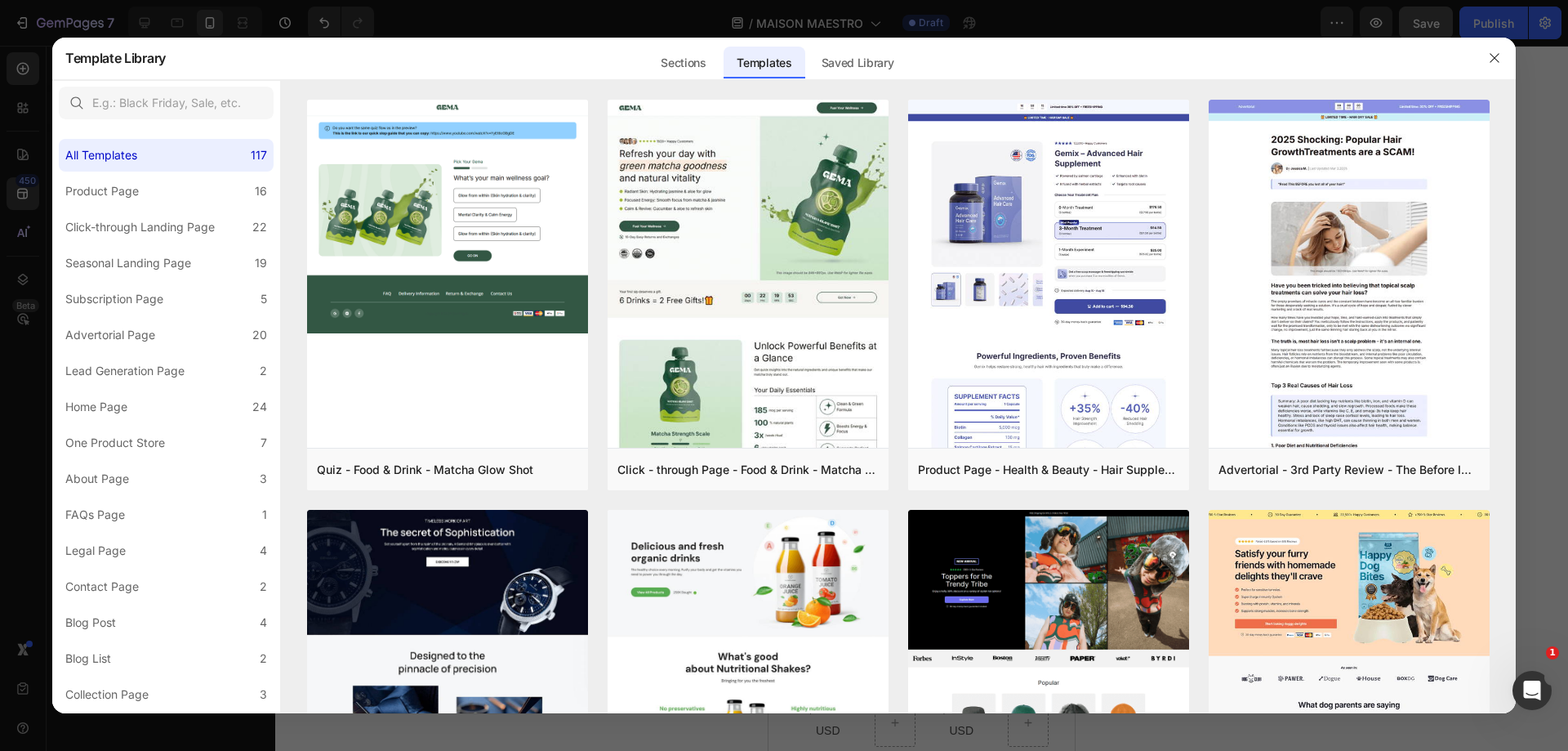
click at [23, 111] on div at bounding box center [784, 375] width 1568 height 751
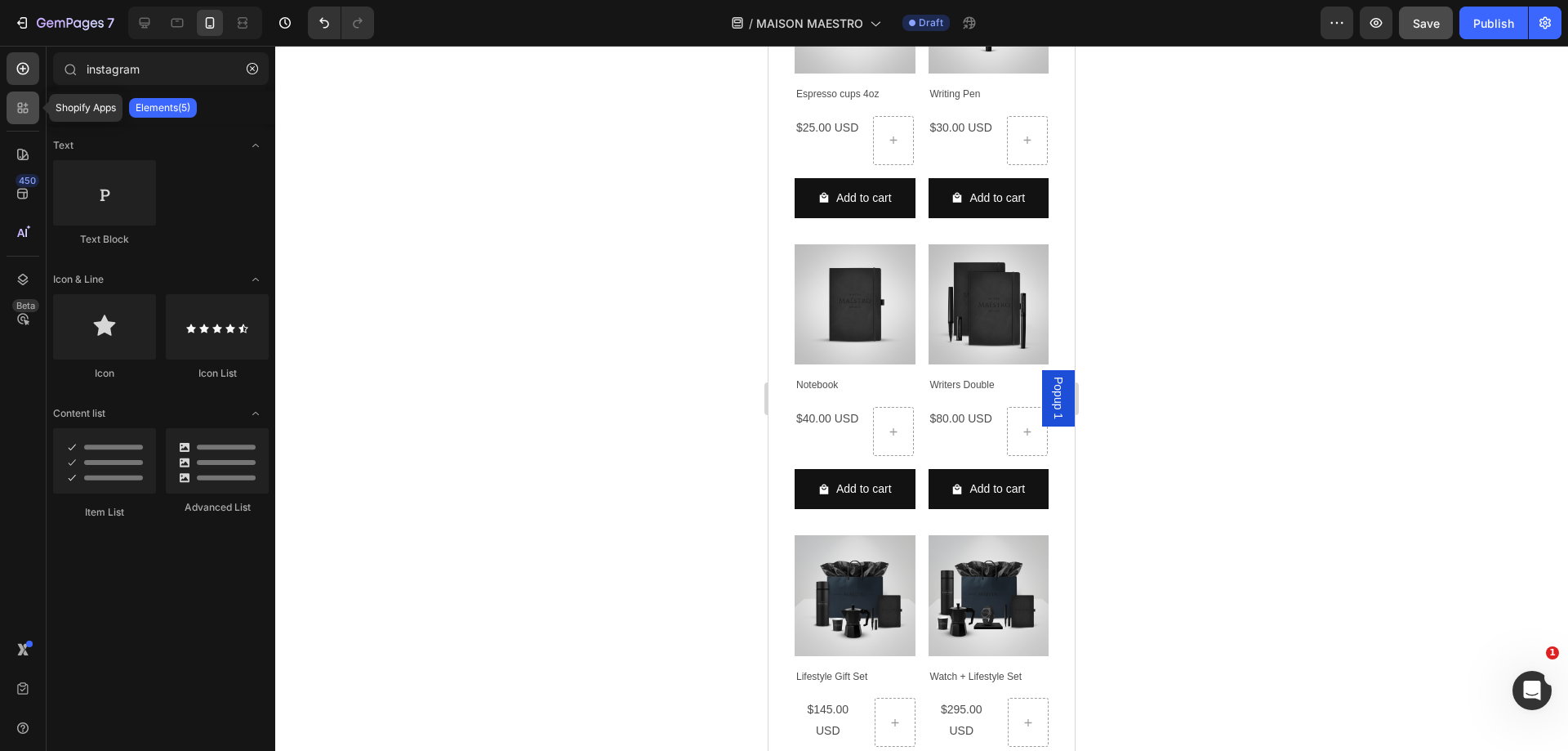
click at [22, 108] on icon at bounding box center [23, 108] width 16 height 16
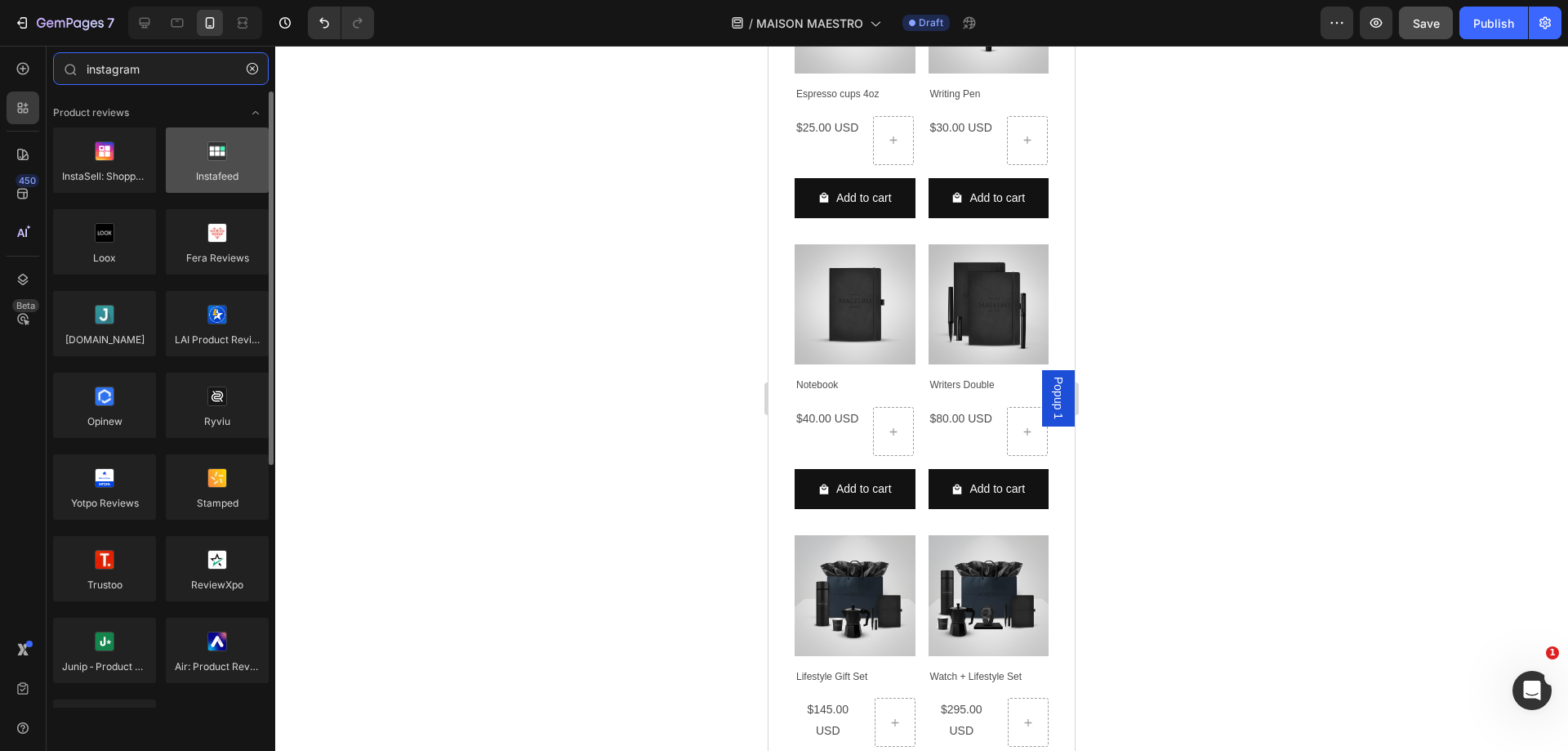
type input "instagram"
click at [218, 163] on div at bounding box center [217, 160] width 103 height 65
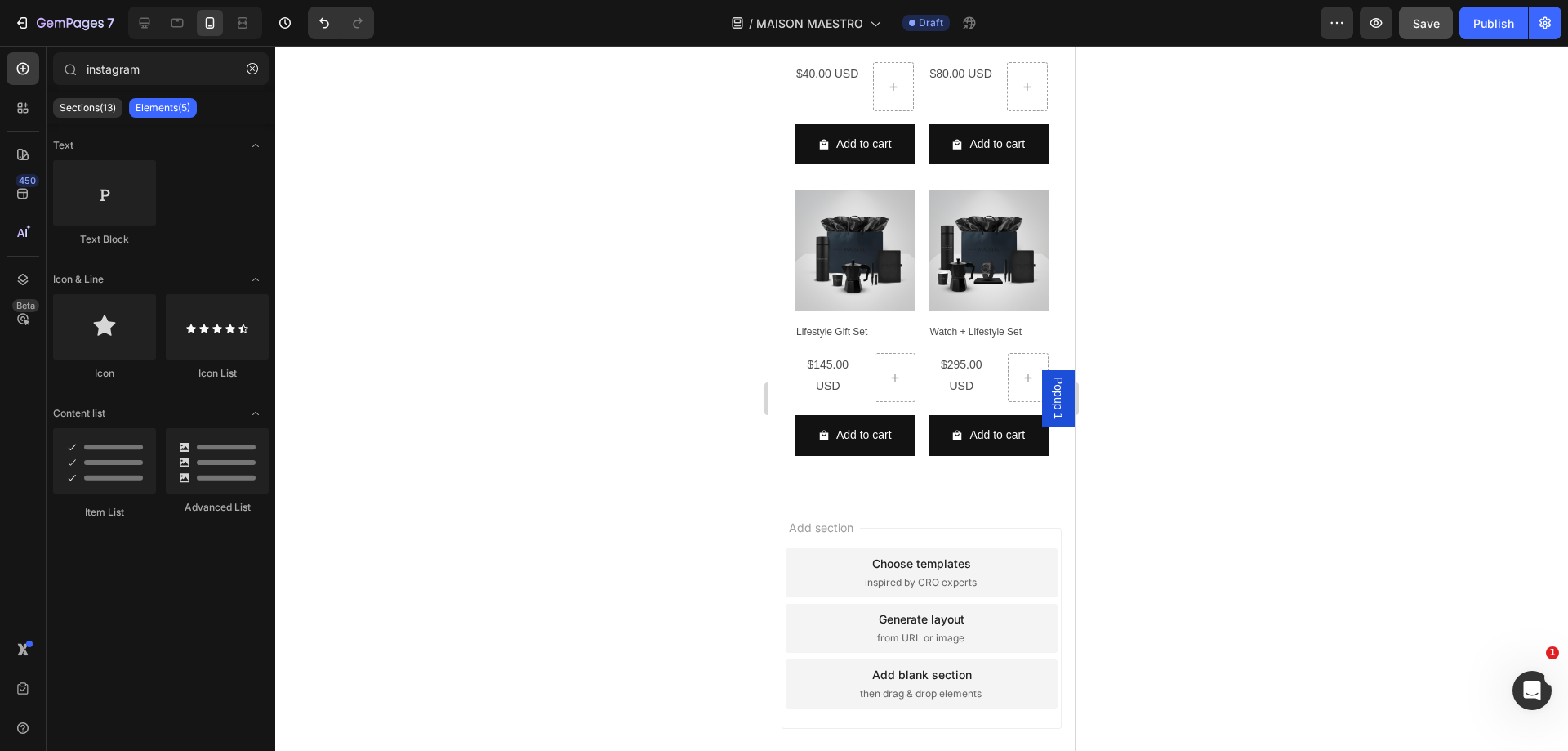
scroll to position [4701, 0]
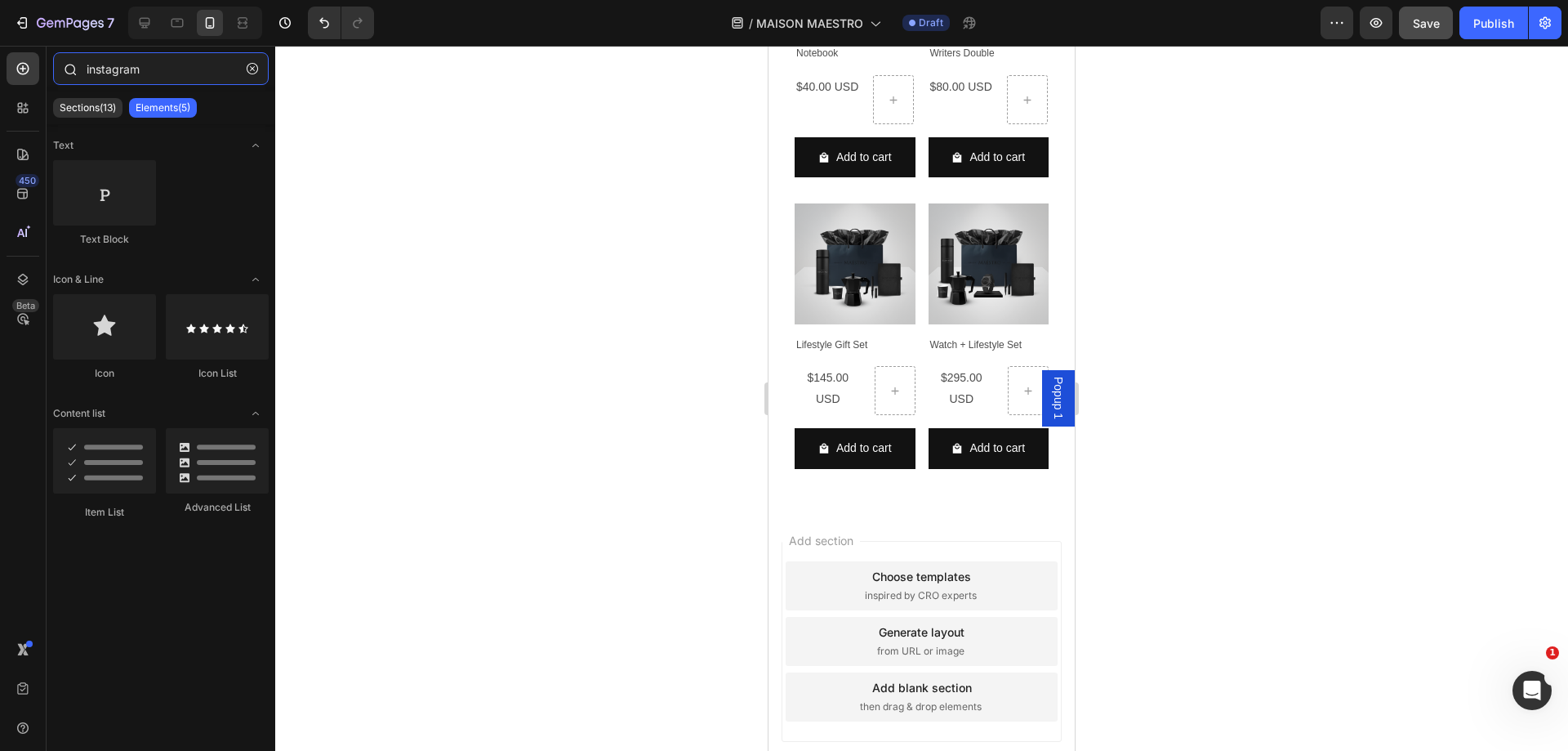
click at [176, 70] on input "instagram" at bounding box center [160, 69] width 215 height 32
click at [92, 105] on p "Sections(13)" at bounding box center [87, 107] width 57 height 13
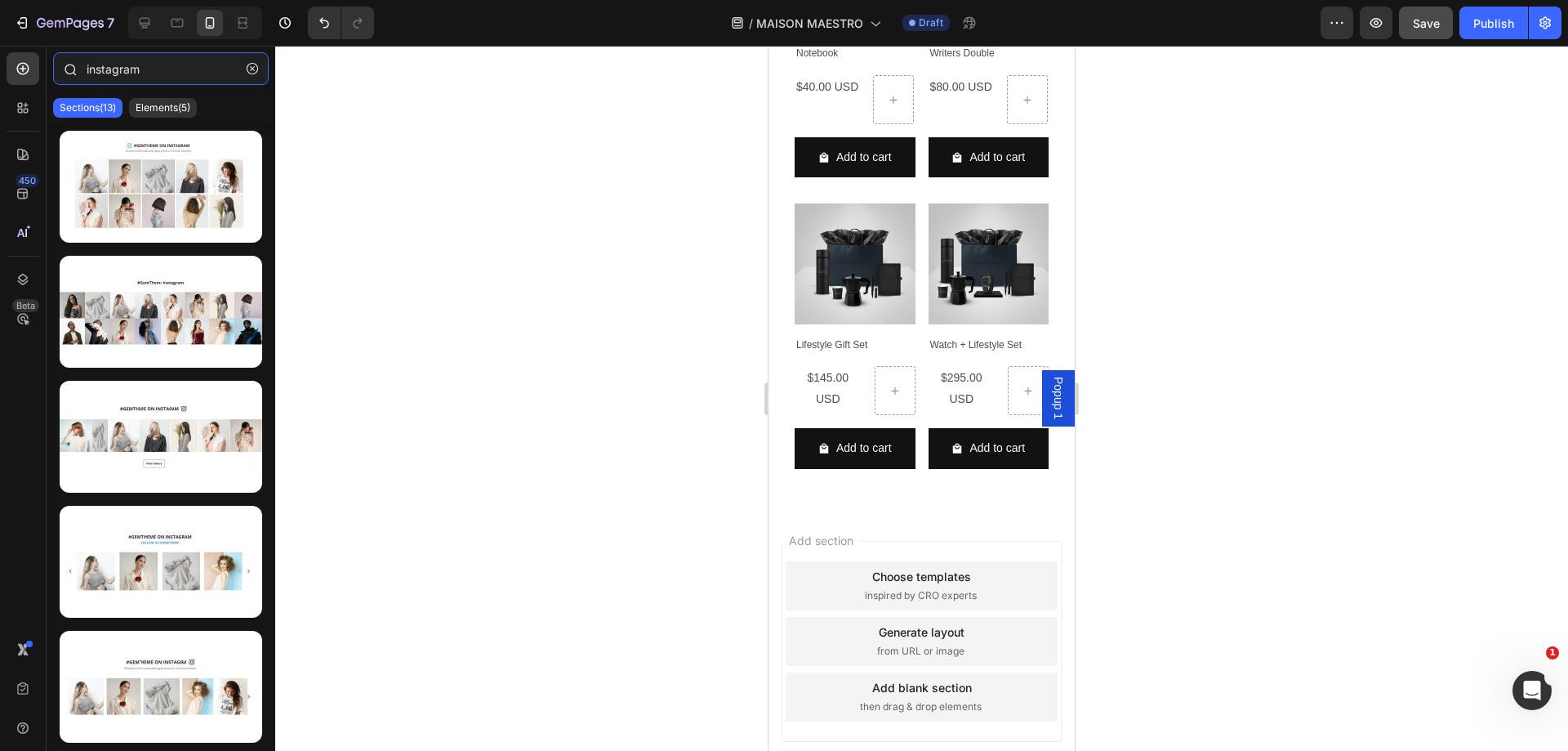
click at [161, 74] on input "instagram" at bounding box center [160, 69] width 215 height 32
click at [28, 115] on icon at bounding box center [23, 108] width 16 height 16
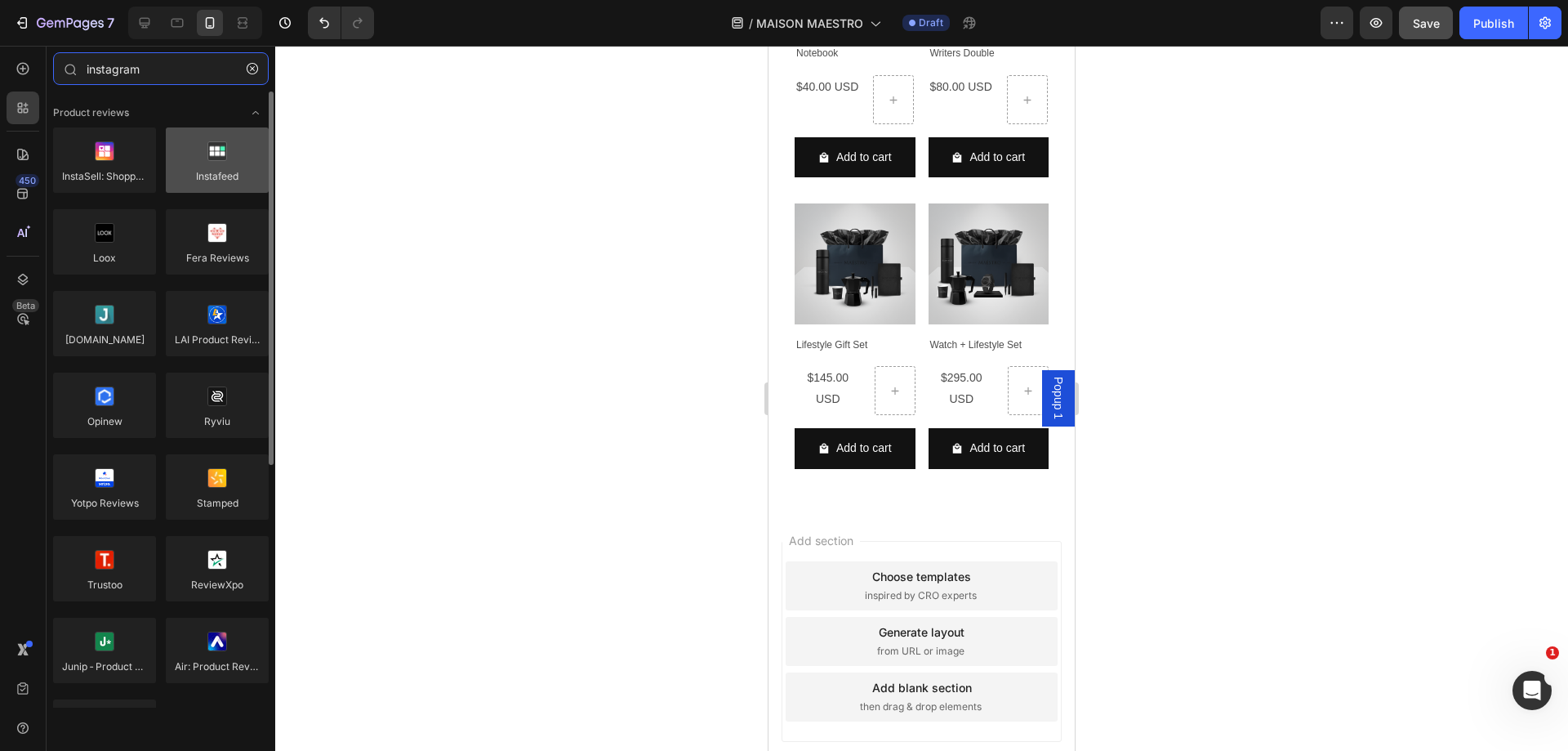
type input "instagram"
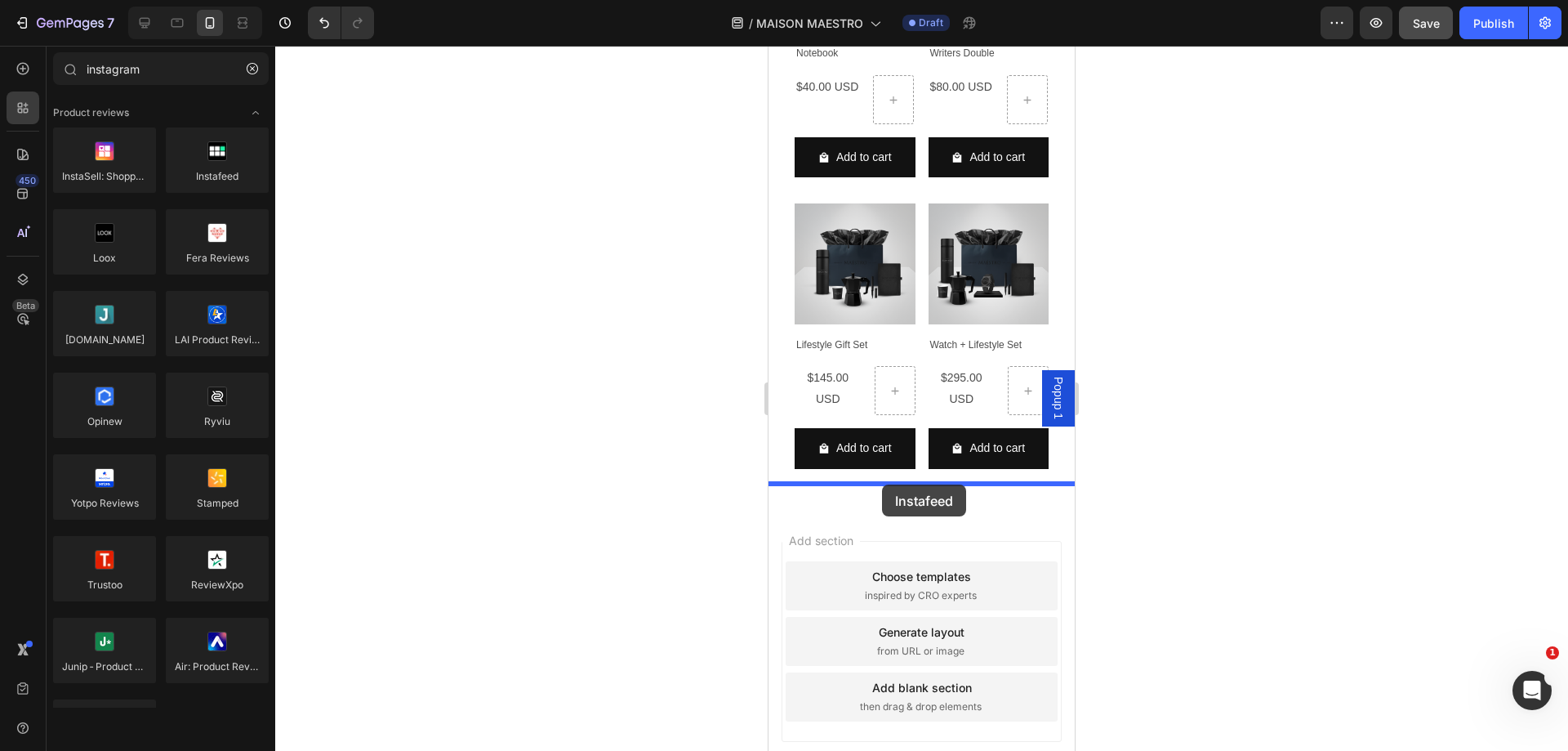
drag, startPoint x: 998, startPoint y: 213, endPoint x: 882, endPoint y: 484, distance: 294.8
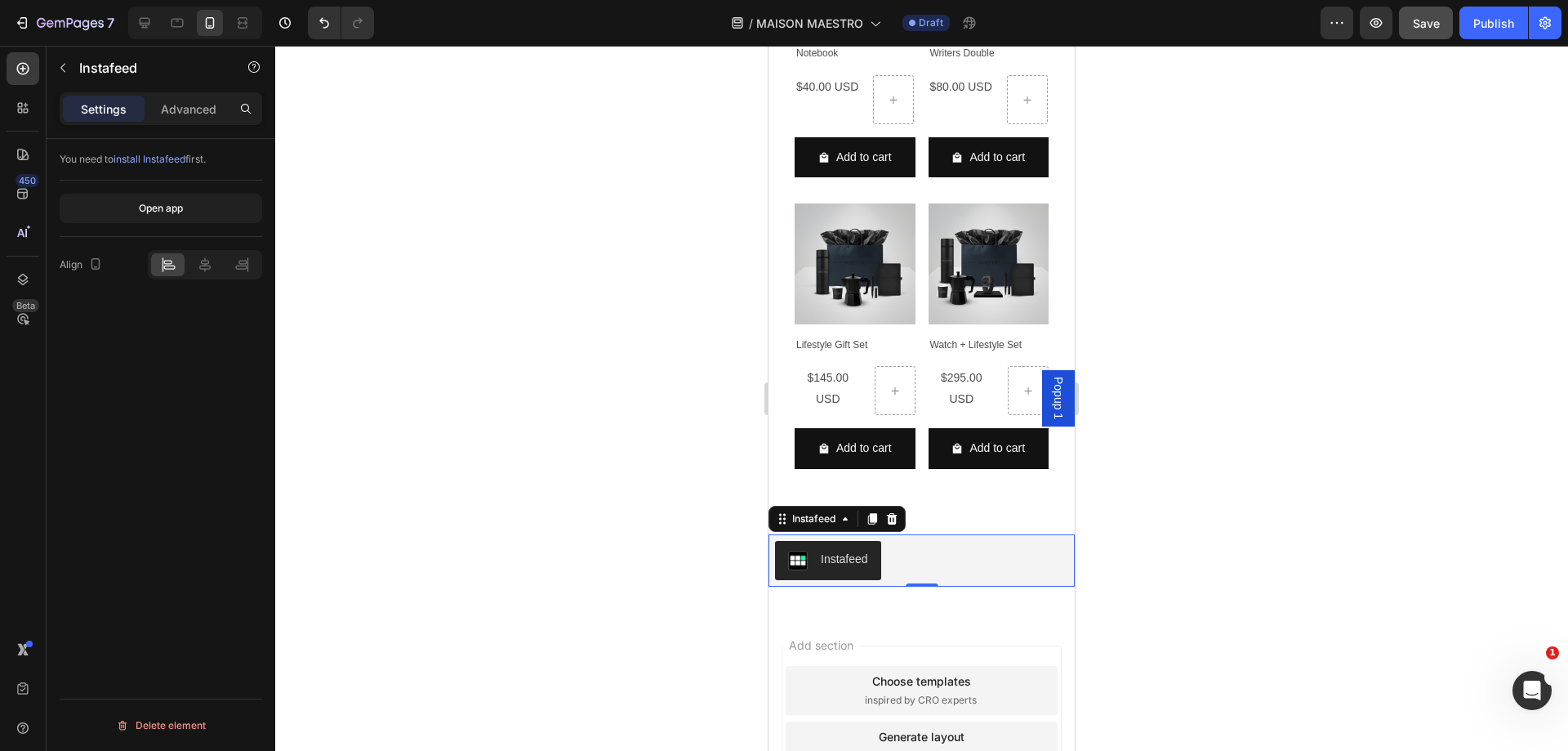
click at [971, 541] on div "Instafeed" at bounding box center [921, 560] width 293 height 39
click at [192, 214] on button "Open app" at bounding box center [160, 208] width 203 height 30
click at [205, 262] on icon at bounding box center [205, 265] width 16 height 16
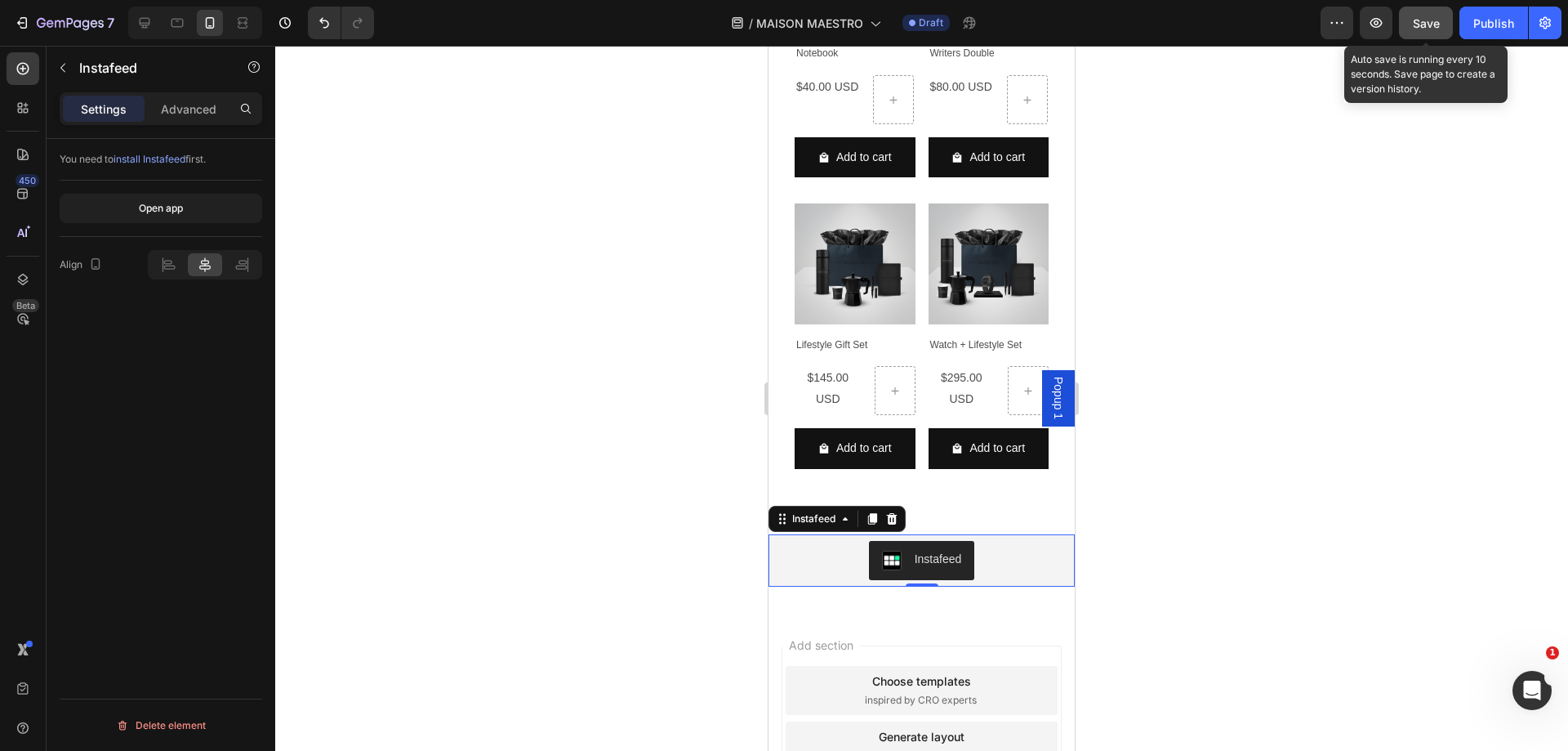
click at [1432, 22] on span "Save" at bounding box center [1427, 23] width 27 height 14
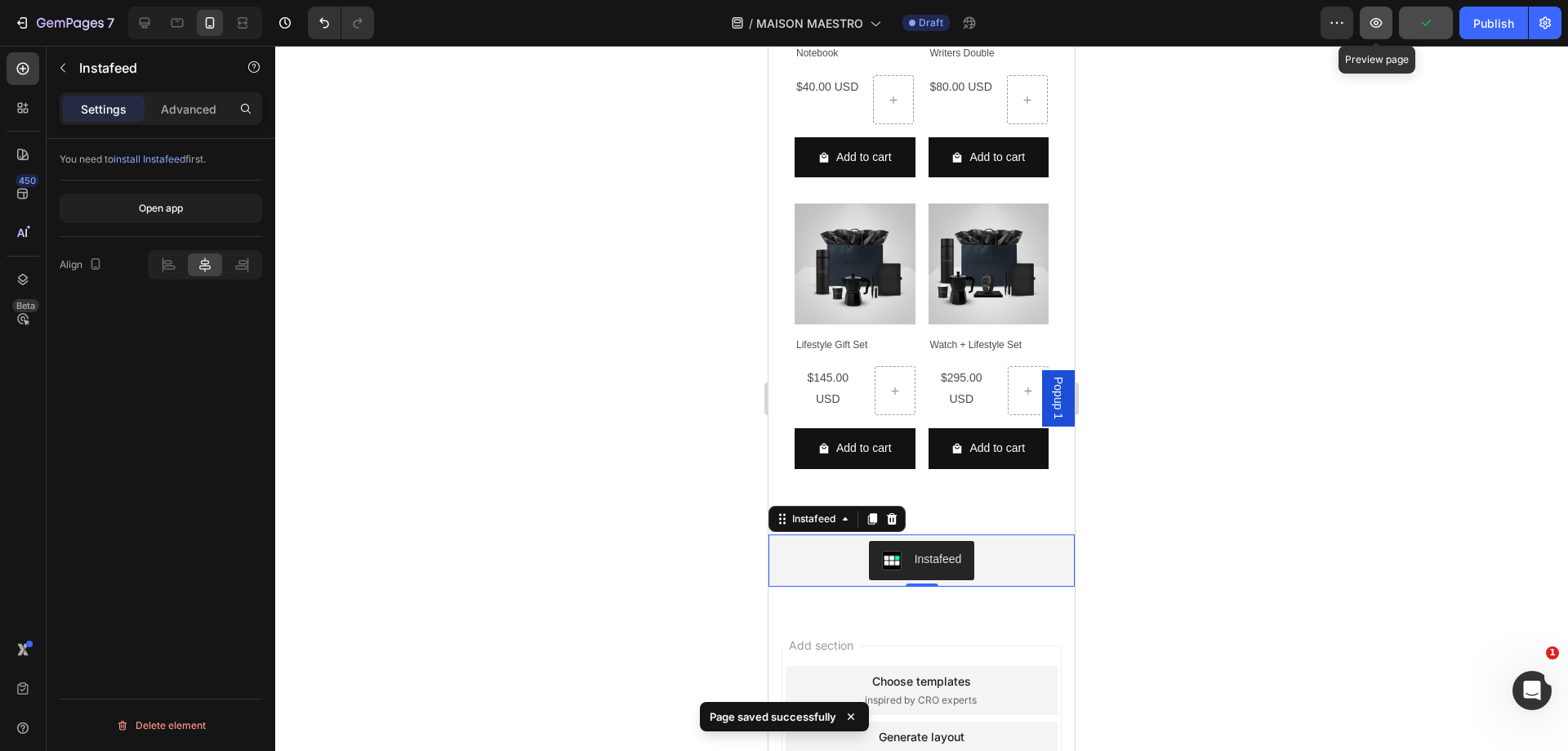
click at [1374, 21] on icon "button" at bounding box center [1376, 23] width 16 height 16
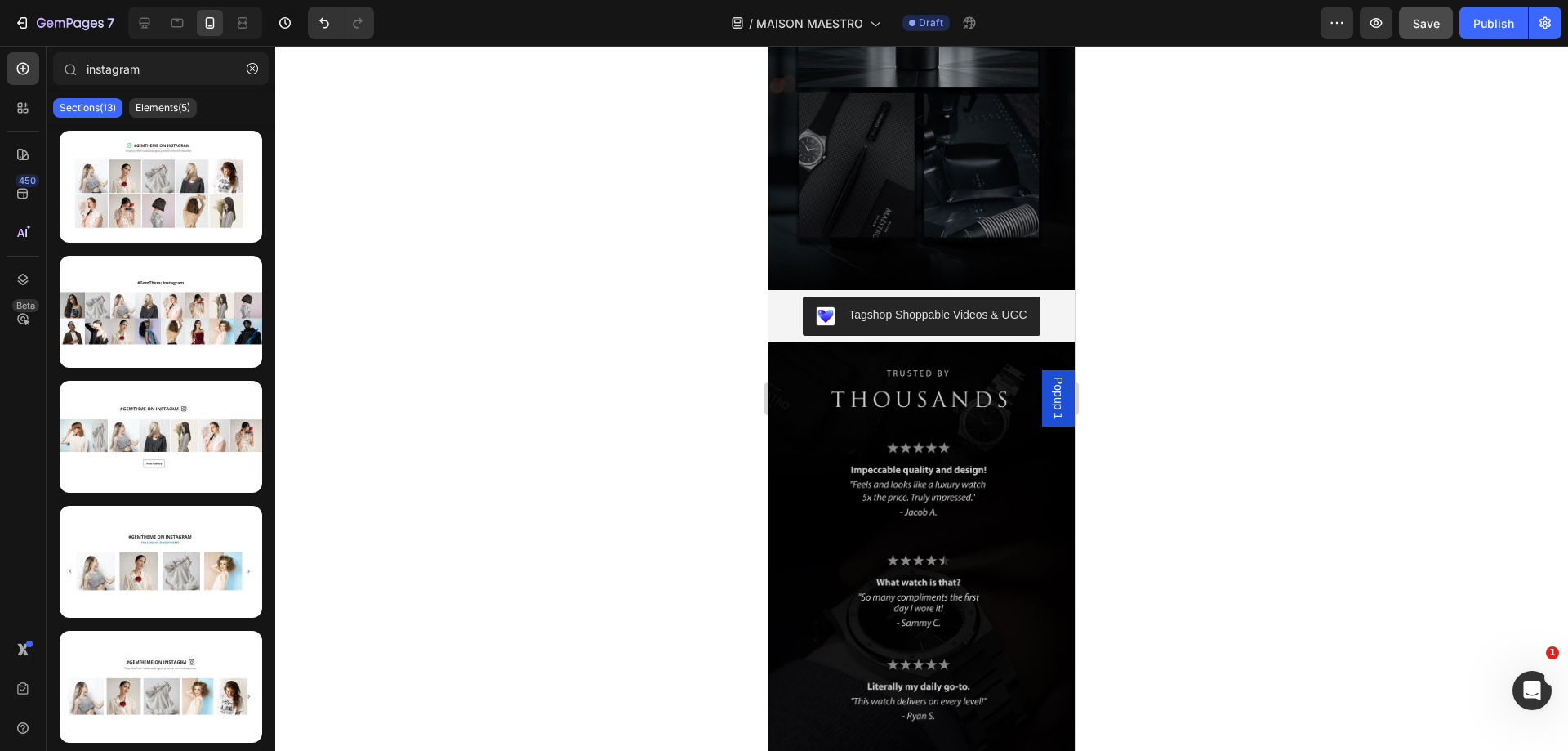
scroll to position [4282, 0]
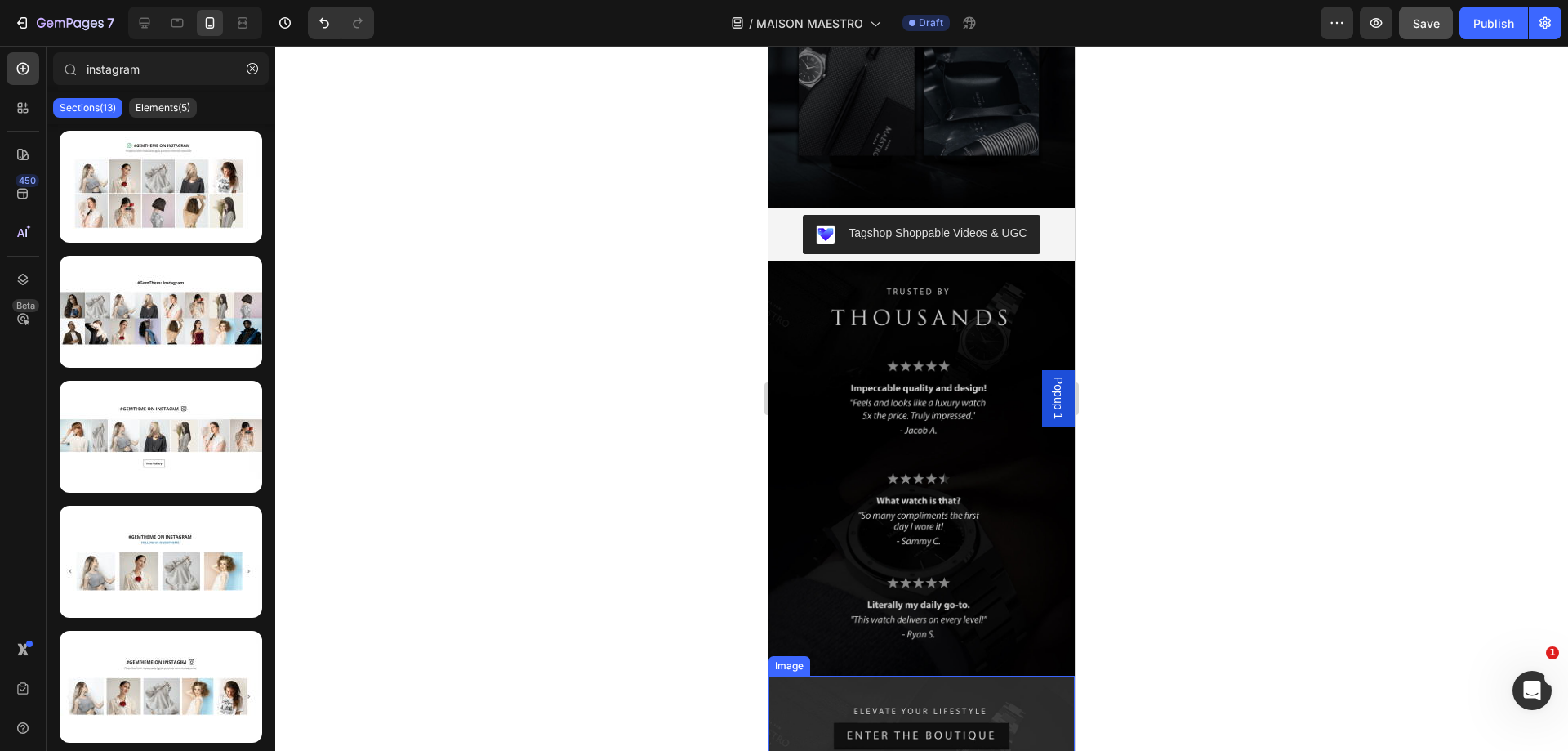
click at [1023, 675] on img at bounding box center [922, 725] width 306 height 100
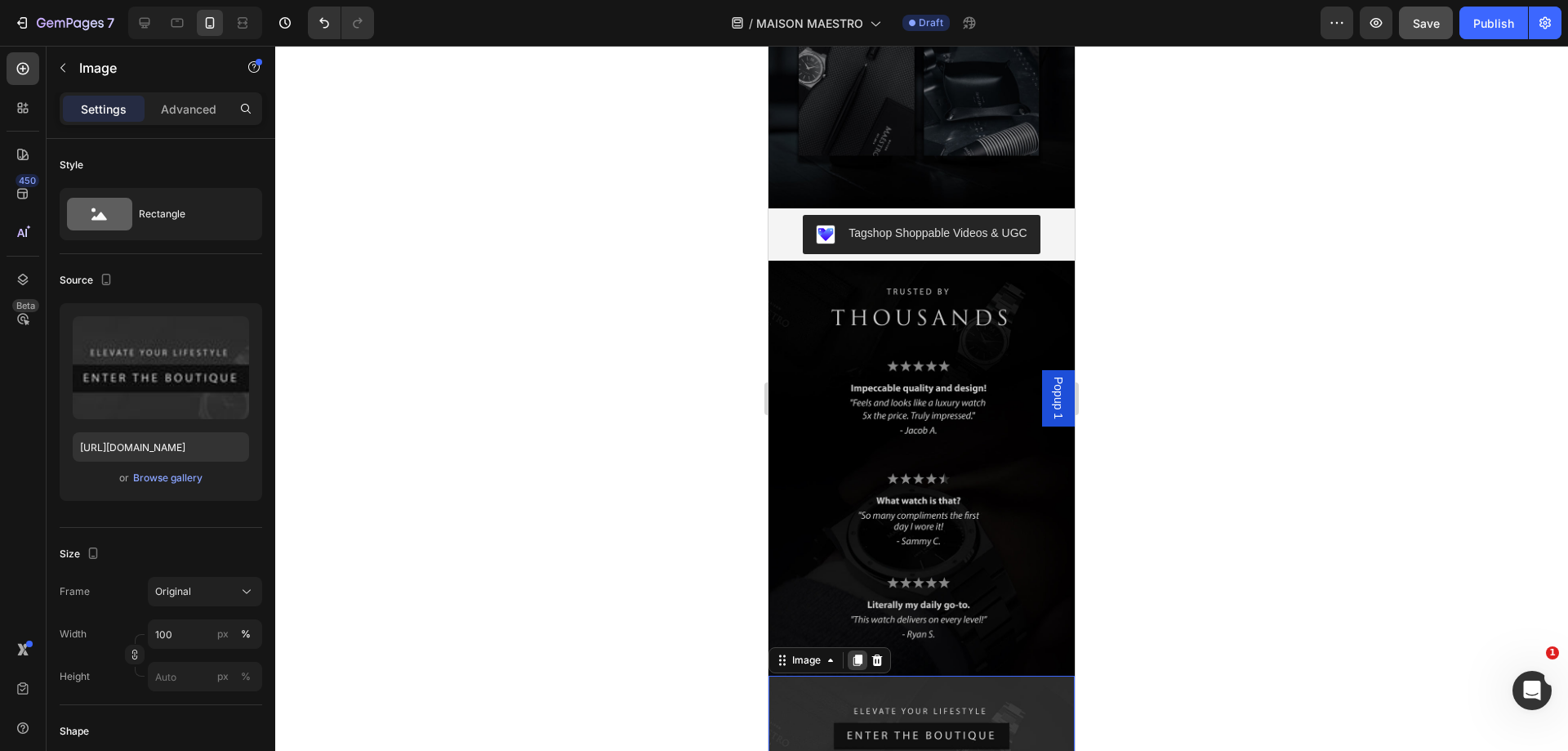
click at [855, 654] on icon at bounding box center [857, 660] width 13 height 13
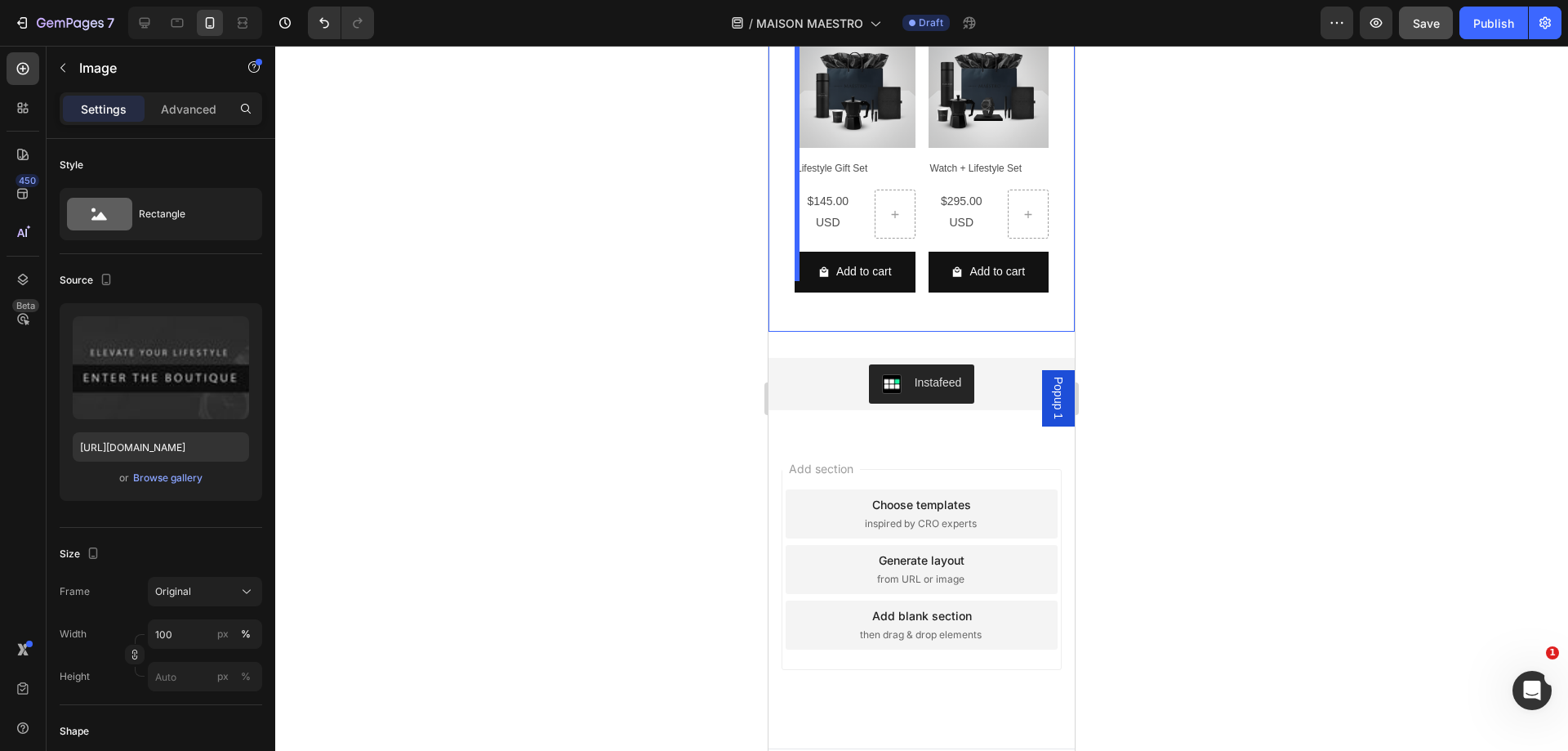
scroll to position [8972, 0]
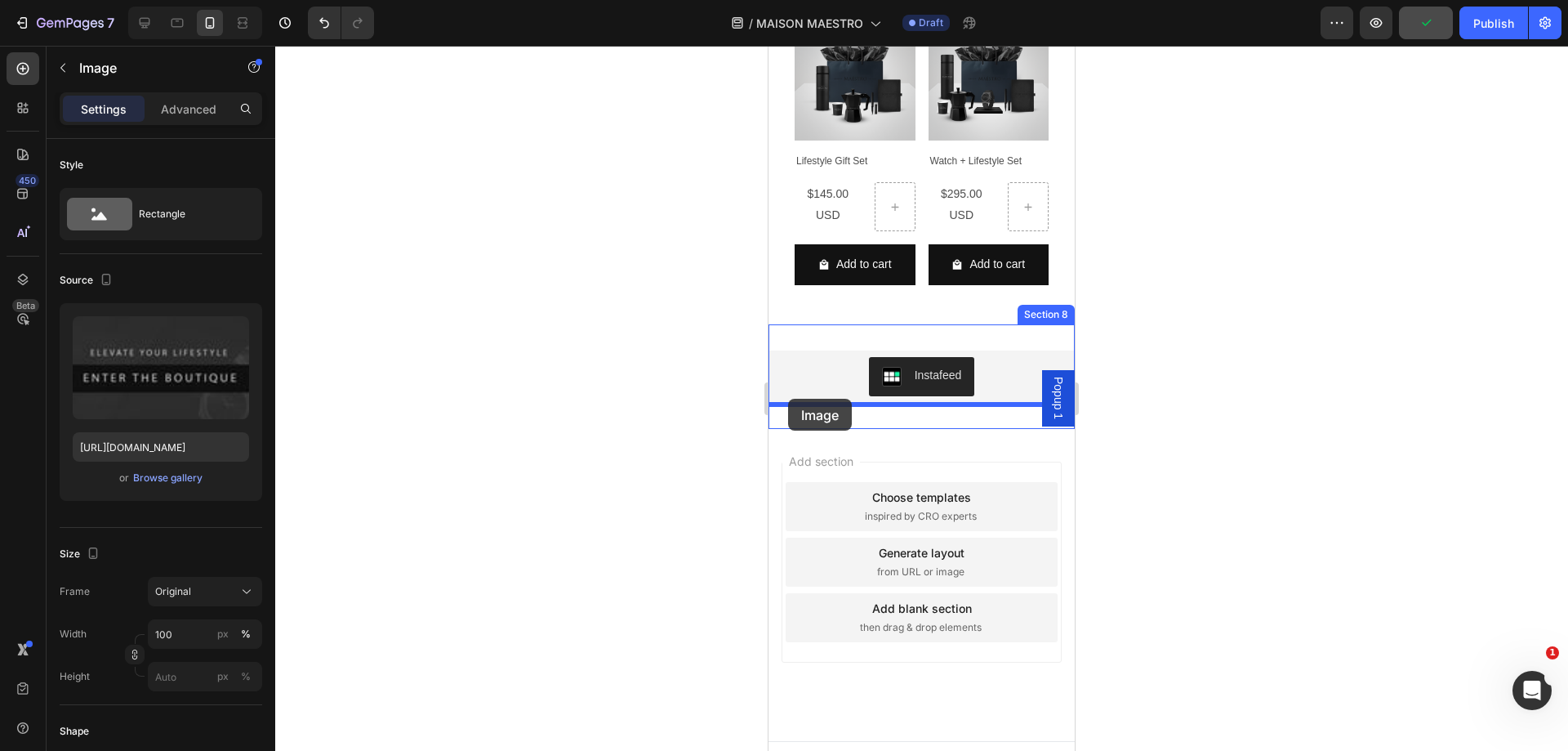
drag, startPoint x: 780, startPoint y: 566, endPoint x: 789, endPoint y: 398, distance: 168.2
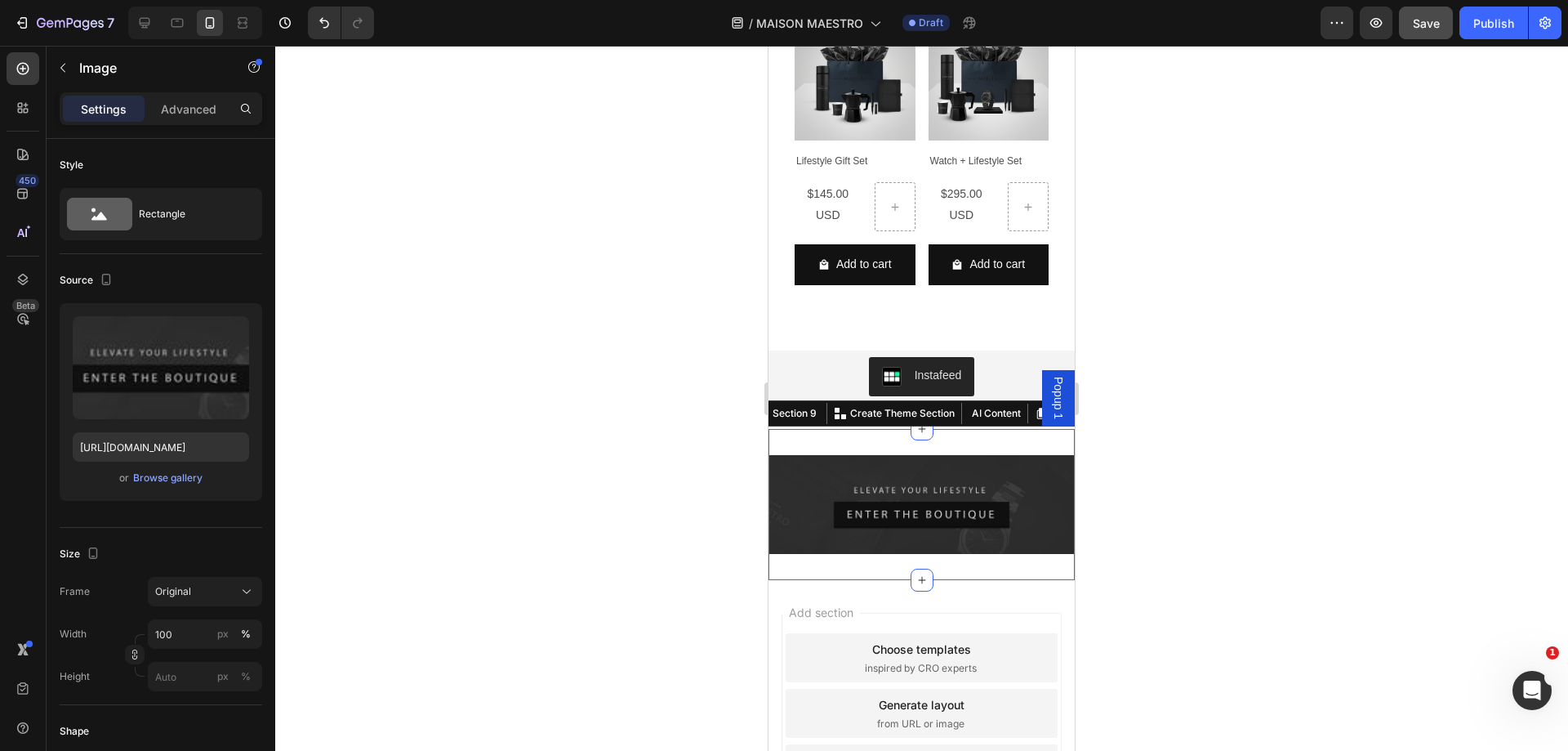
click at [960, 429] on div "Image Section 9 You can create reusable sections Create Theme Section AI Conten…" at bounding box center [922, 505] width 306 height 152
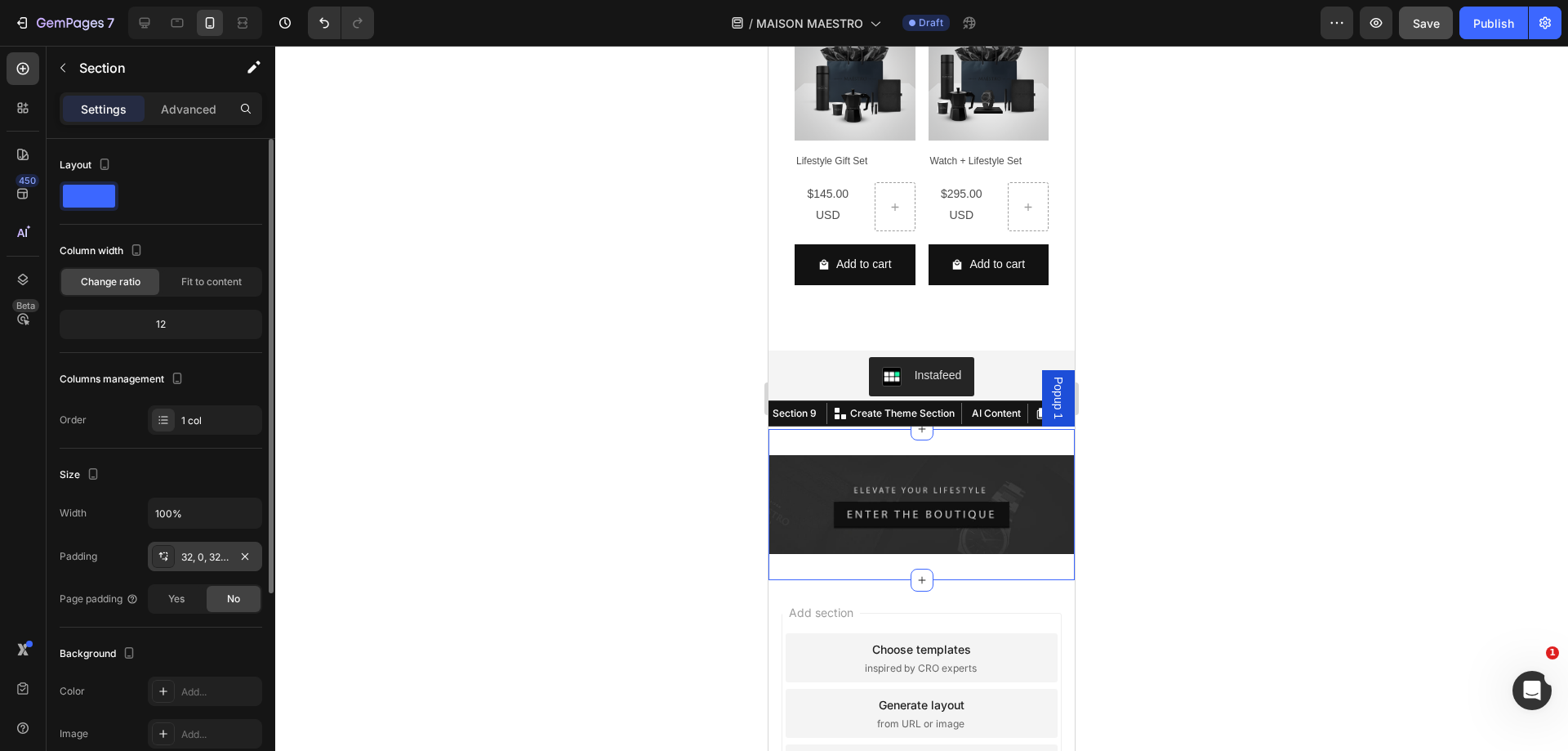
click at [208, 554] on div "32, 0, 32, 0" at bounding box center [205, 557] width 48 height 14
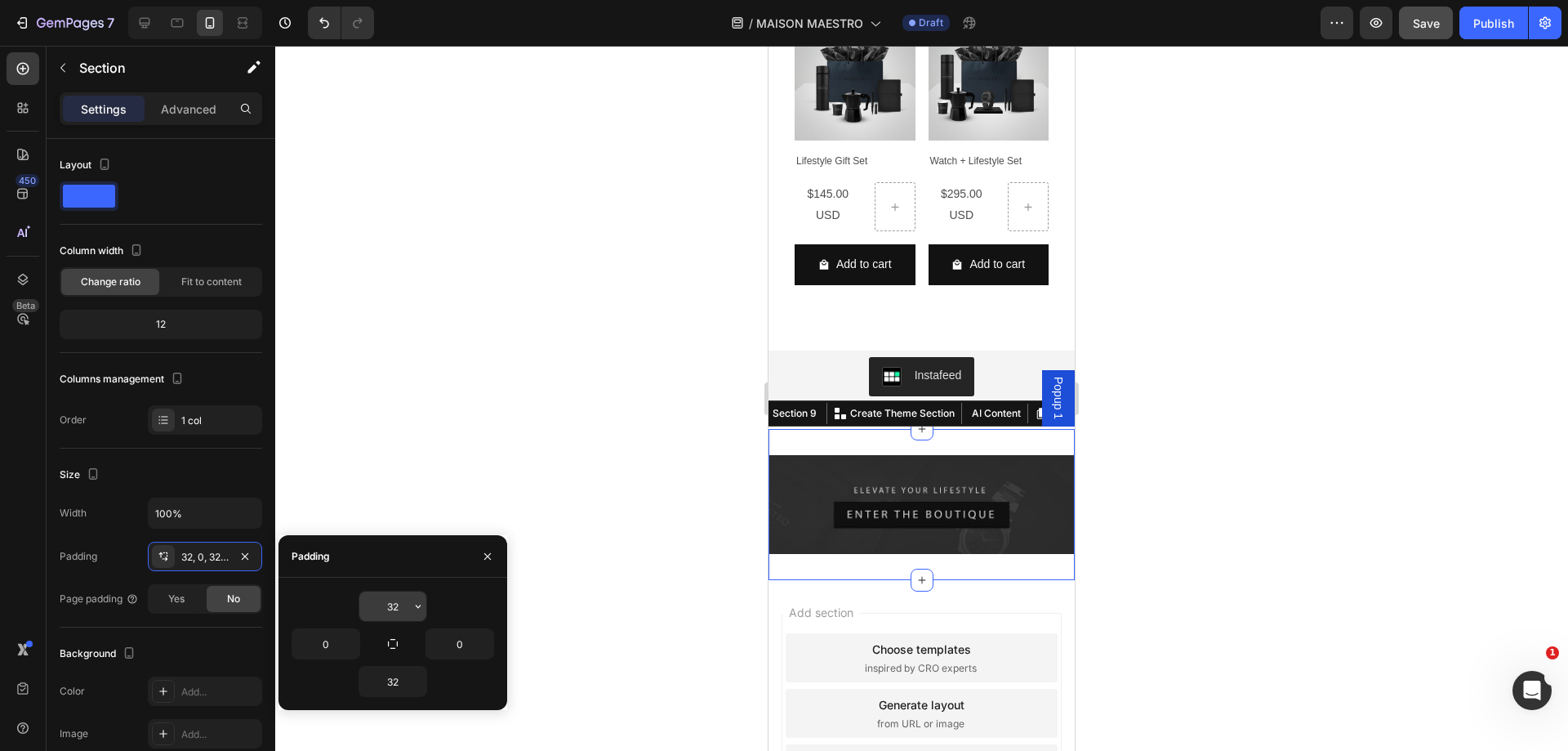
click at [391, 603] on input "32" at bounding box center [393, 606] width 67 height 30
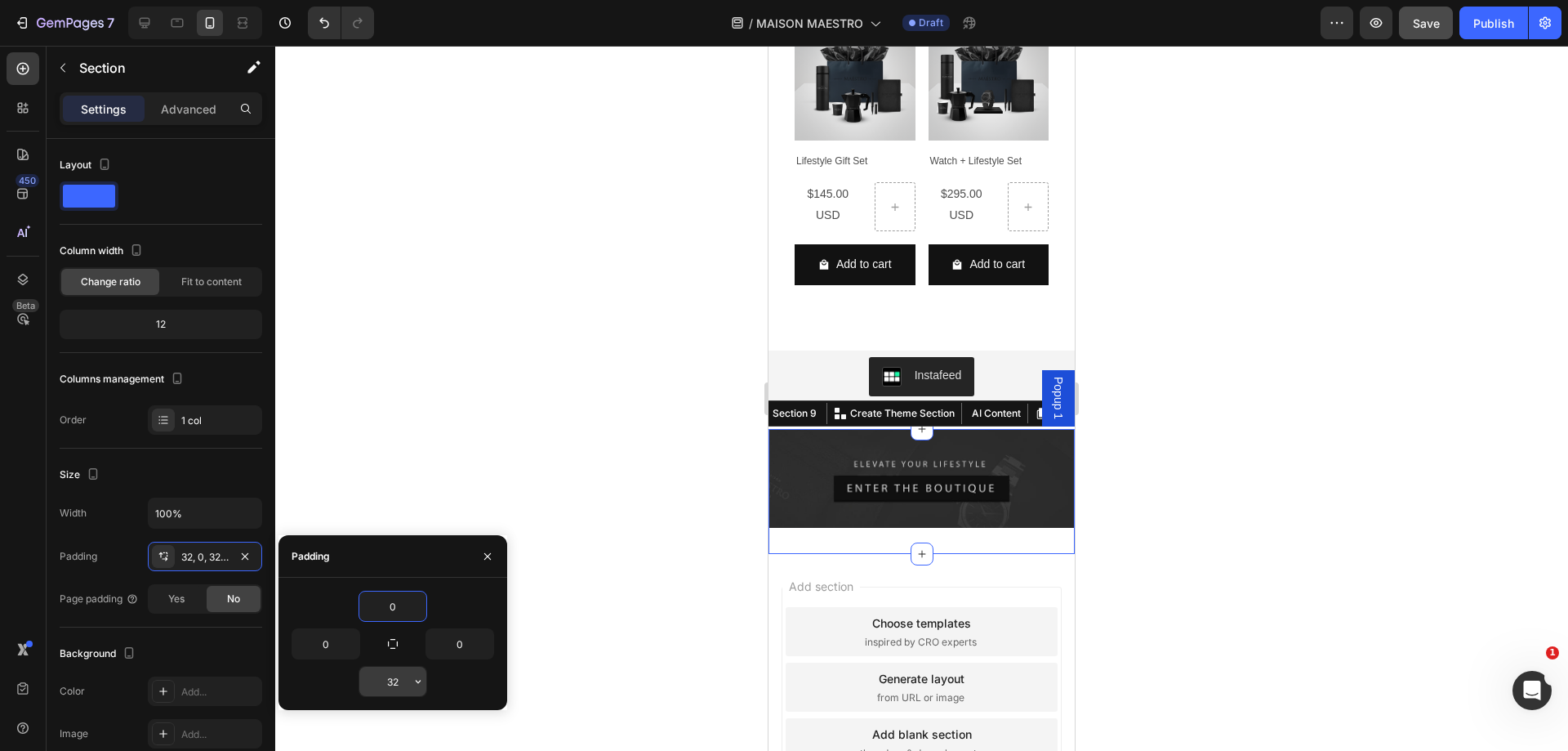
type input "0"
click at [389, 675] on input "32" at bounding box center [393, 681] width 67 height 30
type input "0"
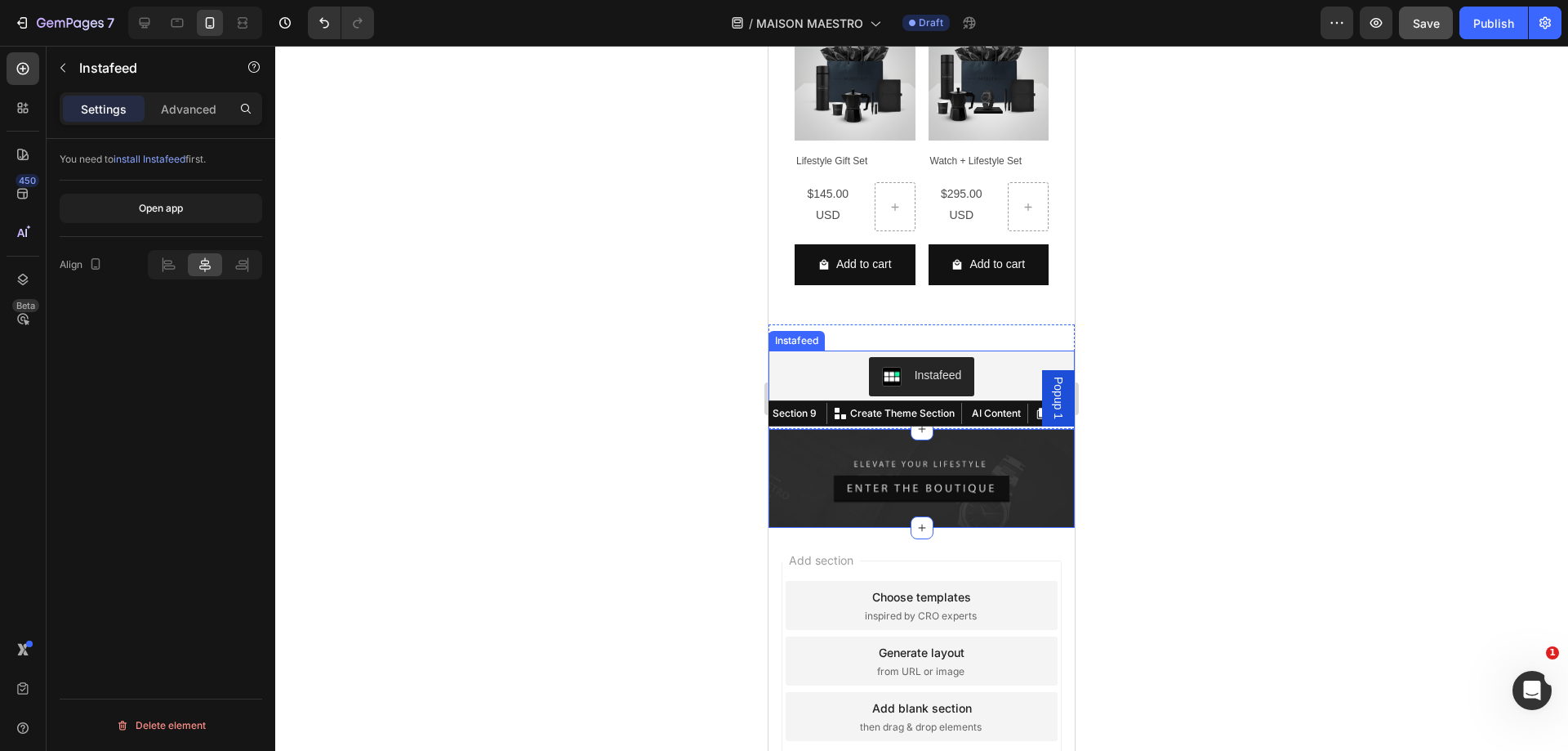
click at [1024, 357] on div "Instafeed" at bounding box center [921, 376] width 293 height 39
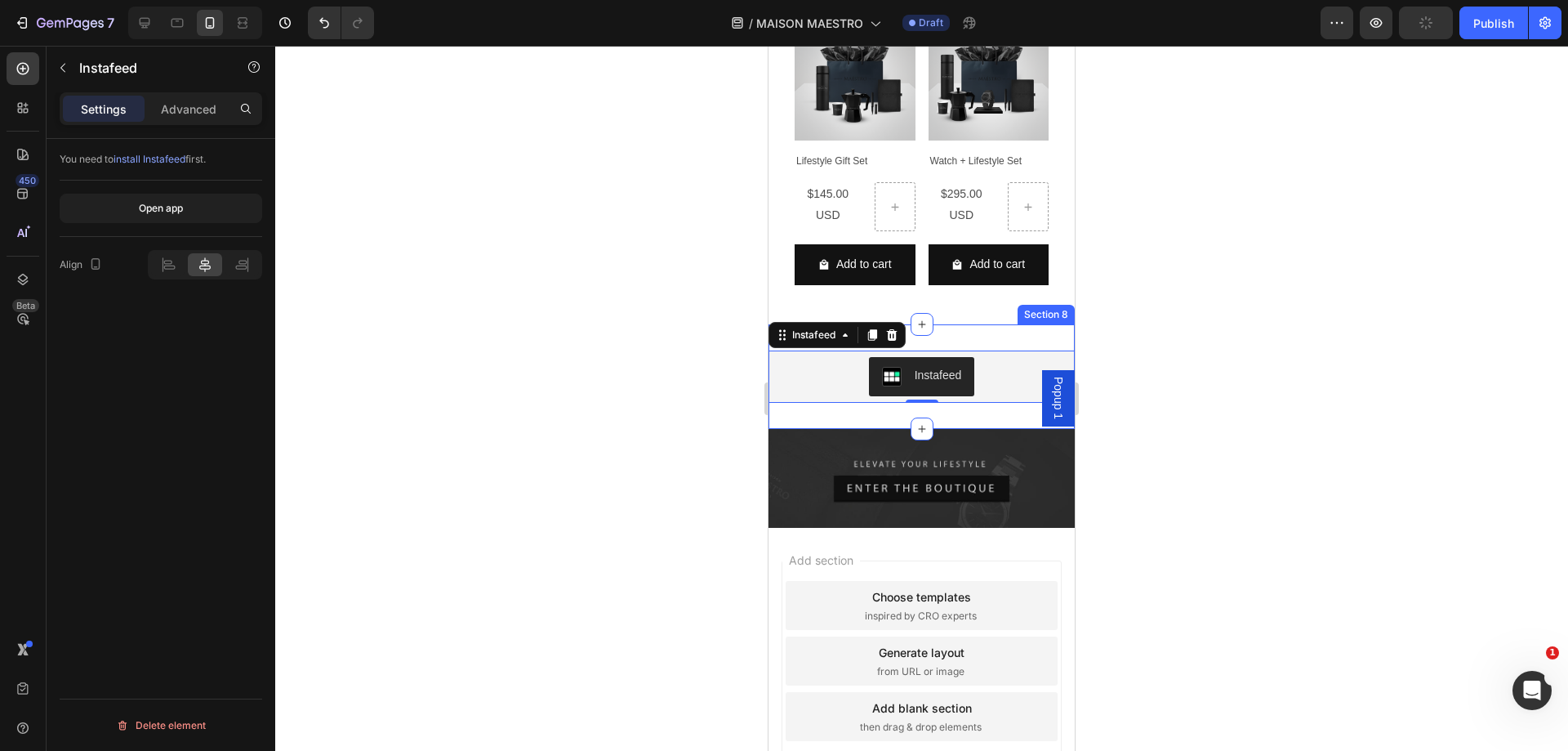
click at [956, 393] on div "Instafeed Instafeed 0 Section 8" at bounding box center [922, 377] width 306 height 105
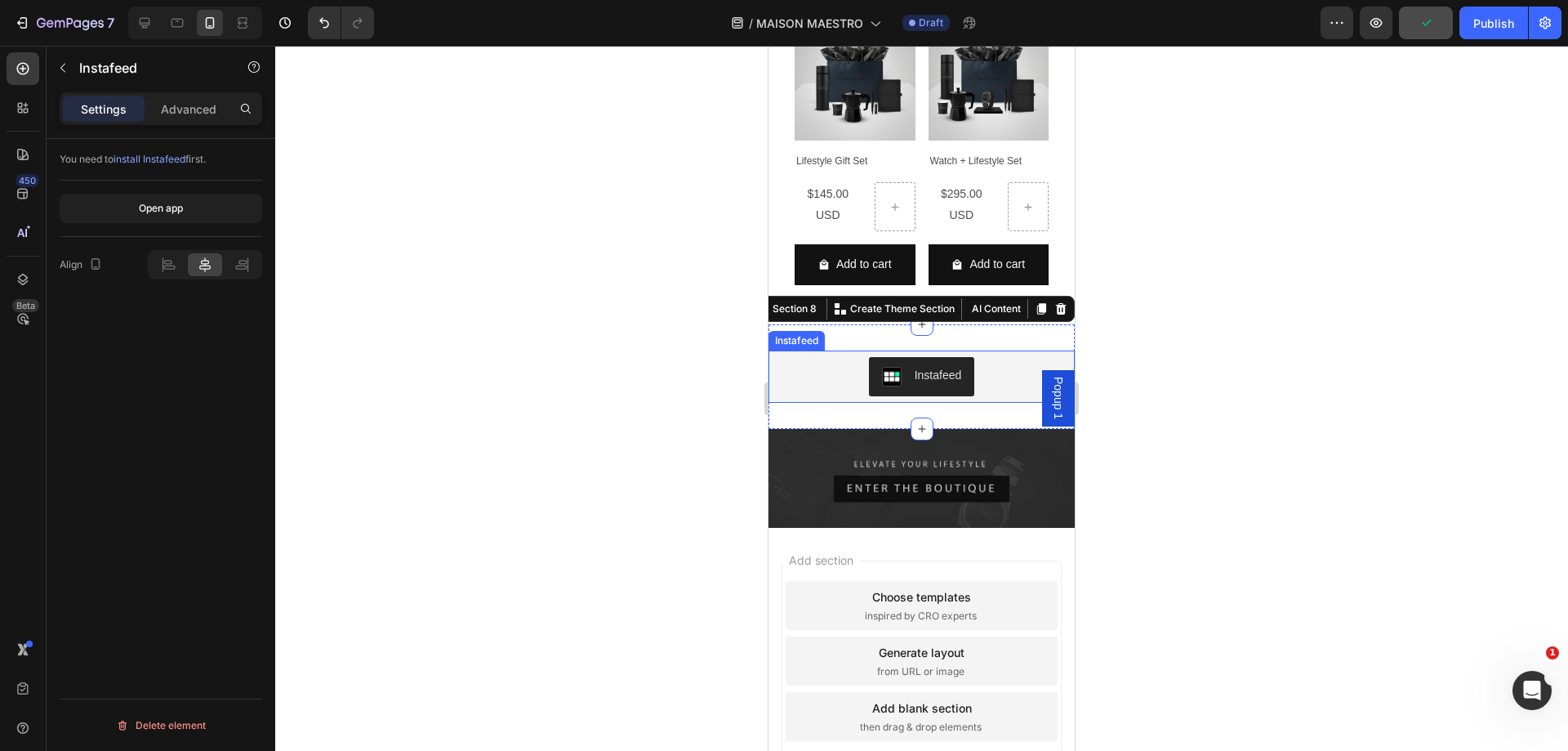
click at [997, 373] on div "Instafeed" at bounding box center [922, 377] width 306 height 52
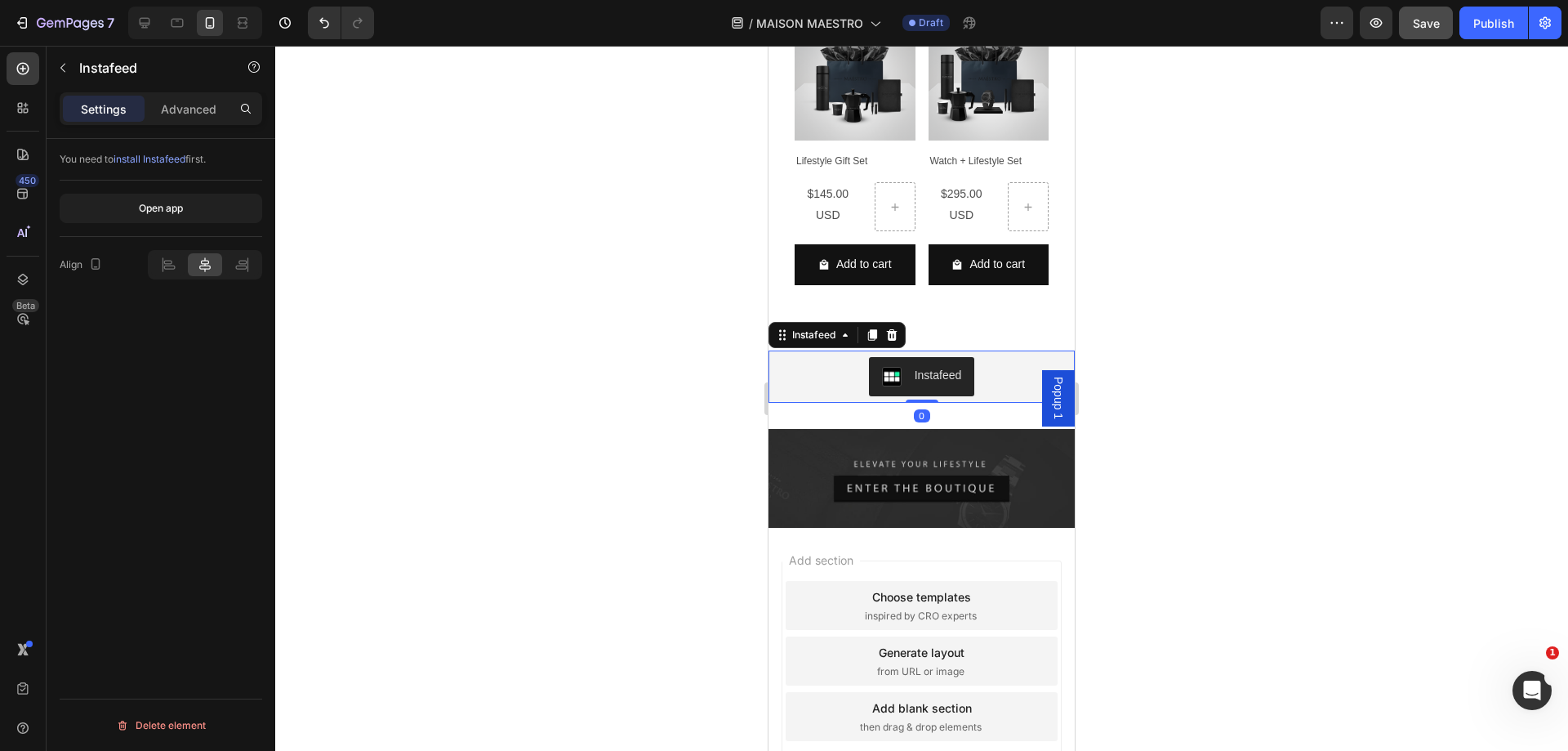
drag, startPoint x: 914, startPoint y: 373, endPoint x: 909, endPoint y: 363, distance: 11.2
click at [909, 363] on div "Instafeed Instafeed 0" at bounding box center [922, 377] width 306 height 52
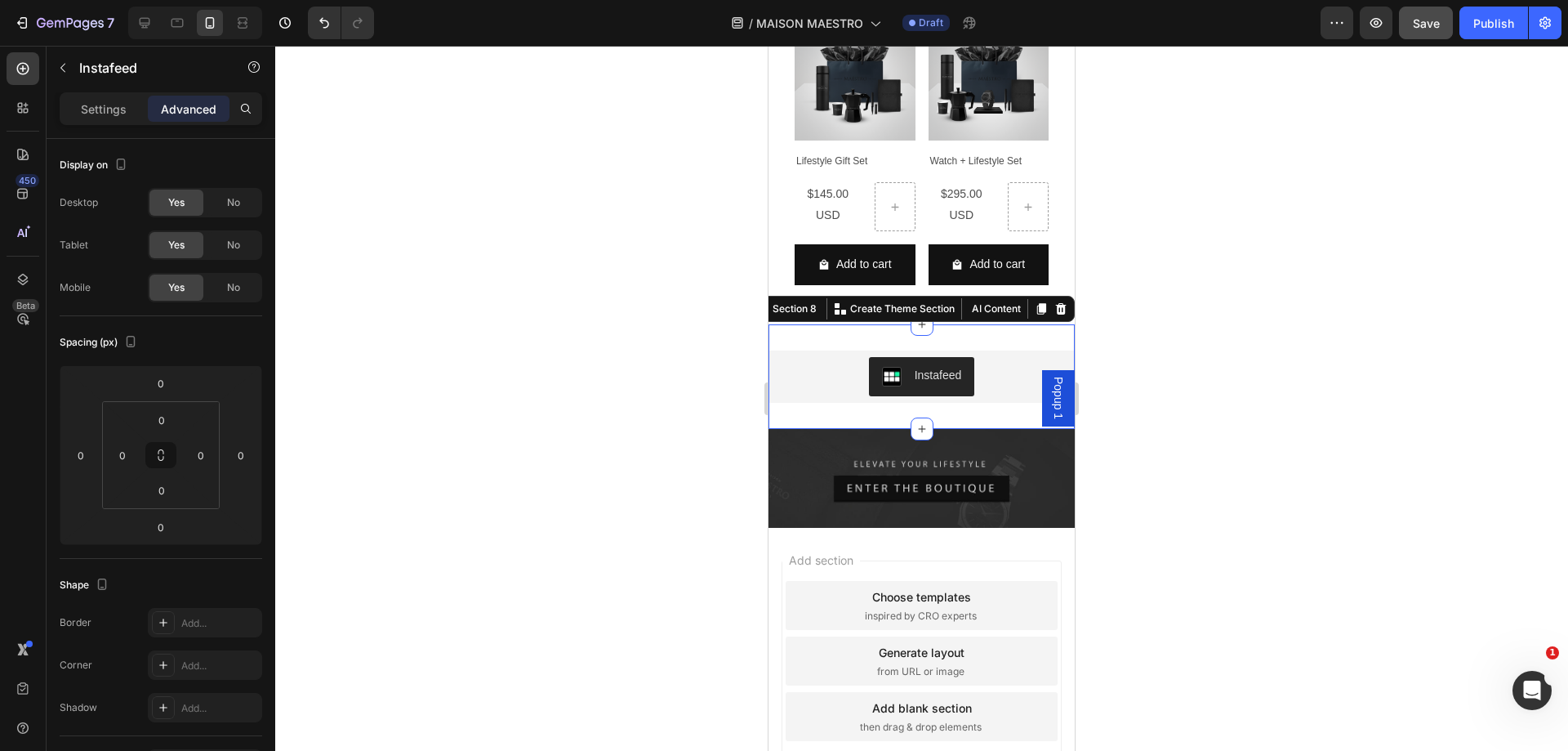
click at [947, 389] on div "Instafeed Instafeed Section 8 You can create reusable sections Create Theme Sec…" at bounding box center [922, 377] width 306 height 105
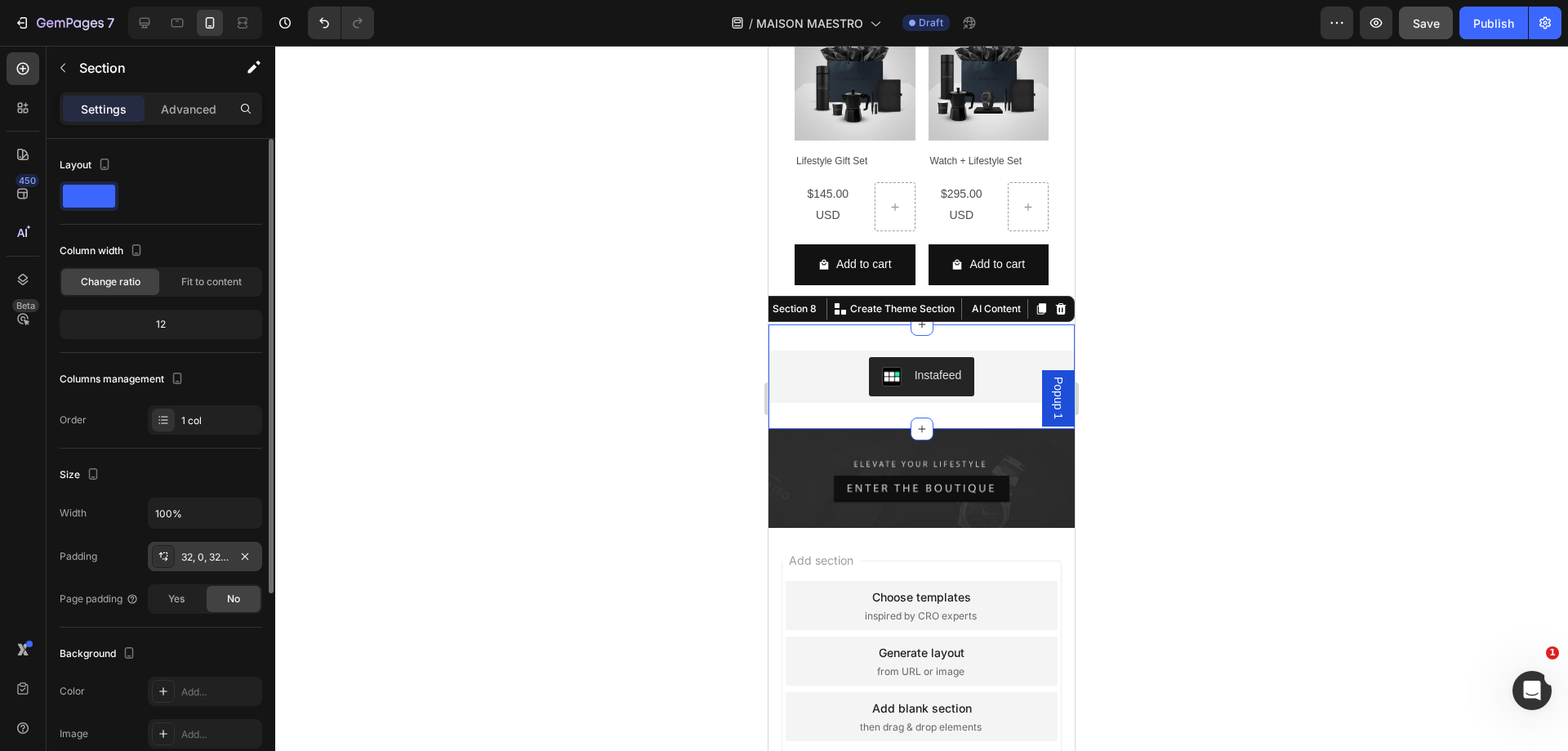
click at [196, 556] on div "32, 0, 32, 0" at bounding box center [205, 557] width 48 height 14
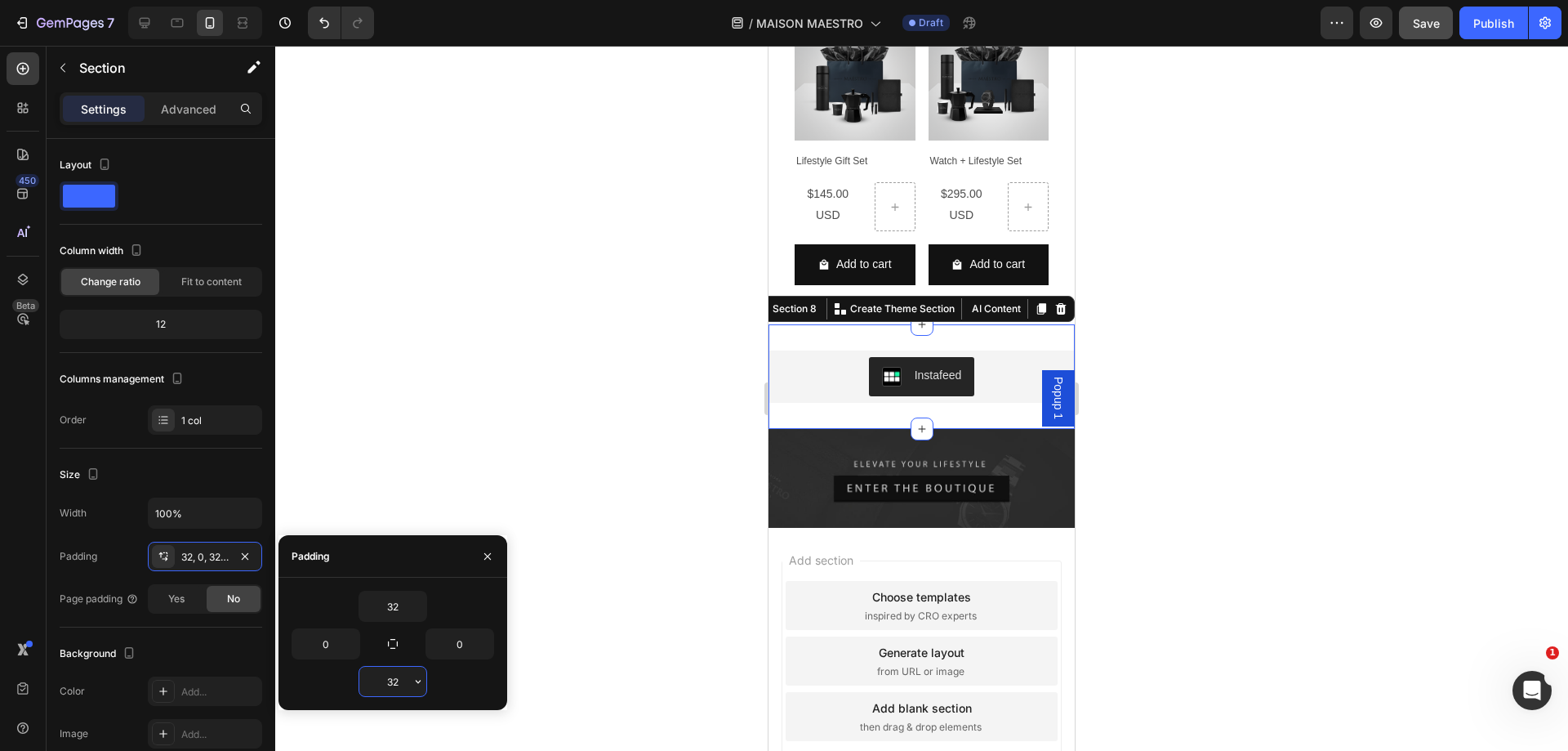
click at [402, 684] on input "32" at bounding box center [393, 681] width 67 height 30
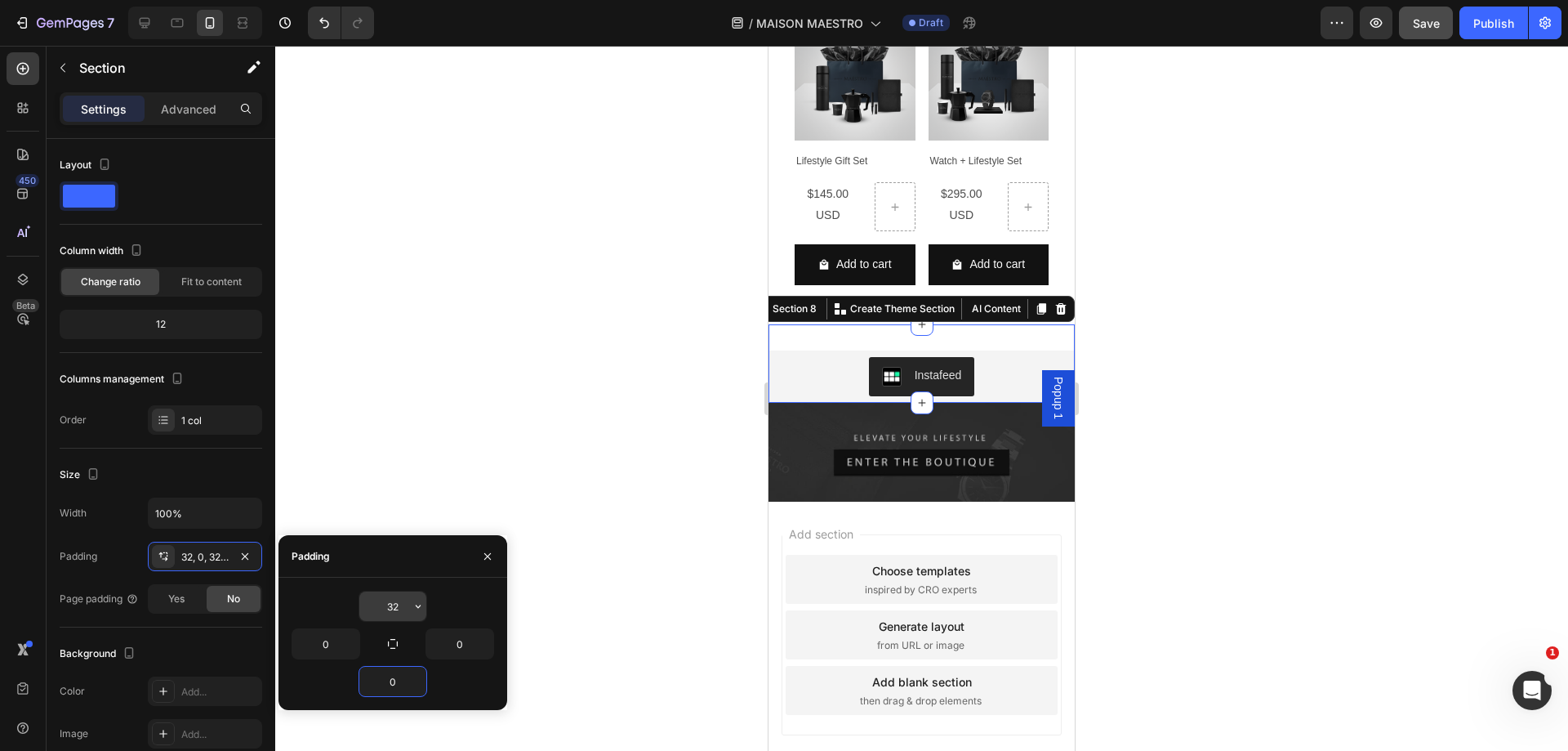
type input "0"
click at [396, 604] on input "32" at bounding box center [393, 606] width 67 height 30
type input "0"
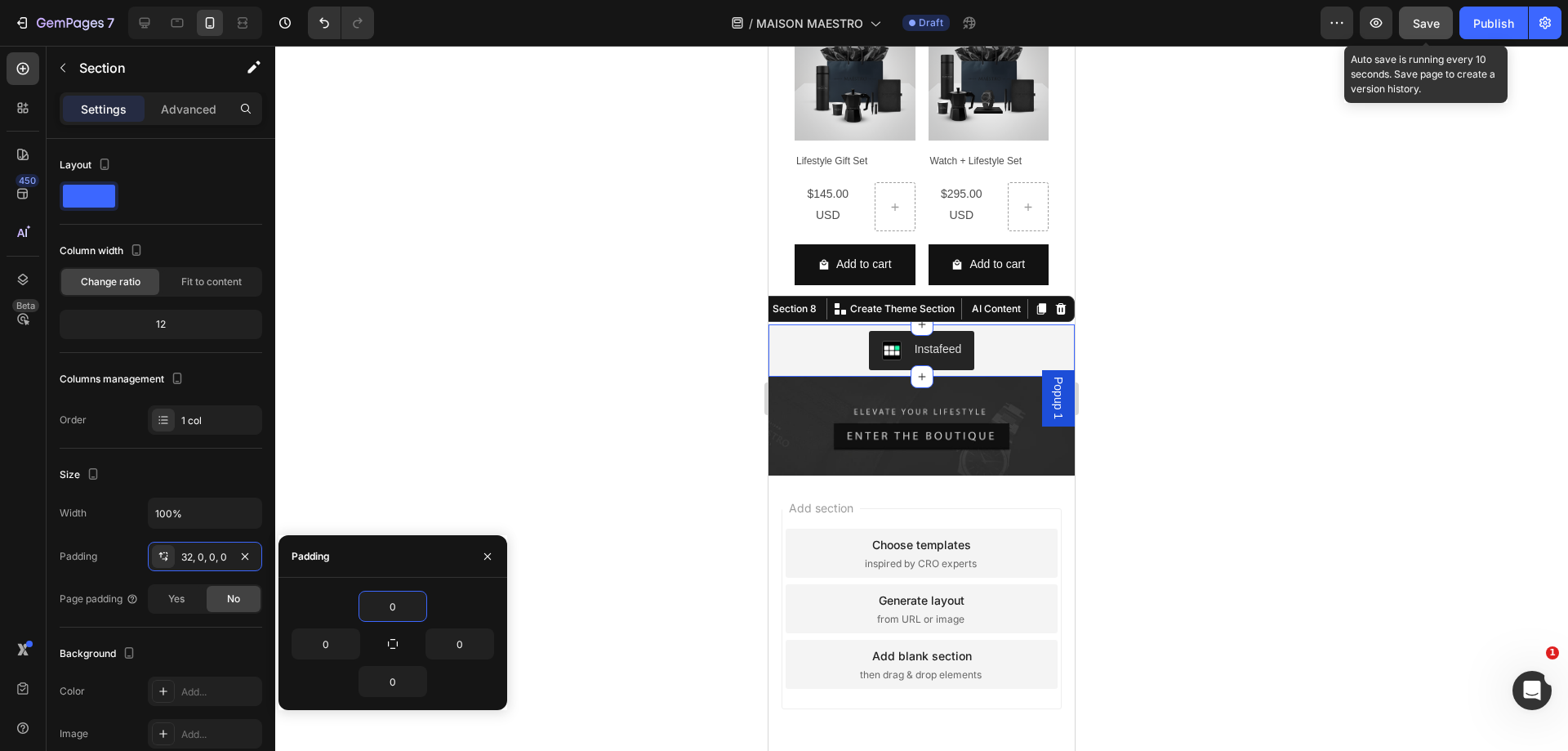
click at [1427, 20] on span "Save" at bounding box center [1427, 23] width 27 height 14
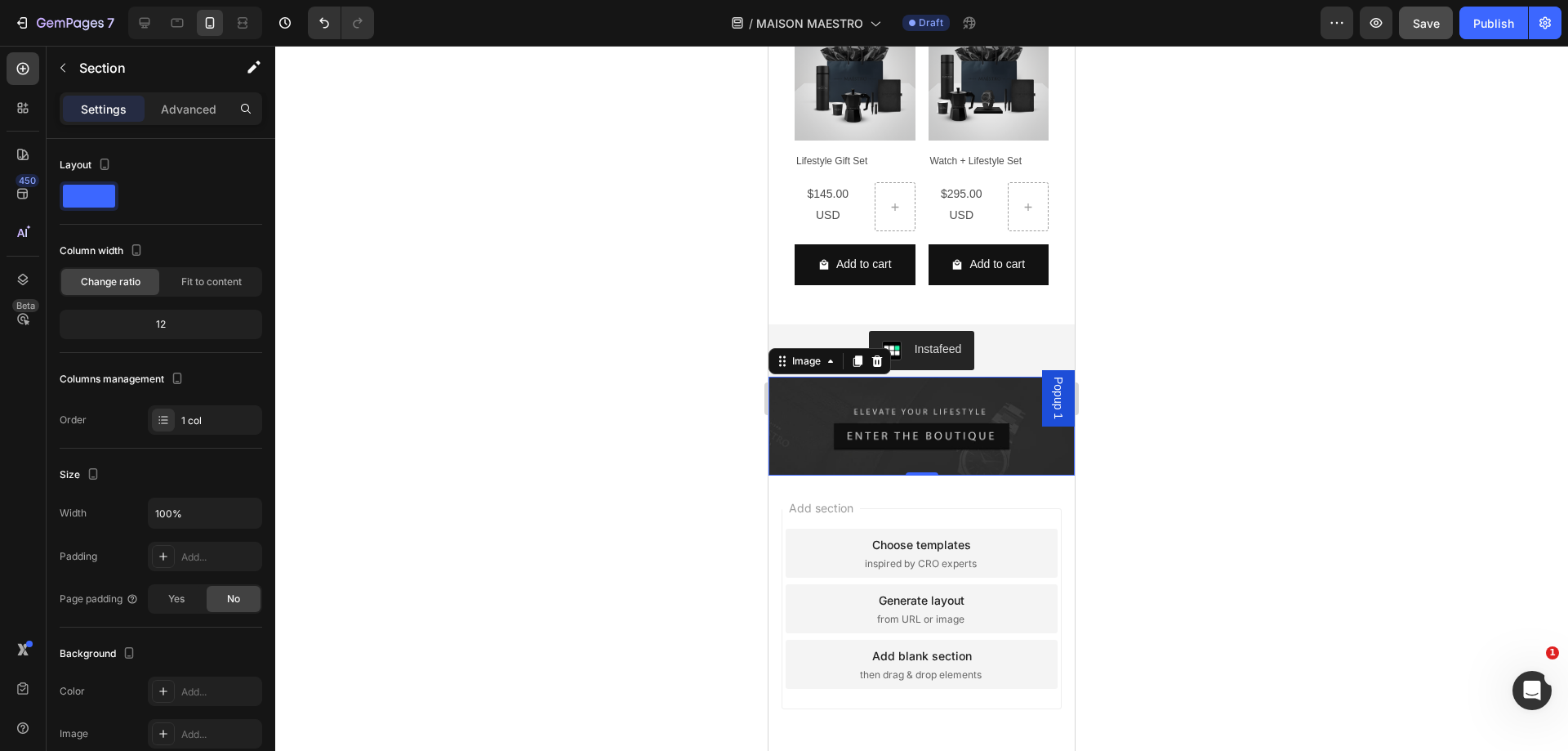
click at [977, 377] on img at bounding box center [922, 426] width 306 height 100
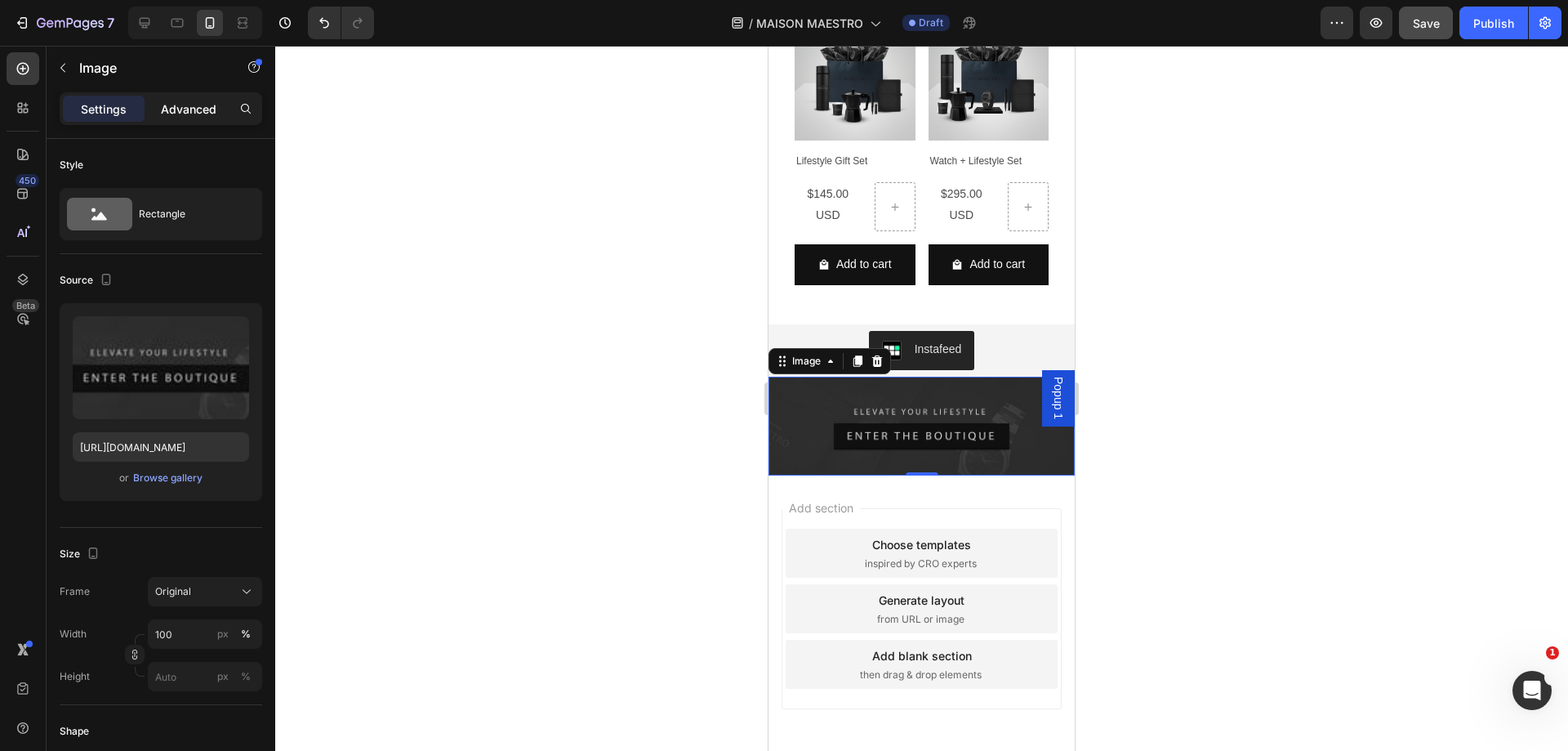
click at [177, 120] on div "Advanced" at bounding box center [188, 108] width 82 height 26
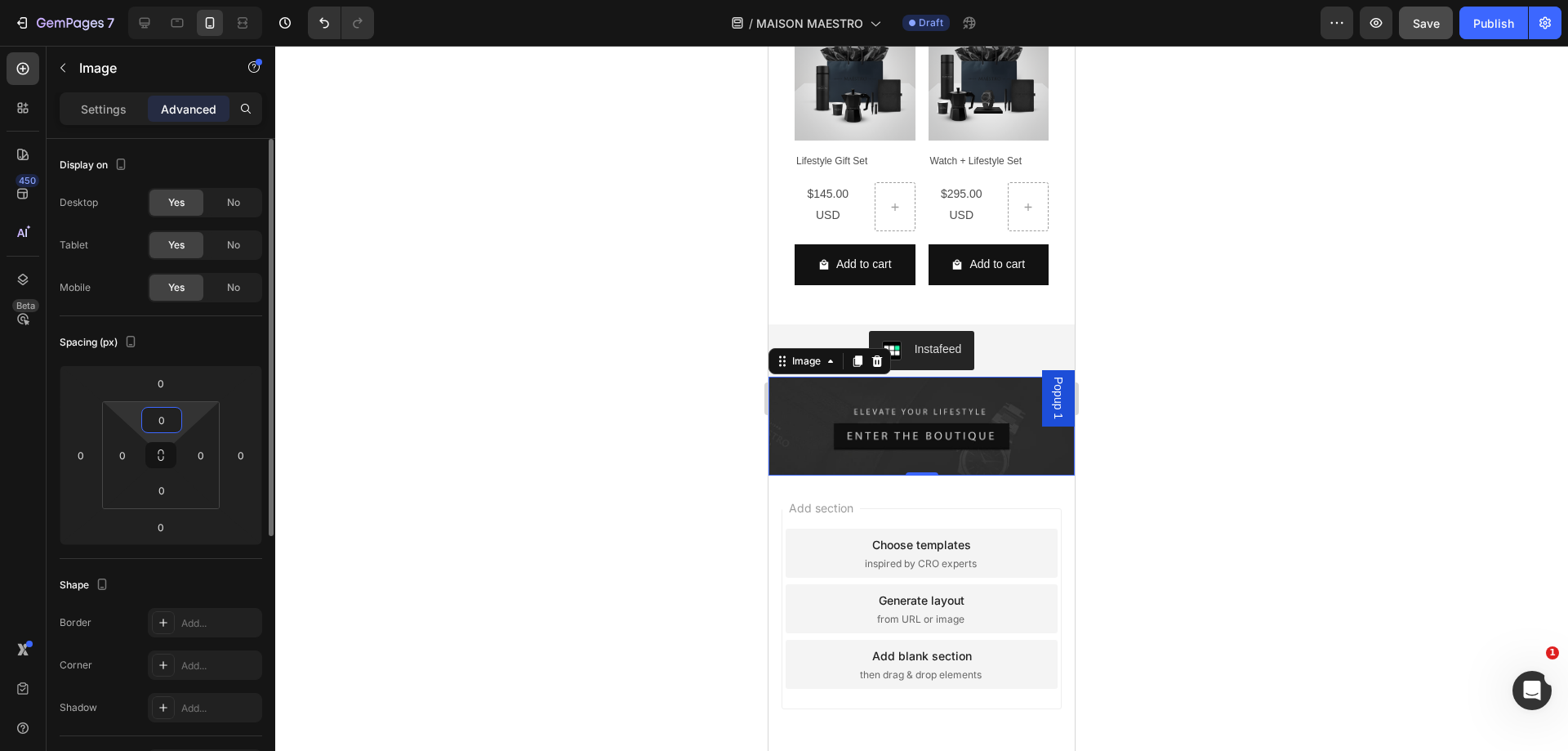
click at [163, 422] on input "0" at bounding box center [161, 419] width 32 height 24
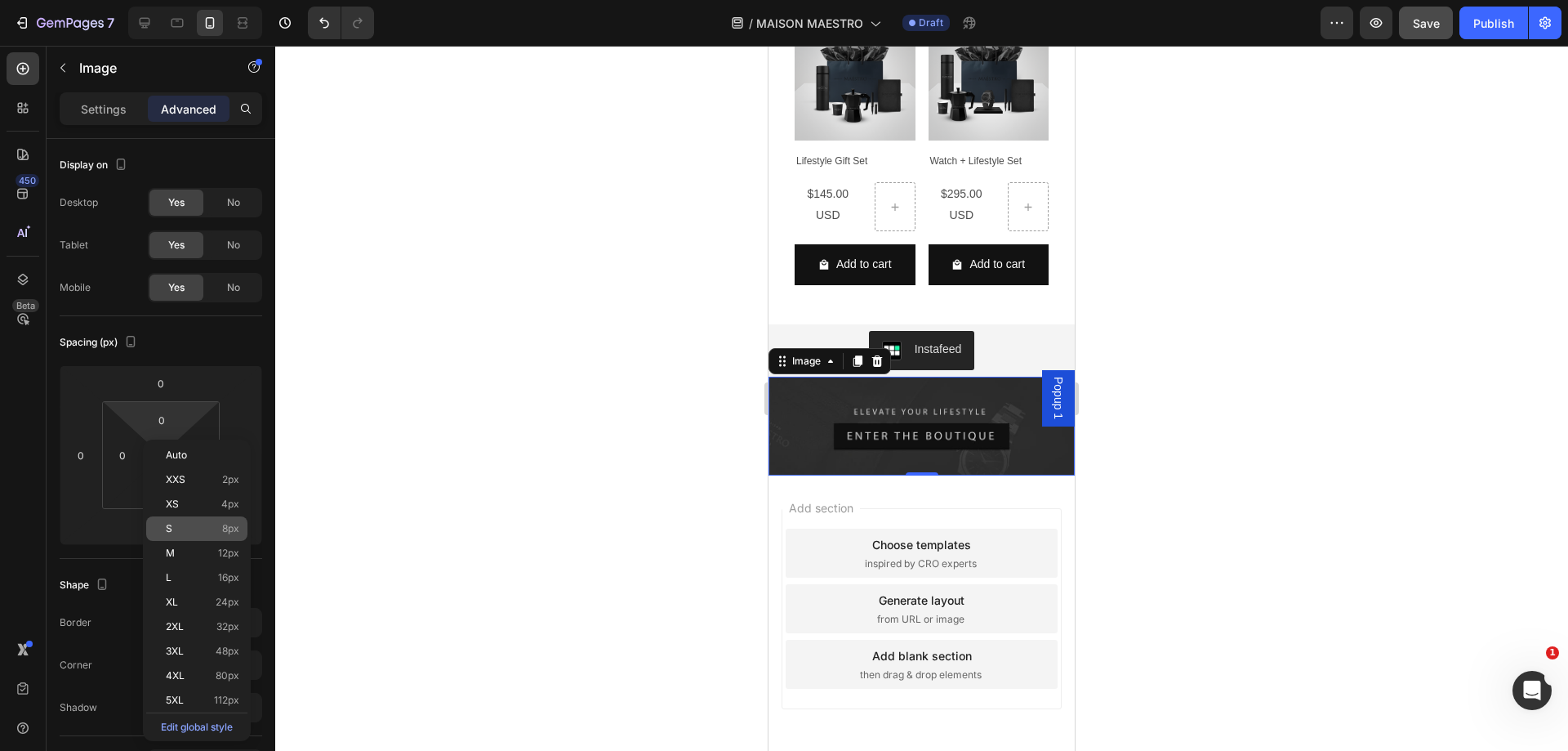
click at [215, 529] on p "S 8px" at bounding box center [203, 528] width 74 height 12
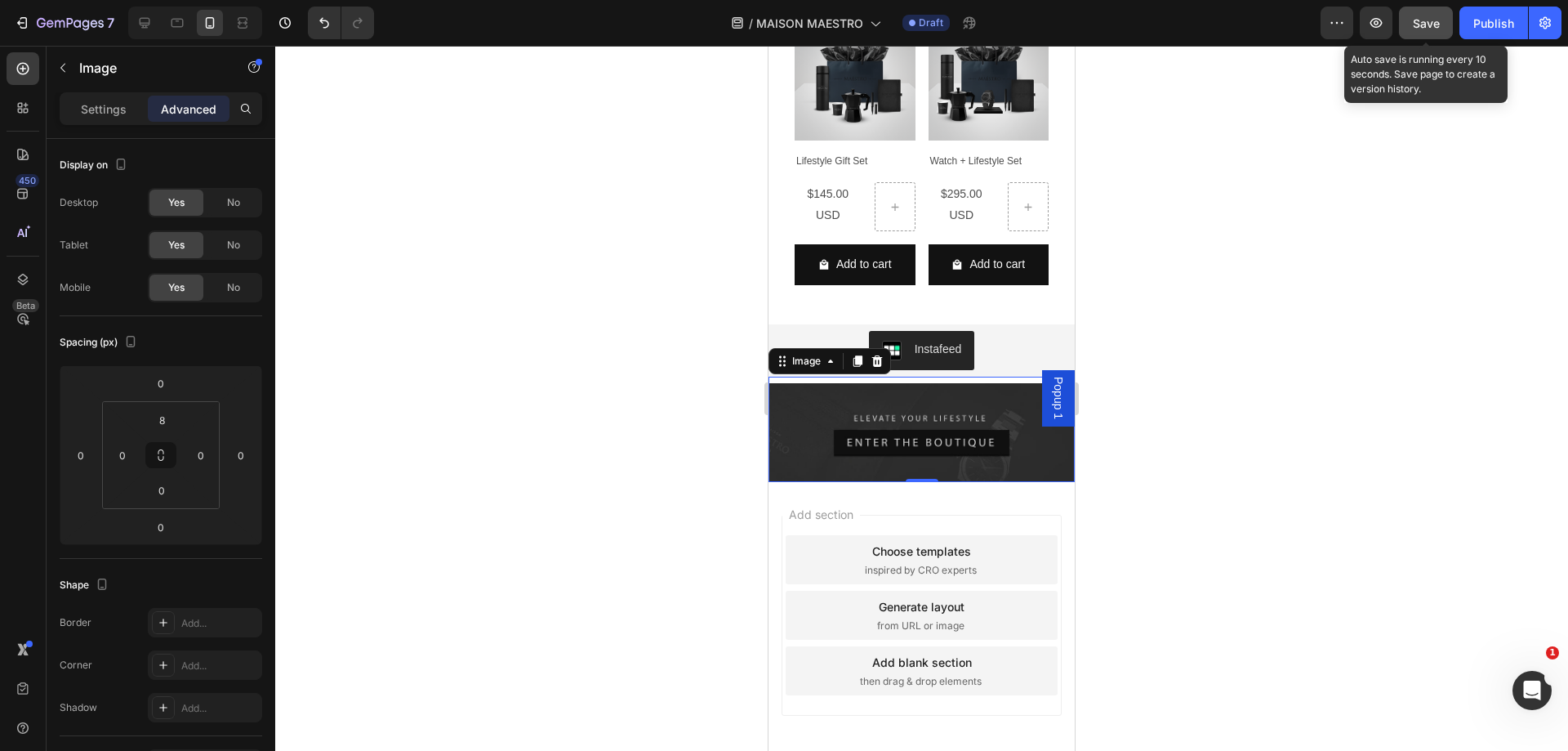
click at [1412, 28] on button "Save" at bounding box center [1426, 23] width 54 height 32
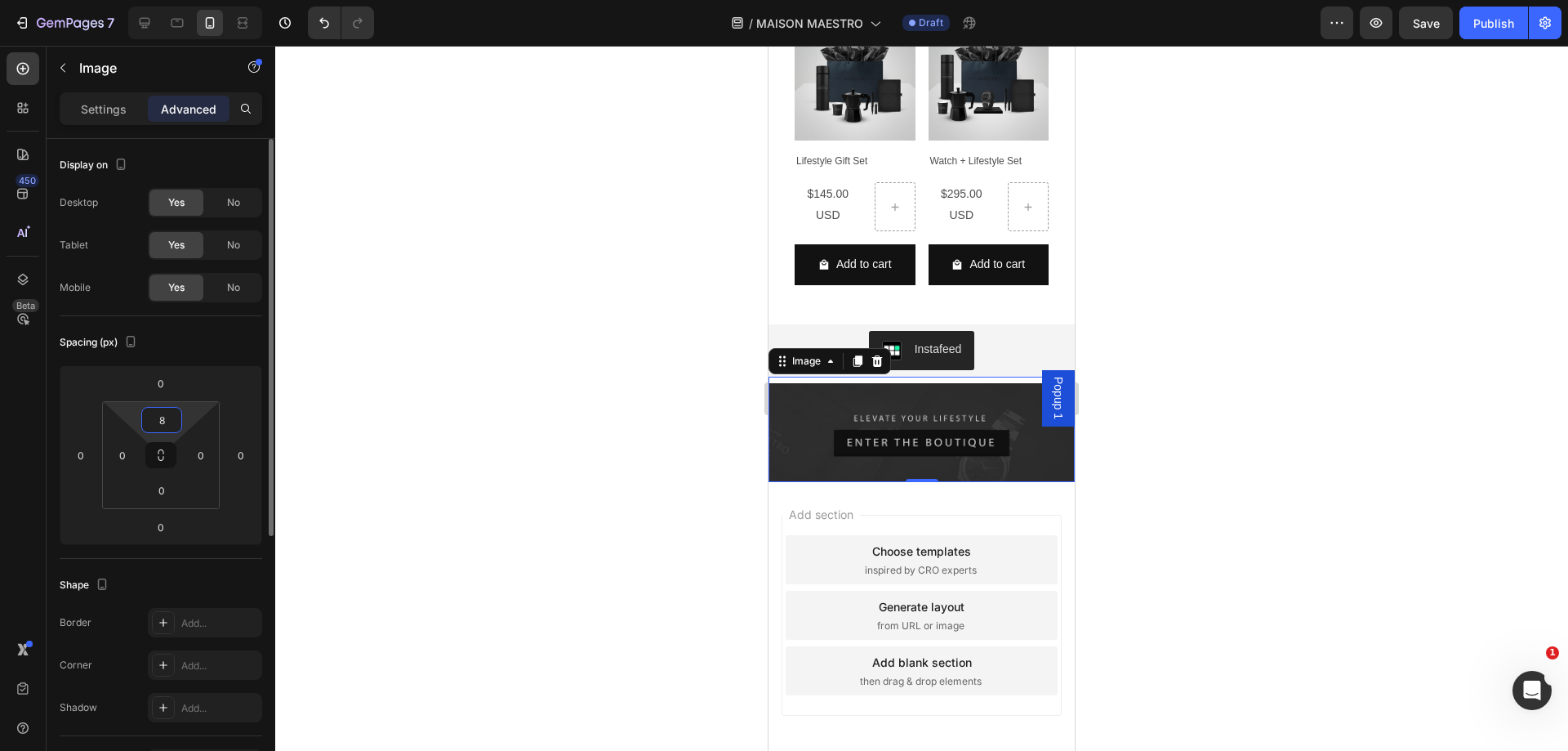
click at [166, 419] on input "8" at bounding box center [161, 419] width 32 height 24
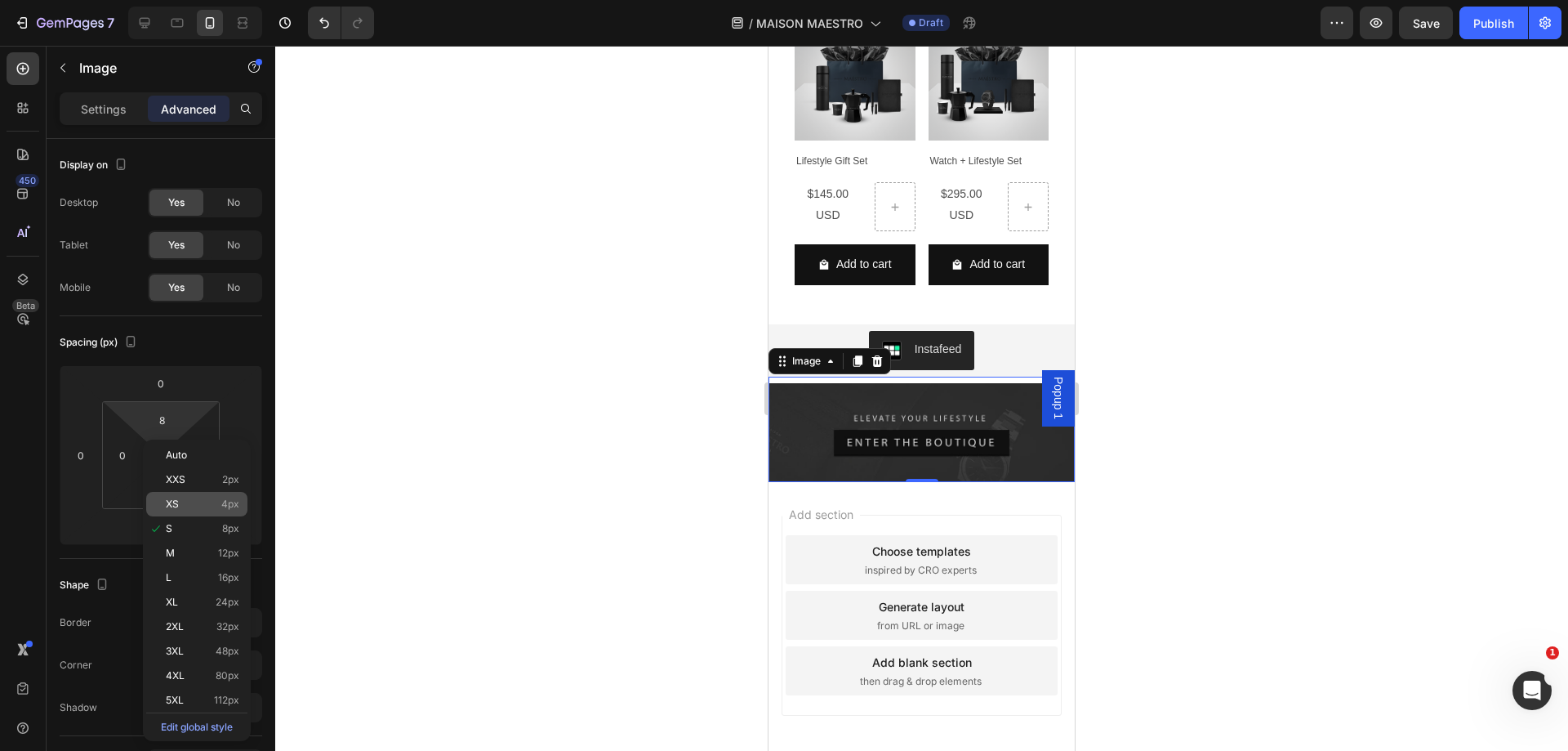
click at [205, 497] on div "XS 4px" at bounding box center [196, 504] width 101 height 24
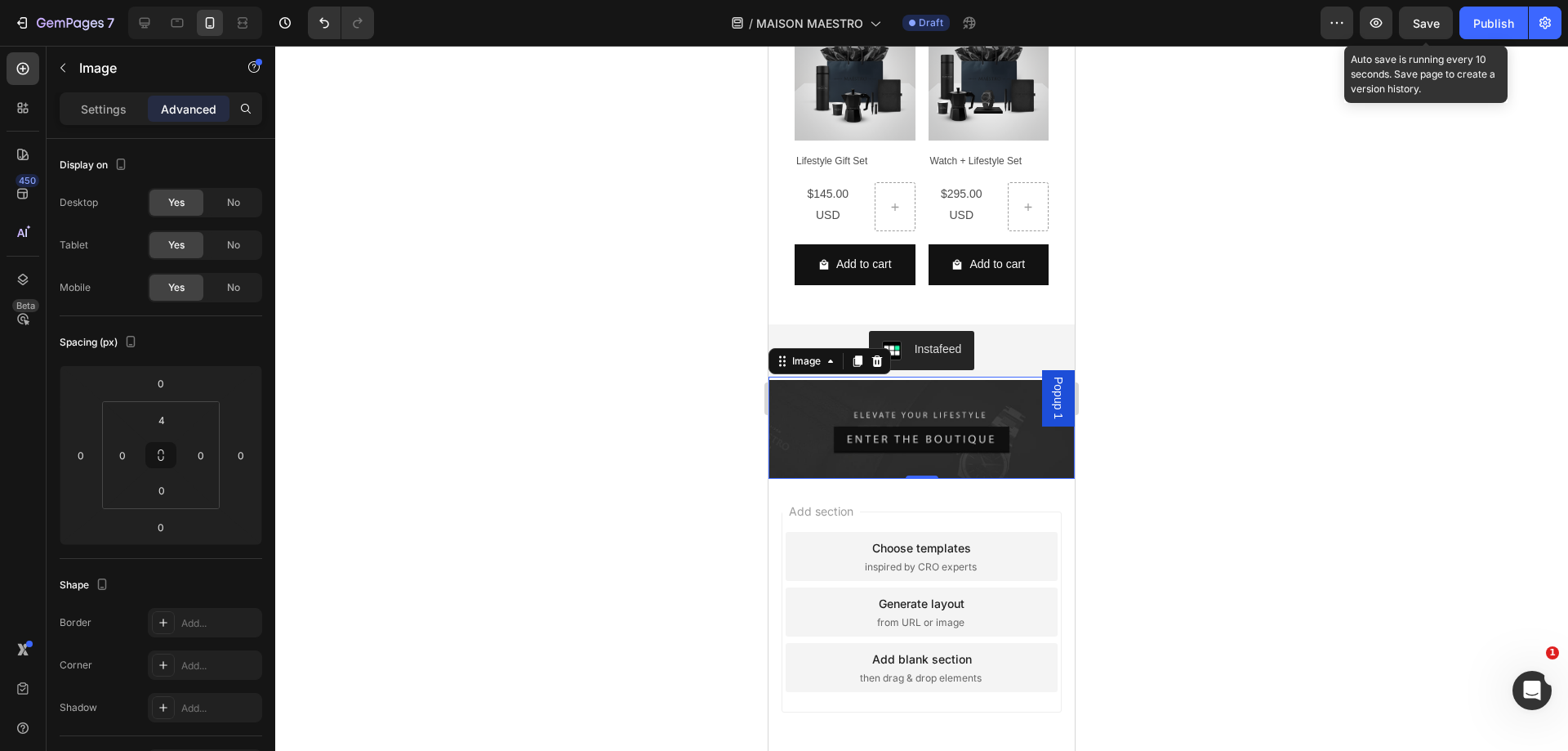
click at [1413, 17] on span "Save" at bounding box center [1427, 23] width 27 height 14
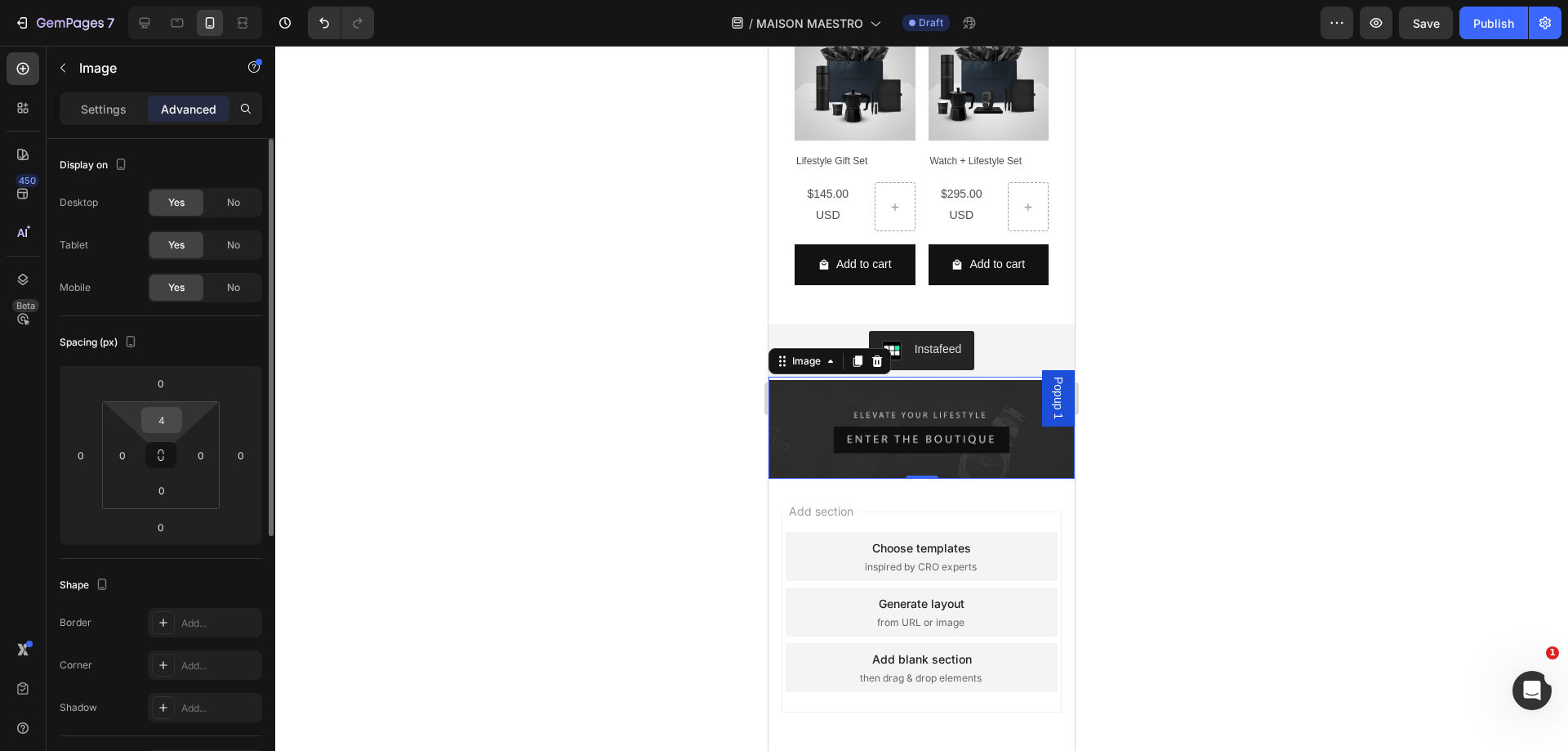
click at [160, 414] on input "4" at bounding box center [161, 419] width 32 height 24
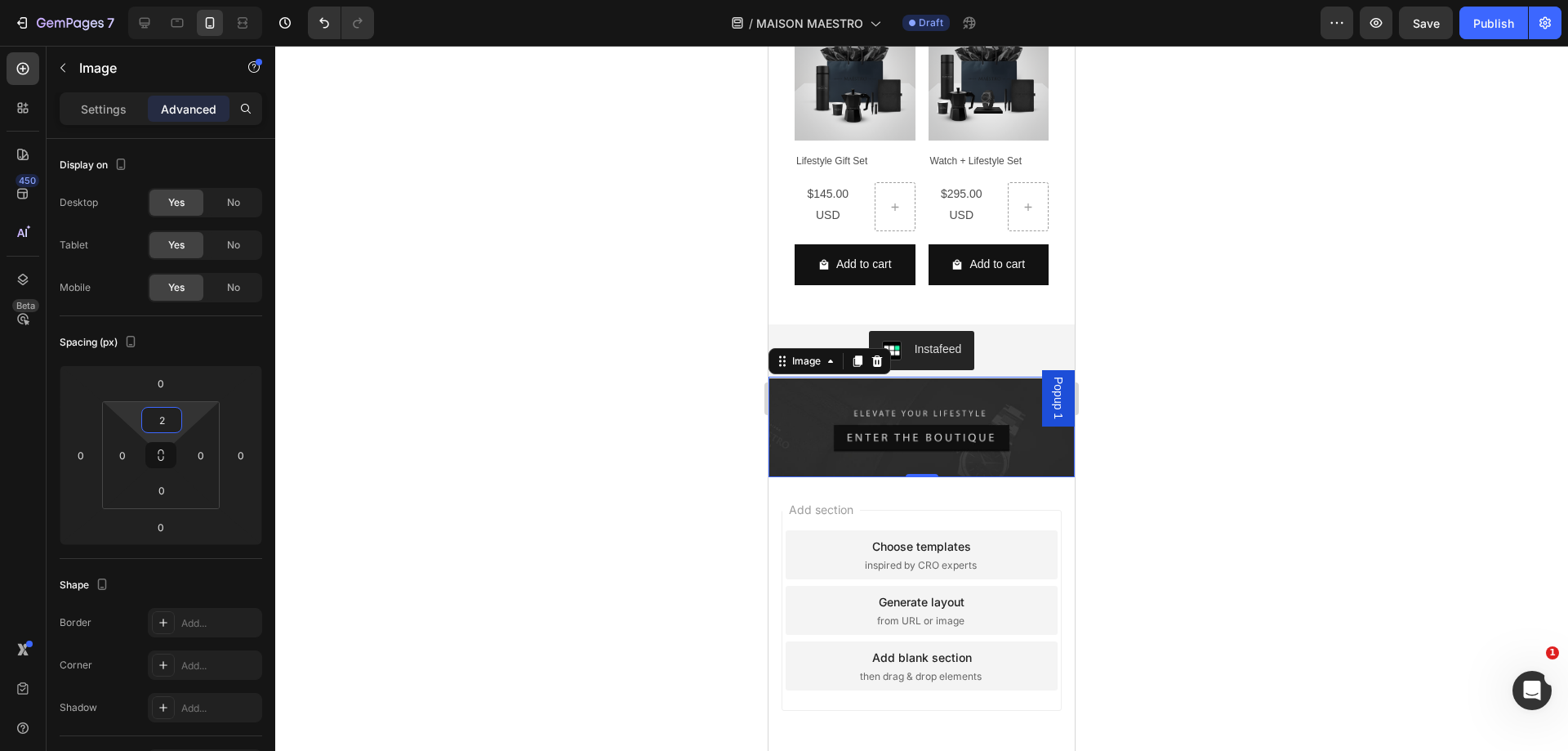
type input "2"
click at [367, 424] on div at bounding box center [921, 398] width 1293 height 705
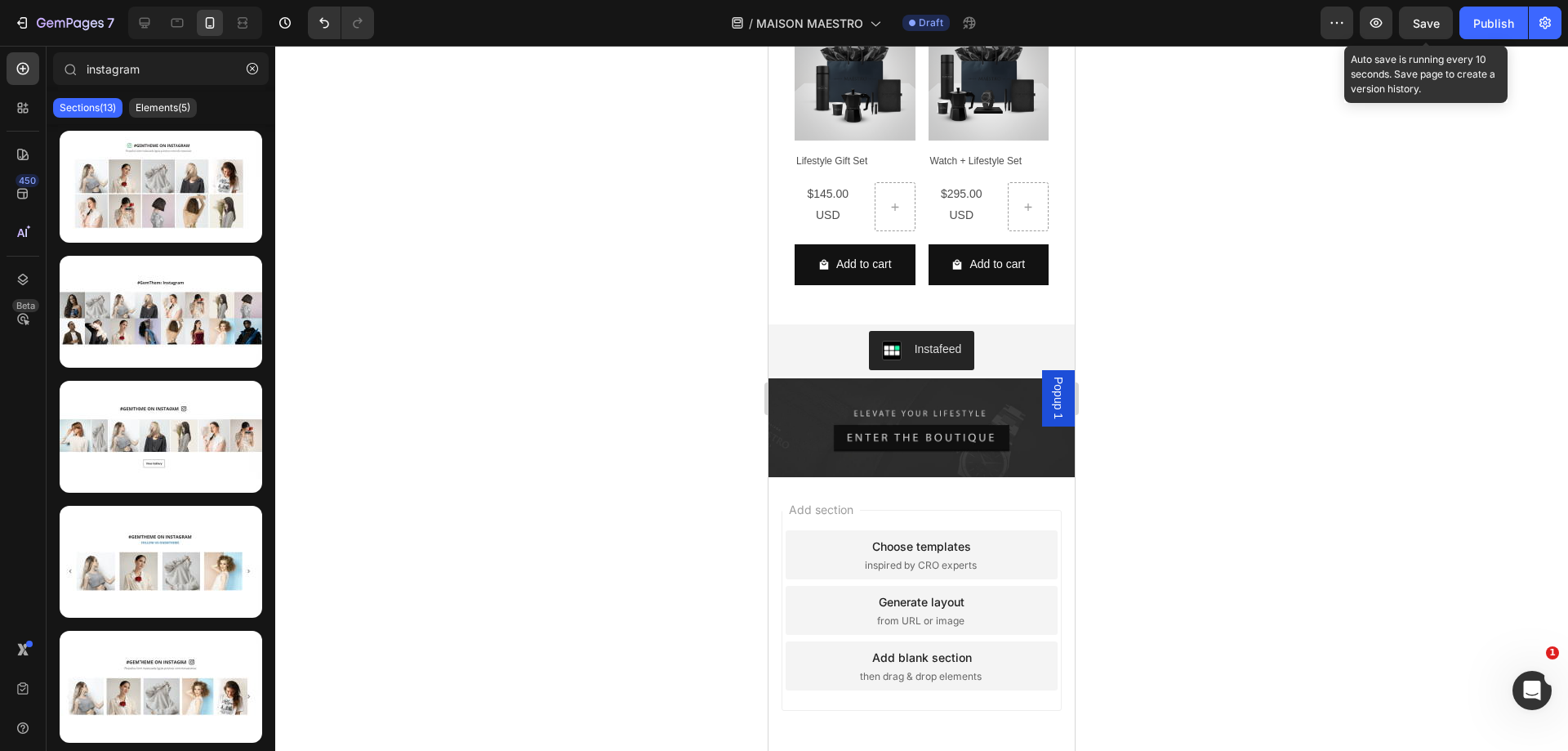
click at [1434, 14] on div "Save" at bounding box center [1427, 23] width 27 height 17
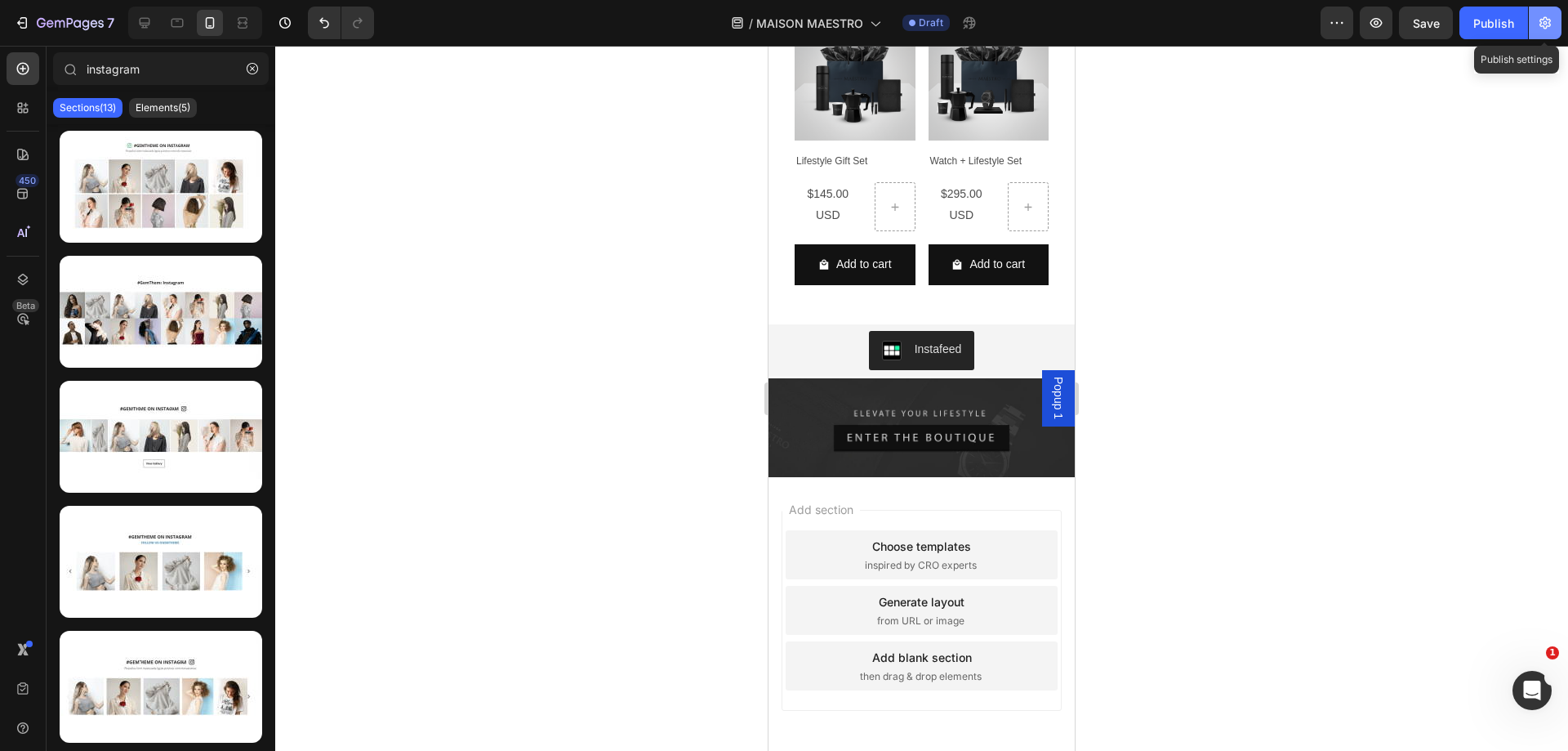
click at [1537, 25] on icon "button" at bounding box center [1545, 23] width 16 height 16
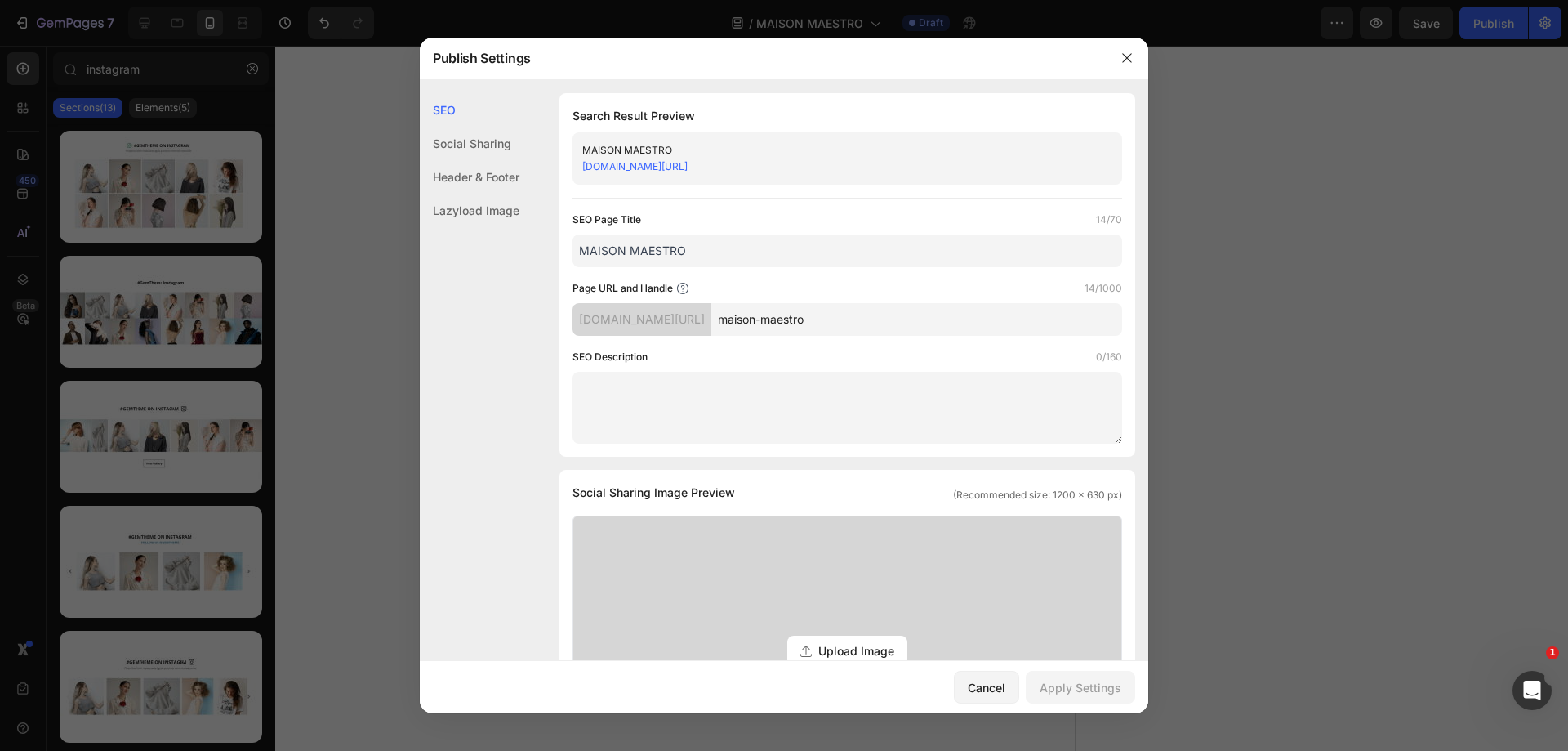
click at [580, 252] on input "MAISON MAESTRO" at bounding box center [847, 251] width 550 height 32
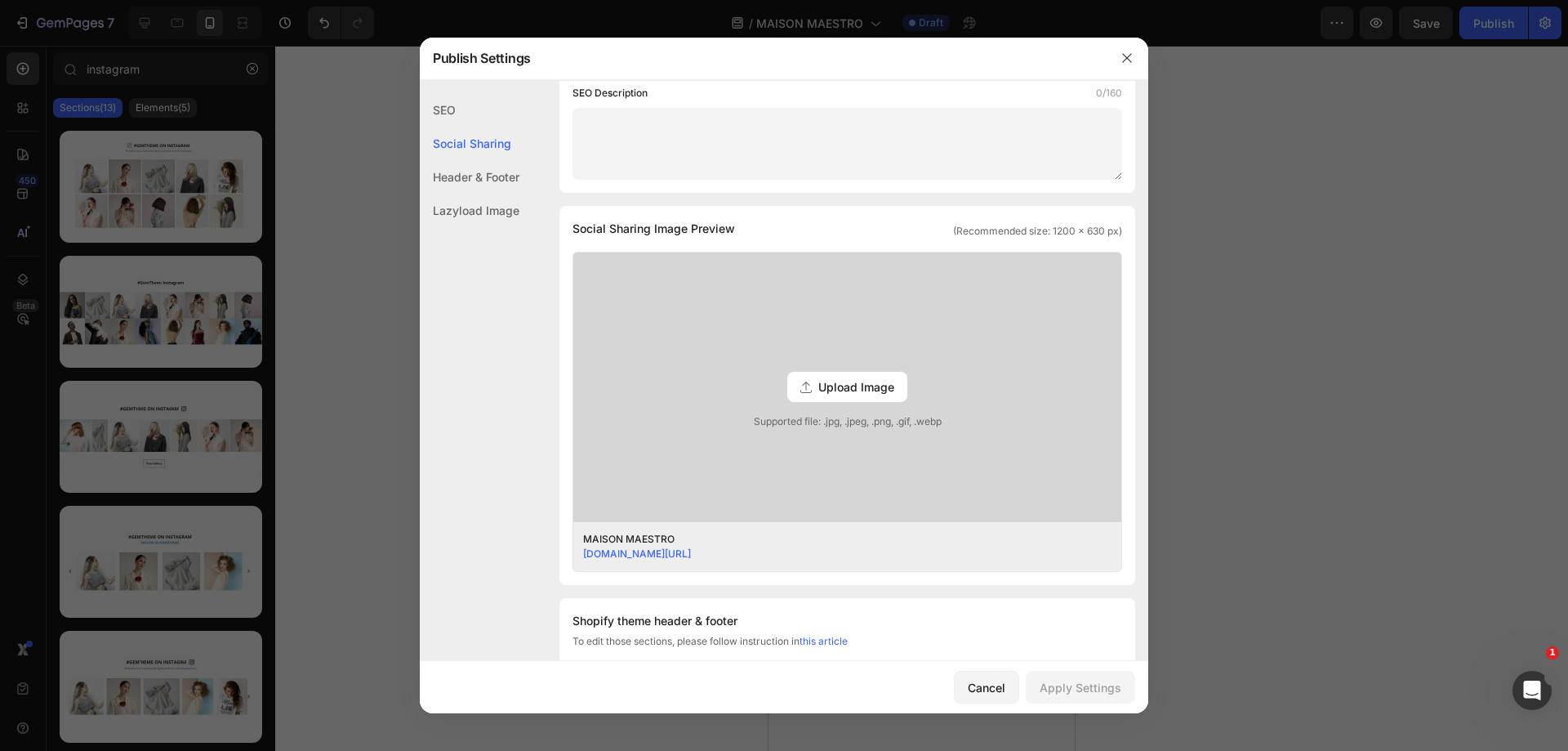
scroll to position [267, 0]
click at [823, 387] on span "Upload Image" at bounding box center [856, 383] width 76 height 17
click at [0, 0] on input "Upload Image Supported file: .jpg, .jpeg, .png, .gif, .webp" at bounding box center [0, 0] width 0 height 0
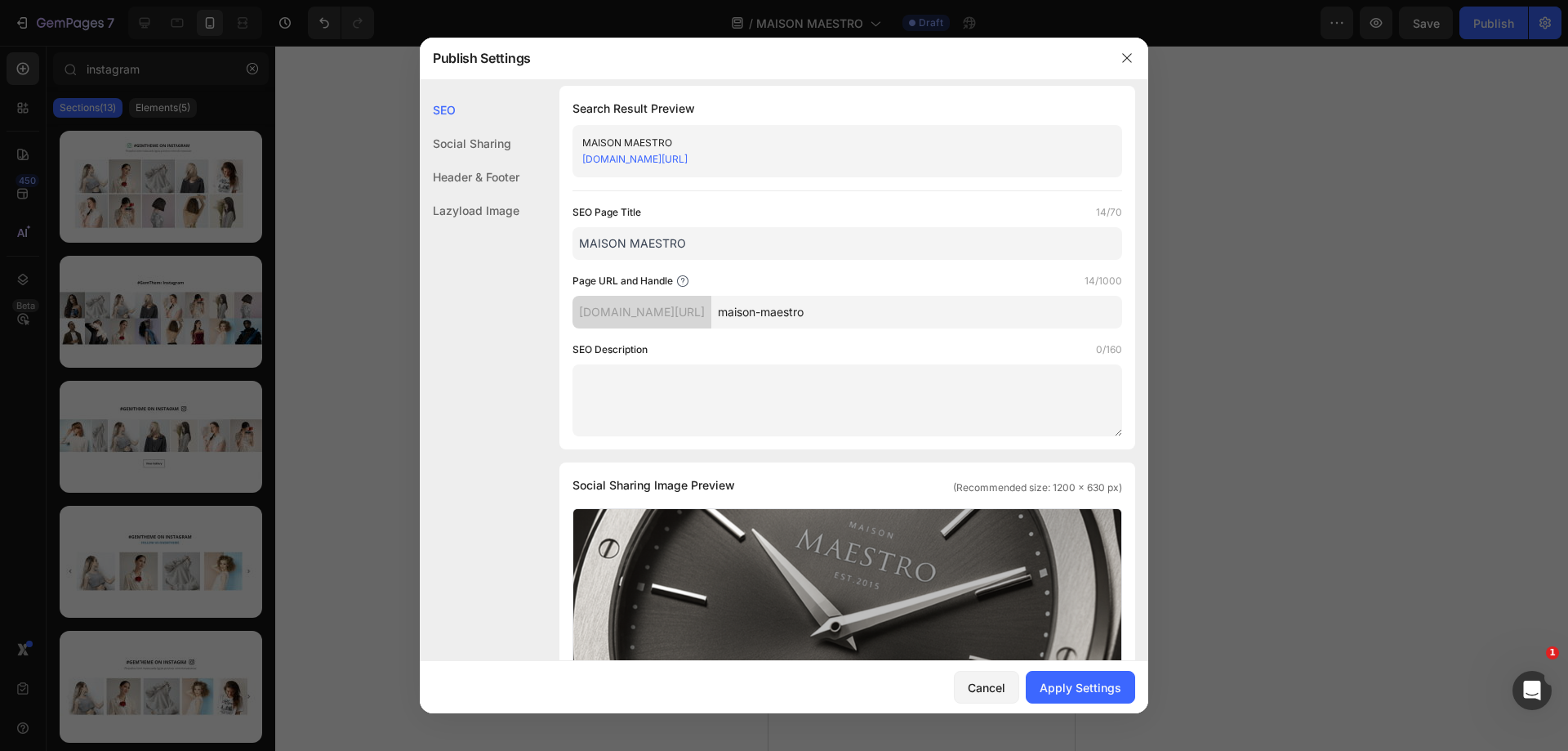
scroll to position [0, 0]
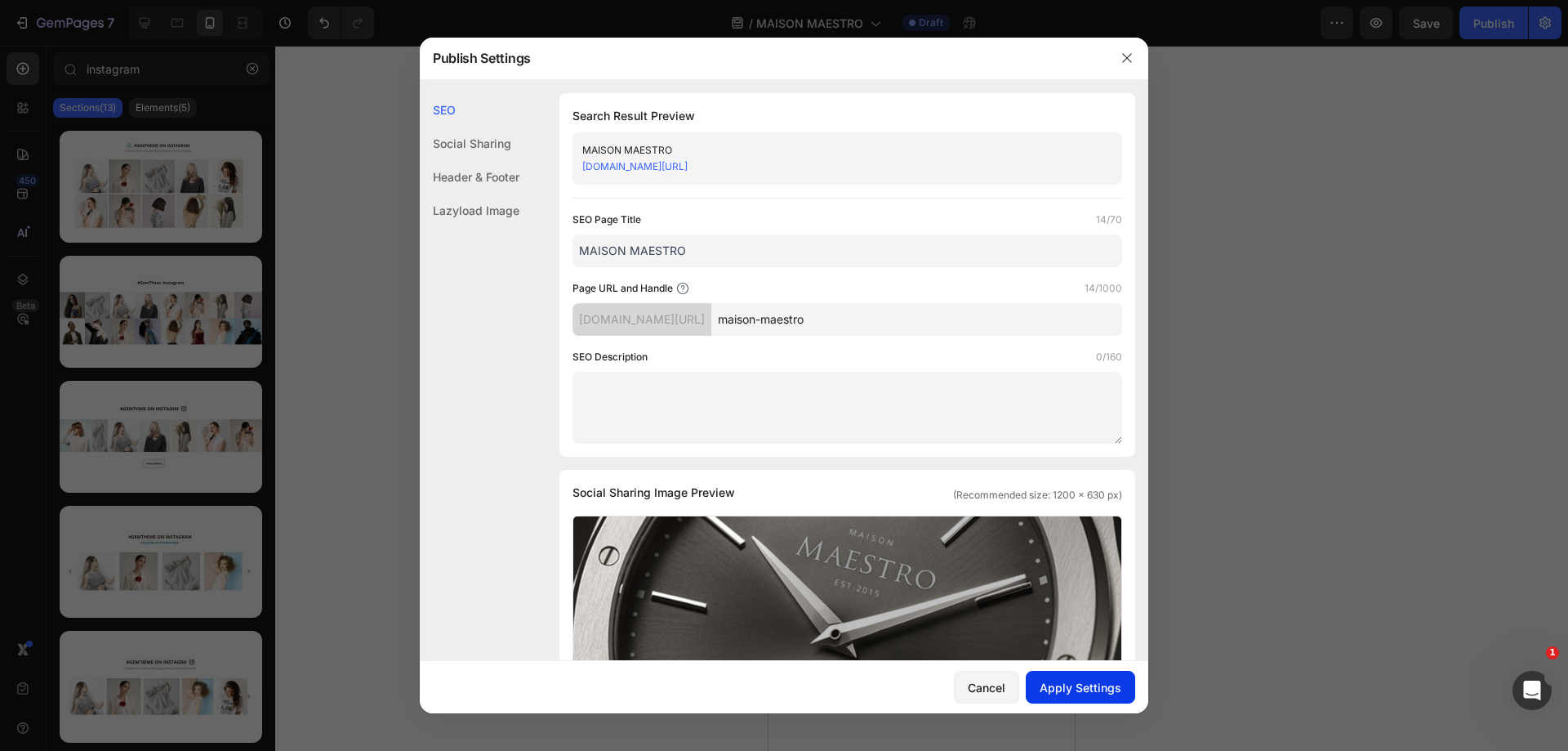
click at [1071, 687] on div "Apply Settings" at bounding box center [1080, 687] width 82 height 17
click at [1129, 65] on button "button" at bounding box center [1126, 58] width 26 height 26
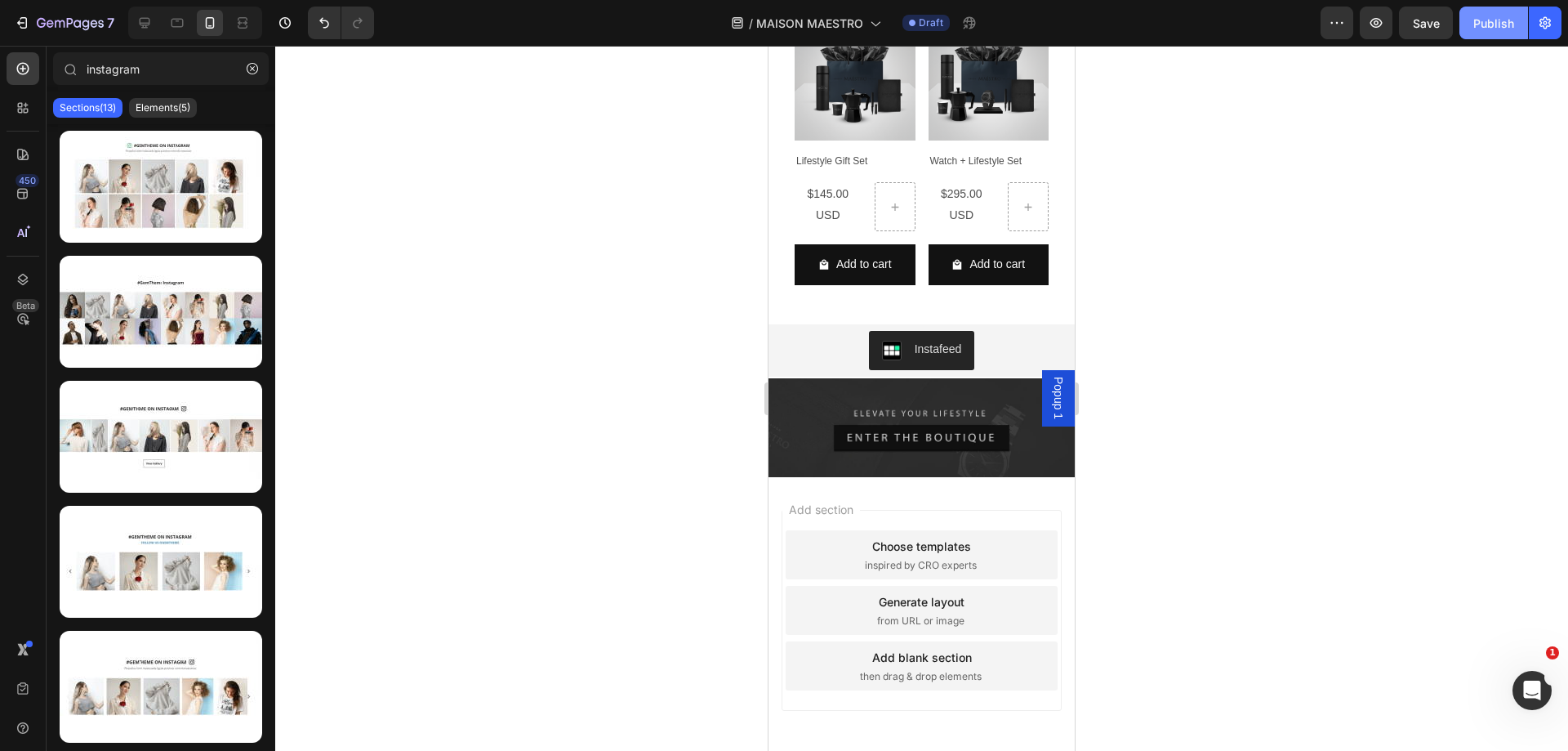
click at [1491, 28] on div "Publish" at bounding box center [1493, 23] width 41 height 17
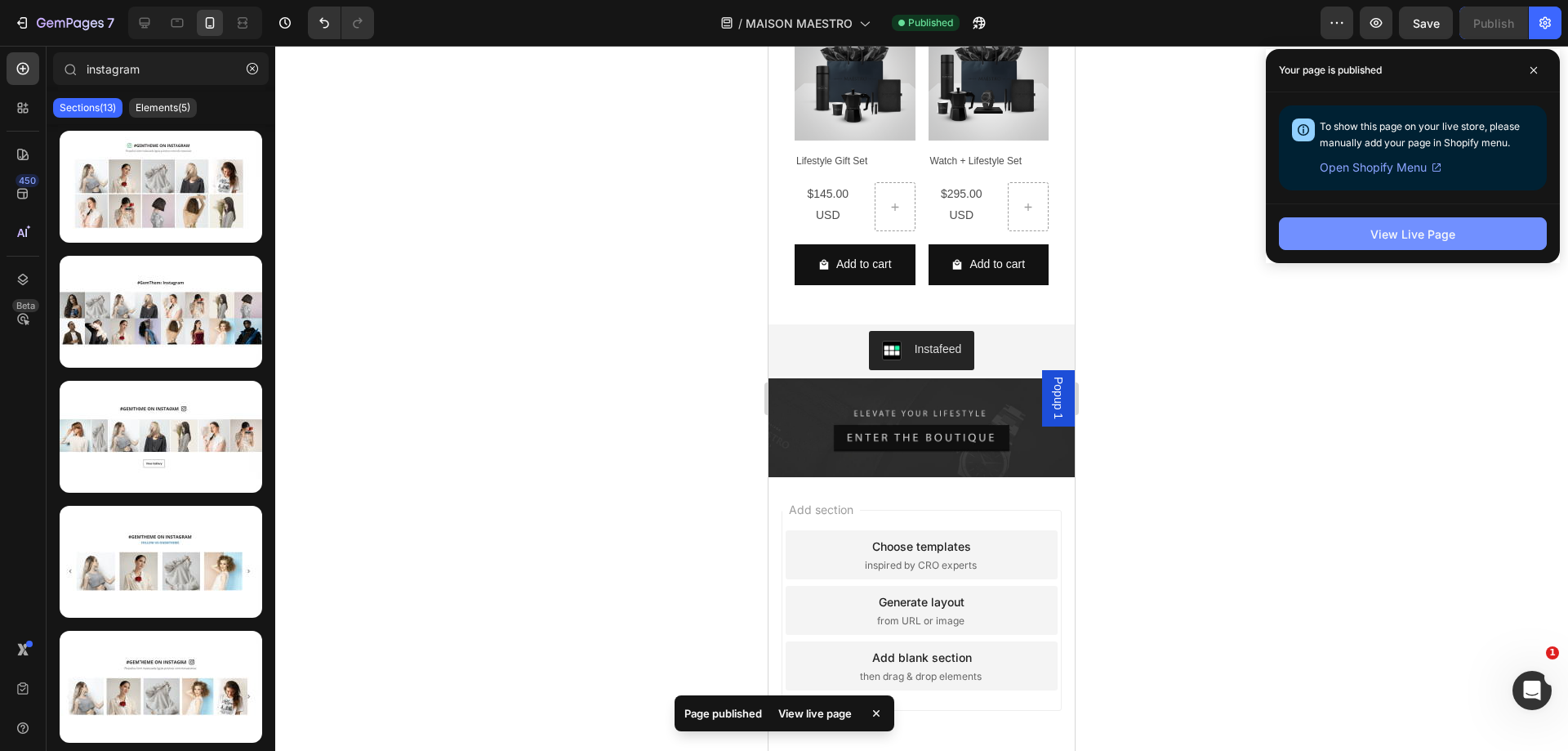
click at [1363, 239] on button "View Live Page" at bounding box center [1412, 234] width 268 height 32
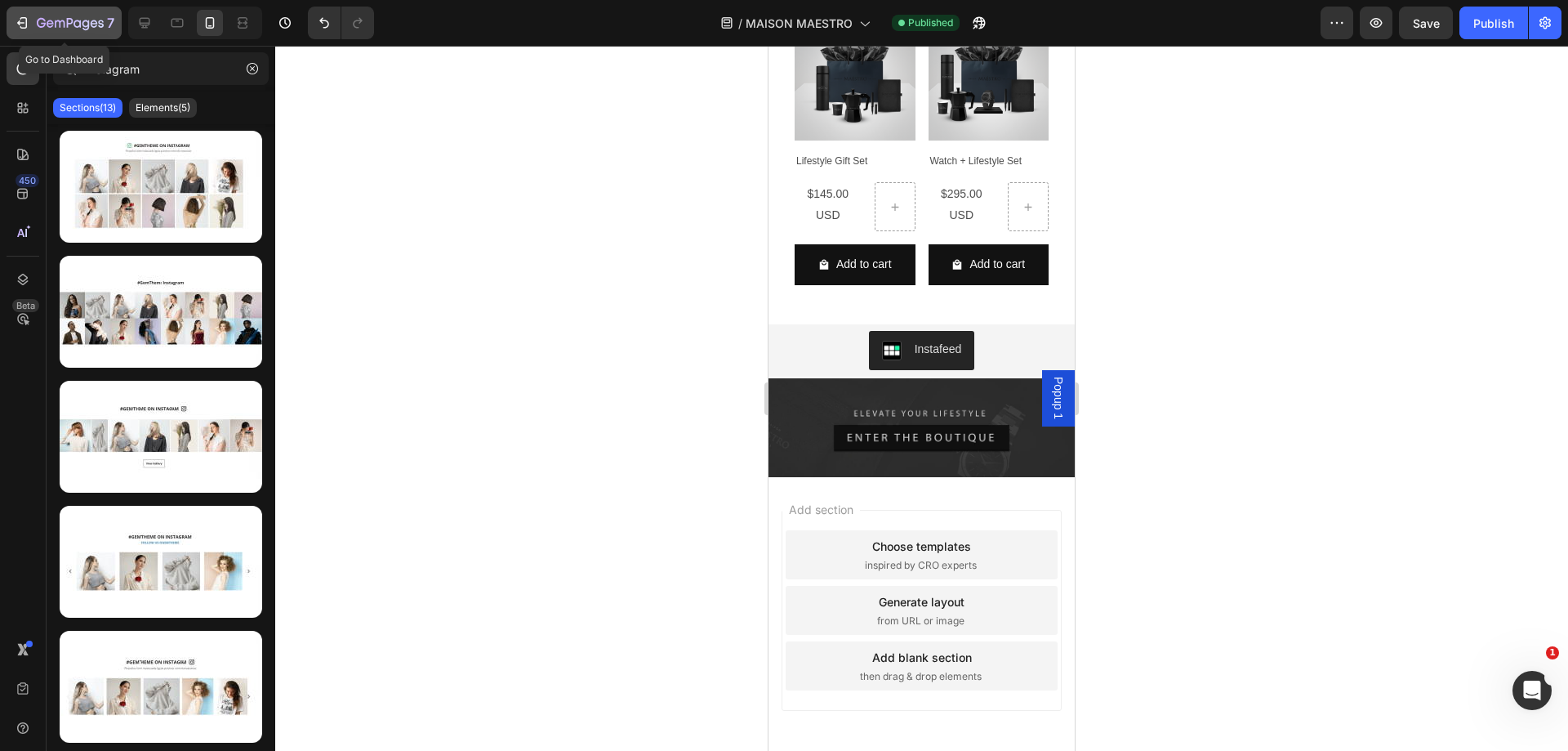
click at [44, 23] on icon "button" at bounding box center [41, 23] width 9 height 10
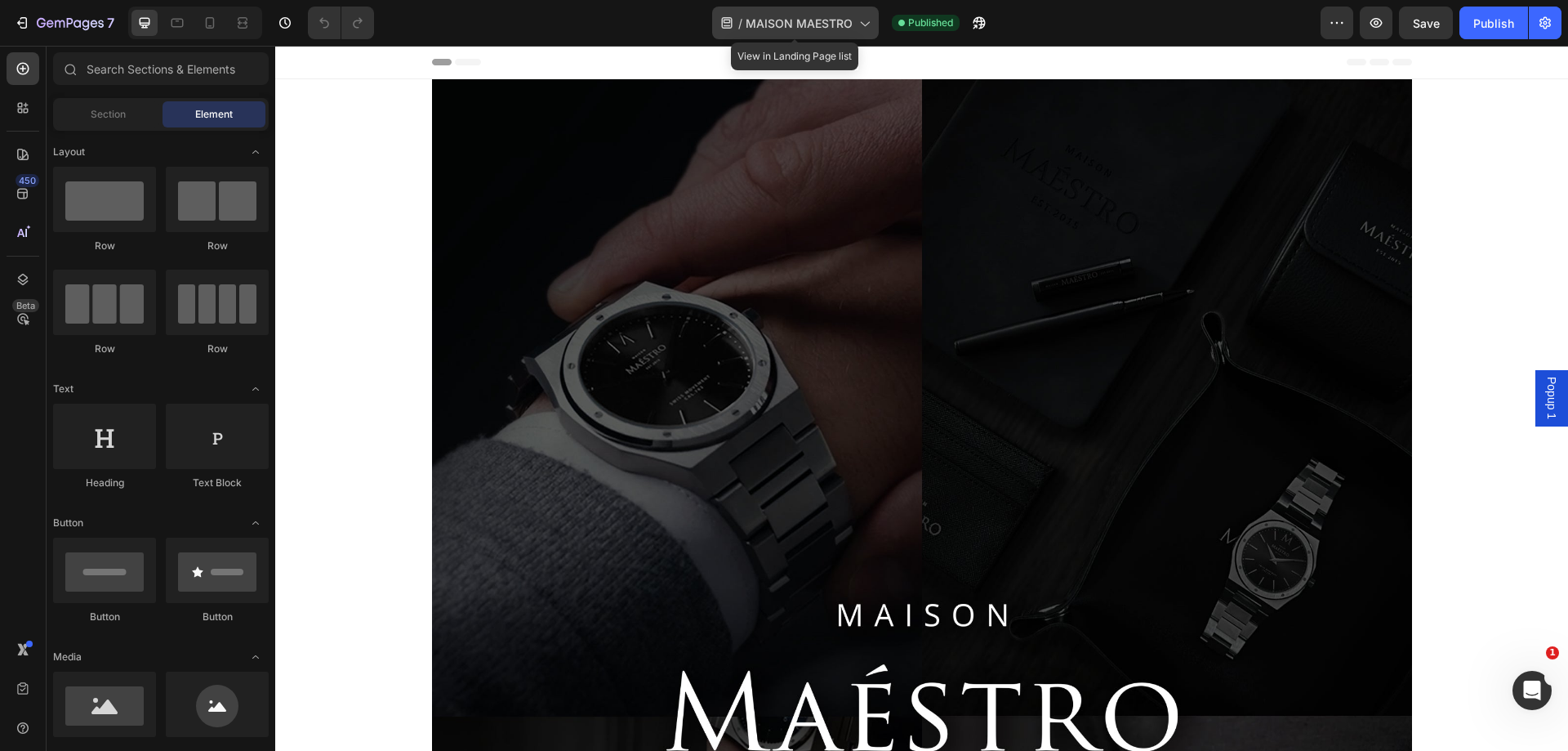
click at [779, 26] on span "MAISON MAESTRO" at bounding box center [798, 23] width 107 height 17
drag, startPoint x: 1023, startPoint y: 65, endPoint x: 1015, endPoint y: 48, distance: 18.8
click at [1023, 65] on div "Header" at bounding box center [921, 62] width 980 height 32
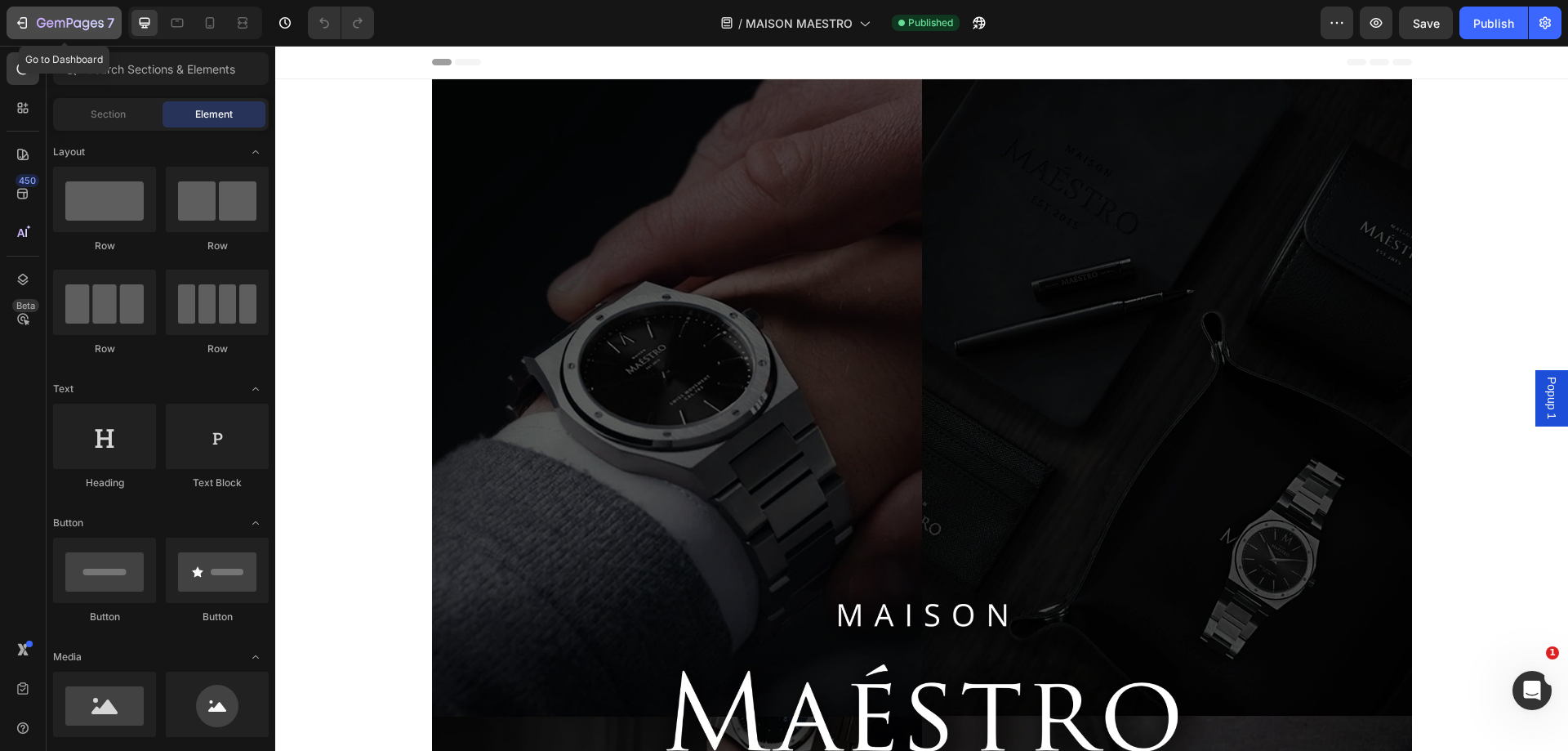
click at [50, 22] on icon "button" at bounding box center [50, 23] width 7 height 7
